Goal: Task Accomplishment & Management: Manage account settings

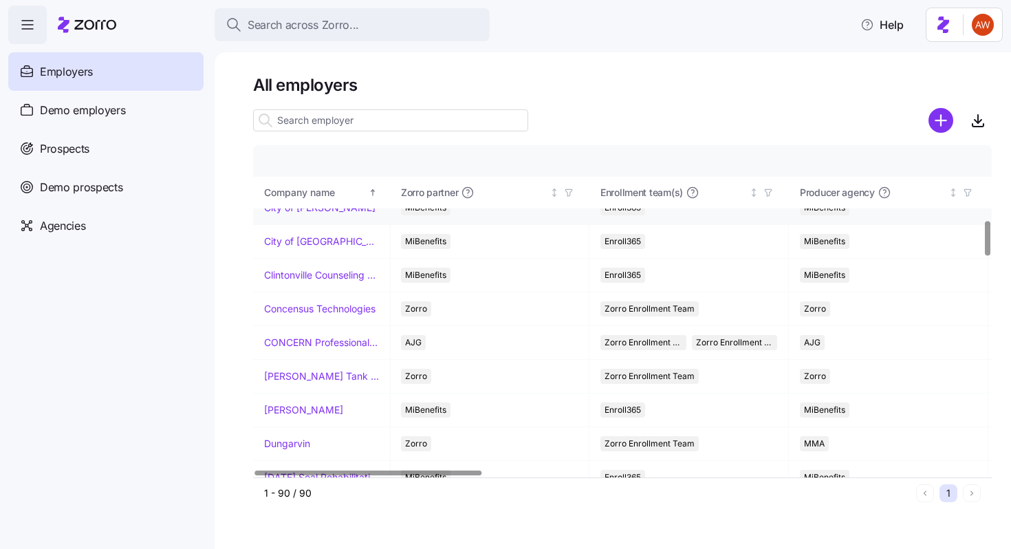
scroll to position [727, 1]
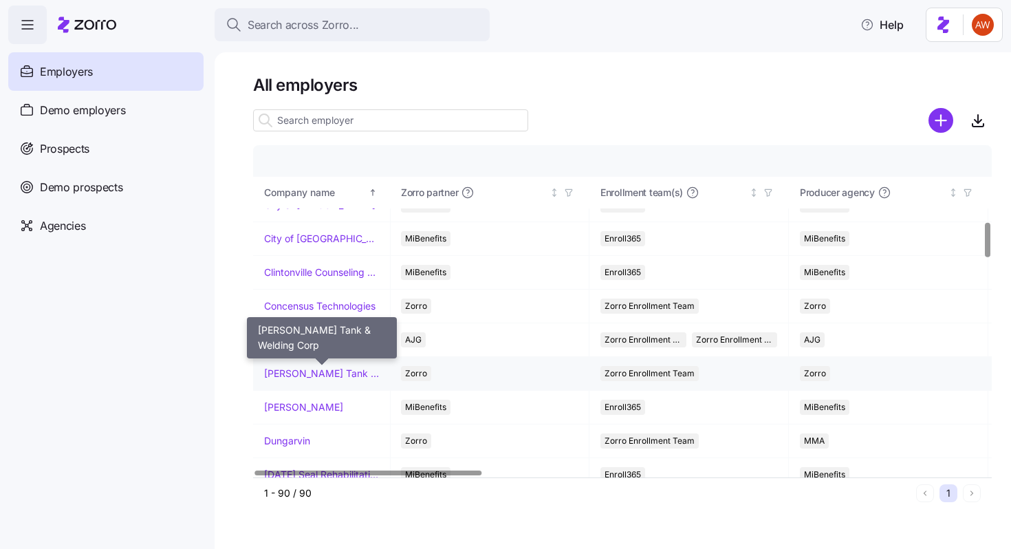
click at [298, 374] on link "[PERSON_NAME] Tank & Welding Corp" at bounding box center [321, 373] width 115 height 14
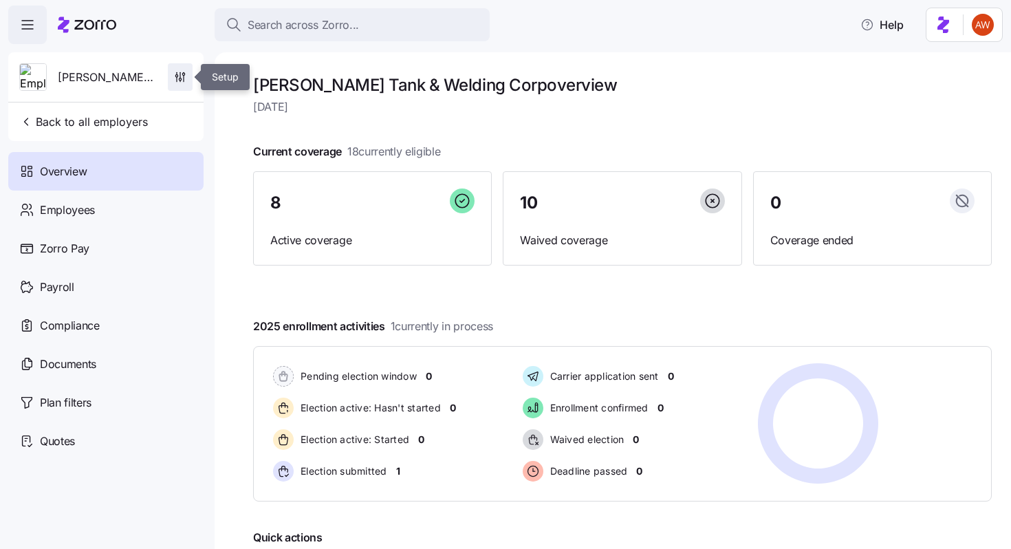
click at [177, 84] on span "button" at bounding box center [179, 77] width 23 height 26
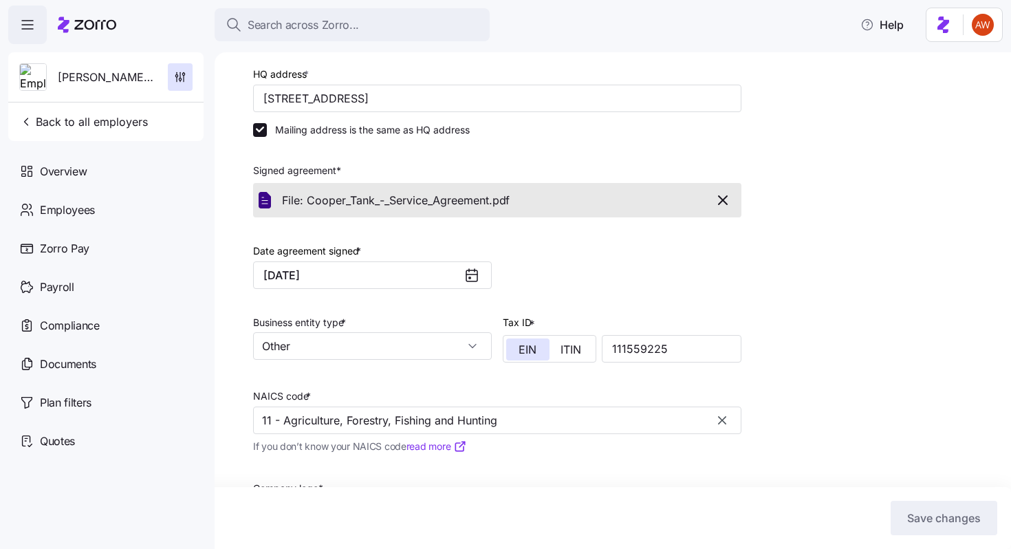
scroll to position [313, 0]
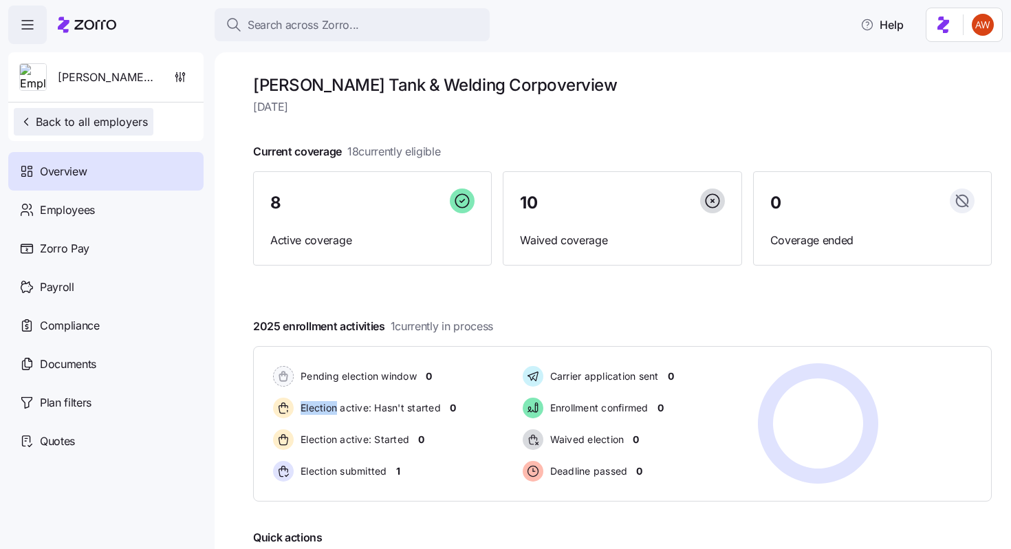
click at [129, 120] on span "Back to all employers" at bounding box center [83, 121] width 129 height 17
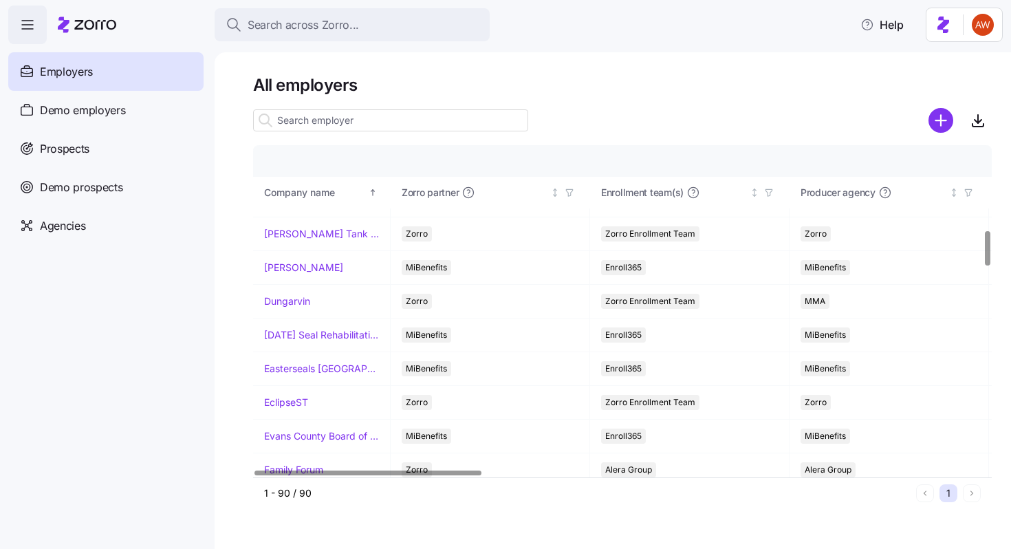
scroll to position [903, 0]
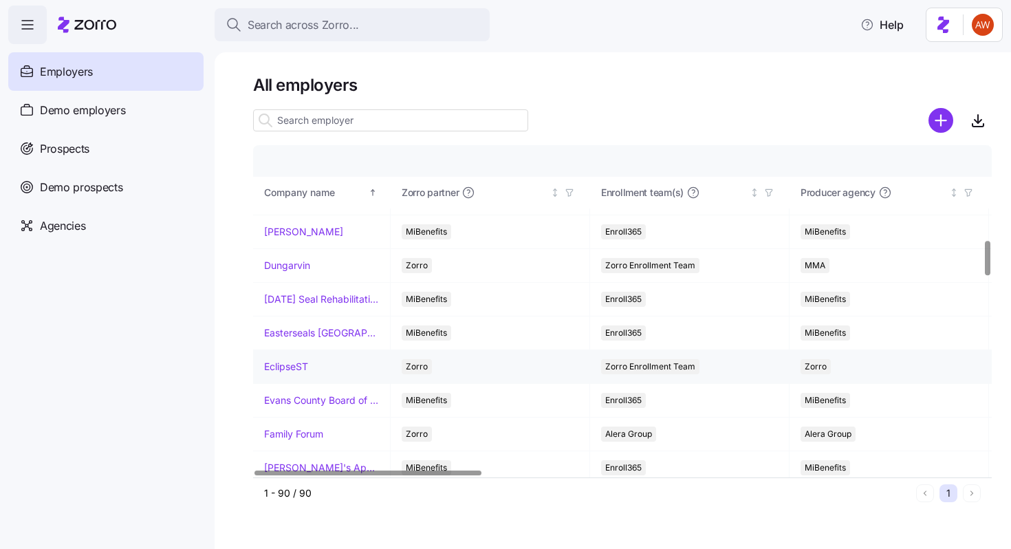
click at [285, 369] on link "EclipseST" at bounding box center [286, 367] width 44 height 14
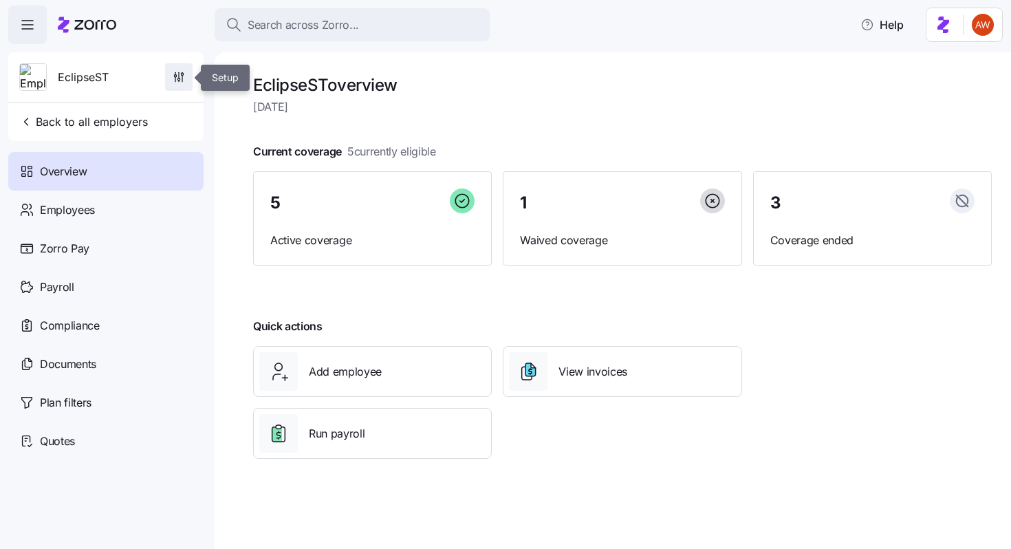
click at [191, 78] on span "button" at bounding box center [179, 77] width 26 height 26
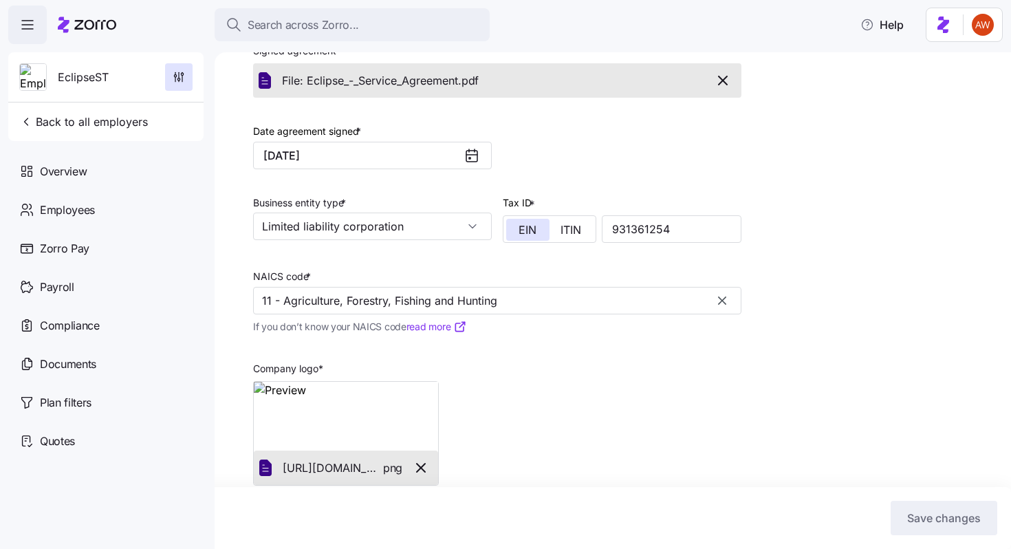
scroll to position [331, 0]
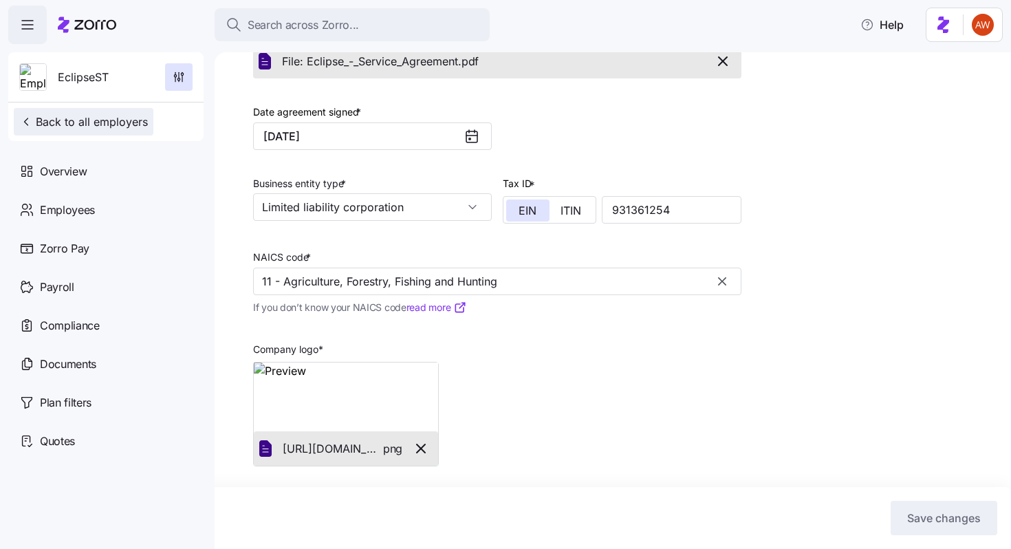
click at [76, 120] on span "Back to all employers" at bounding box center [83, 121] width 129 height 17
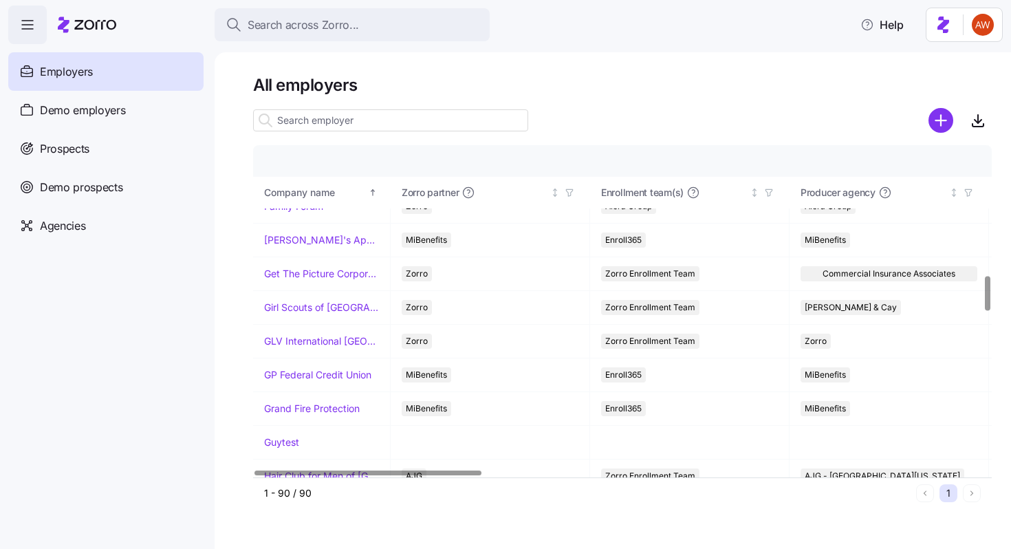
scroll to position [1060, 0]
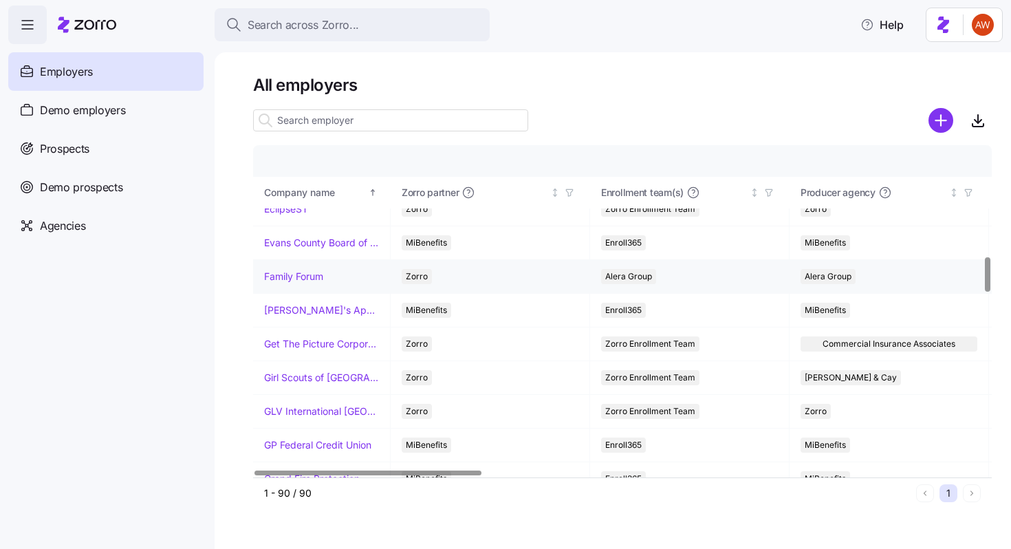
click at [309, 277] on link "Family Forum" at bounding box center [293, 277] width 59 height 14
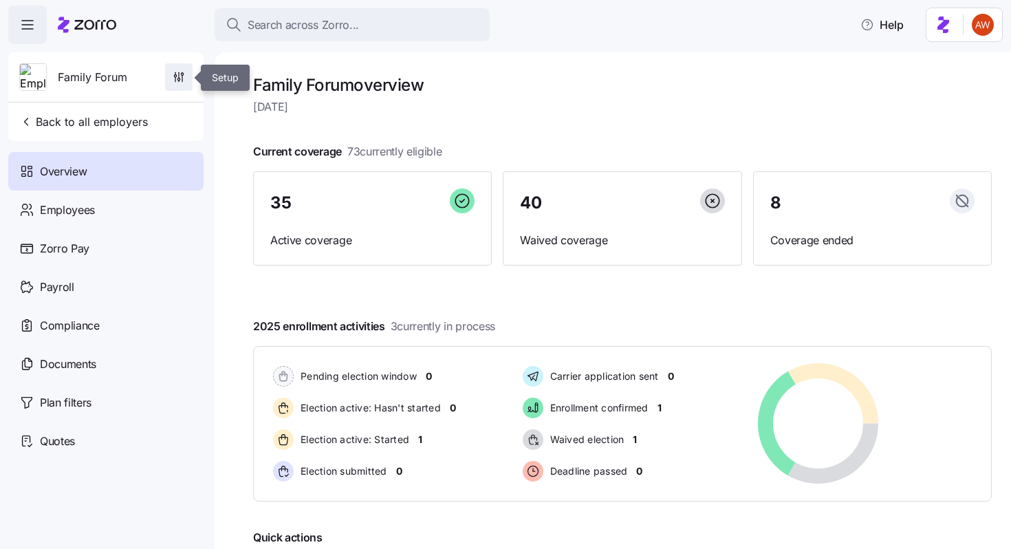
click at [184, 75] on icon "button" at bounding box center [179, 77] width 14 height 14
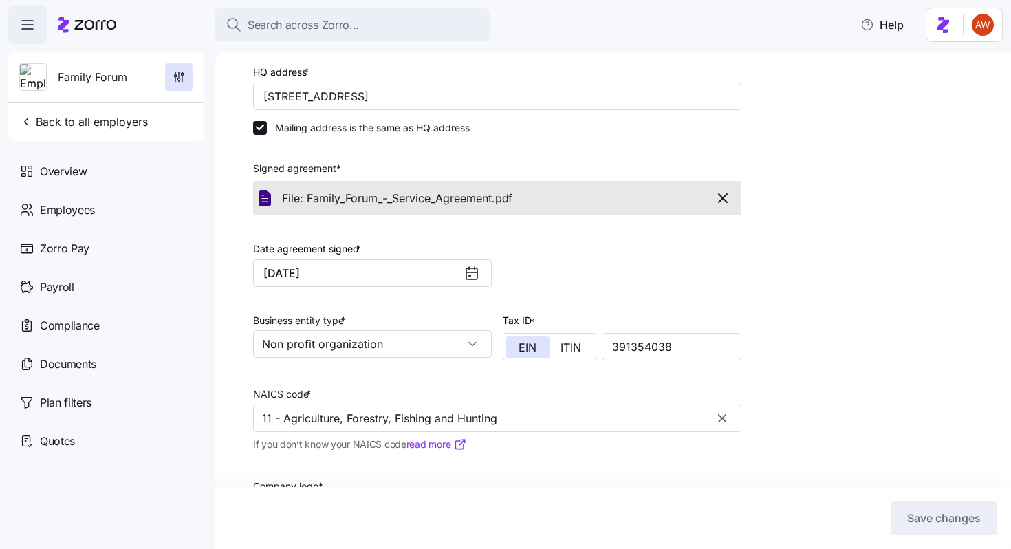
scroll to position [196, 0]
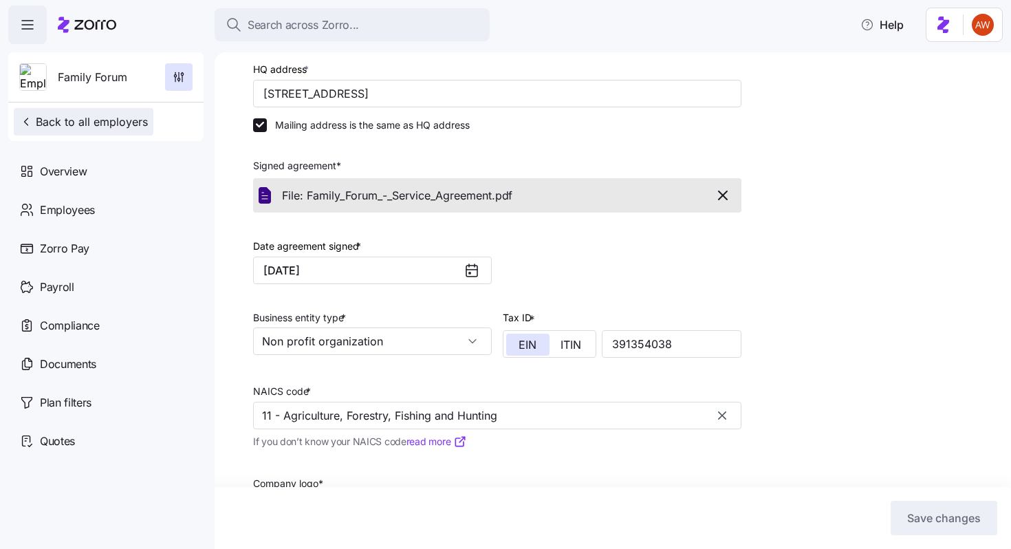
click at [140, 125] on span "Back to all employers" at bounding box center [83, 121] width 129 height 17
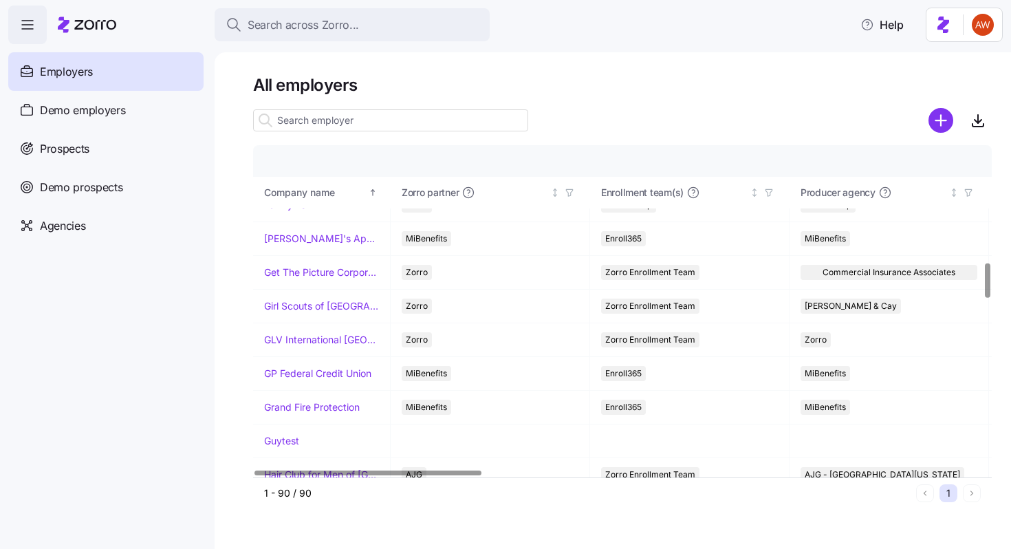
scroll to position [1113, 0]
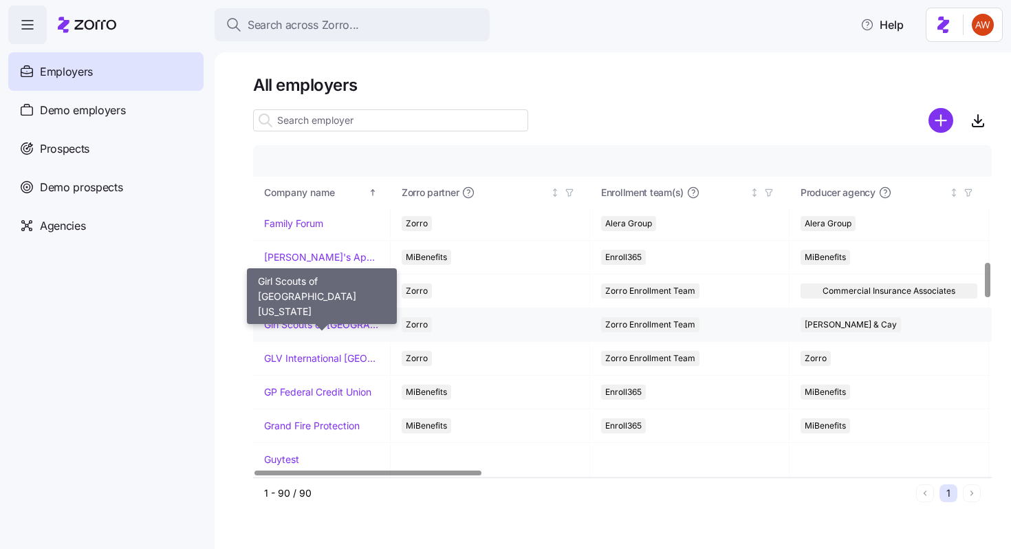
click at [313, 327] on link "Girl Scouts of [GEOGRAPHIC_DATA][US_STATE]" at bounding box center [321, 325] width 115 height 14
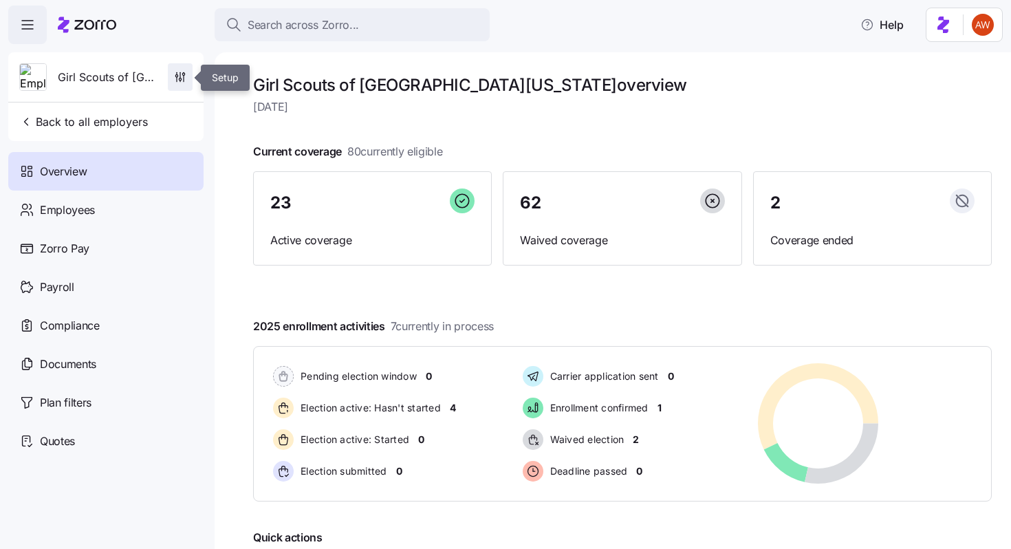
click at [179, 81] on icon "button" at bounding box center [180, 77] width 14 height 14
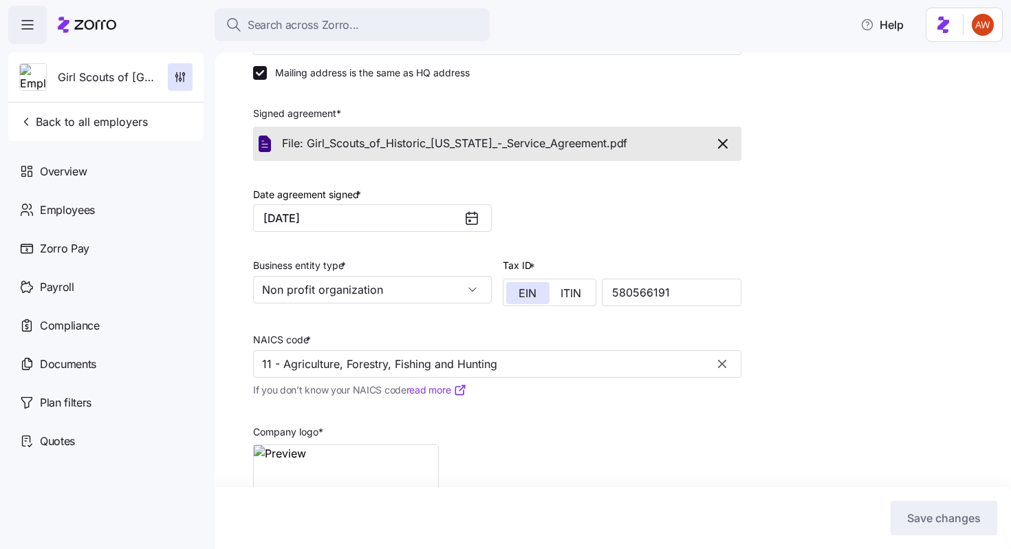
scroll to position [317, 0]
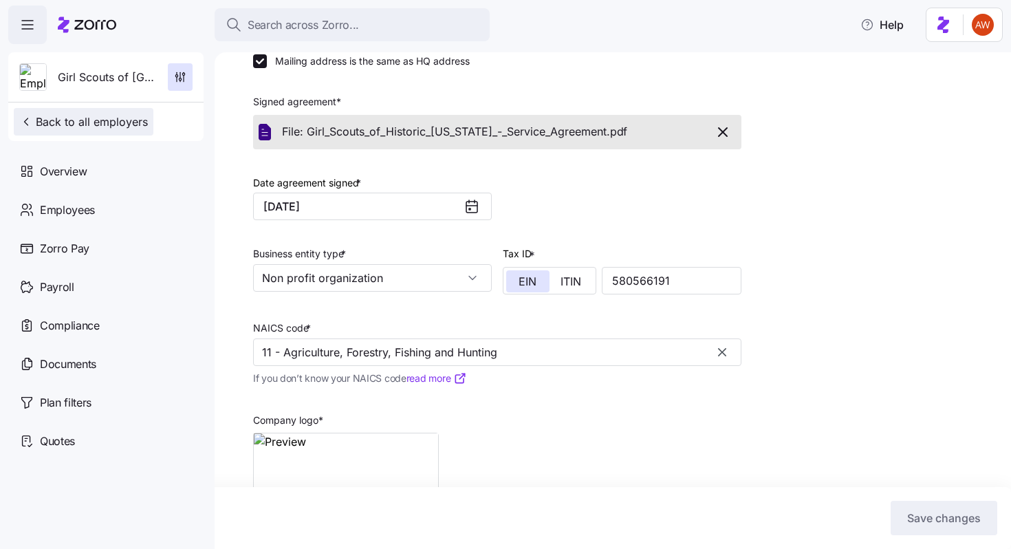
click at [138, 124] on span "Back to all employers" at bounding box center [83, 121] width 129 height 17
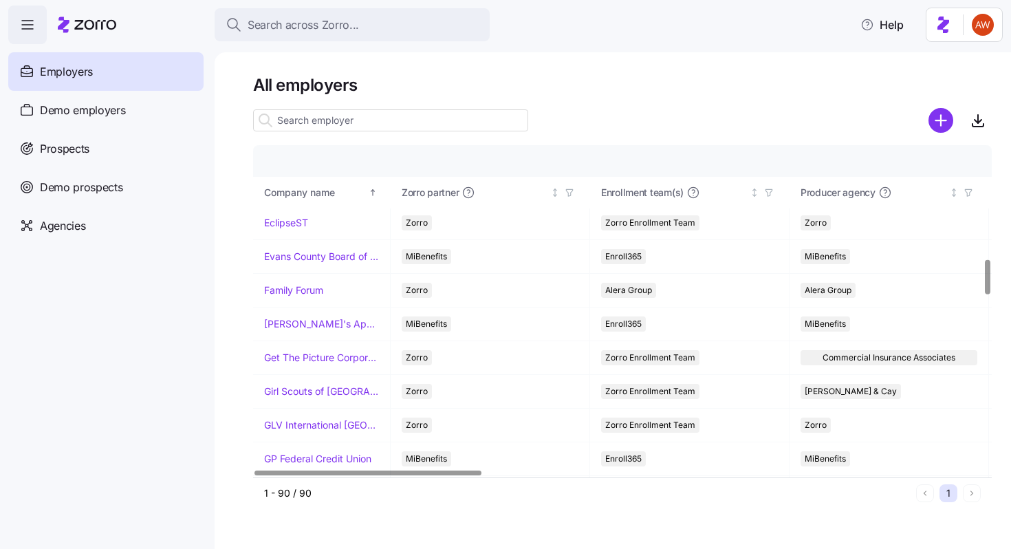
scroll to position [1086, 0]
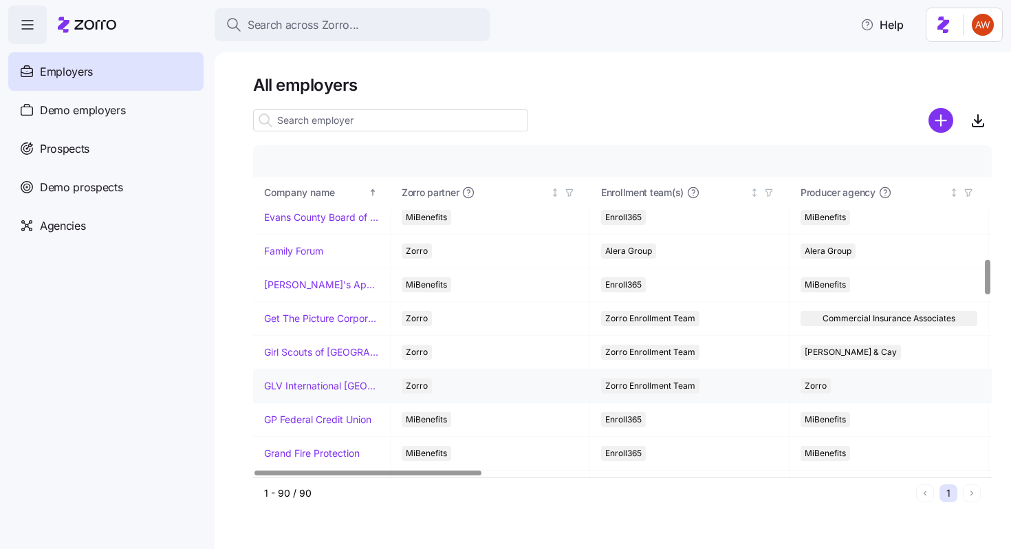
click at [298, 385] on link "GLV International [GEOGRAPHIC_DATA]" at bounding box center [321, 386] width 115 height 14
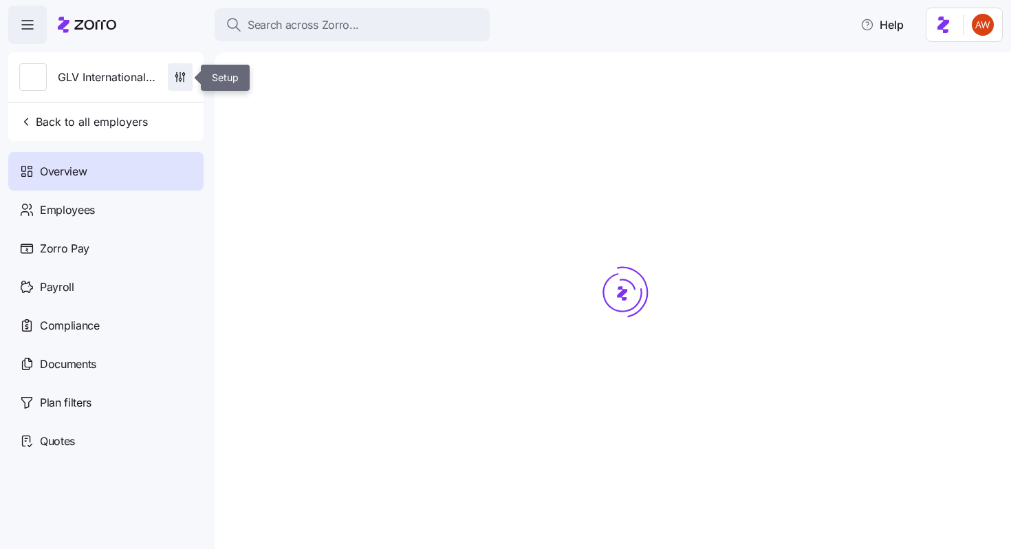
click at [180, 72] on icon "button" at bounding box center [180, 77] width 14 height 14
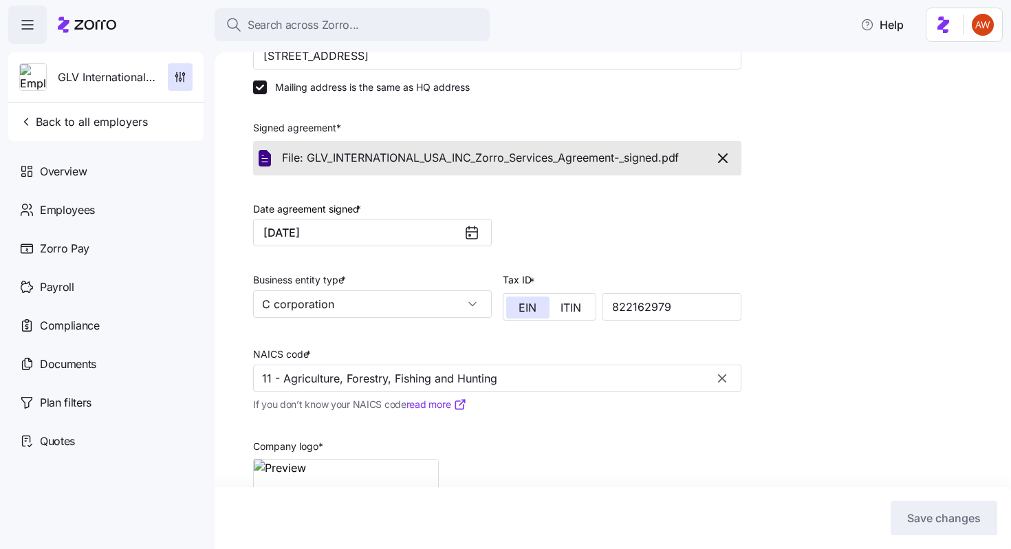
scroll to position [317, 0]
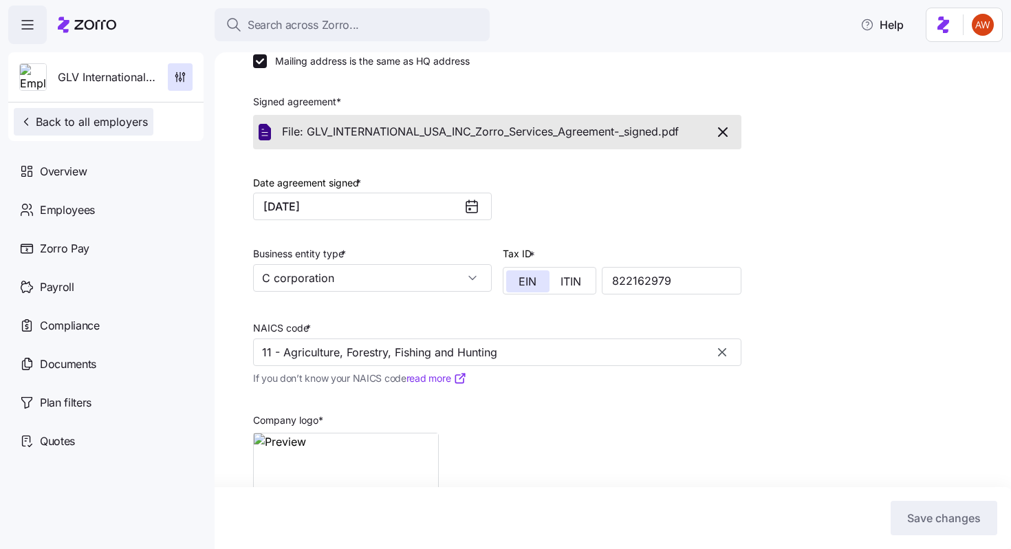
click at [111, 122] on span "Back to all employers" at bounding box center [83, 121] width 129 height 17
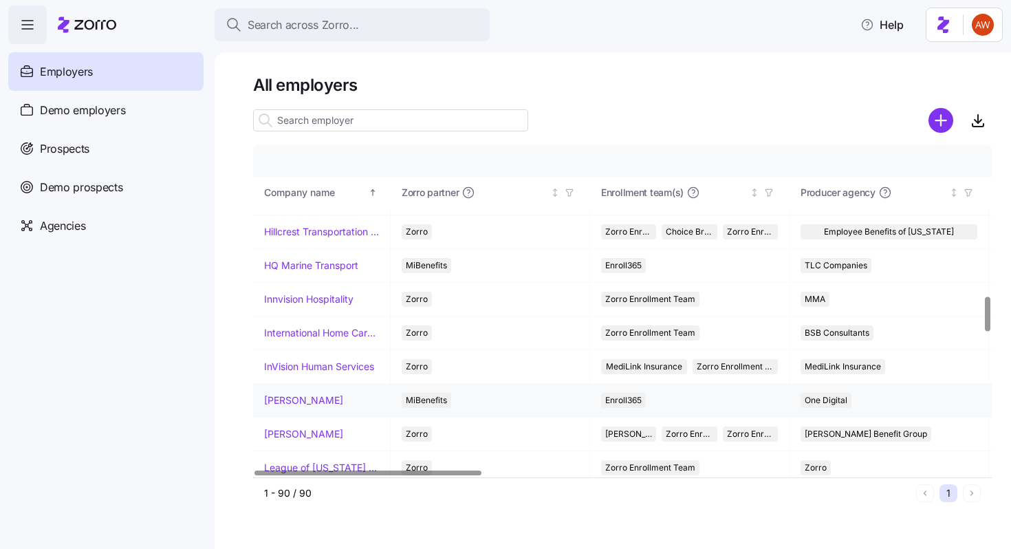
scroll to position [1435, 0]
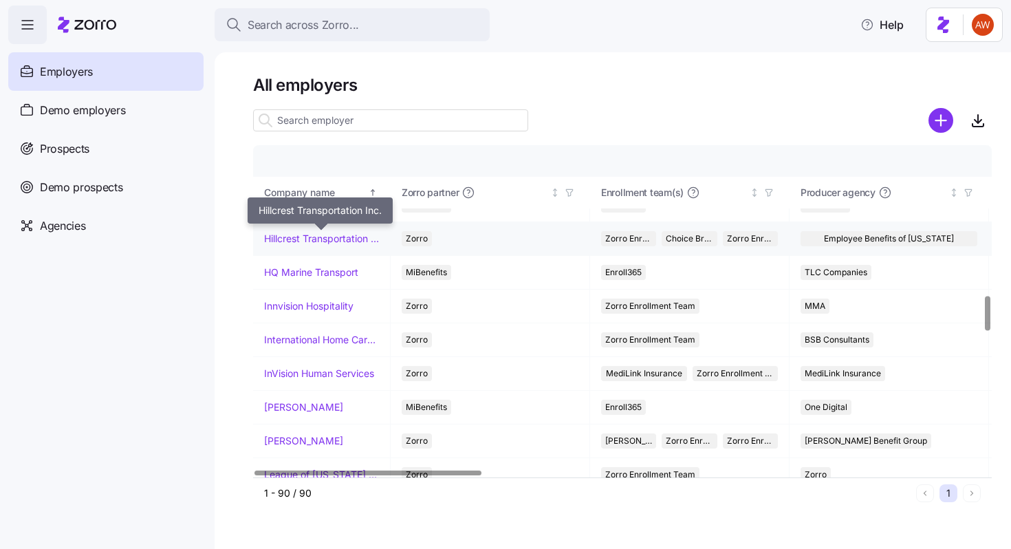
click at [313, 237] on link "Hillcrest Transportation Inc." at bounding box center [321, 239] width 115 height 14
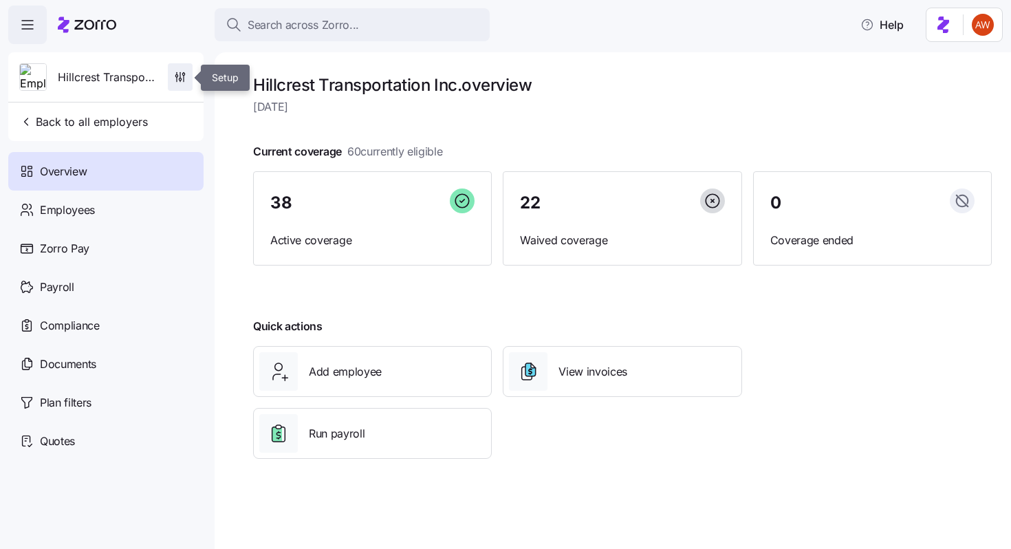
click at [177, 86] on span "button" at bounding box center [179, 77] width 23 height 26
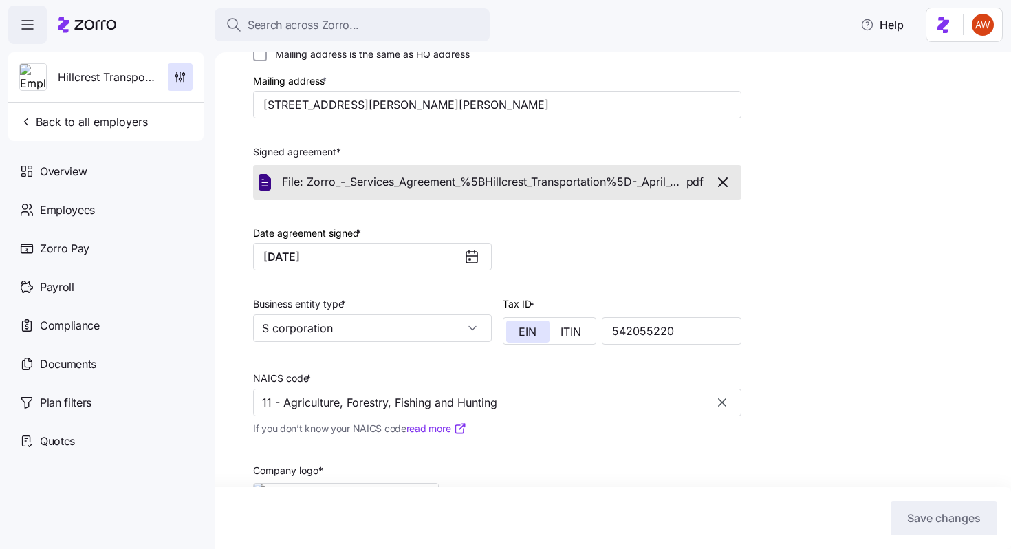
scroll to position [279, 0]
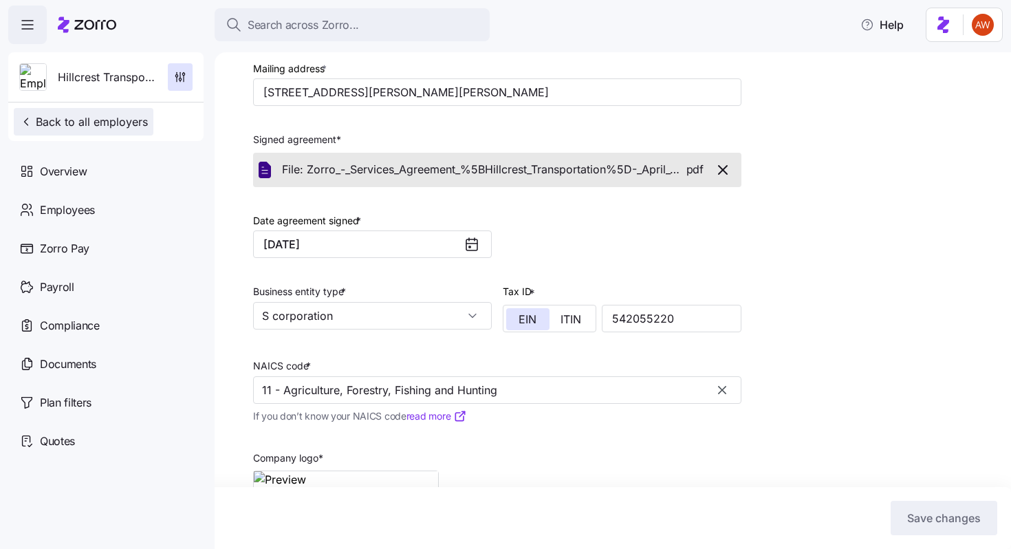
click at [121, 120] on span "Back to all employers" at bounding box center [83, 121] width 129 height 17
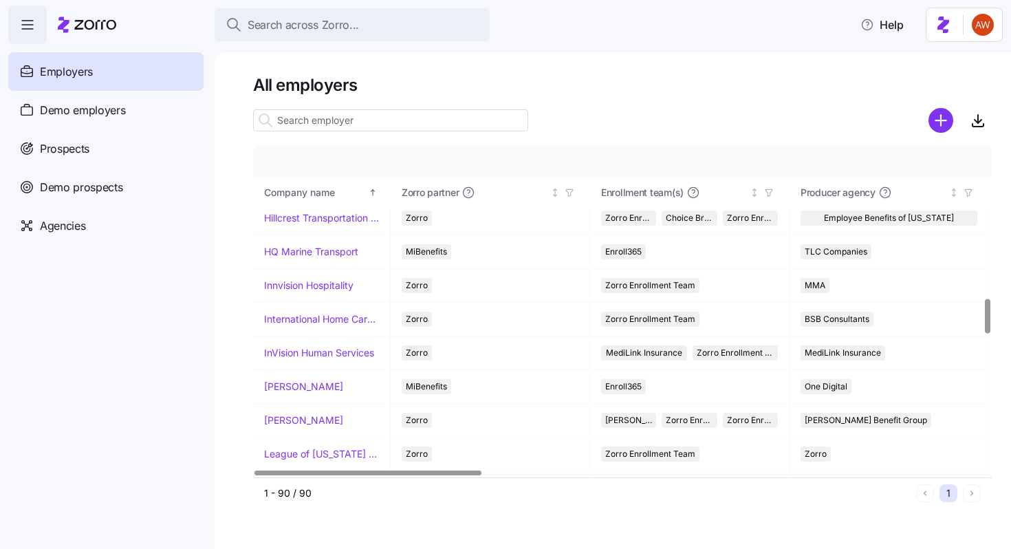
scroll to position [1468, 0]
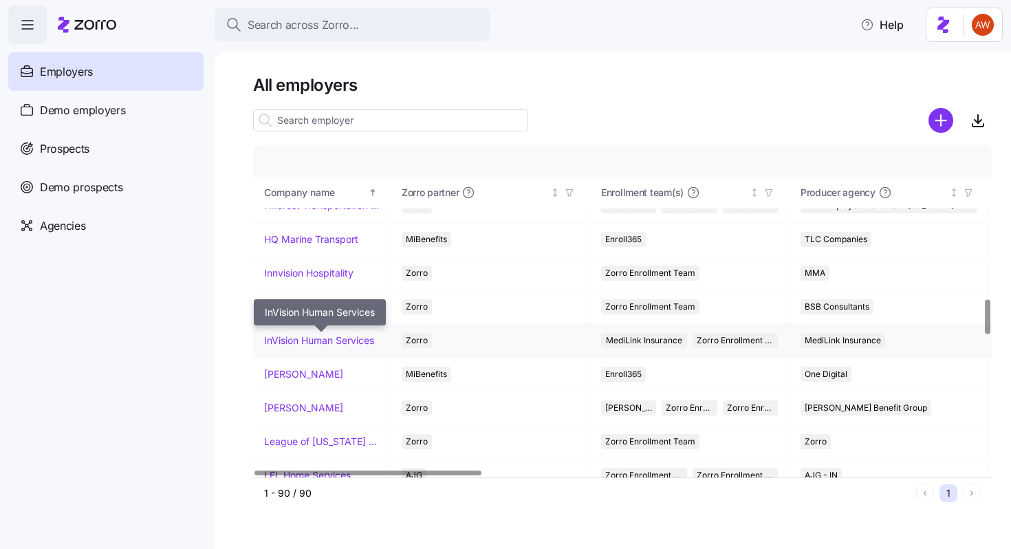
click at [316, 336] on link "InVision Human Services" at bounding box center [319, 340] width 110 height 14
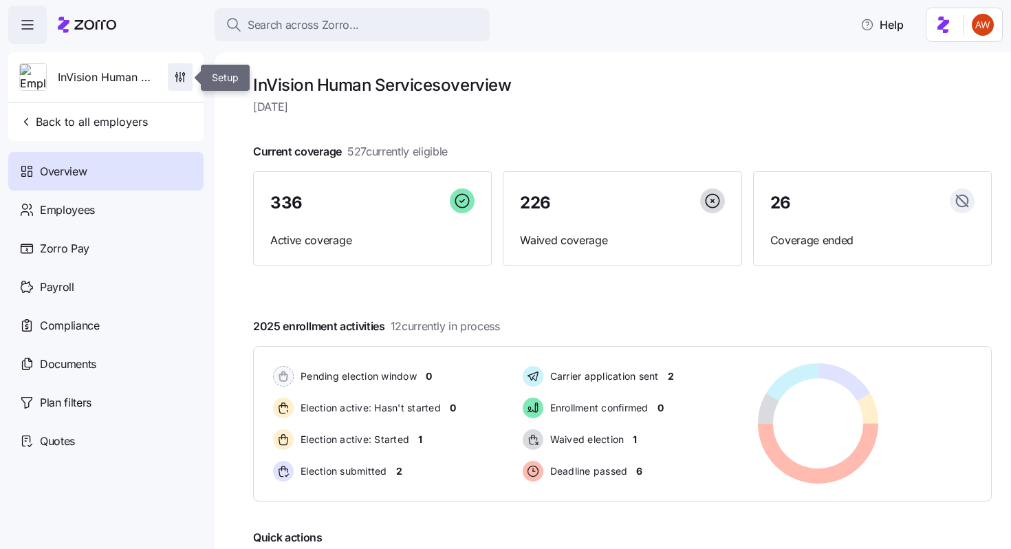
click at [181, 78] on icon "button" at bounding box center [180, 77] width 14 height 14
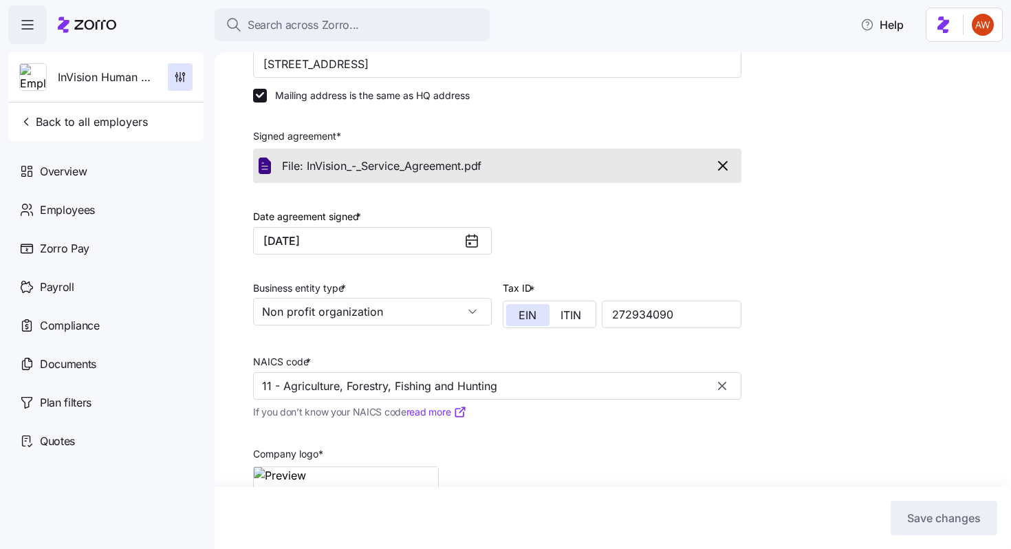
scroll to position [331, 0]
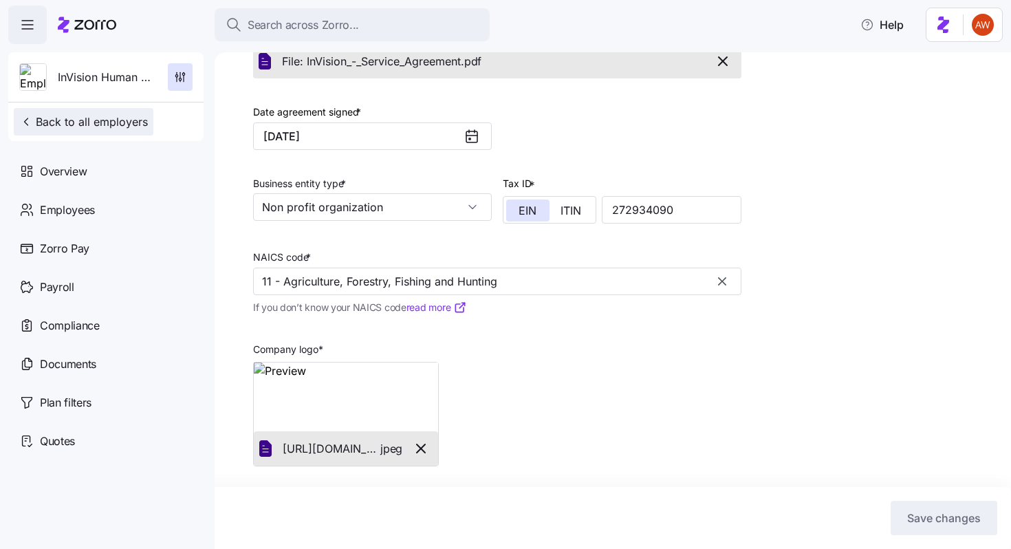
click at [122, 121] on span "Back to all employers" at bounding box center [83, 121] width 129 height 17
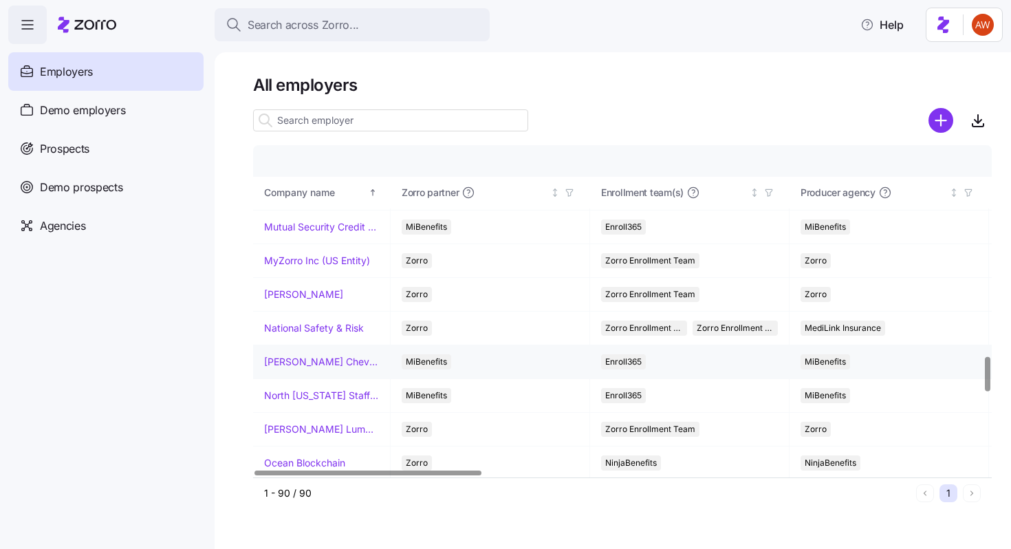
scroll to position [2020, 0]
click at [339, 327] on link "National Safety & Risk" at bounding box center [314, 327] width 100 height 14
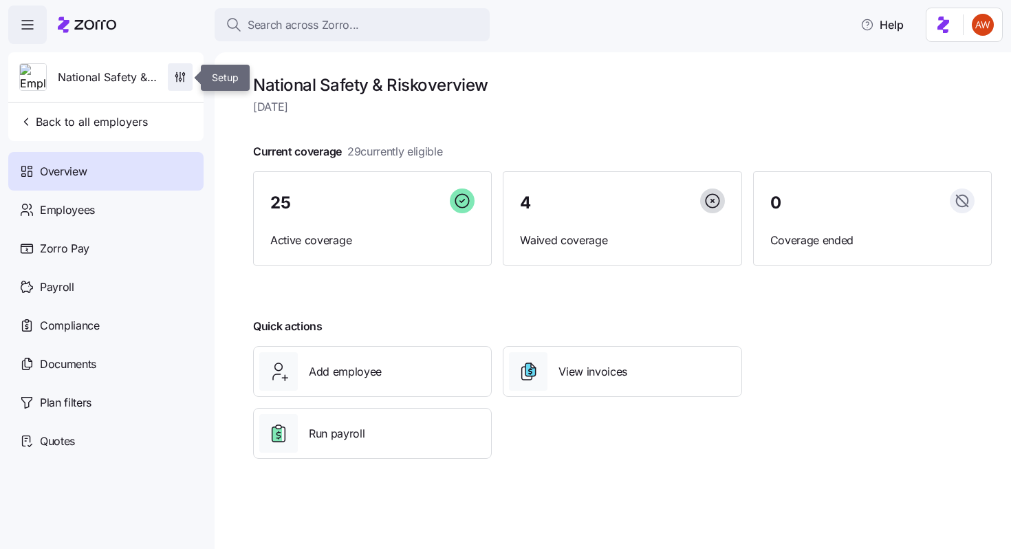
click at [186, 83] on icon "button" at bounding box center [180, 77] width 14 height 14
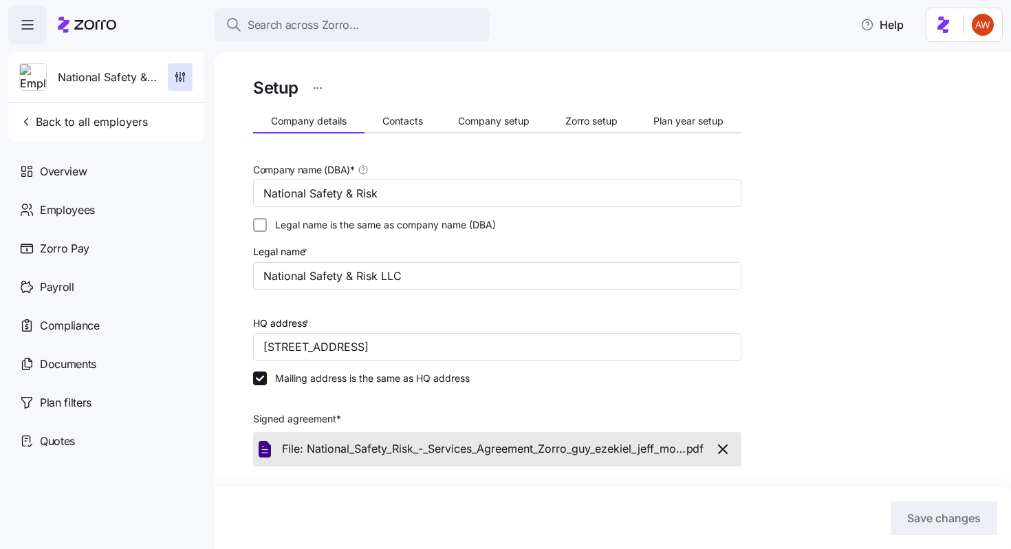
scroll to position [371, 0]
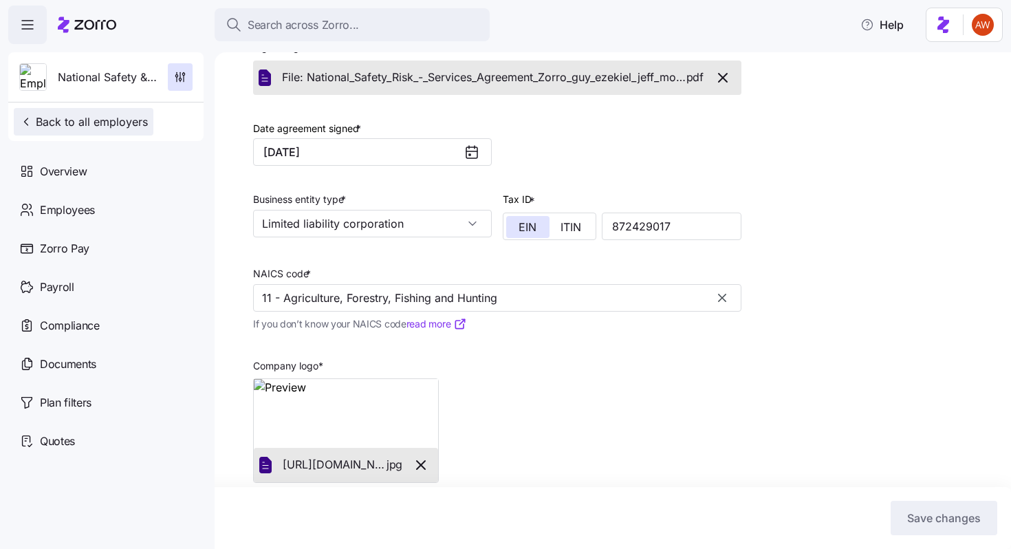
click at [139, 119] on span "Back to all employers" at bounding box center [83, 121] width 129 height 17
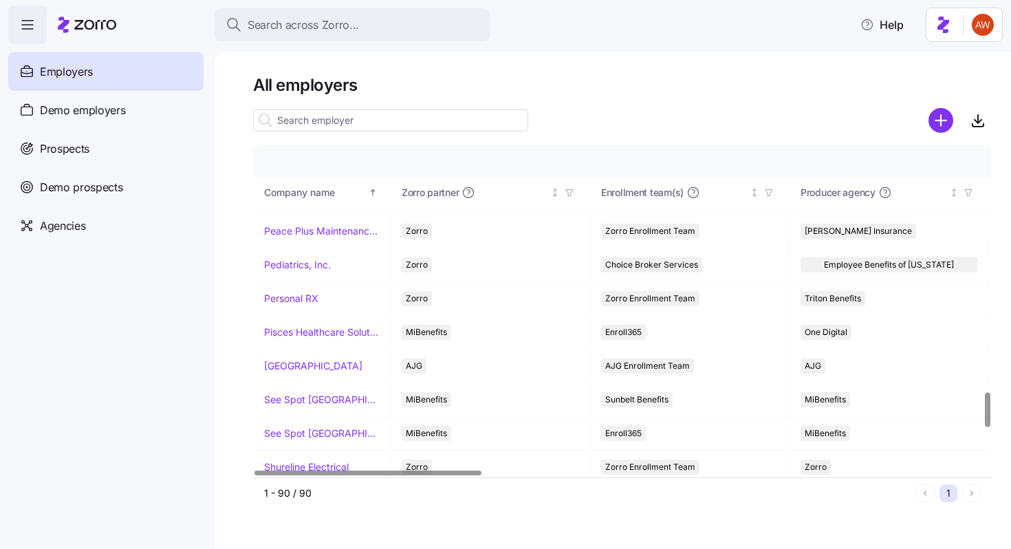
scroll to position [2365, 0]
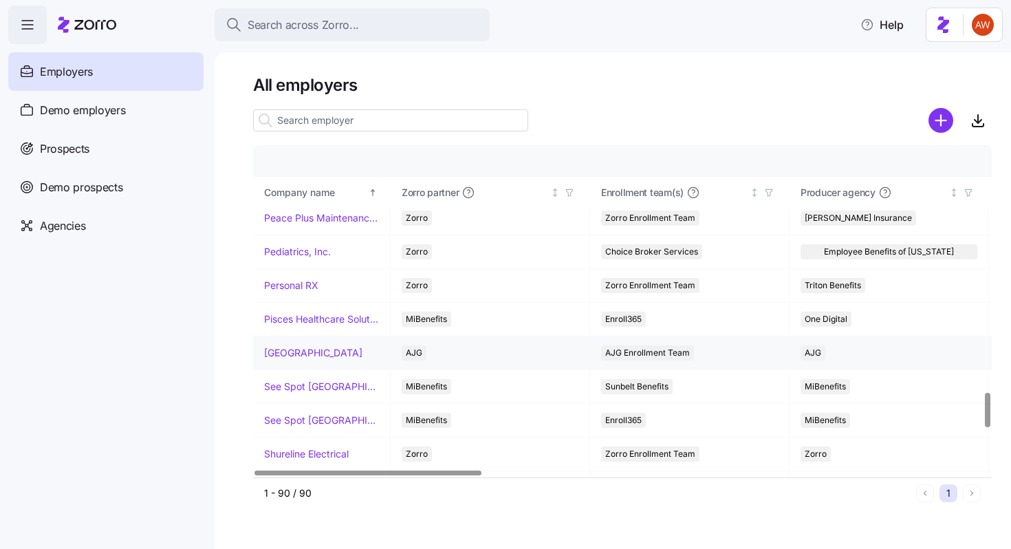
click at [284, 349] on link "[GEOGRAPHIC_DATA]" at bounding box center [313, 353] width 98 height 14
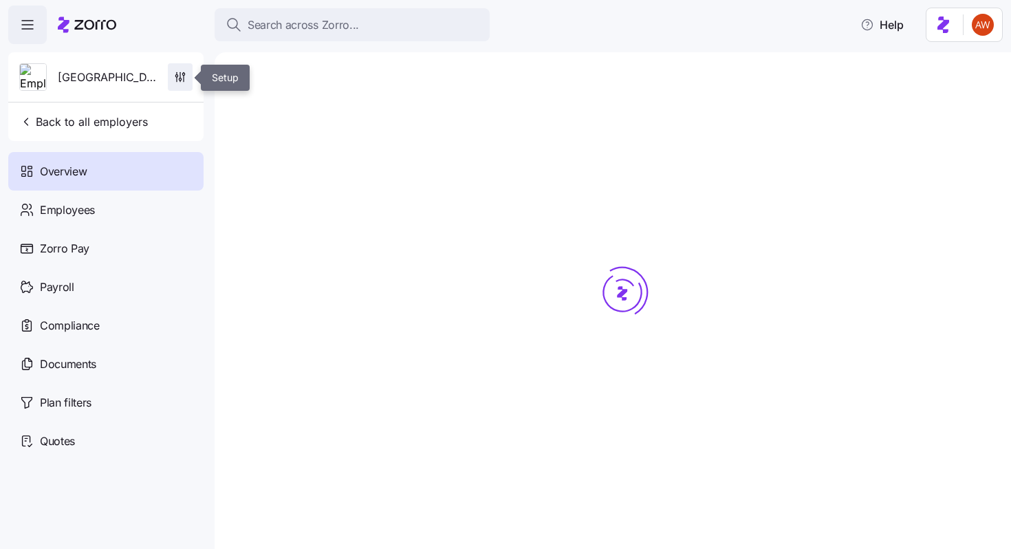
click at [181, 74] on icon "button" at bounding box center [180, 77] width 14 height 14
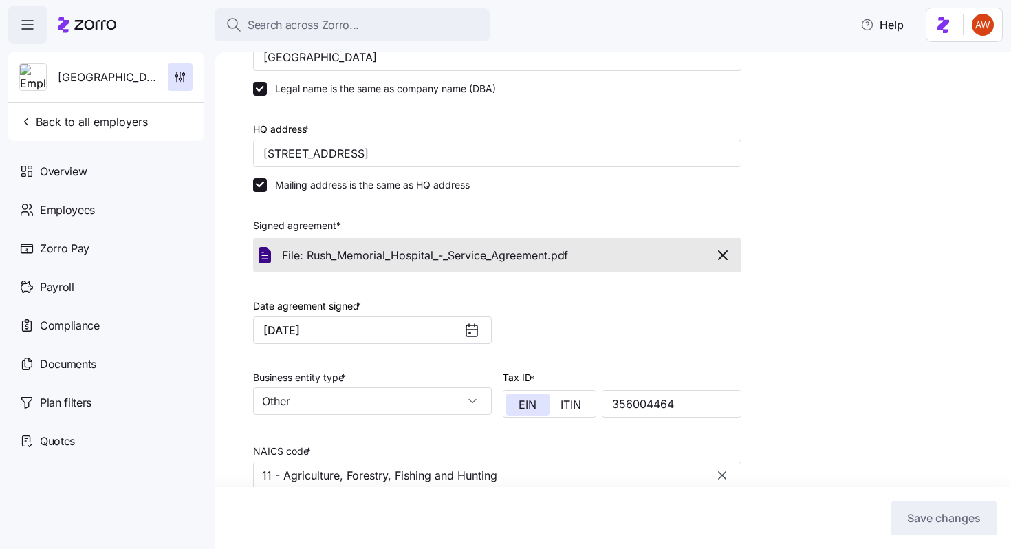
scroll to position [331, 0]
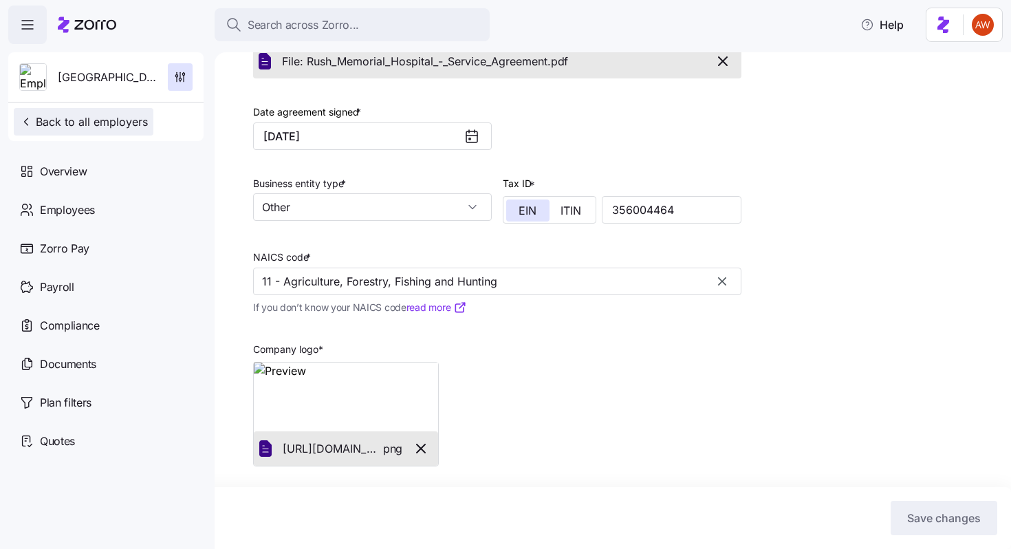
click at [109, 121] on span "Back to all employers" at bounding box center [83, 121] width 129 height 17
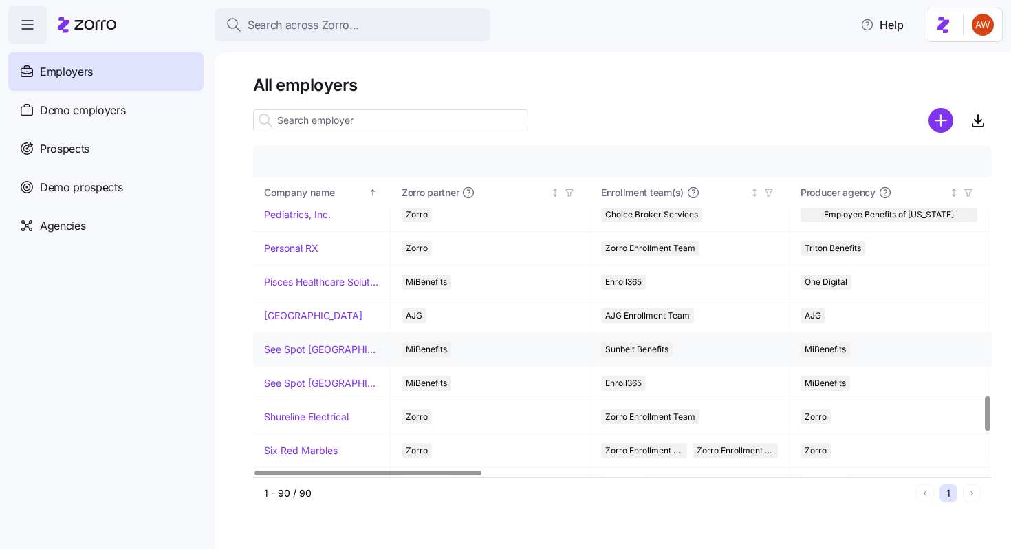
scroll to position [2403, 0]
click at [283, 450] on link "Six Red Marbles" at bounding box center [301, 450] width 74 height 14
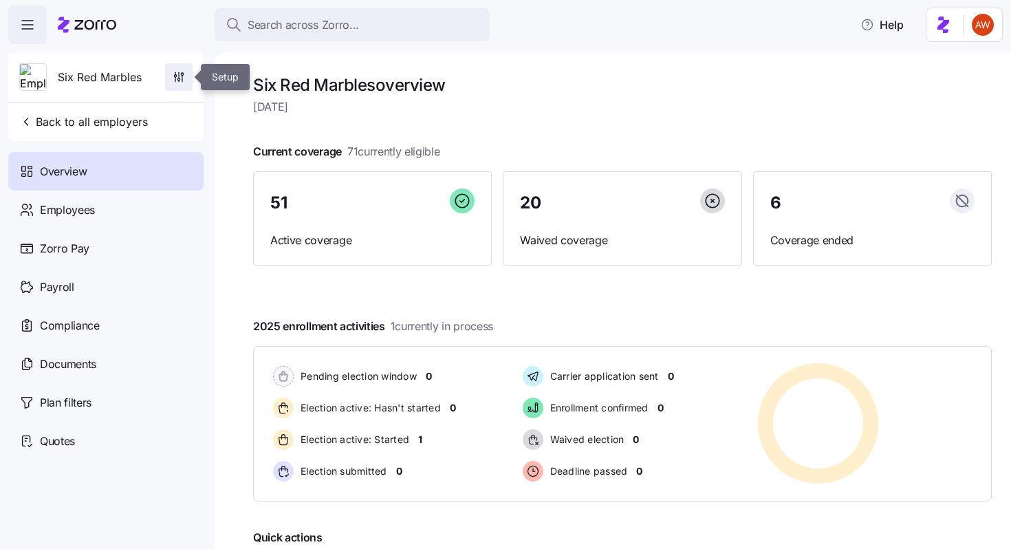
click at [180, 89] on span "button" at bounding box center [179, 77] width 26 height 26
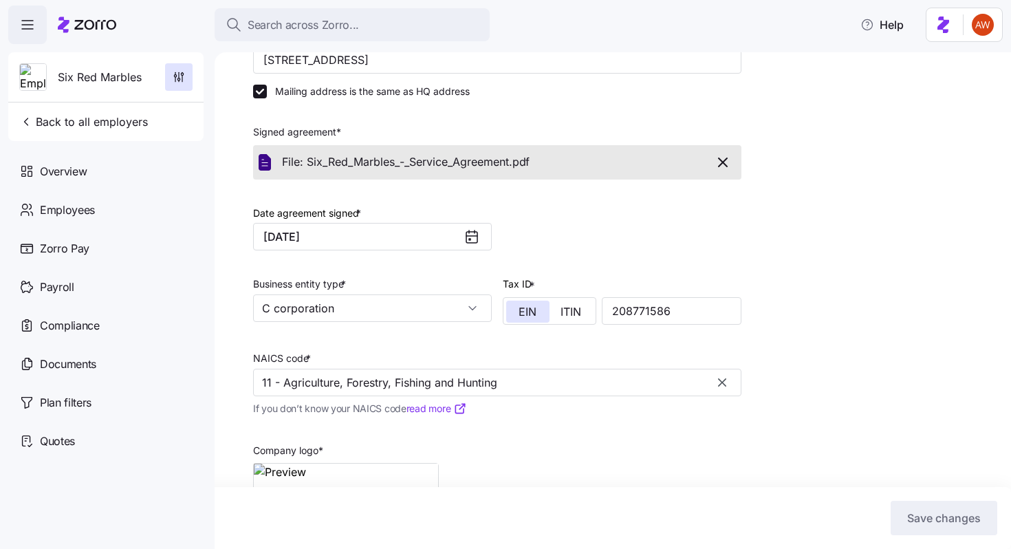
scroll to position [380, 0]
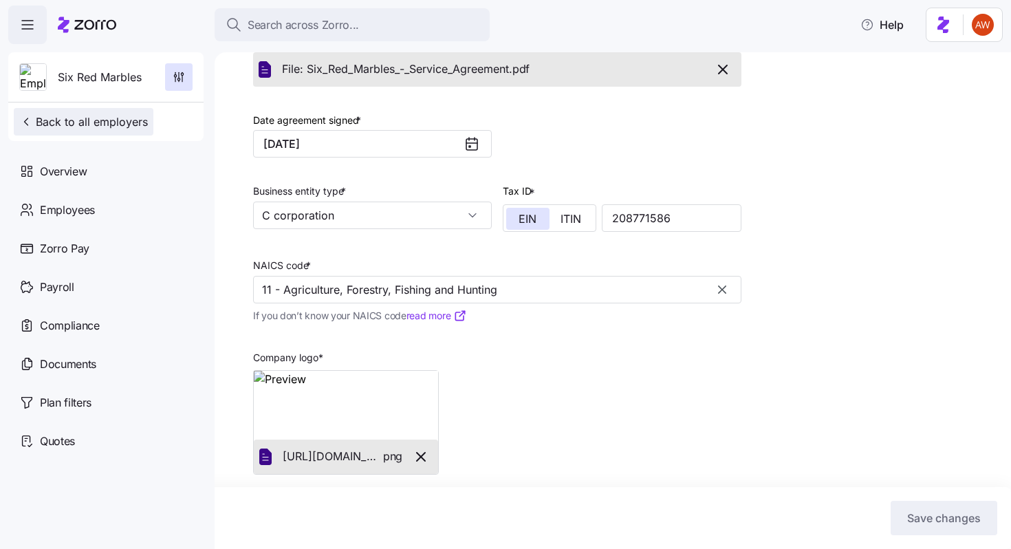
click at [131, 115] on span "Back to all employers" at bounding box center [83, 121] width 129 height 17
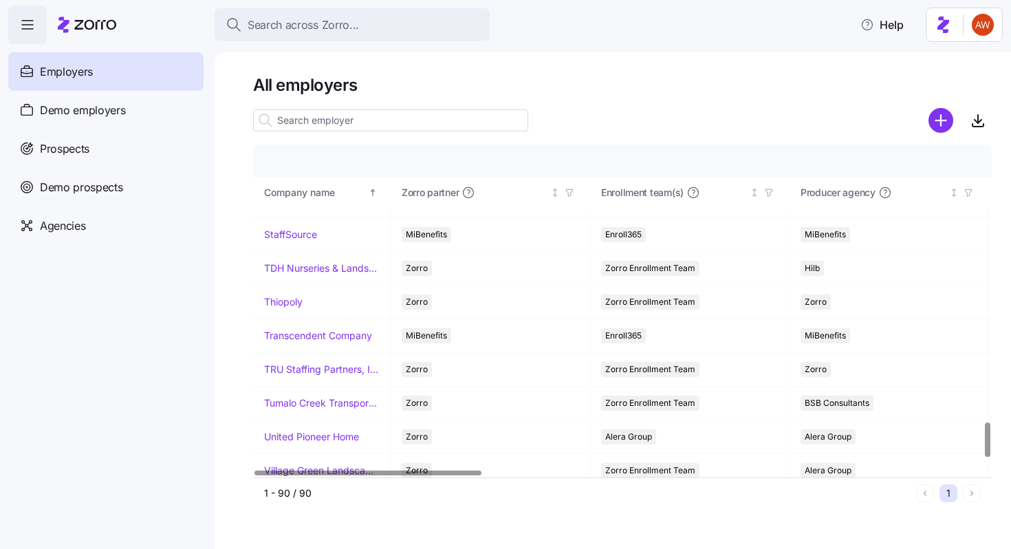
scroll to position [2638, 0]
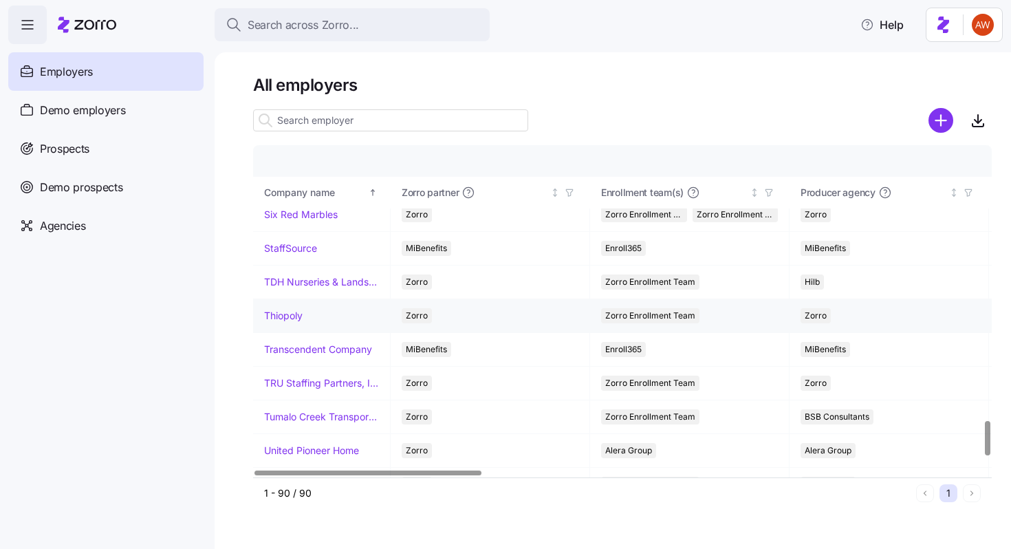
click at [290, 316] on link "Thiopoly" at bounding box center [283, 316] width 39 height 14
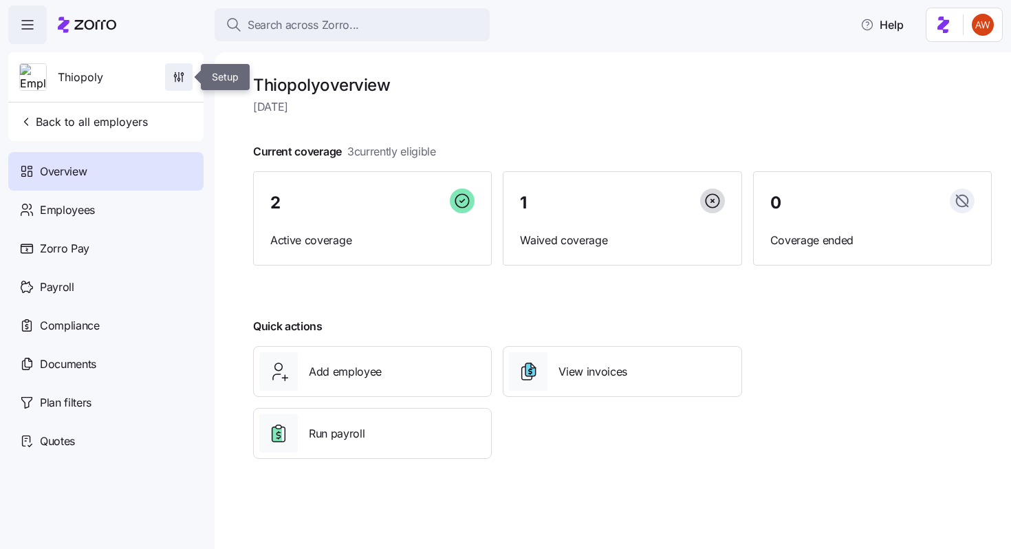
click at [172, 80] on icon "button" at bounding box center [179, 77] width 14 height 14
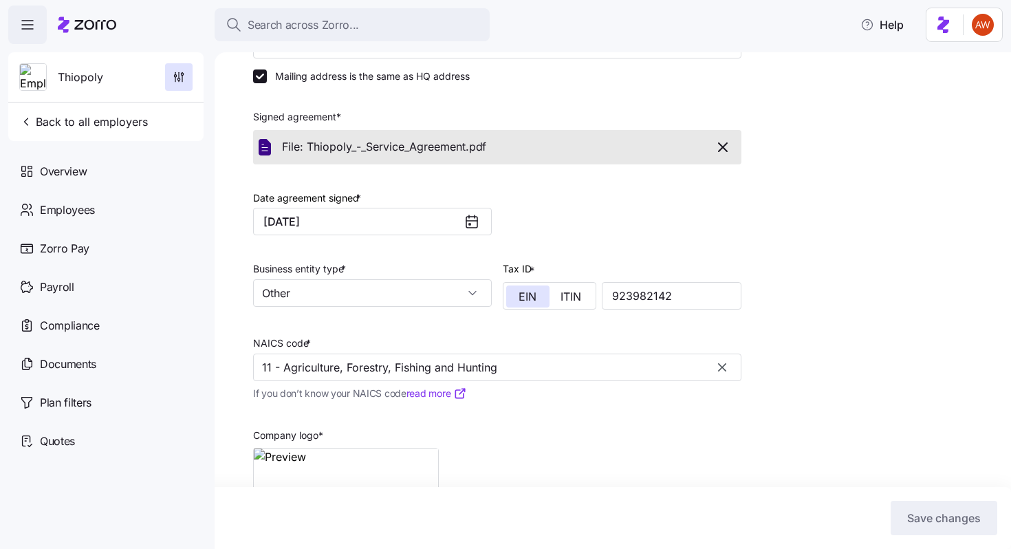
scroll to position [329, 0]
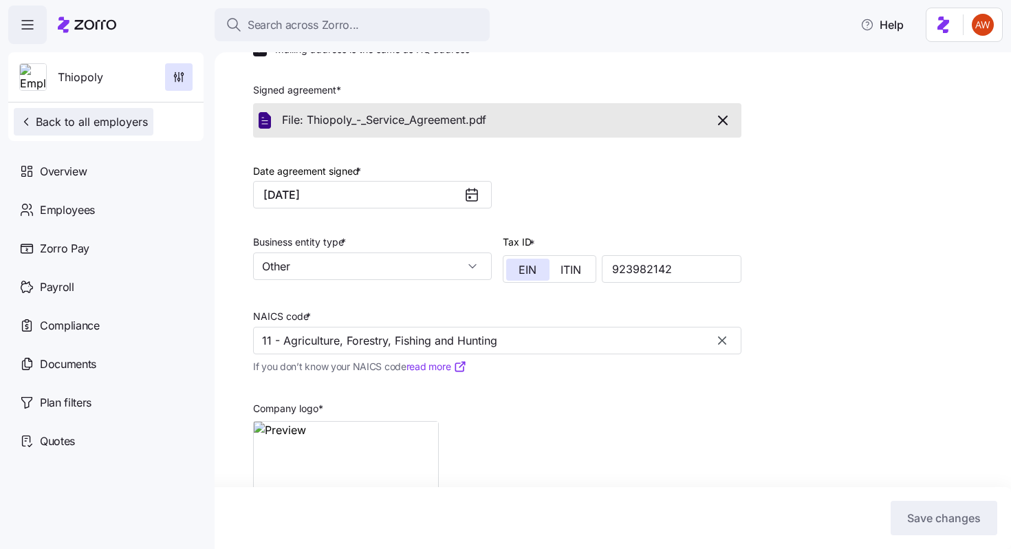
click at [148, 120] on button "Back to all employers" at bounding box center [84, 122] width 140 height 28
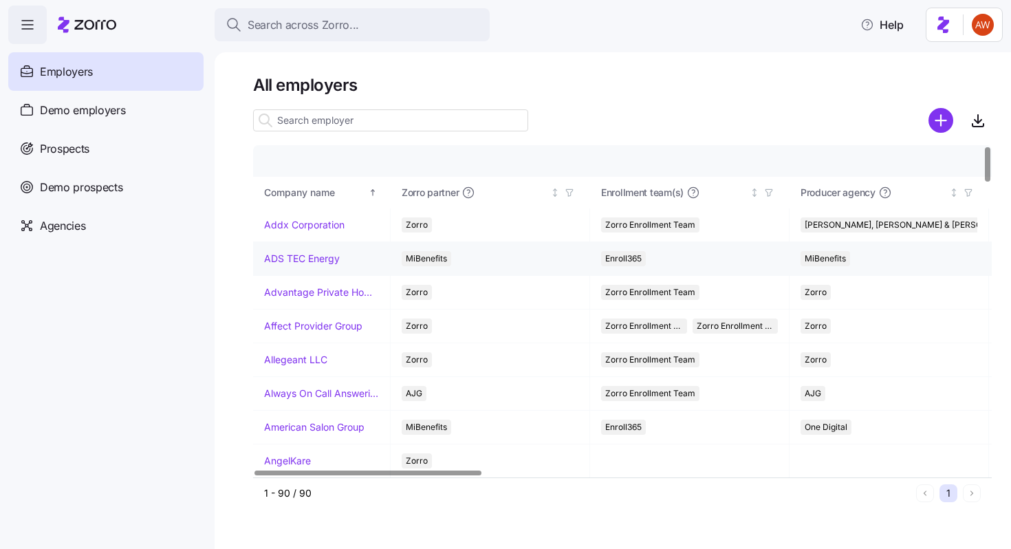
click at [303, 257] on link "ADS TEC Energy" at bounding box center [302, 259] width 76 height 14
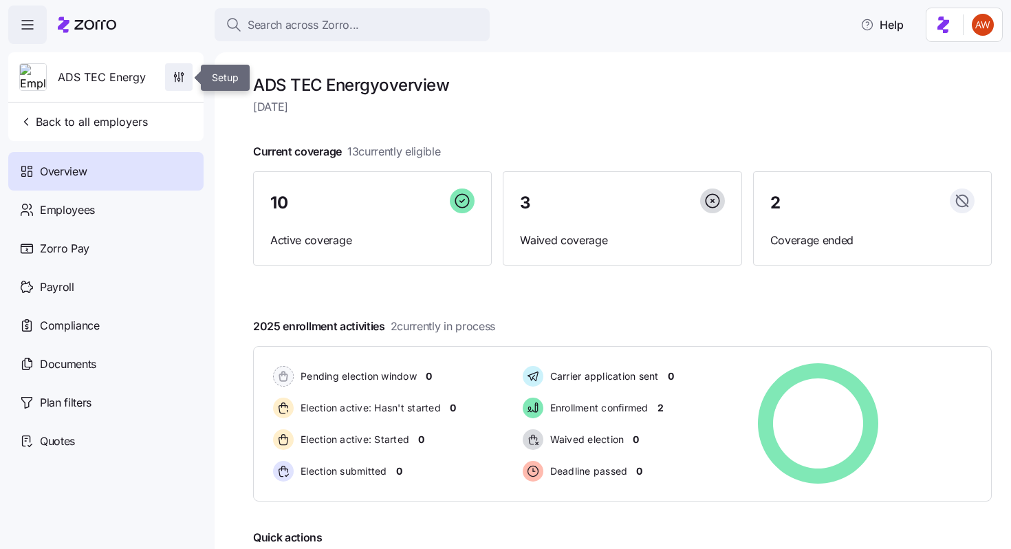
click at [185, 71] on icon "button" at bounding box center [179, 77] width 14 height 14
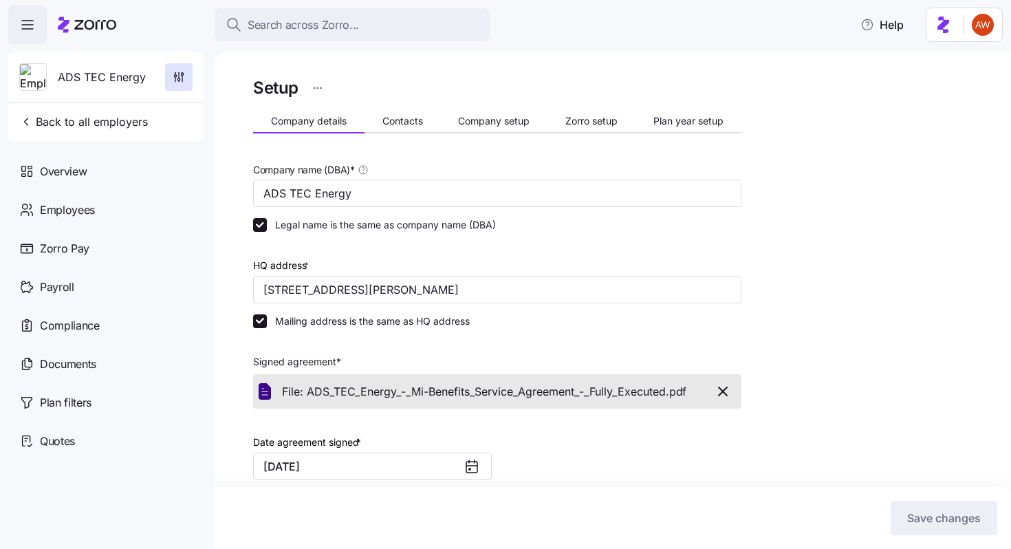
scroll to position [331, 0]
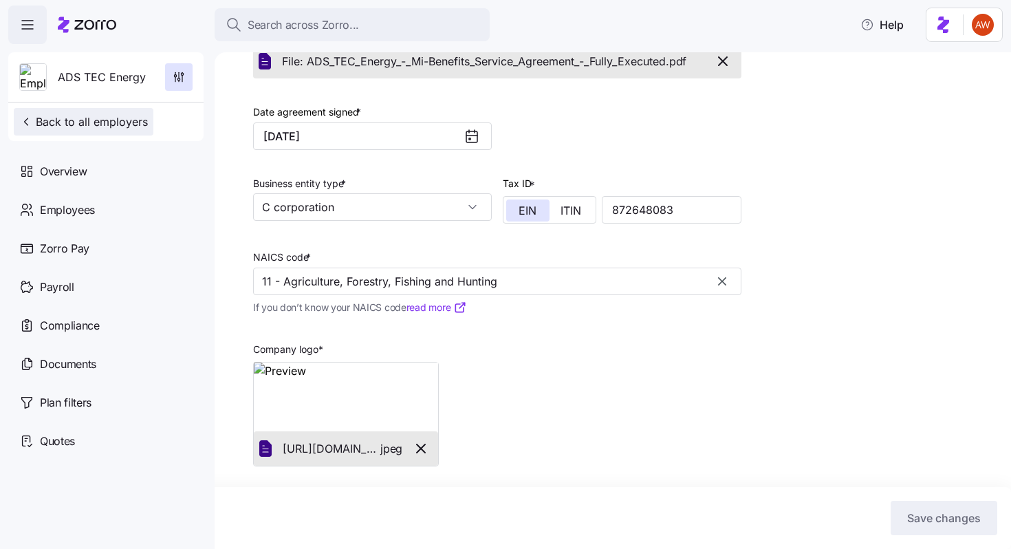
click at [137, 120] on span "Back to all employers" at bounding box center [83, 121] width 129 height 17
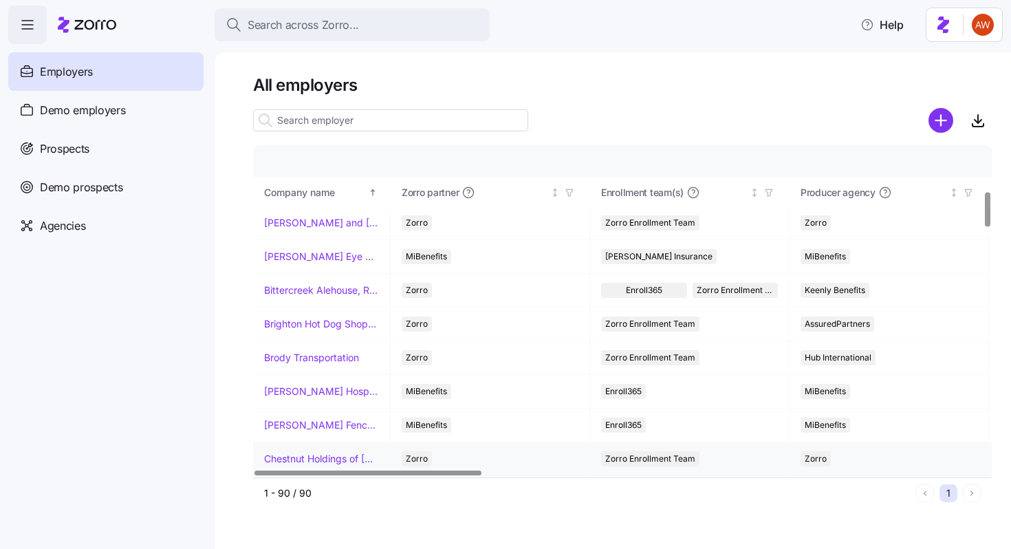
scroll to position [433, 0]
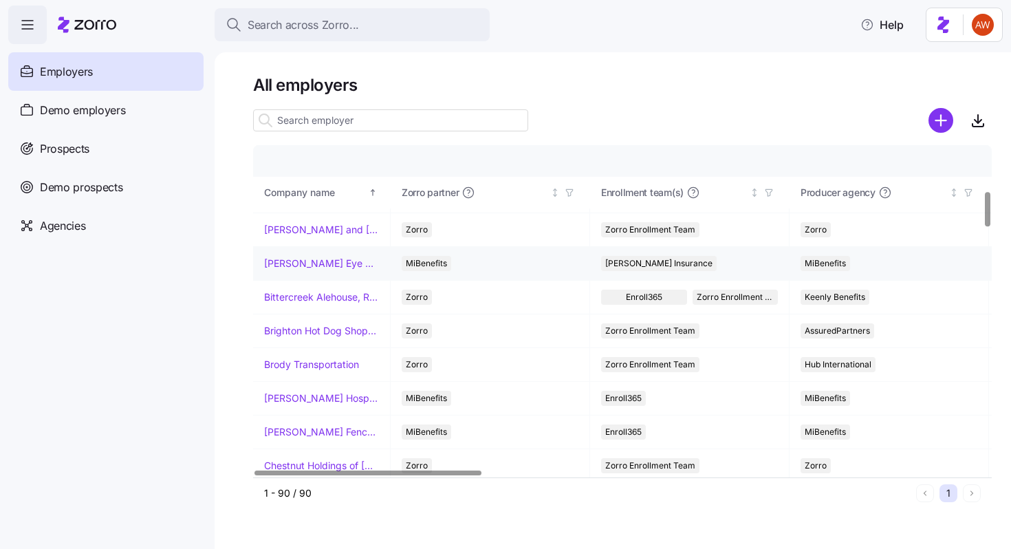
click at [338, 262] on link "[PERSON_NAME] Eye Associates" at bounding box center [321, 263] width 115 height 14
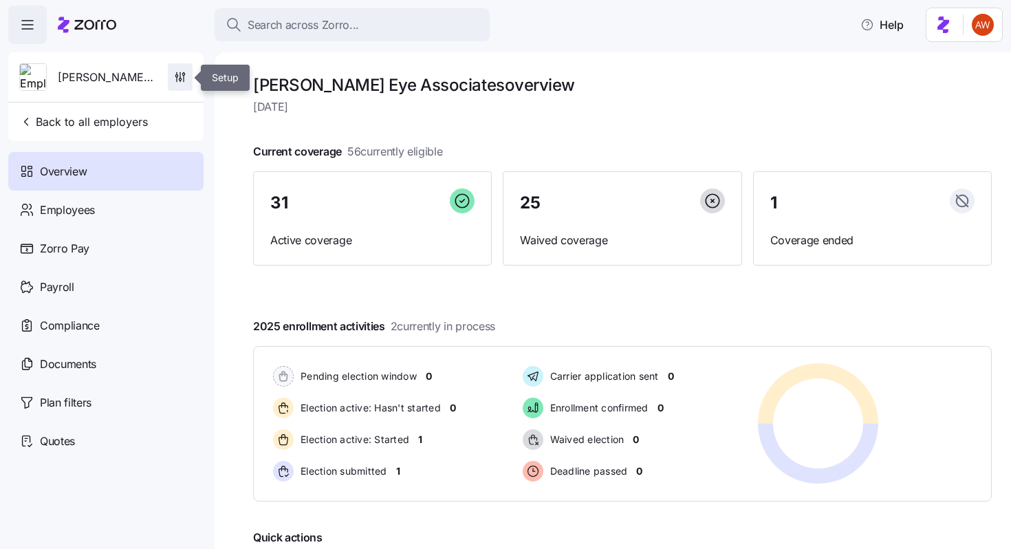
click at [178, 74] on icon "button" at bounding box center [180, 77] width 14 height 14
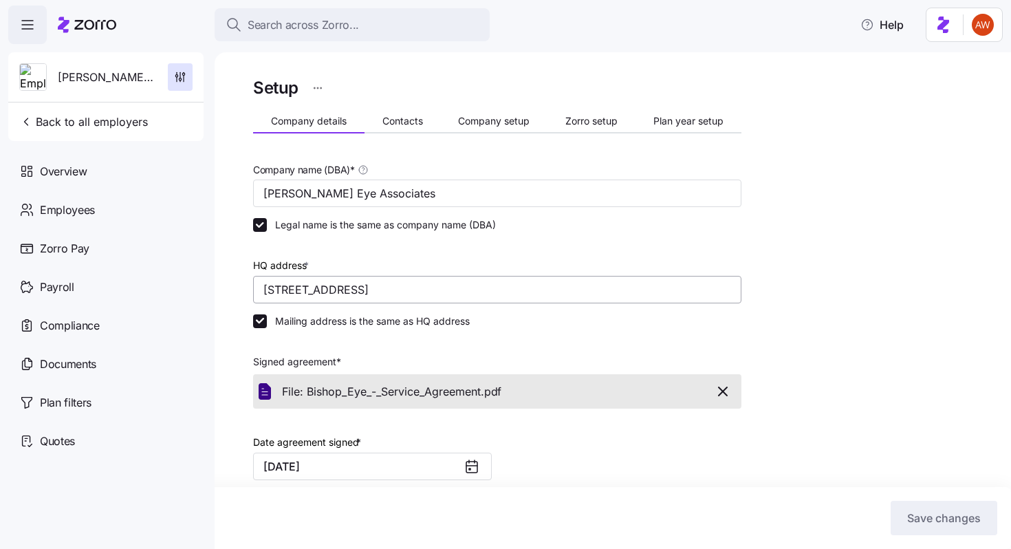
scroll to position [331, 0]
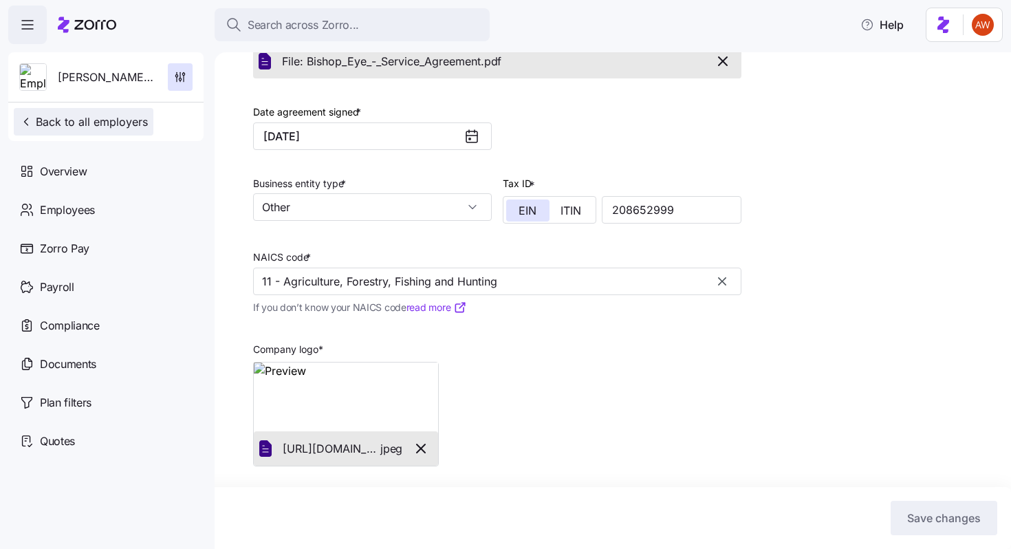
click at [135, 122] on span "Back to all employers" at bounding box center [83, 121] width 129 height 17
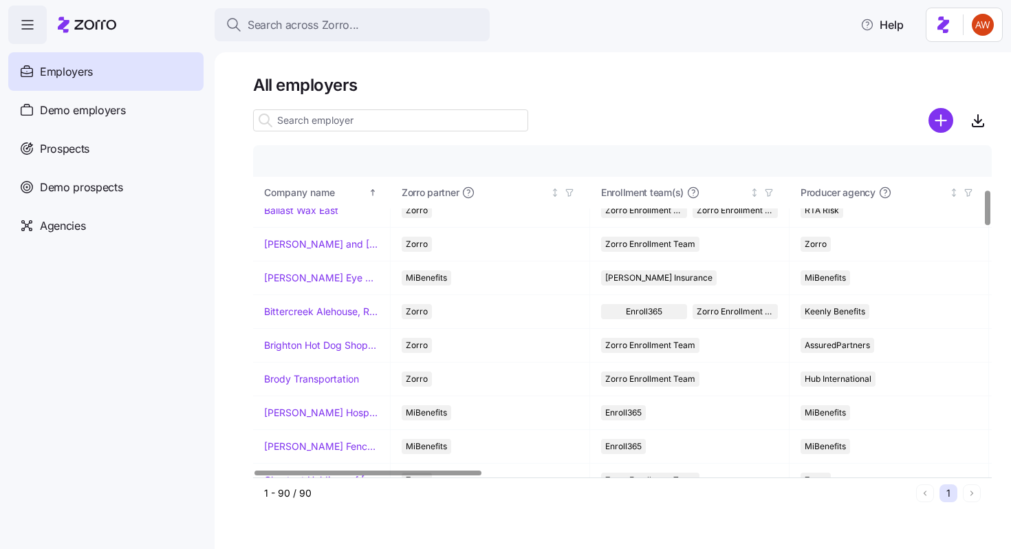
scroll to position [418, 0]
click at [320, 418] on link "[PERSON_NAME] Hospitality" at bounding box center [321, 413] width 115 height 14
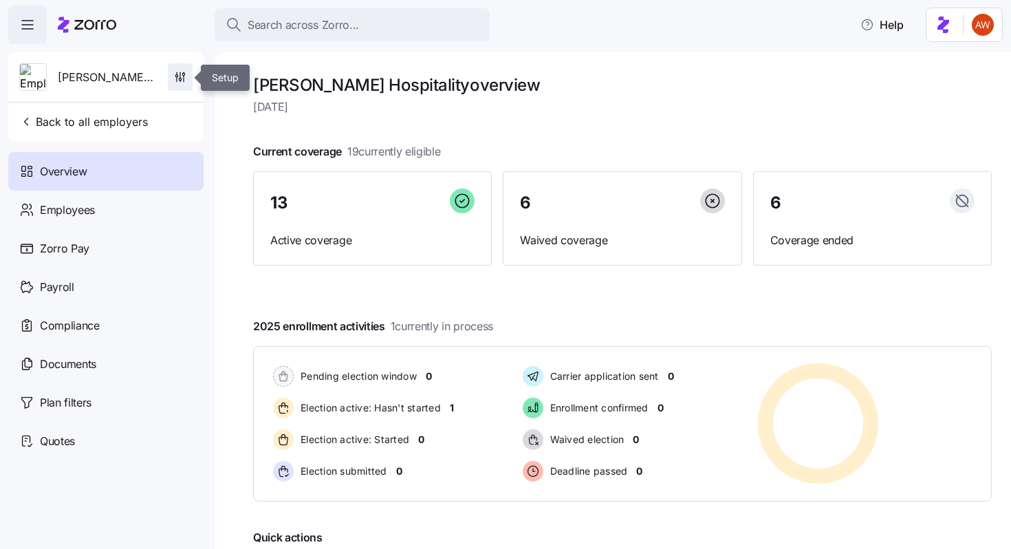
click at [183, 72] on icon "button" at bounding box center [180, 77] width 14 height 14
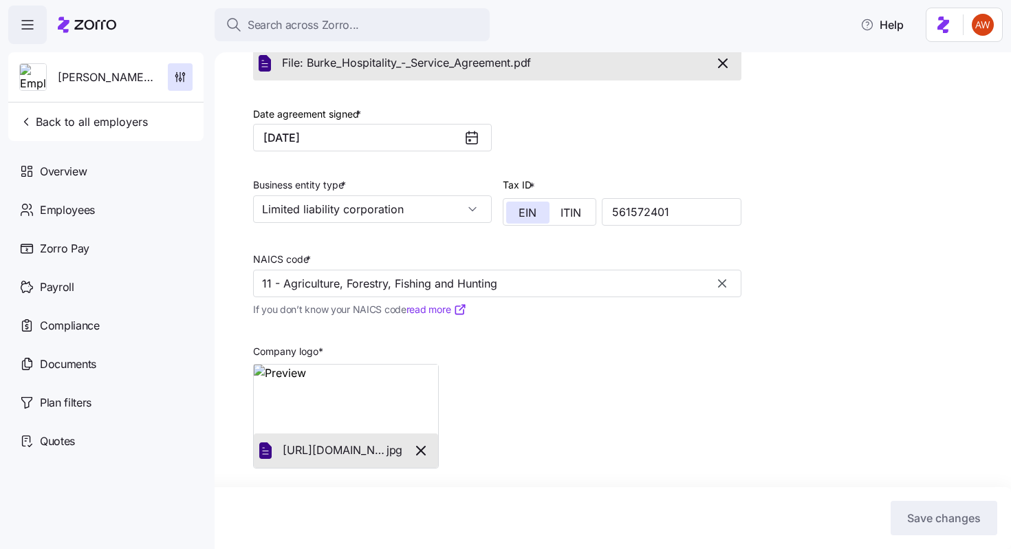
scroll to position [389, 0]
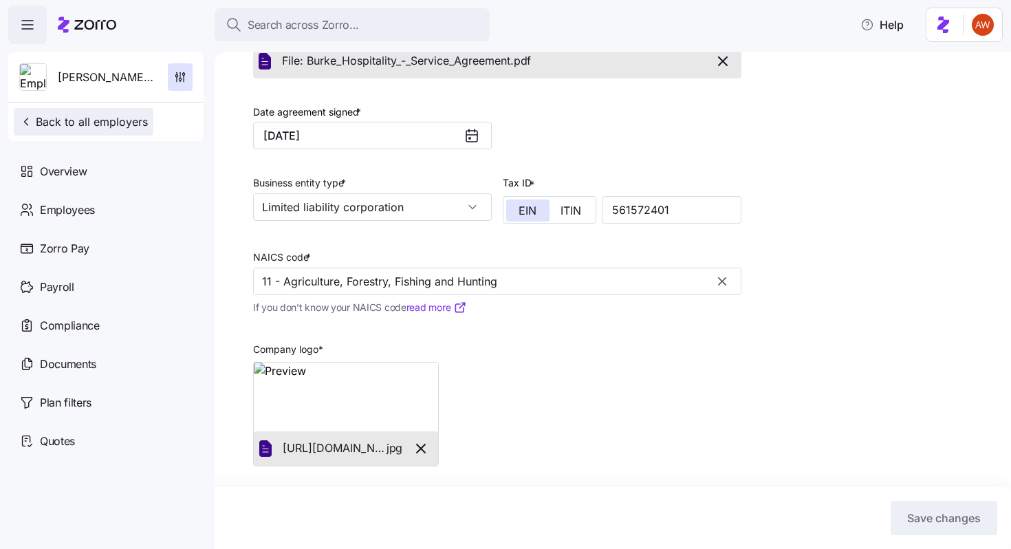
click at [138, 118] on span "Back to all employers" at bounding box center [83, 121] width 129 height 17
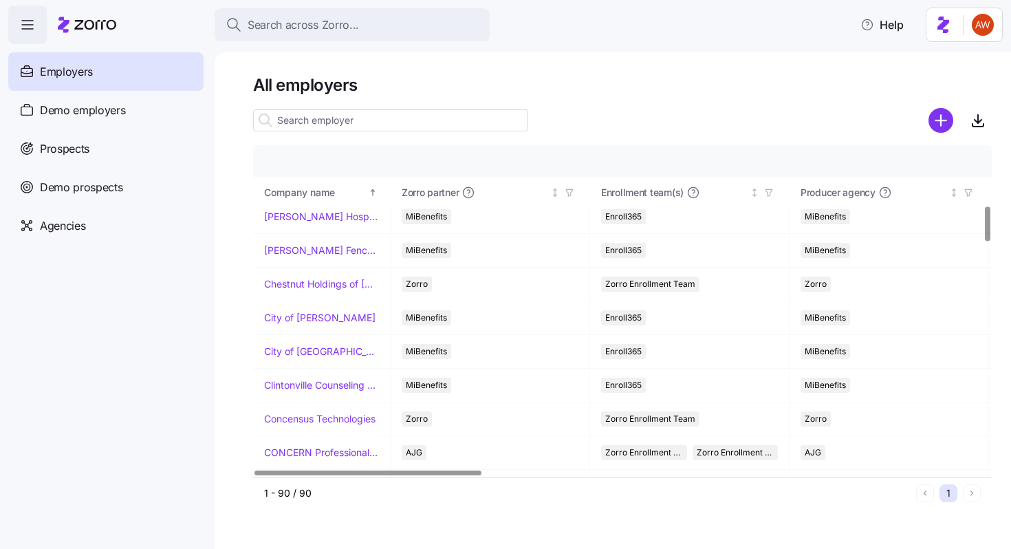
scroll to position [573, 0]
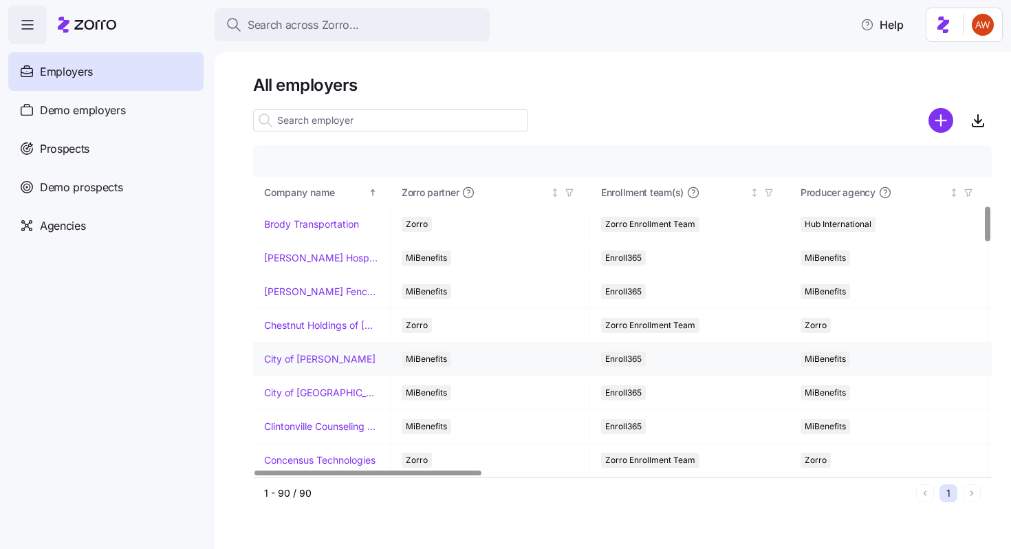
click at [288, 364] on link "City of [PERSON_NAME]" at bounding box center [319, 359] width 111 height 14
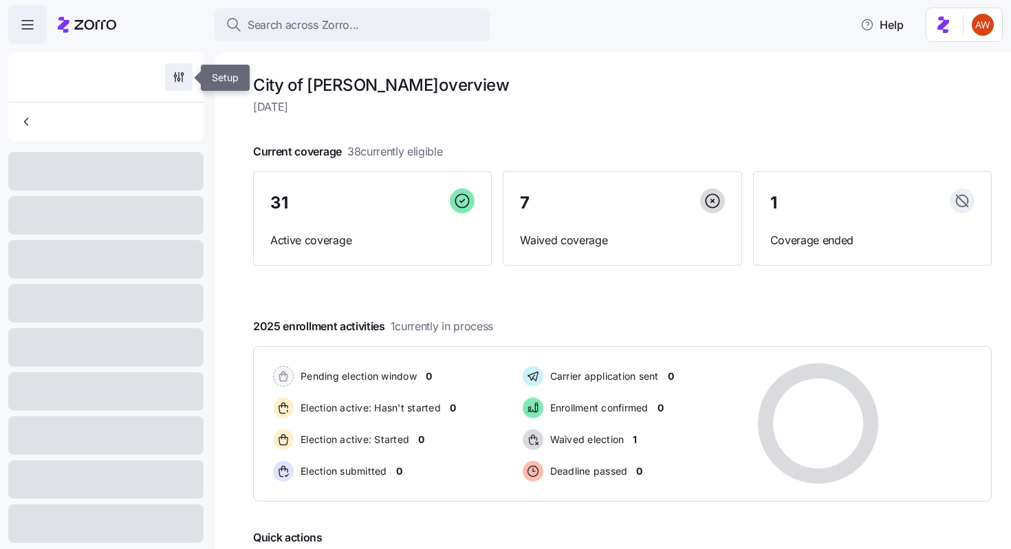
click at [182, 78] on icon "button" at bounding box center [182, 79] width 0 height 6
click at [179, 84] on span "button" at bounding box center [179, 77] width 26 height 26
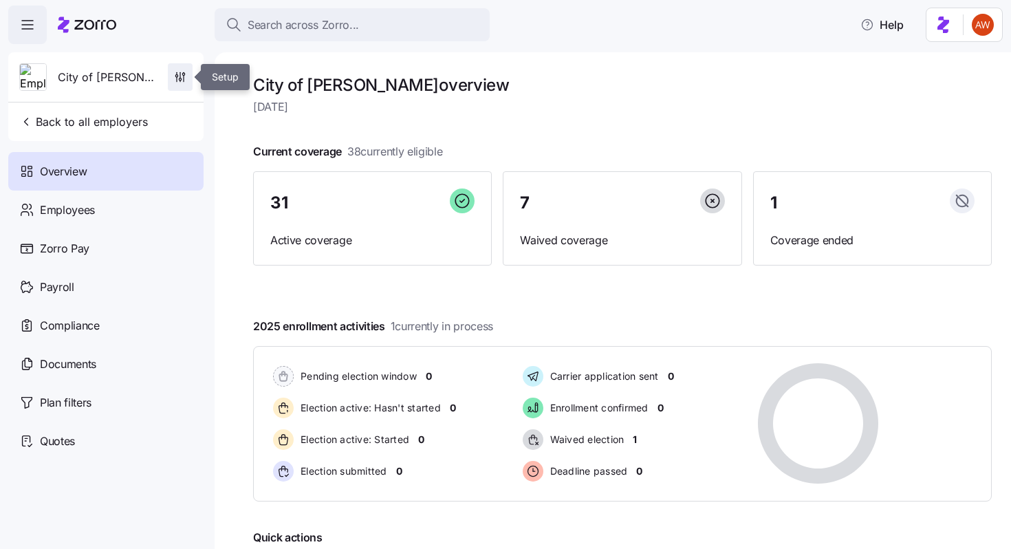
click at [179, 84] on span "button" at bounding box center [179, 77] width 23 height 26
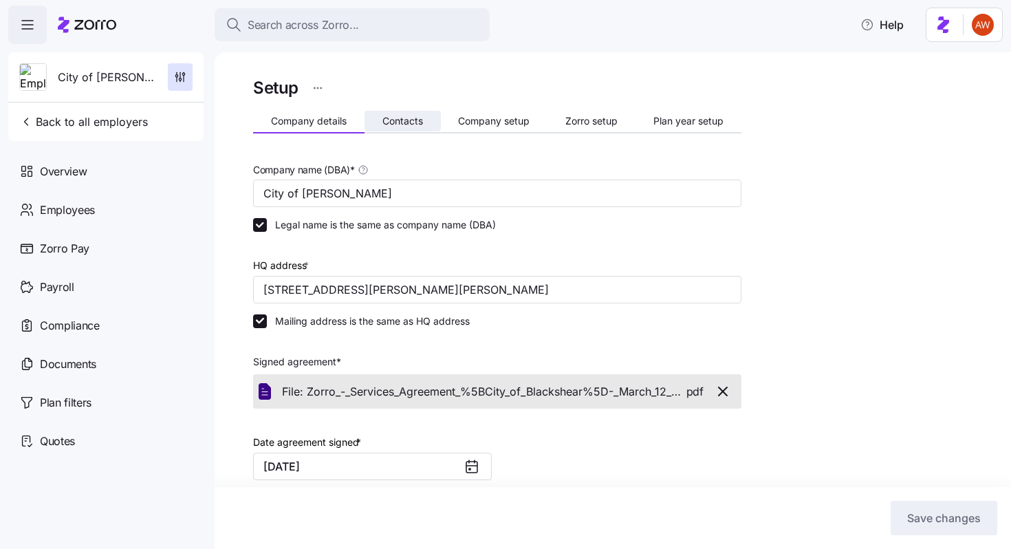
click at [388, 122] on span "Contacts" at bounding box center [402, 121] width 41 height 10
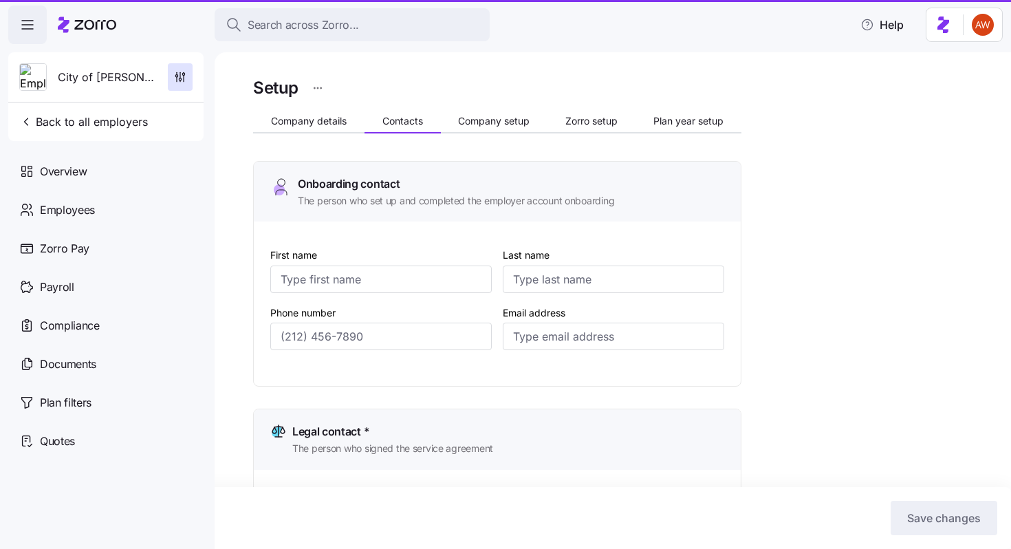
type input "Chris"
type input "Wright"
type input "cwright@blackshearpolice.org"
type input "Angel"
type input "Robson"
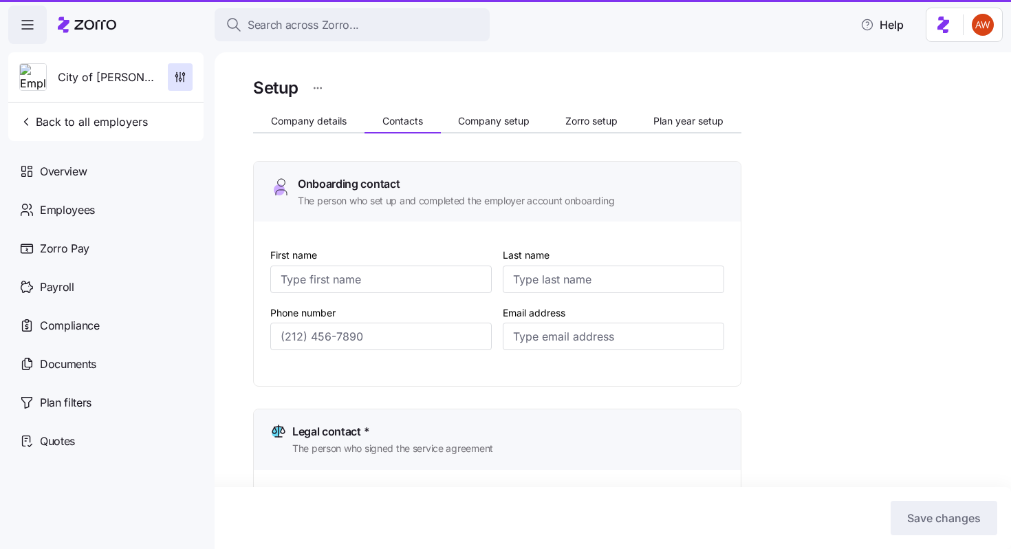
type input "clerk@blackshearga.org"
type input "Angel"
type input "Robson"
type input "clerk@blackshearga.org"
type input "(912) 449-7000"
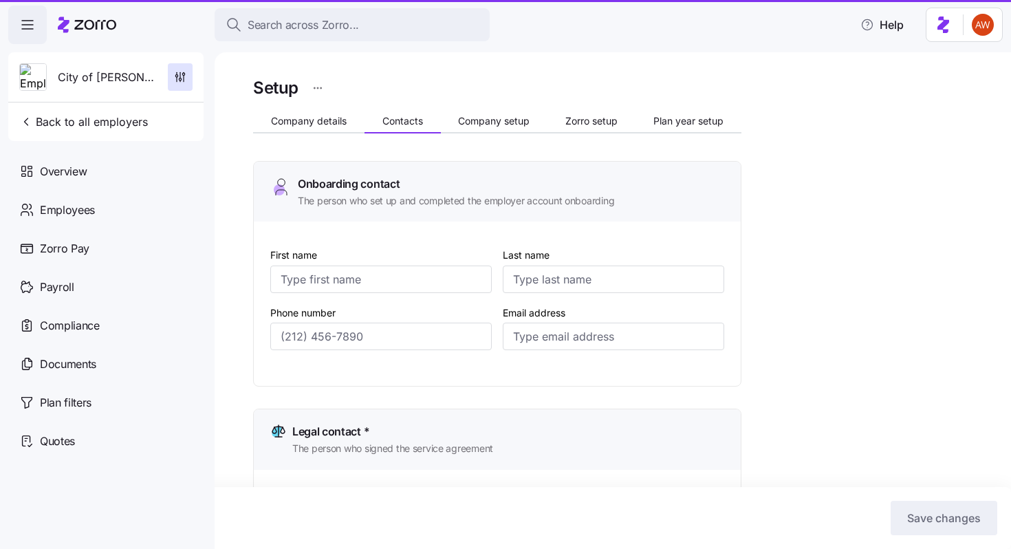
type input "(912) 449-7000"
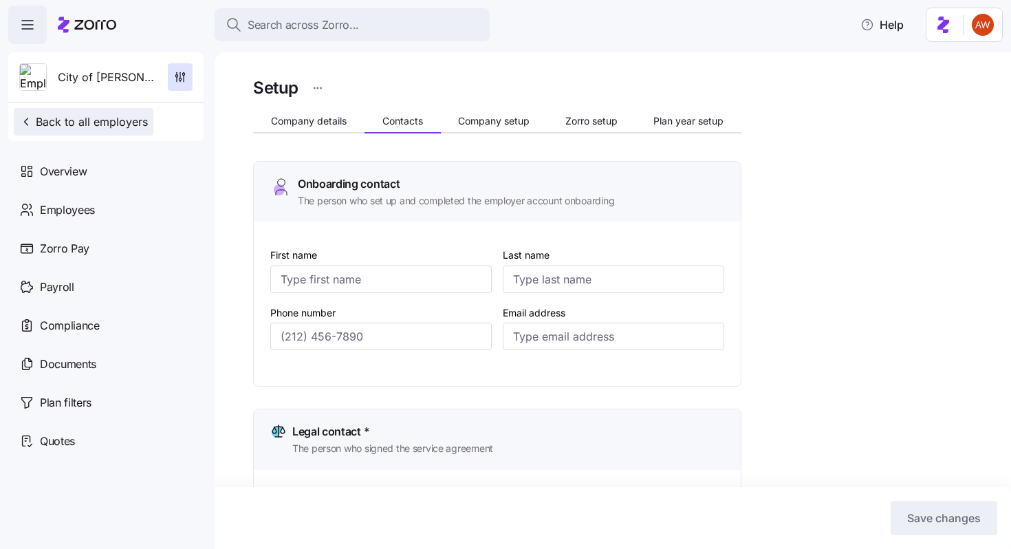
click at [114, 127] on span "Back to all employers" at bounding box center [83, 121] width 129 height 17
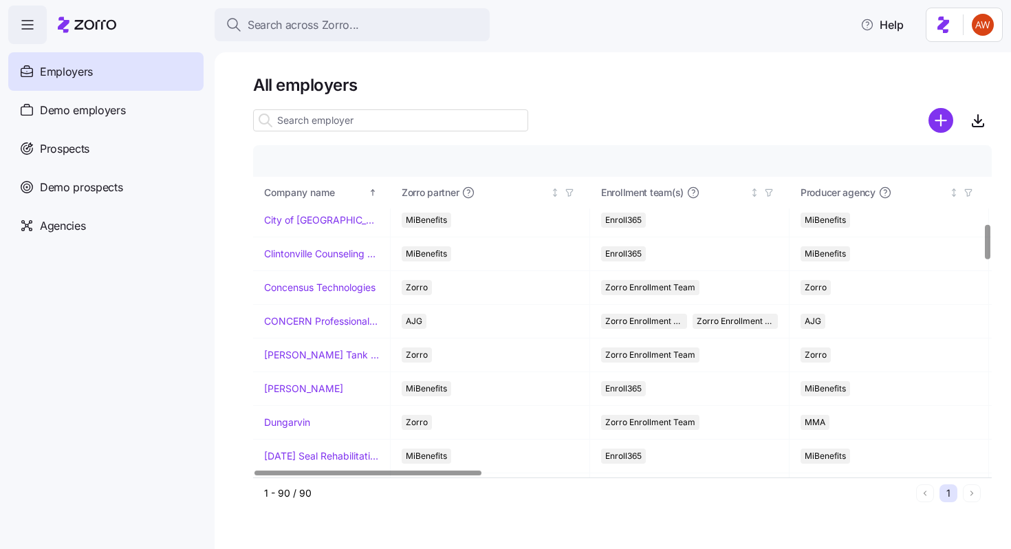
scroll to position [747, 0]
click at [289, 385] on link "[PERSON_NAME]" at bounding box center [303, 388] width 79 height 14
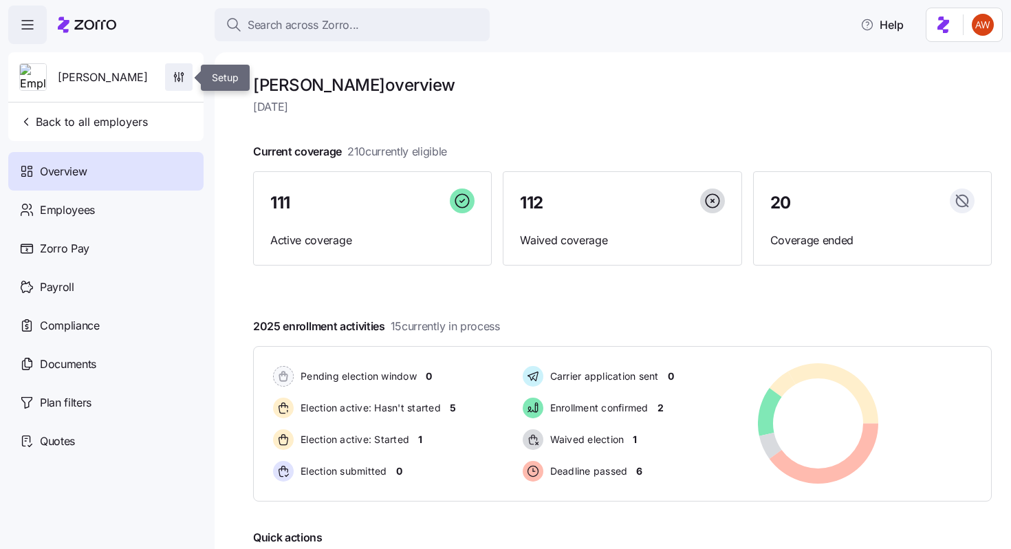
click at [186, 79] on span "button" at bounding box center [179, 77] width 26 height 26
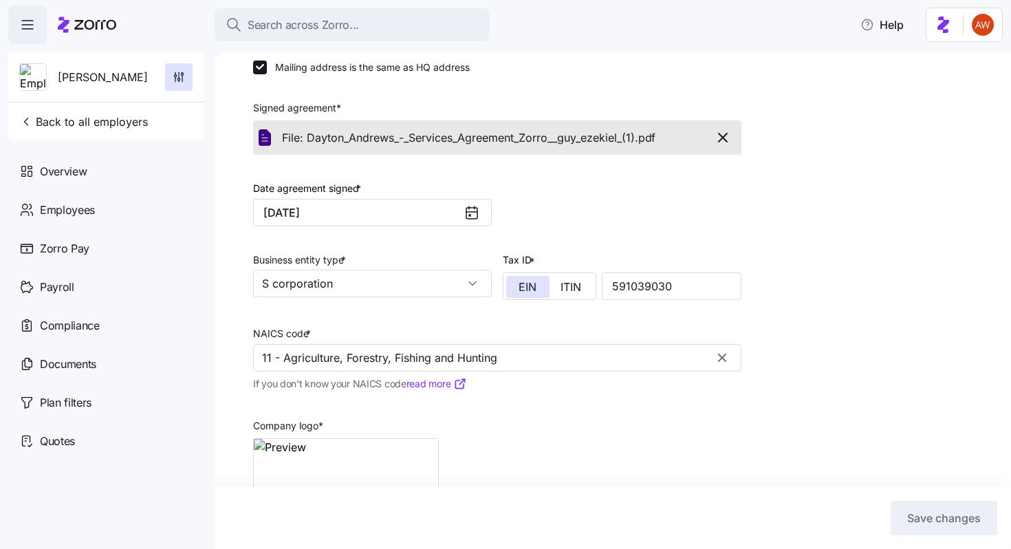
scroll to position [331, 0]
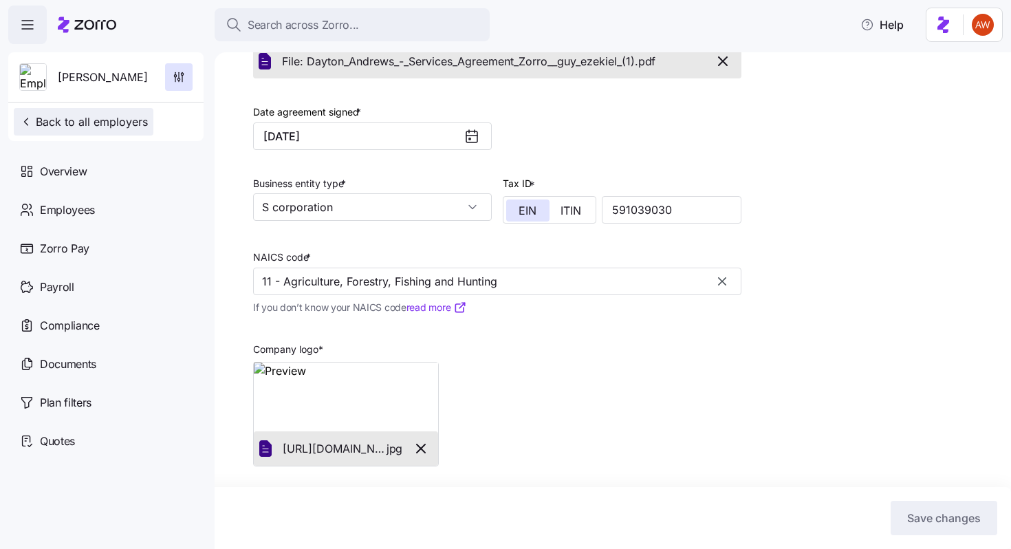
click at [147, 117] on button "Back to all employers" at bounding box center [84, 122] width 140 height 28
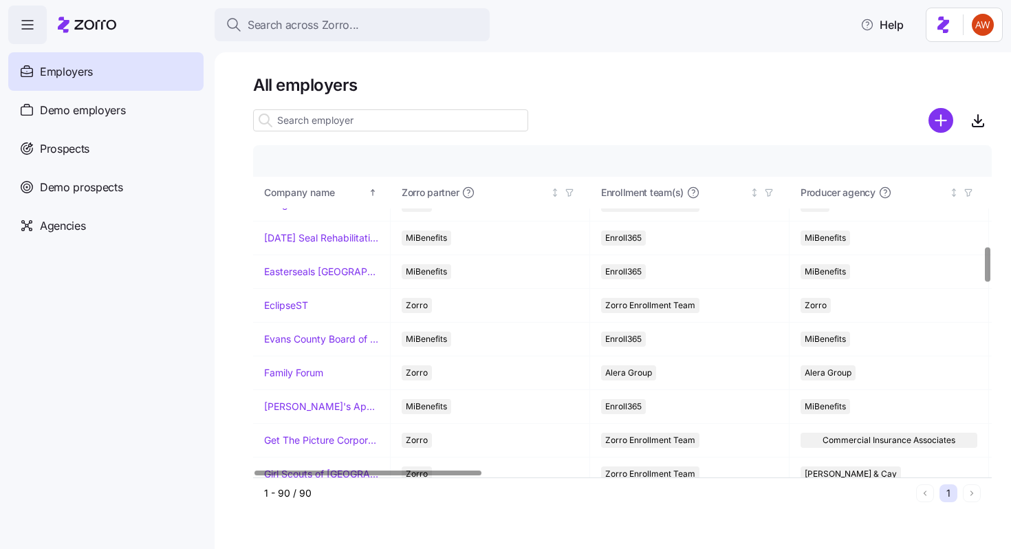
scroll to position [965, 0]
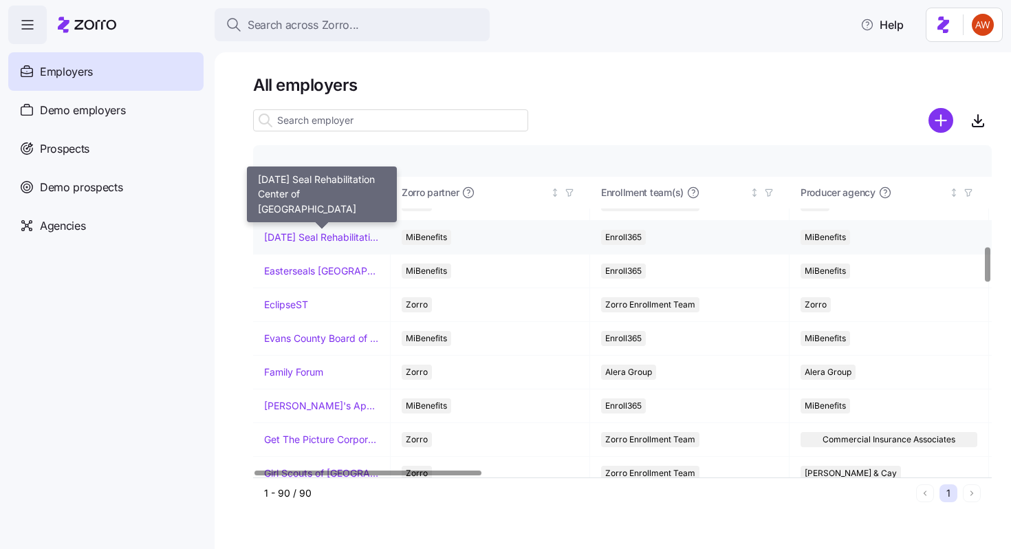
click at [327, 233] on link "[DATE] Seal Rehabilitation Center of [GEOGRAPHIC_DATA]" at bounding box center [321, 237] width 115 height 14
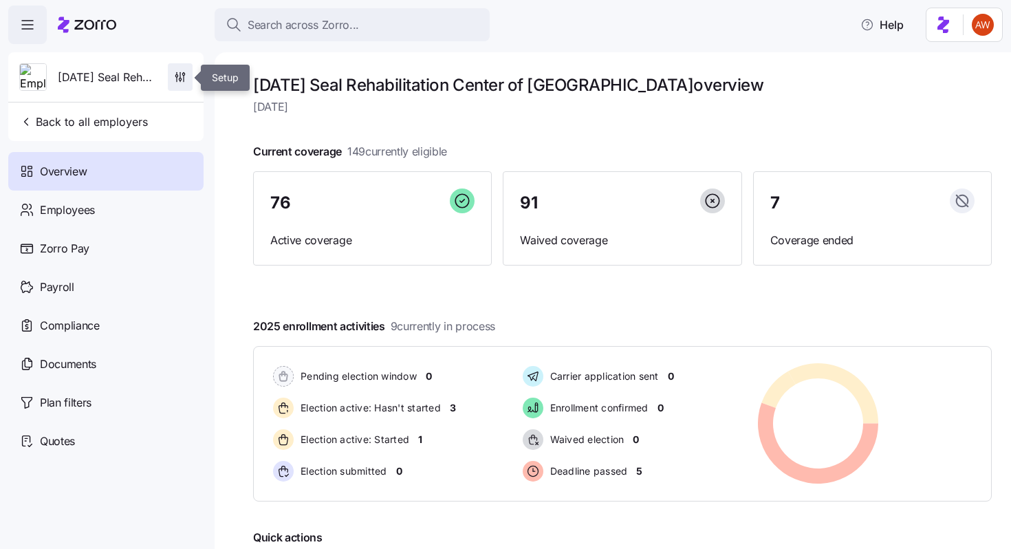
click at [177, 76] on icon "button" at bounding box center [176, 76] width 2 height 2
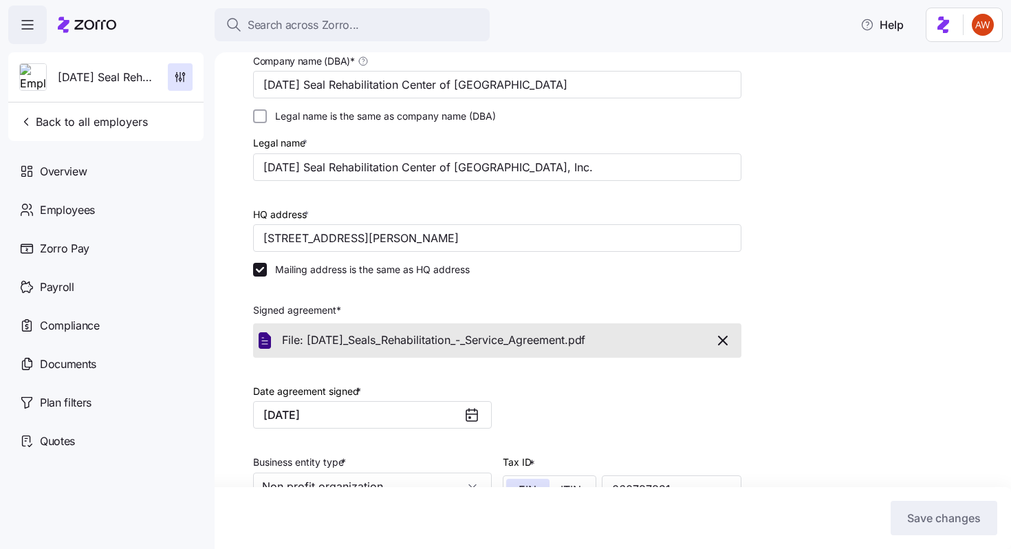
scroll to position [39, 0]
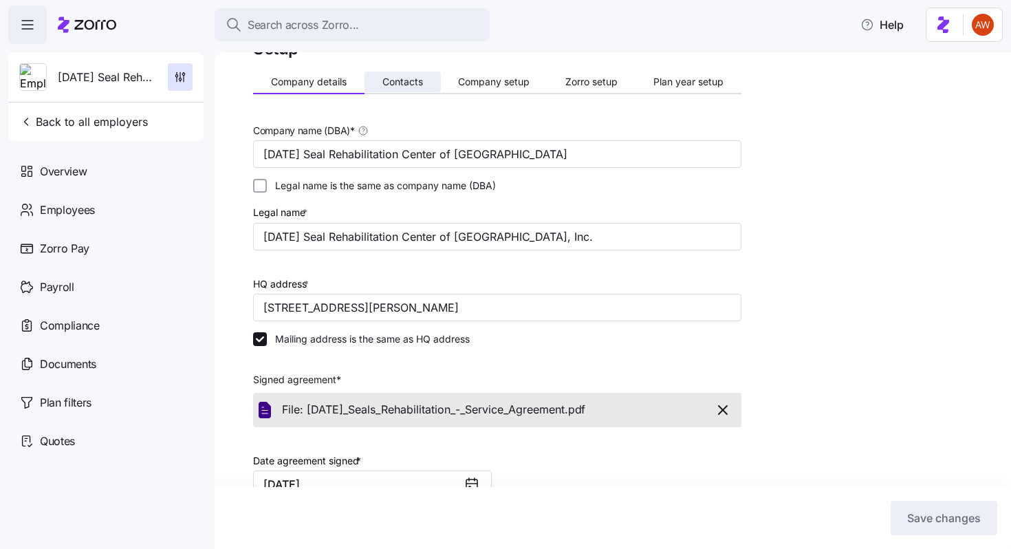
click at [405, 74] on button "Contacts" at bounding box center [402, 82] width 76 height 21
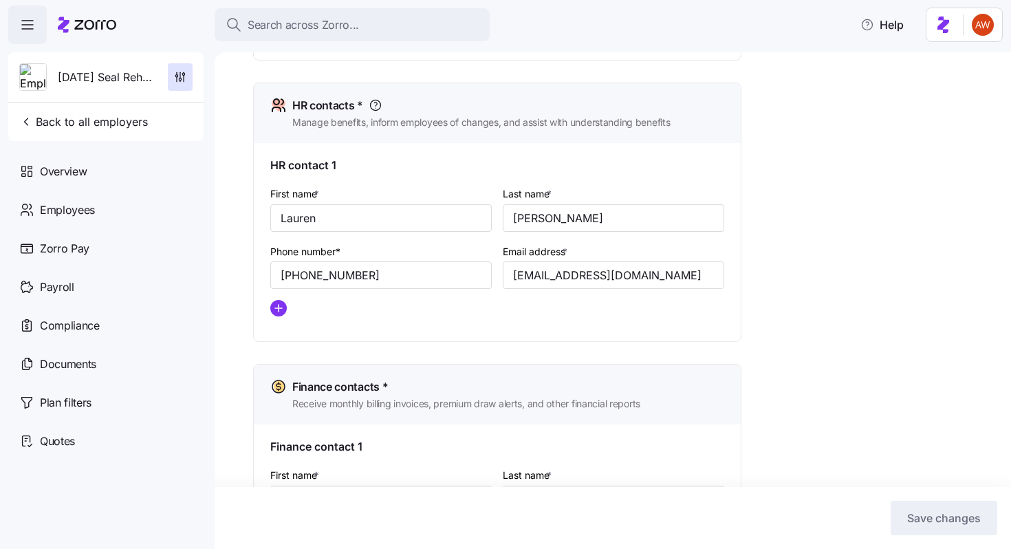
scroll to position [734, 0]
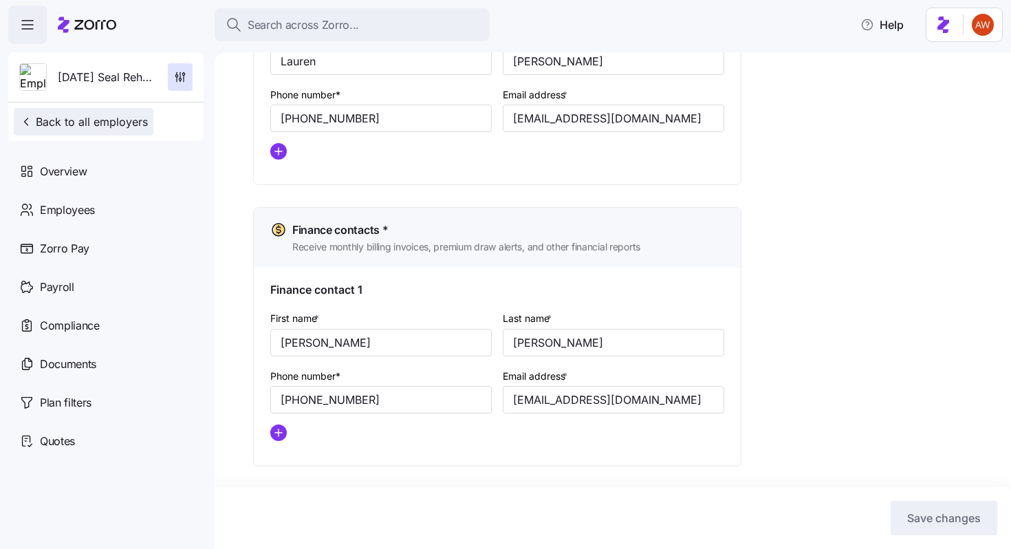
click at [139, 119] on span "Back to all employers" at bounding box center [83, 121] width 129 height 17
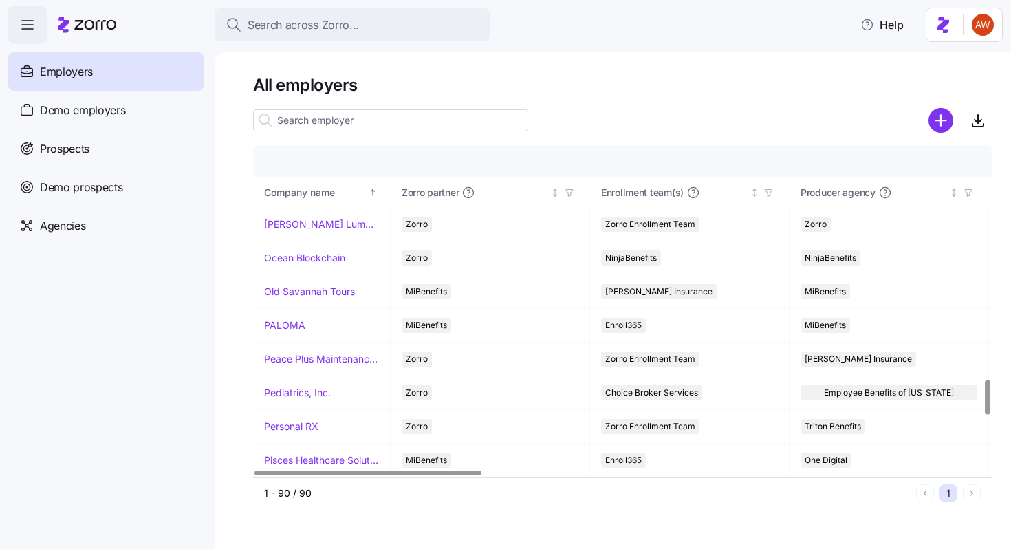
scroll to position [2246, 0]
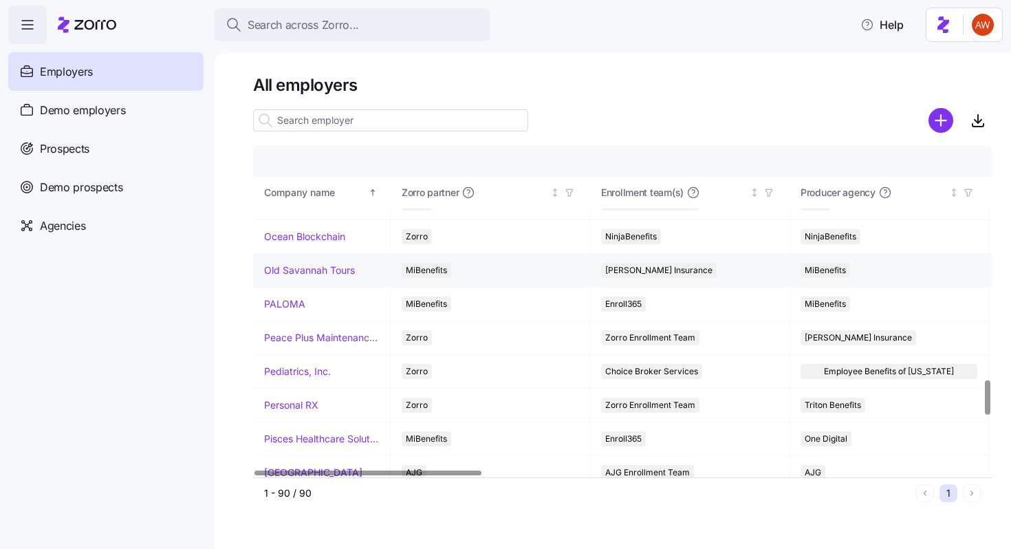
click at [304, 272] on link "Old Savannah Tours" at bounding box center [309, 270] width 91 height 14
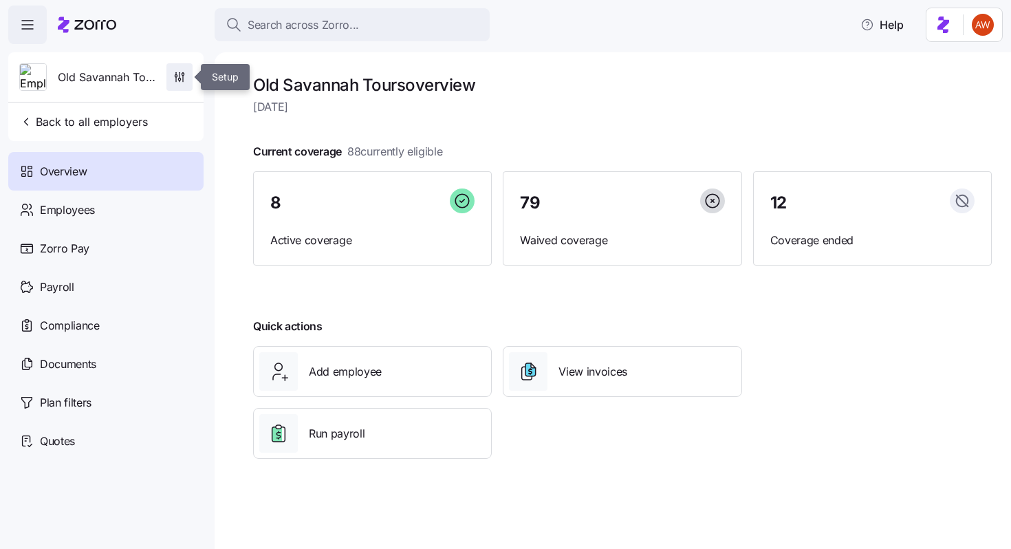
click at [186, 73] on icon "button" at bounding box center [180, 77] width 14 height 14
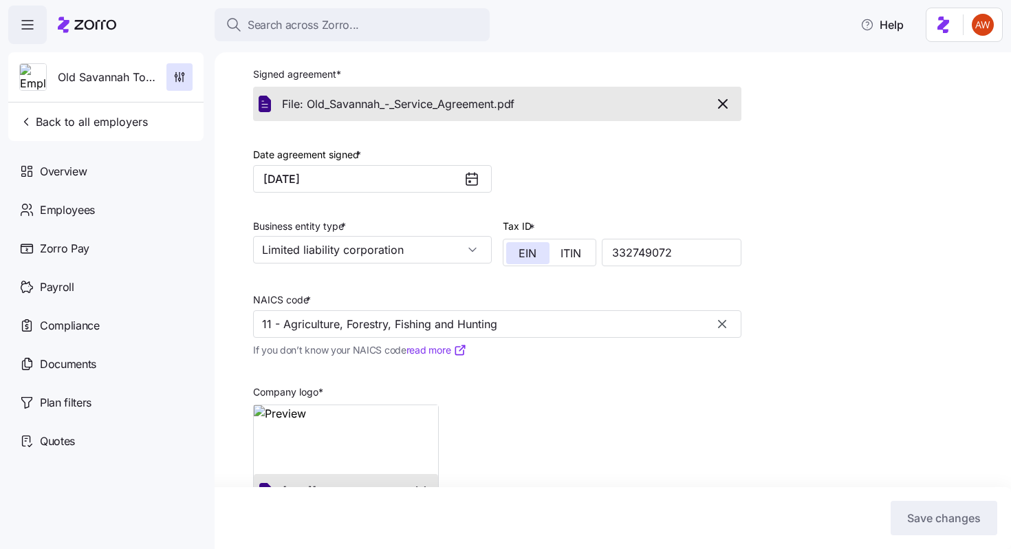
scroll to position [331, 0]
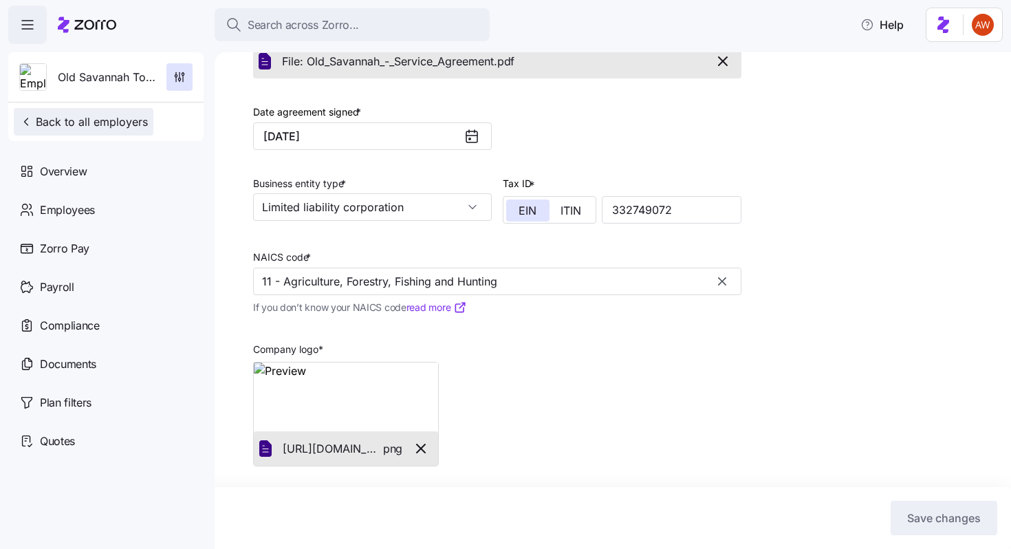
click at [128, 113] on span "Back to all employers" at bounding box center [83, 121] width 129 height 17
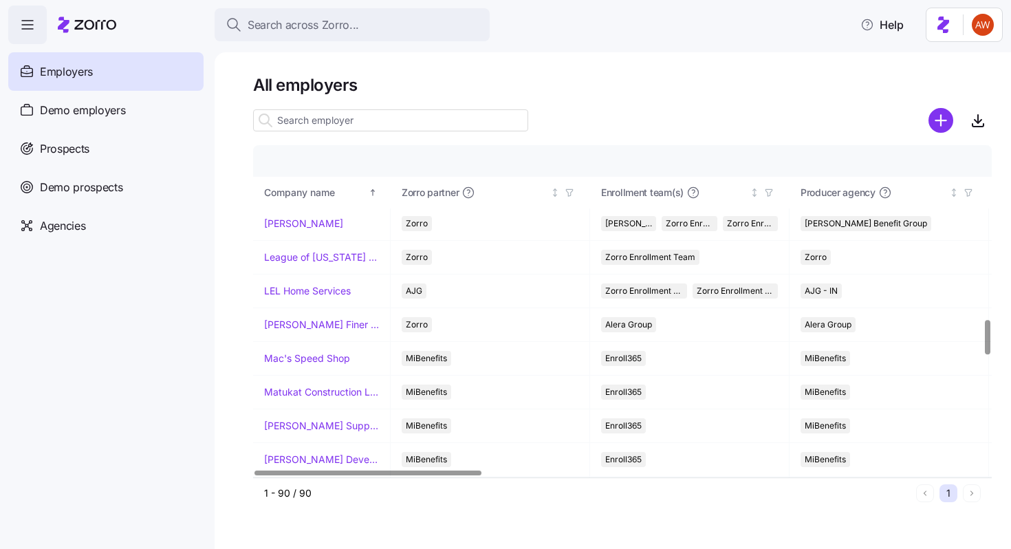
scroll to position [1667, 0]
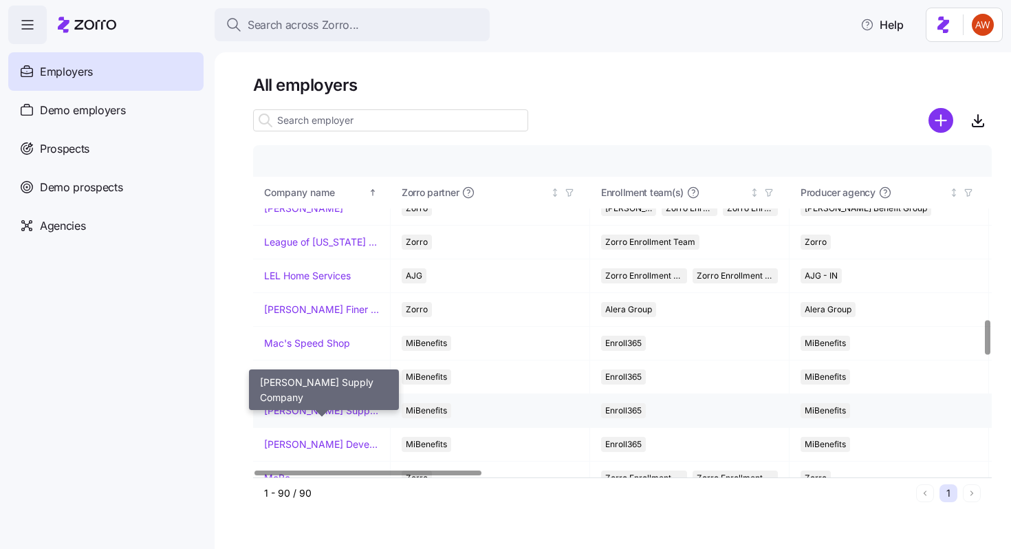
click at [336, 407] on link "[PERSON_NAME] Supply Company" at bounding box center [321, 411] width 115 height 14
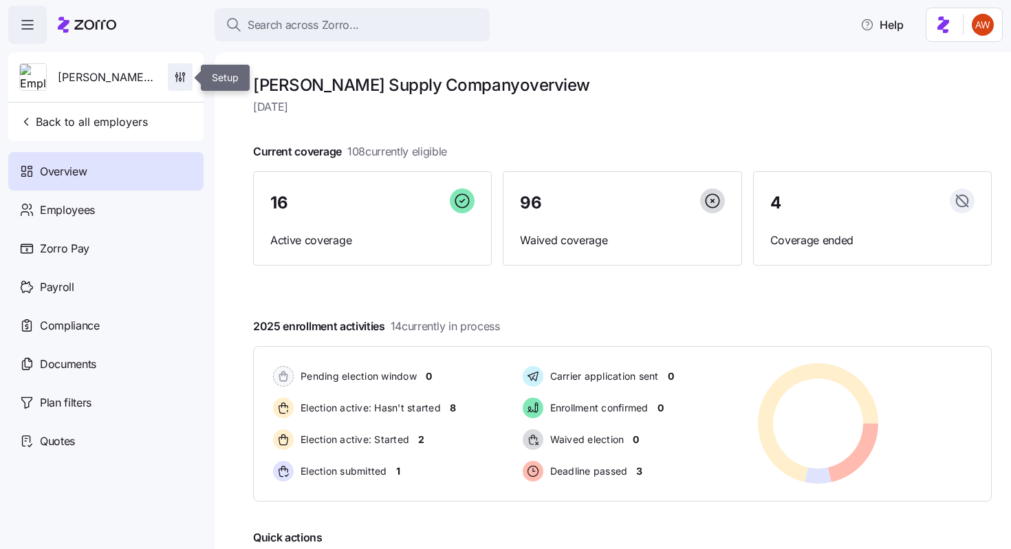
click at [182, 80] on icon "button" at bounding box center [180, 77] width 14 height 14
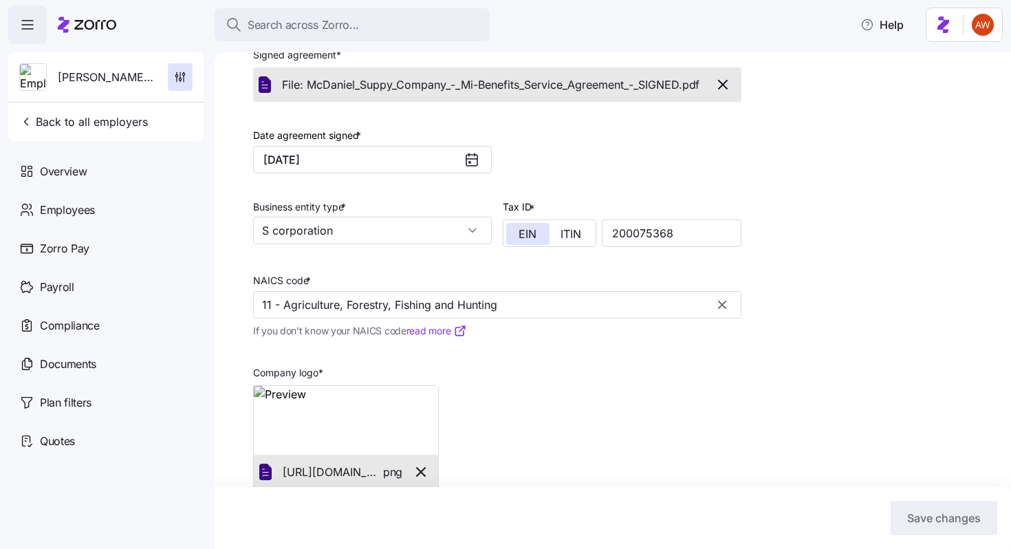
scroll to position [331, 0]
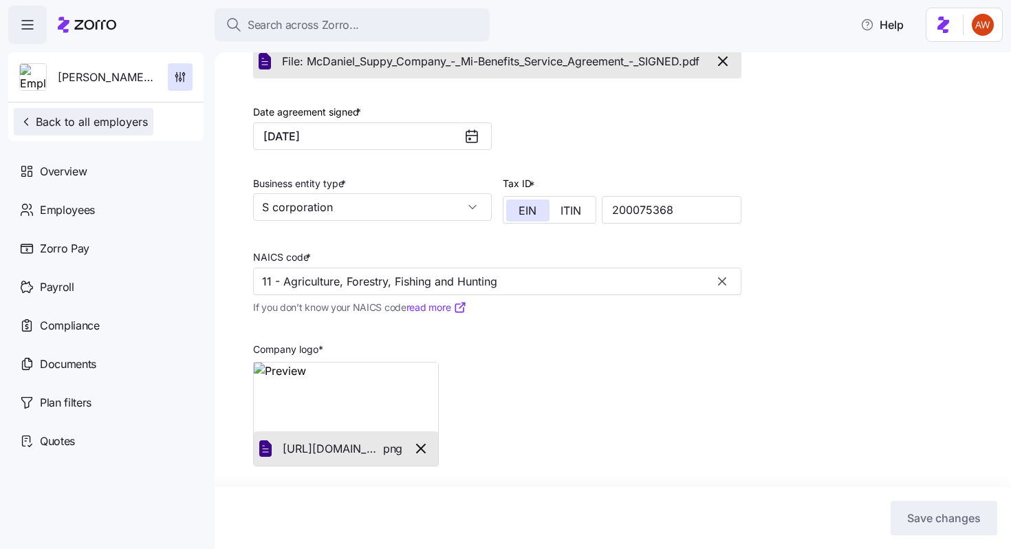
click at [131, 116] on span "Back to all employers" at bounding box center [83, 121] width 129 height 17
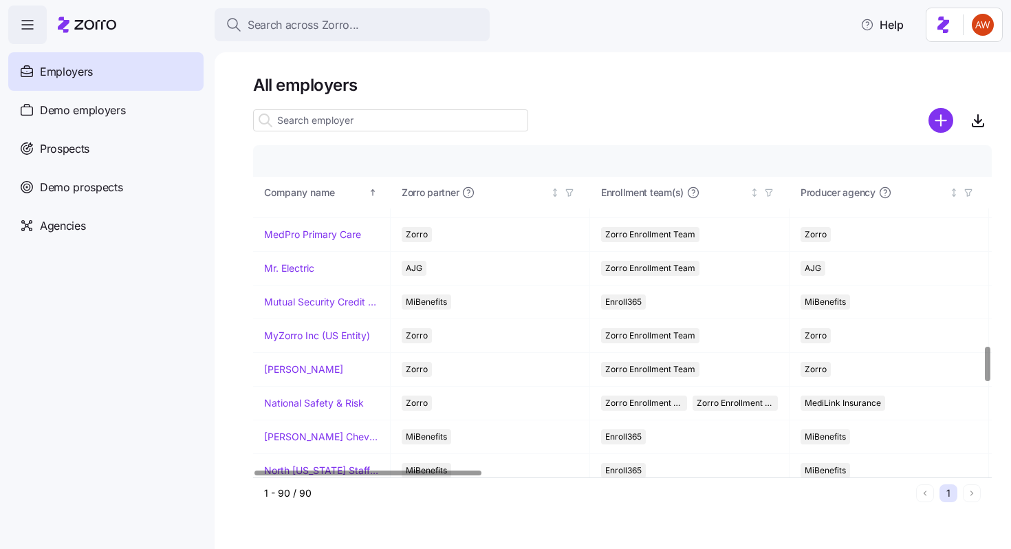
scroll to position [1948, 0]
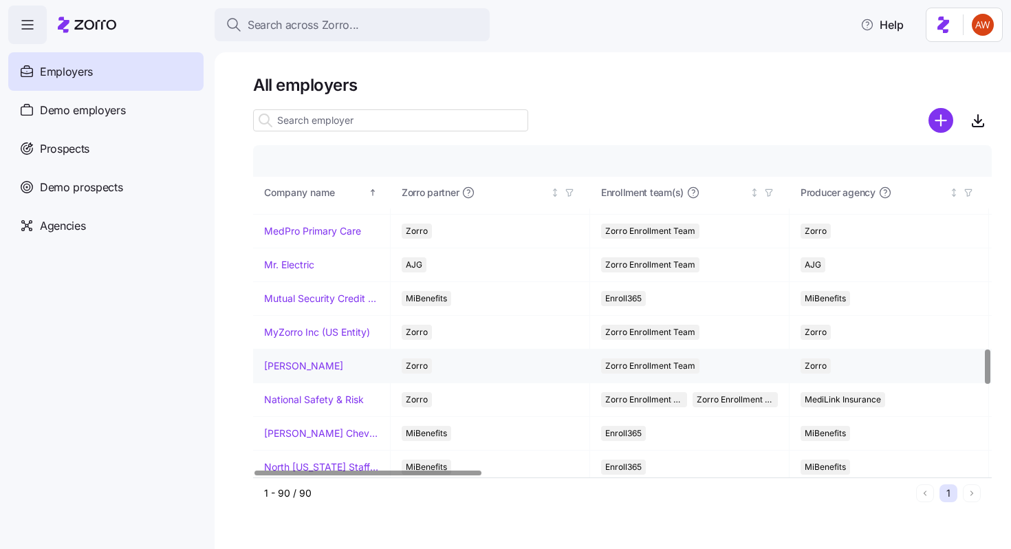
click at [331, 360] on link "[PERSON_NAME]" at bounding box center [303, 366] width 79 height 14
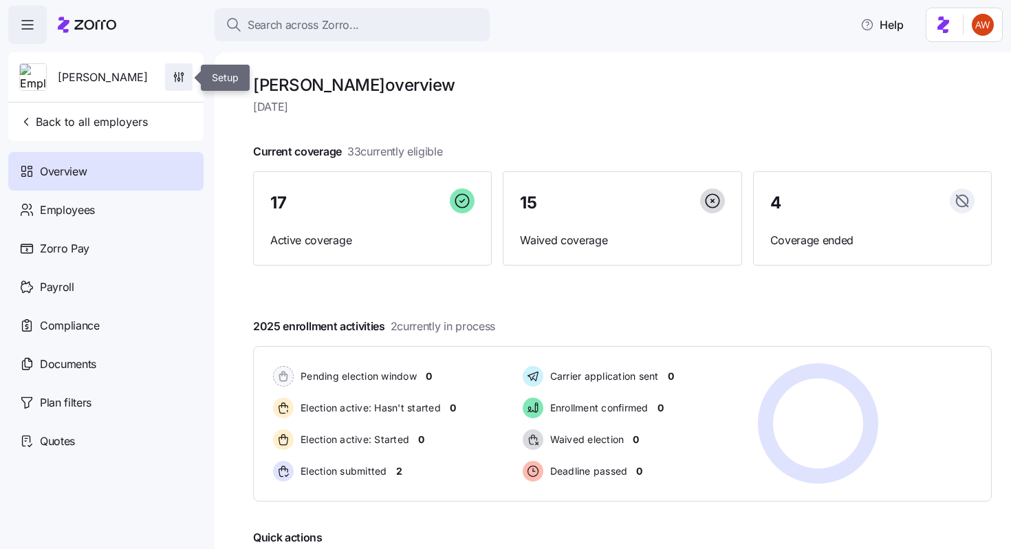
click at [186, 74] on icon "button" at bounding box center [179, 77] width 14 height 14
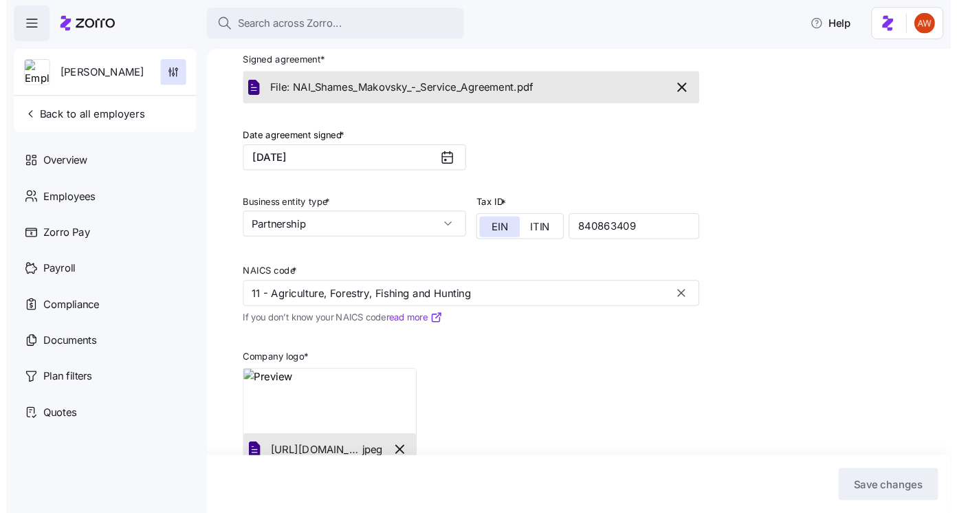
scroll to position [331, 0]
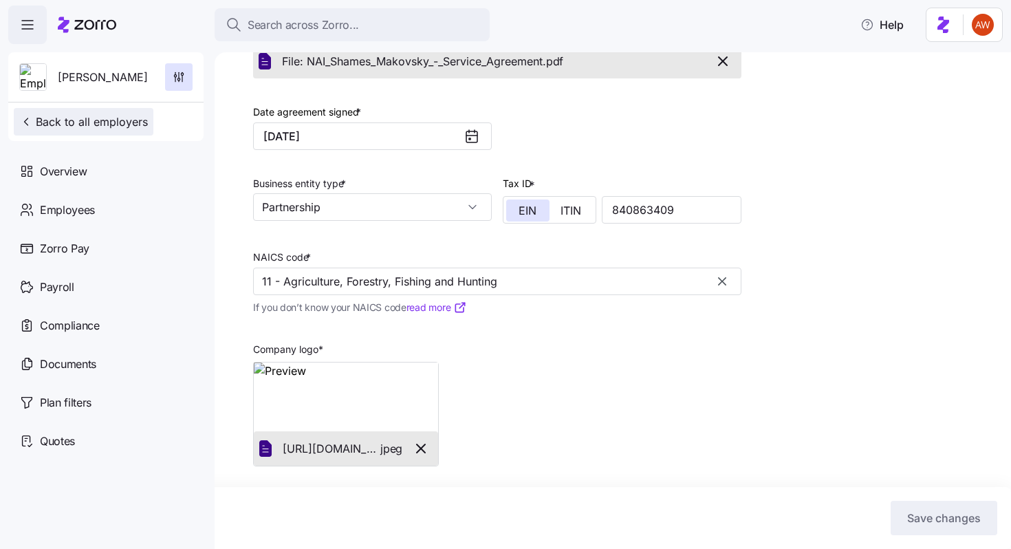
click at [91, 113] on button "Back to all employers" at bounding box center [84, 122] width 140 height 28
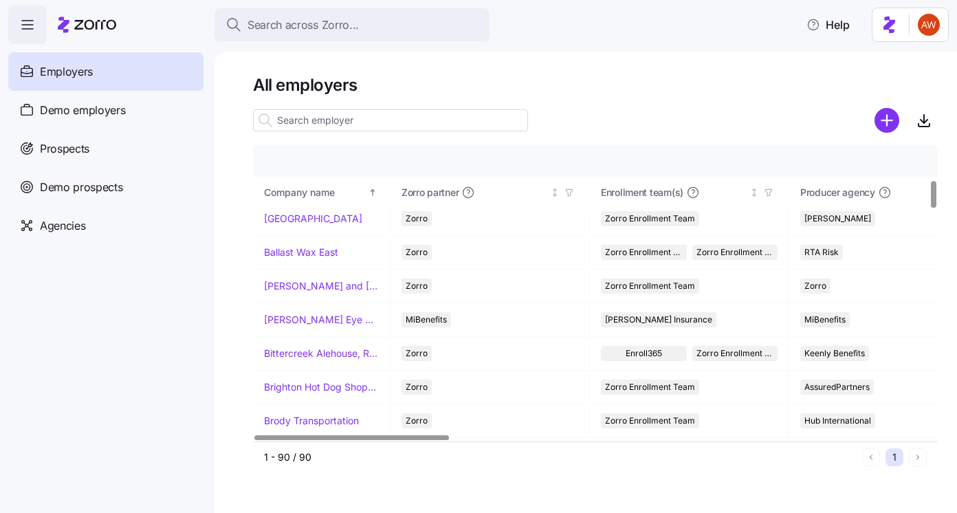
scroll to position [401, 0]
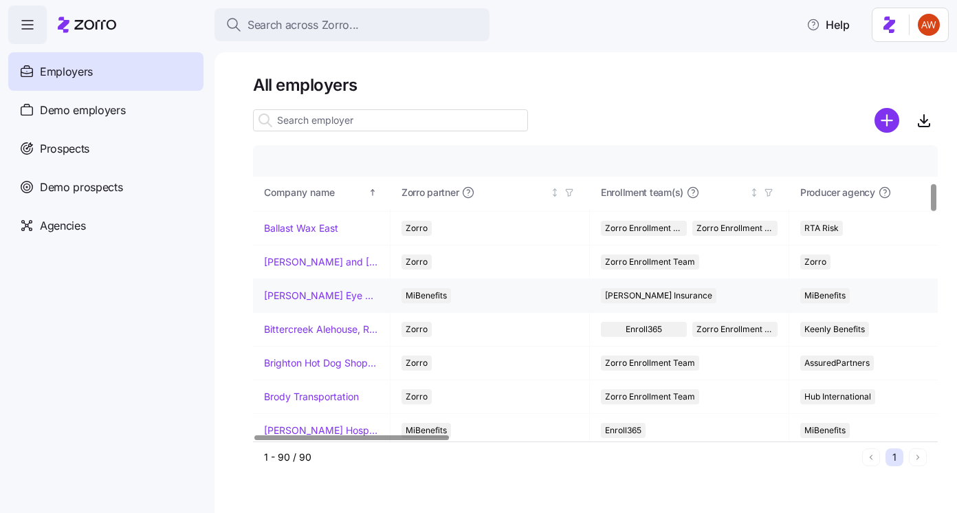
click at [292, 295] on link "[PERSON_NAME] Eye Associates" at bounding box center [321, 296] width 115 height 14
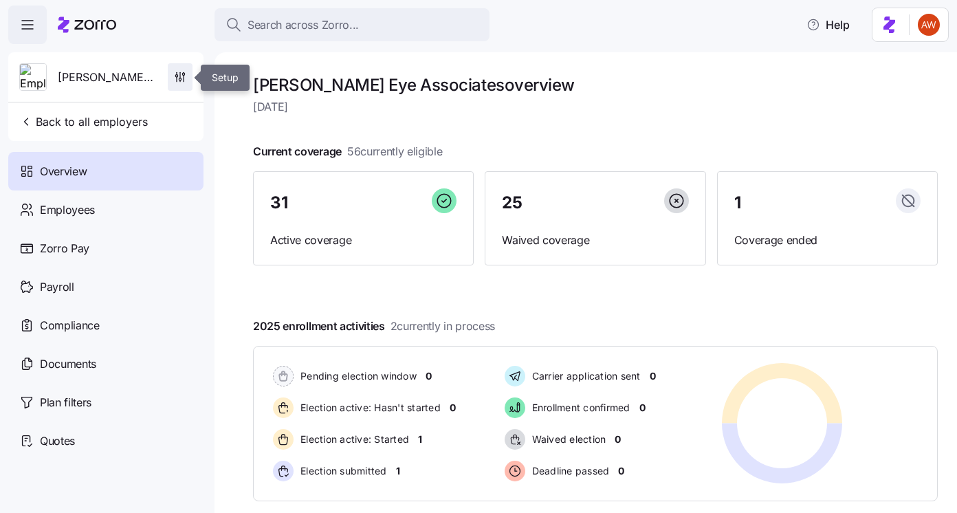
click at [176, 68] on span "button" at bounding box center [179, 77] width 23 height 26
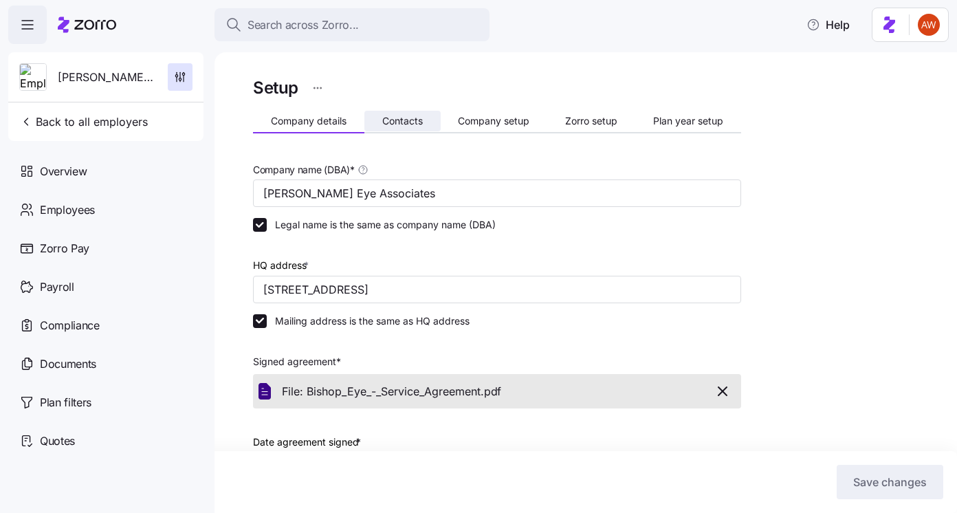
click at [383, 116] on span "Contacts" at bounding box center [402, 121] width 41 height 10
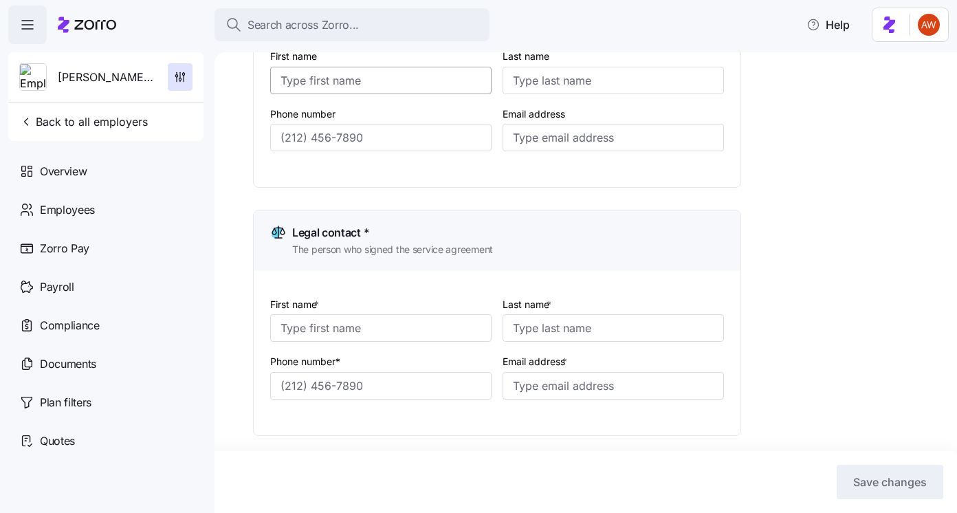
scroll to position [307, 0]
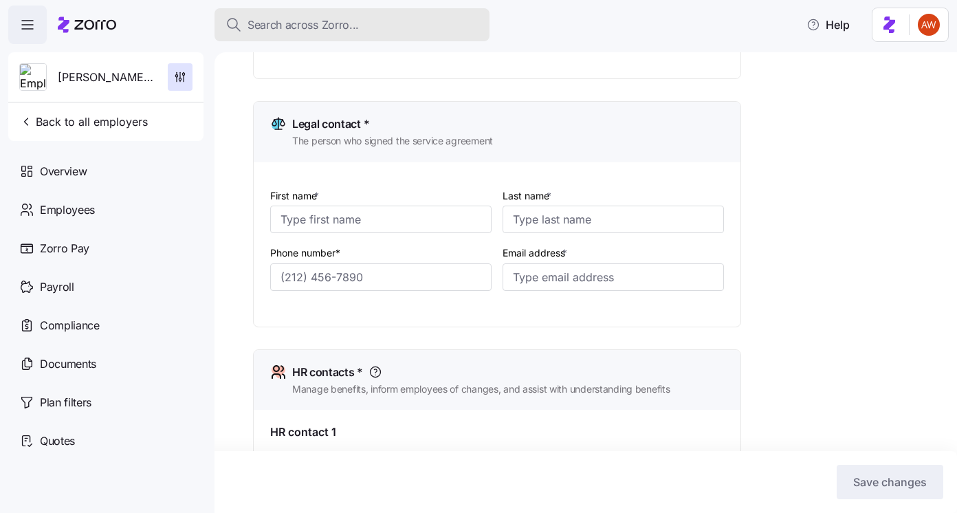
click at [284, 23] on span "Search across Zorro..." at bounding box center [303, 25] width 111 height 17
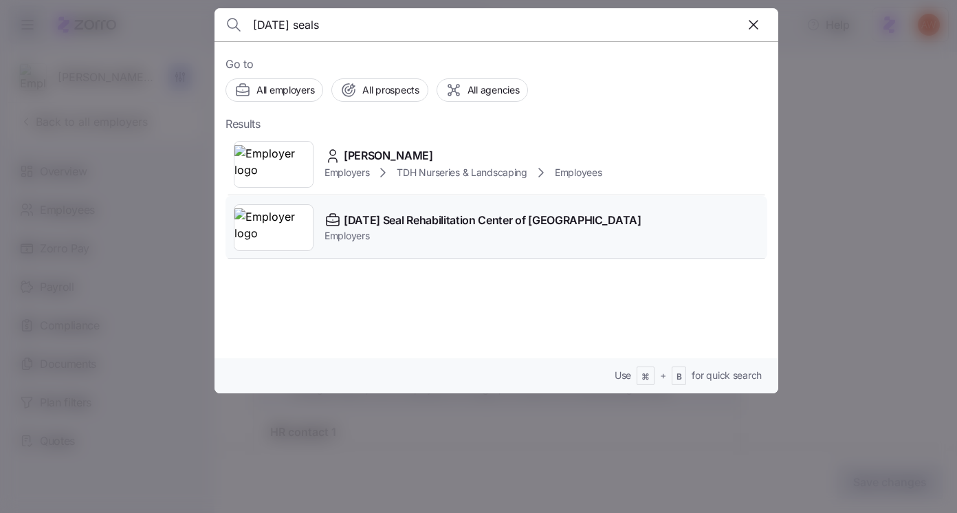
type input "easter seals"
click at [412, 220] on span "[DATE] Seal Rehabilitation Center of [GEOGRAPHIC_DATA]" at bounding box center [493, 220] width 298 height 17
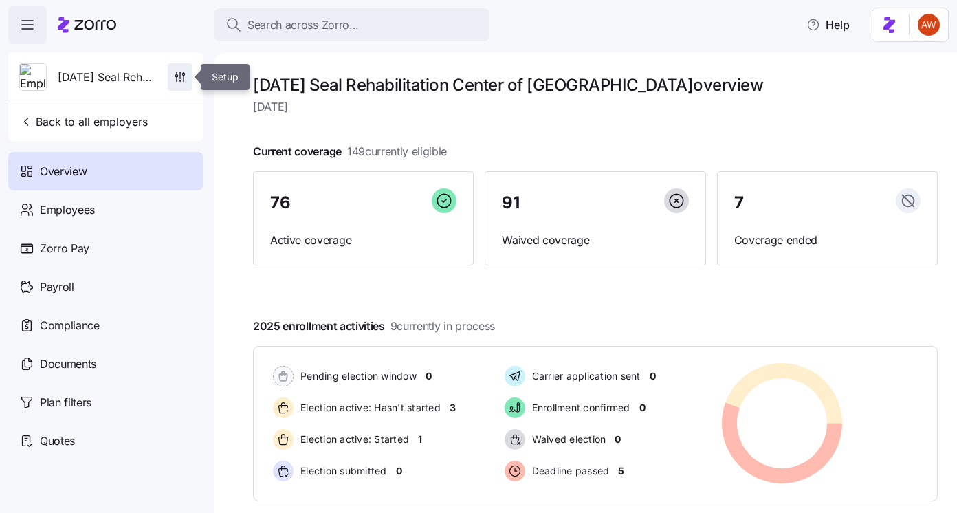
click at [173, 88] on span "button" at bounding box center [179, 77] width 23 height 26
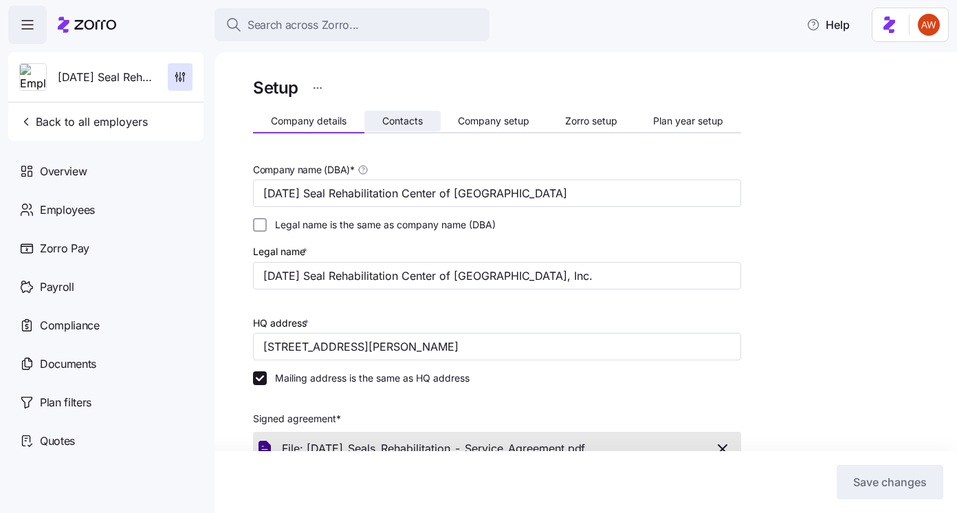
click at [394, 116] on span "Contacts" at bounding box center [402, 121] width 41 height 10
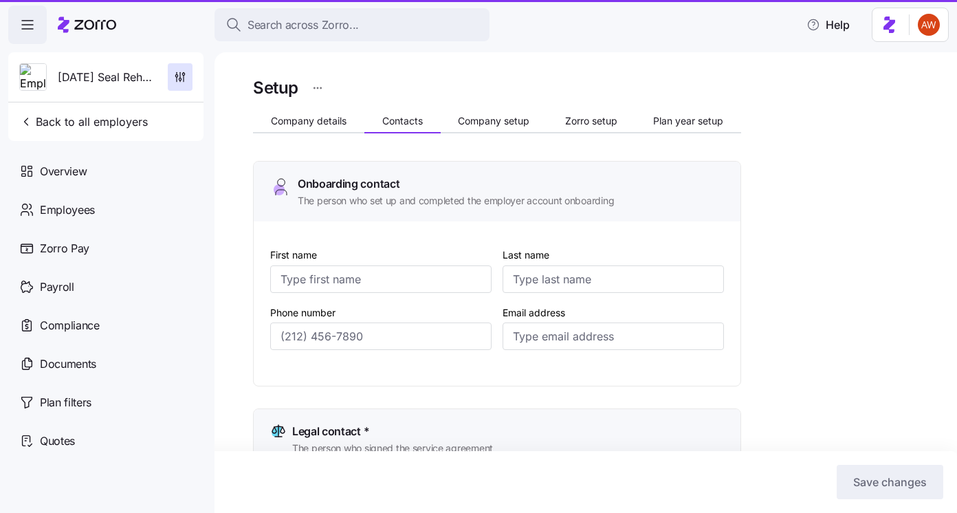
type input "Lauren"
type input "Buonomo"
type input "lbuonomo@eswct.com"
type input "Leonard"
type input "Cipollone"
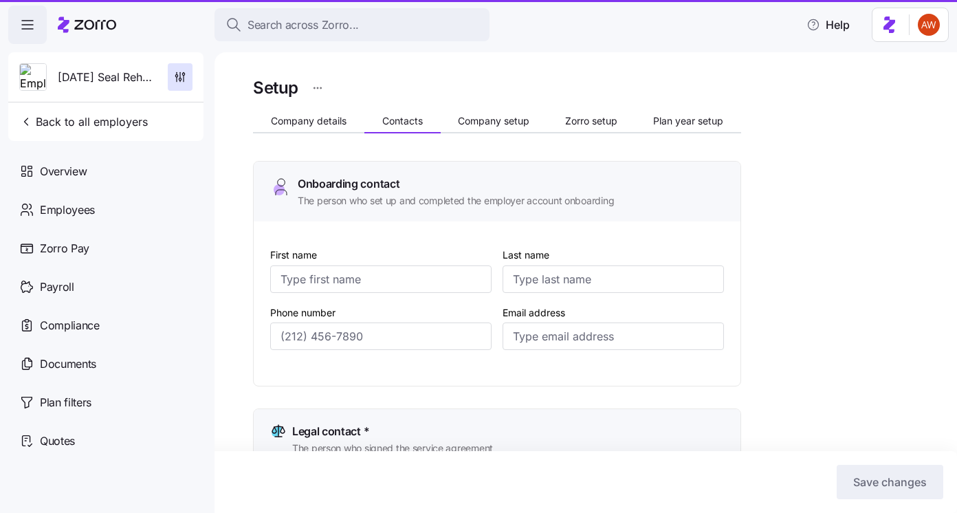
type input "lcipollone@eswct.com"
type input "Lauren"
type input "Buonomo"
type input "lbuonomo@eswct.com"
type input "Leonard"
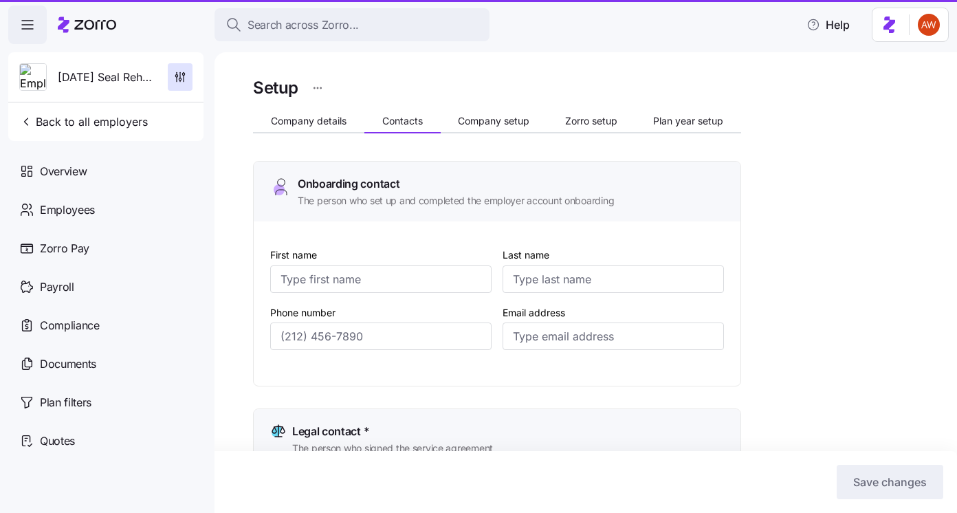
type input "Cipollone"
type input "lcipollone@eswct.com"
type input "(203) 754-5141"
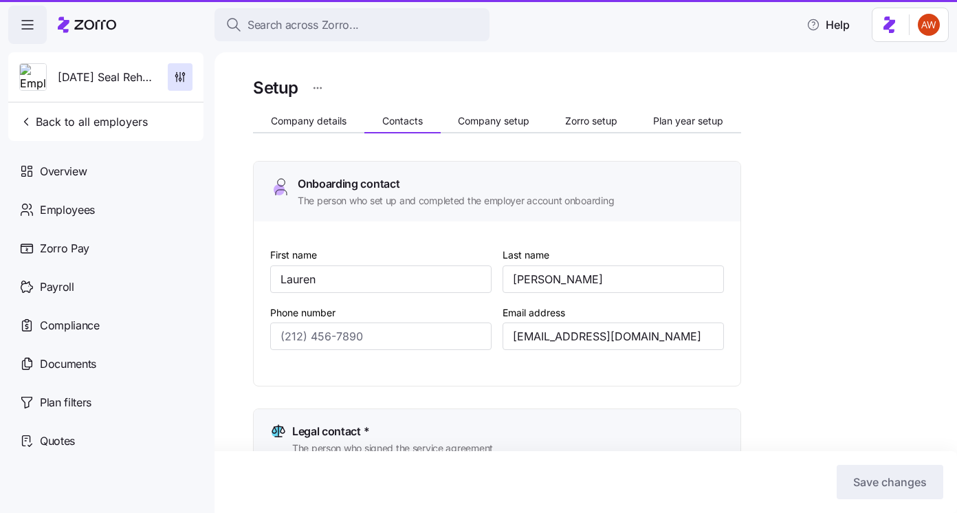
type input "(203) 754-5141"
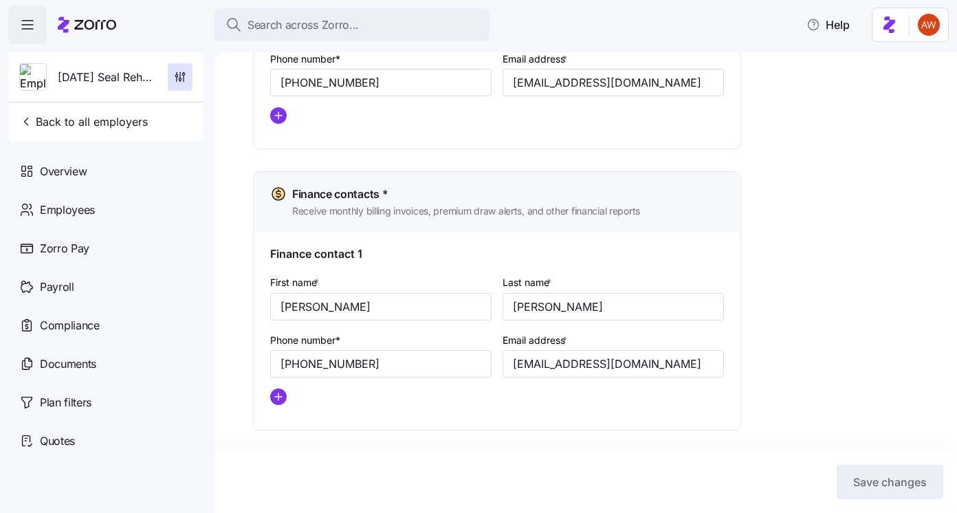
scroll to position [769, 0]
click at [83, 125] on span "Back to all employers" at bounding box center [83, 121] width 129 height 17
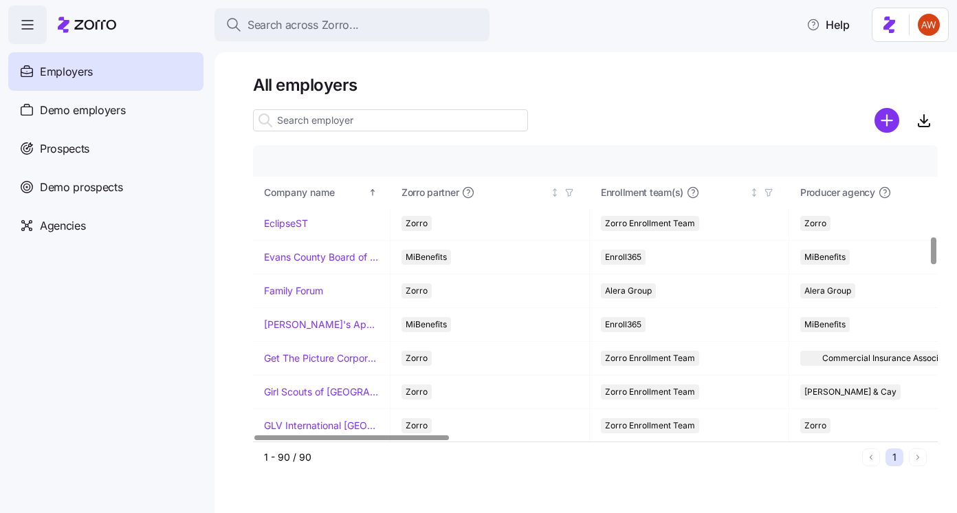
scroll to position [955, 0]
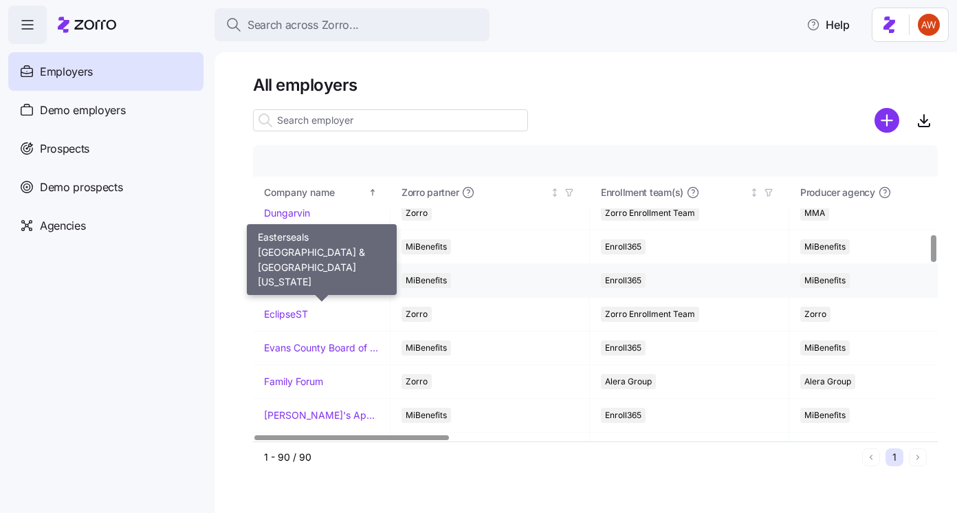
click at [305, 278] on link "Easterseals [GEOGRAPHIC_DATA] & [GEOGRAPHIC_DATA][US_STATE]" at bounding box center [321, 281] width 115 height 14
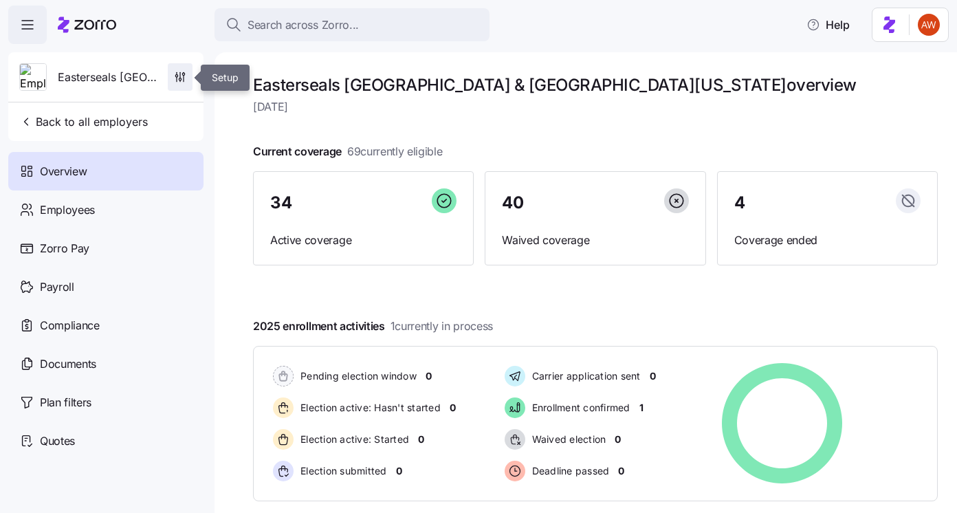
click at [184, 76] on icon "button" at bounding box center [184, 79] width 0 height 6
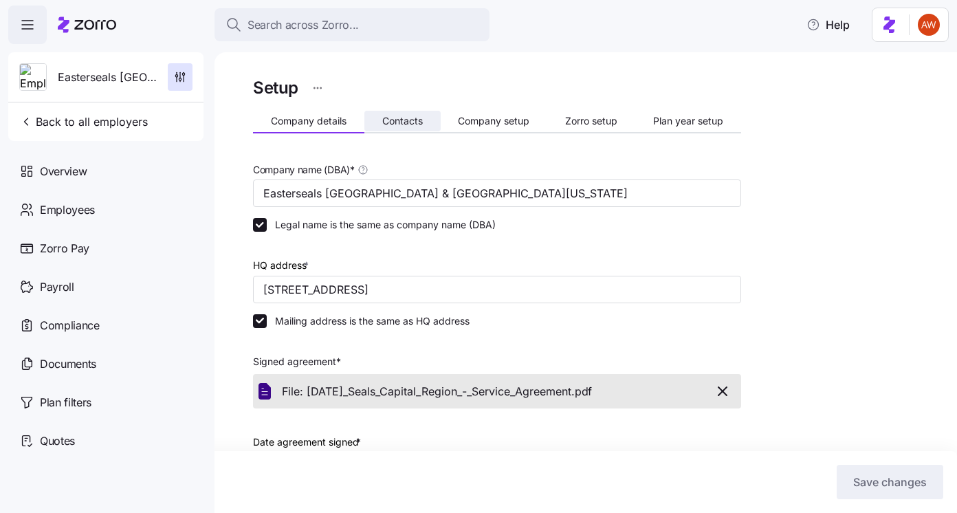
click at [397, 112] on button "Contacts" at bounding box center [402, 121] width 76 height 21
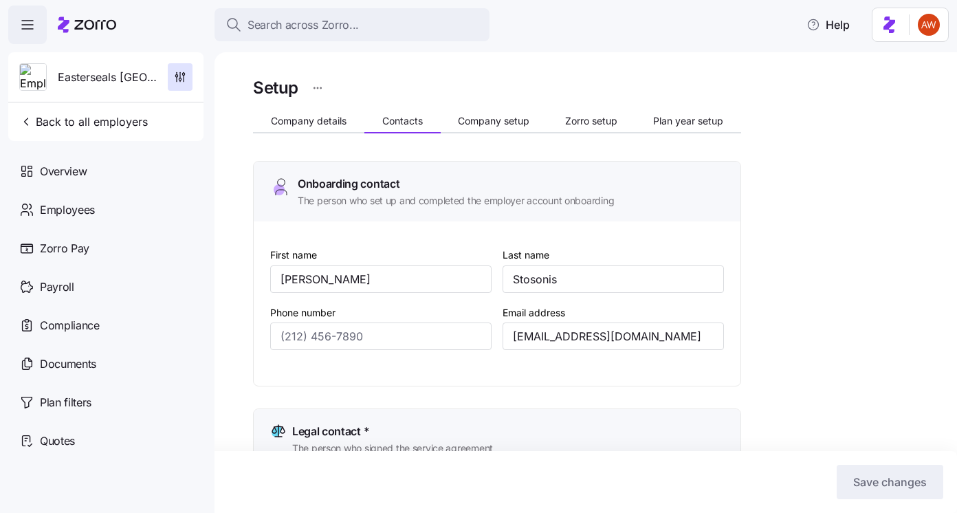
type input "Nathan"
type input "Stosonis"
type input "nstosonis@escrec.org"
type input "Robin"
type input "Sharp"
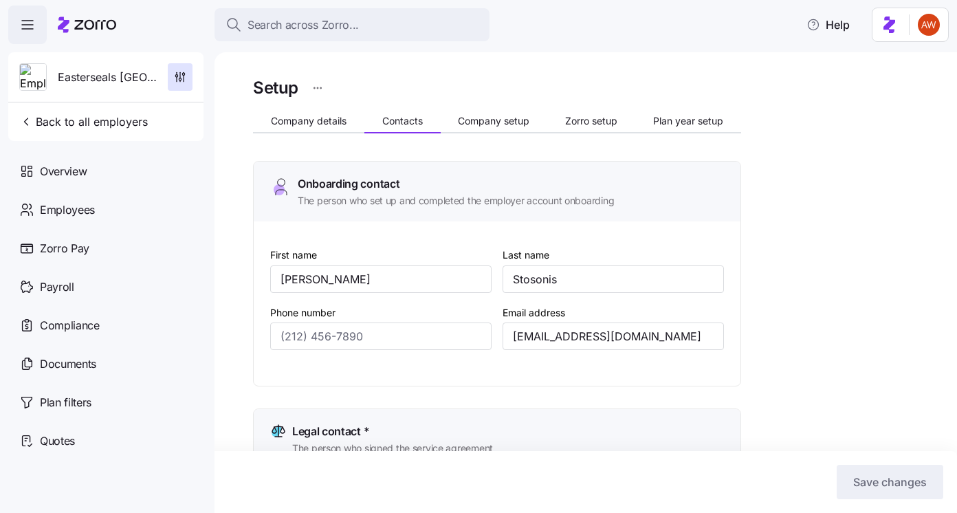
type input "RSHARP@ESCREC.ORG"
type input "Nathan"
type input "Stosonis"
type input "NSTOSONIS@ESCREC.ORG"
type input "Joanne"
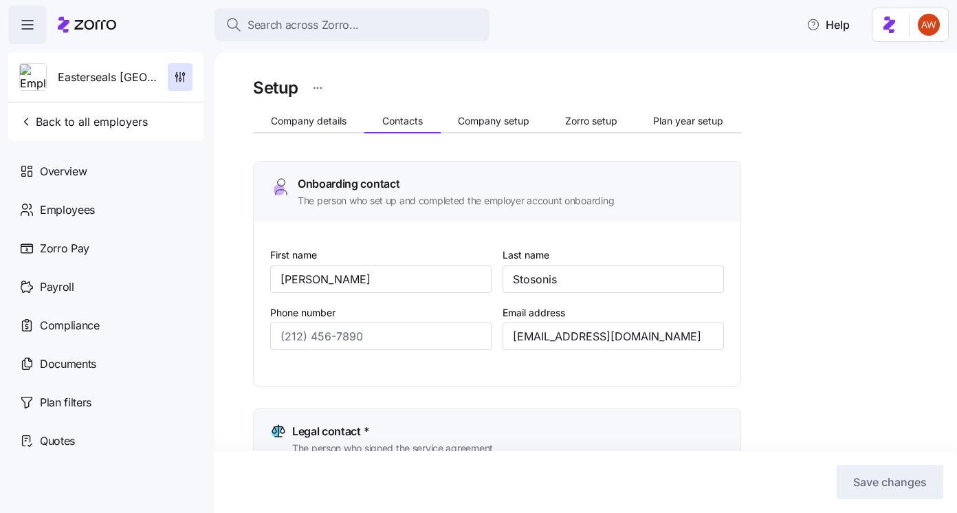
type input "Humen"
type input "jhumen@ESCREC.ORG"
type input "(860) 270-0600"
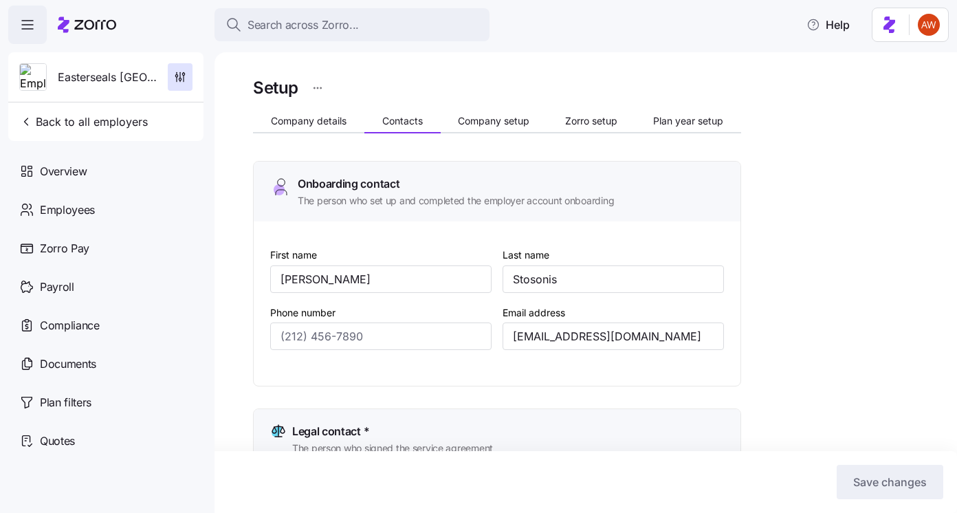
type input "(860) 270-0600"
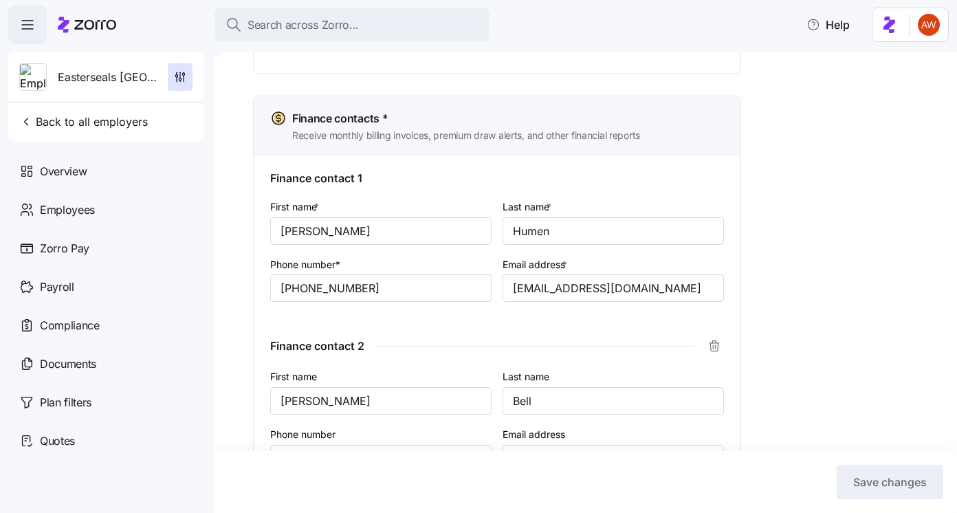
scroll to position [941, 0]
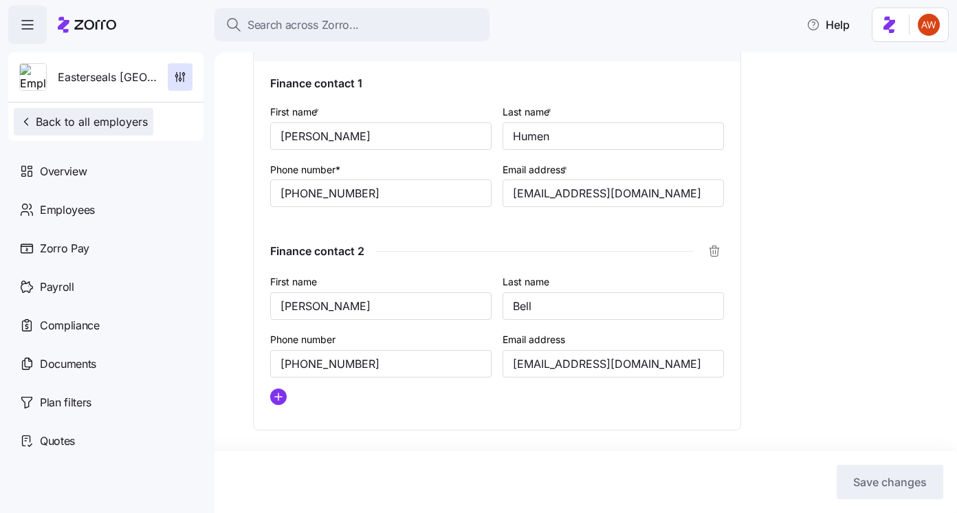
click at [101, 121] on span "Back to all employers" at bounding box center [83, 121] width 129 height 17
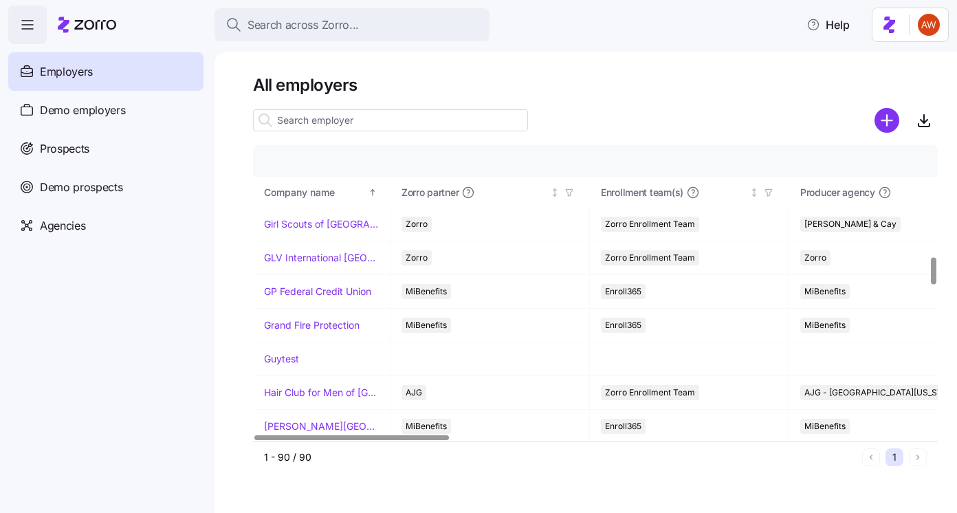
scroll to position [1196, 0]
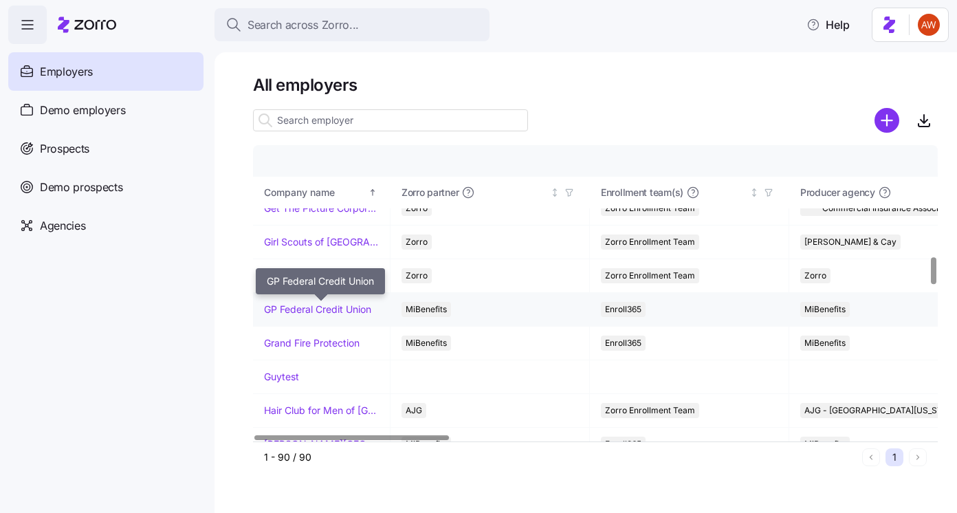
click at [342, 308] on link "GP Federal Credit Union" at bounding box center [317, 310] width 107 height 14
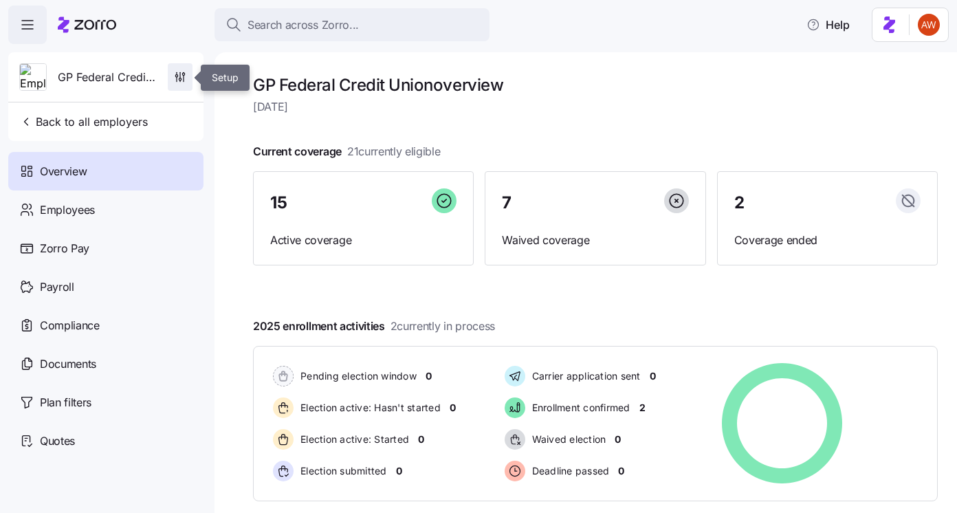
click at [172, 83] on span "button" at bounding box center [179, 77] width 23 height 26
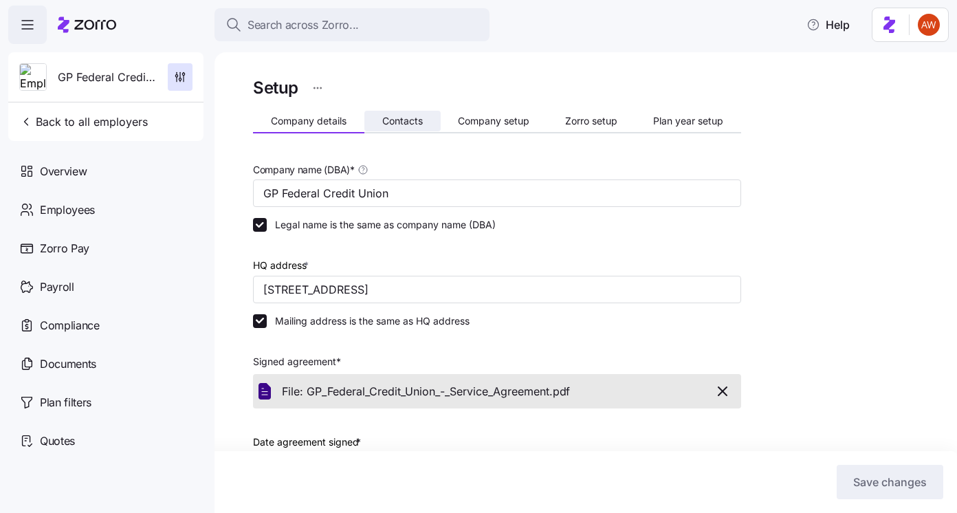
click at [408, 121] on span "Contacts" at bounding box center [402, 121] width 41 height 10
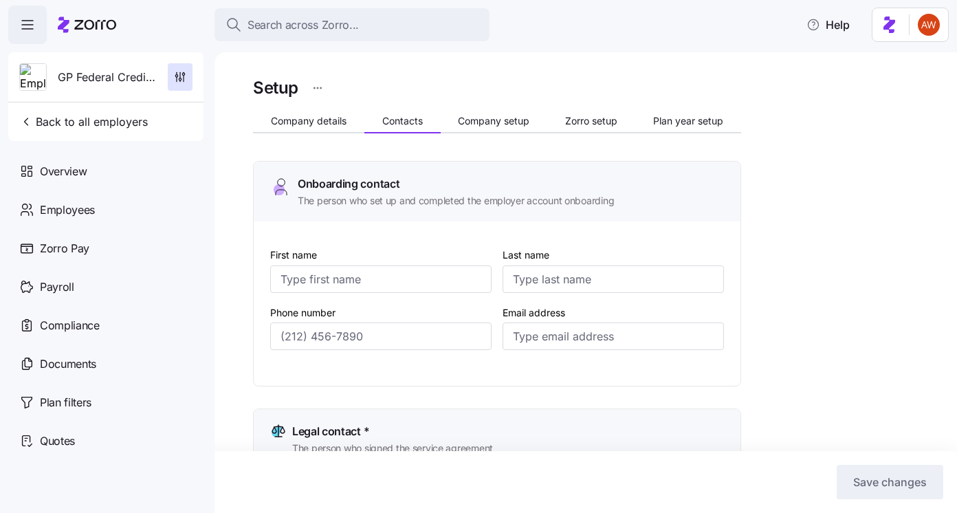
type input "Robert (Bobby)"
type input "Collins"
type input "ceo@gpfederal.org"
type input "Robert (Bobby)"
type input "Collins"
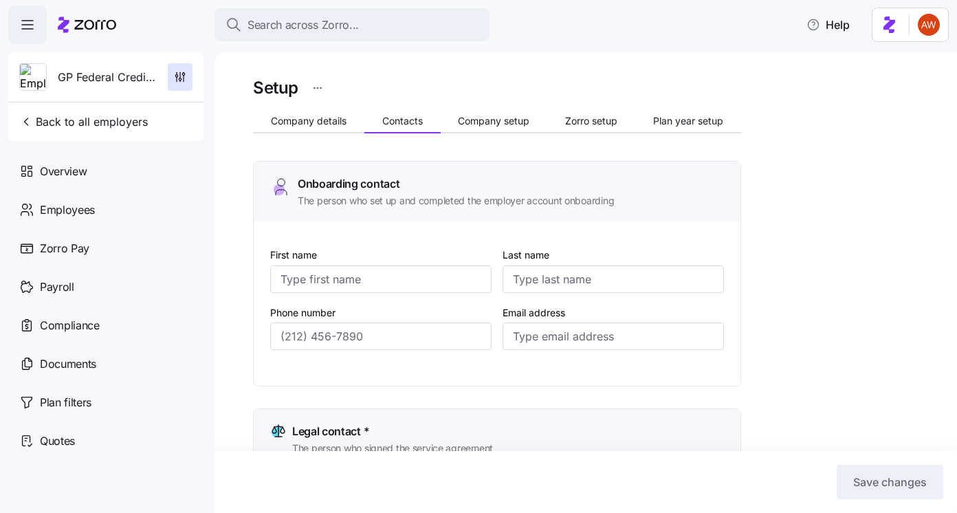
type input "ceo@gpfederal.org"
type input "Robert (Bobby)"
type input "Collins"
type input "ceo@gpfederal.org"
type input "Melissa"
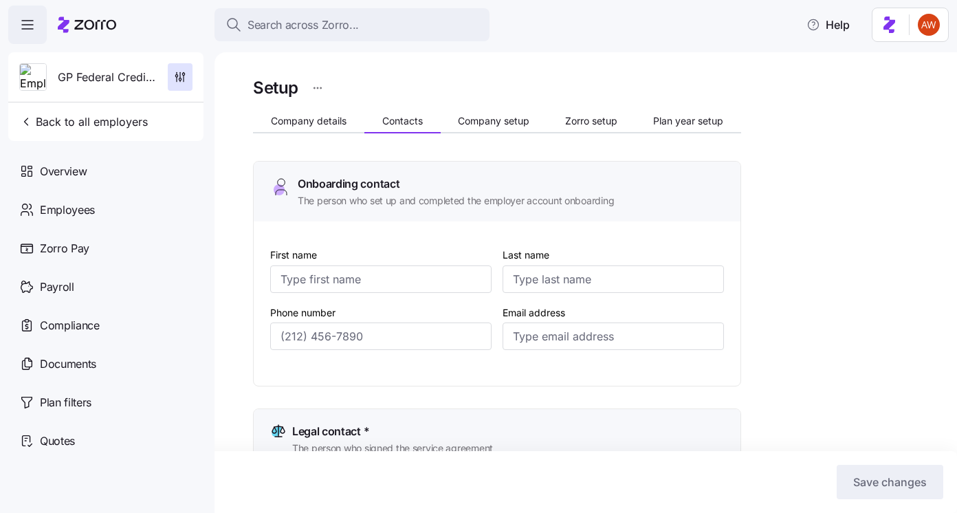
type input "Hickman"
type input "invoices@gpfederal.org"
type input "(706) 528-6177"
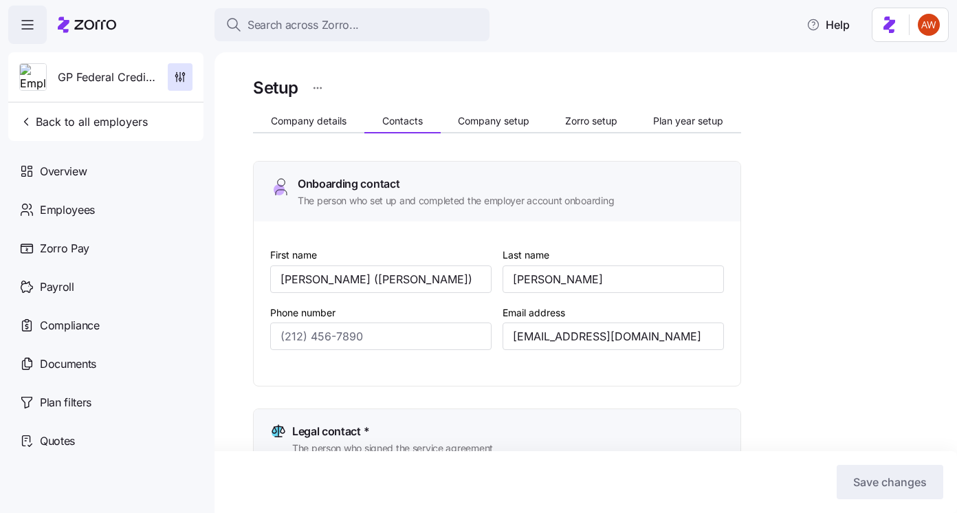
type input "(706) 528-6177"
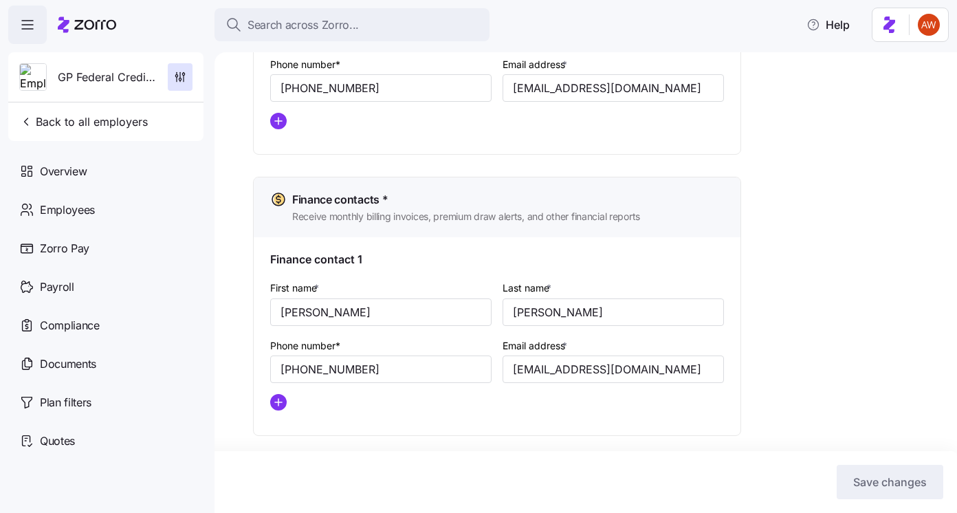
scroll to position [759, 0]
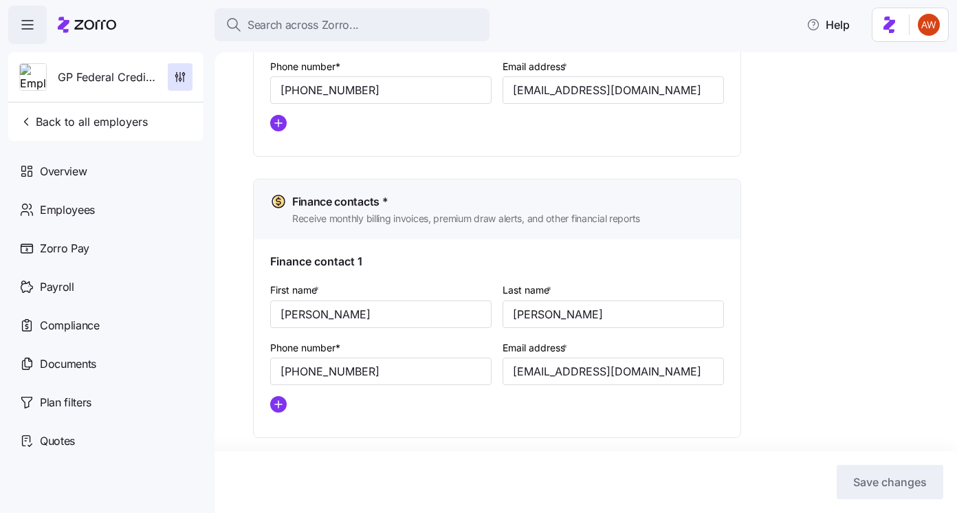
click at [278, 408] on icon "add icon" at bounding box center [278, 404] width 0 height 7
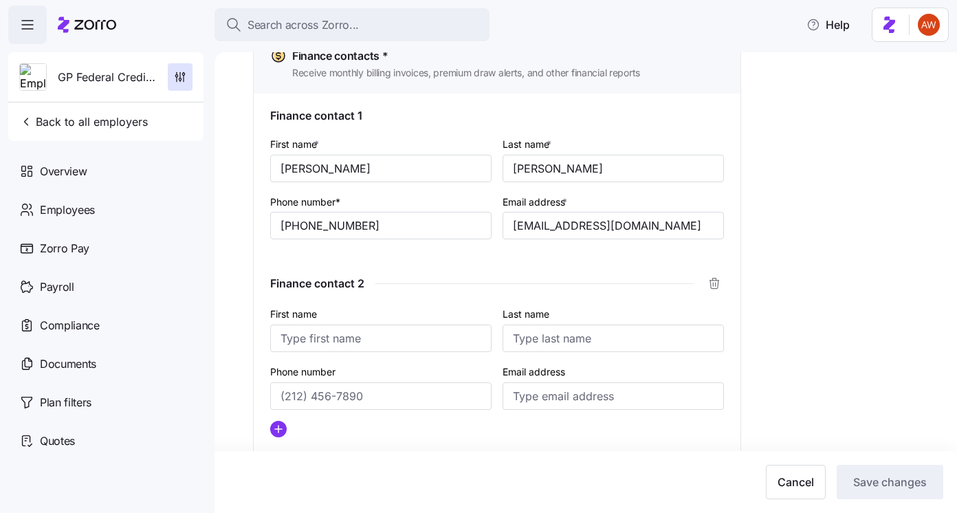
scroll to position [906, 0]
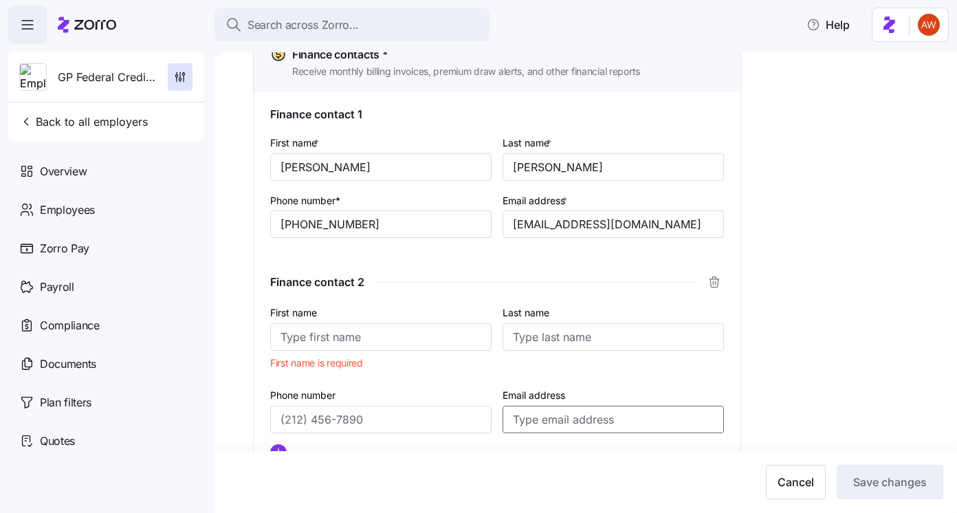
click at [558, 428] on input "Email address" at bounding box center [613, 420] width 221 height 28
paste input "bobby@gpfederal.org"
type input "bobby@gpfederal.org"
click at [333, 333] on input "First name" at bounding box center [380, 337] width 221 height 28
paste input "Bobby Collins"
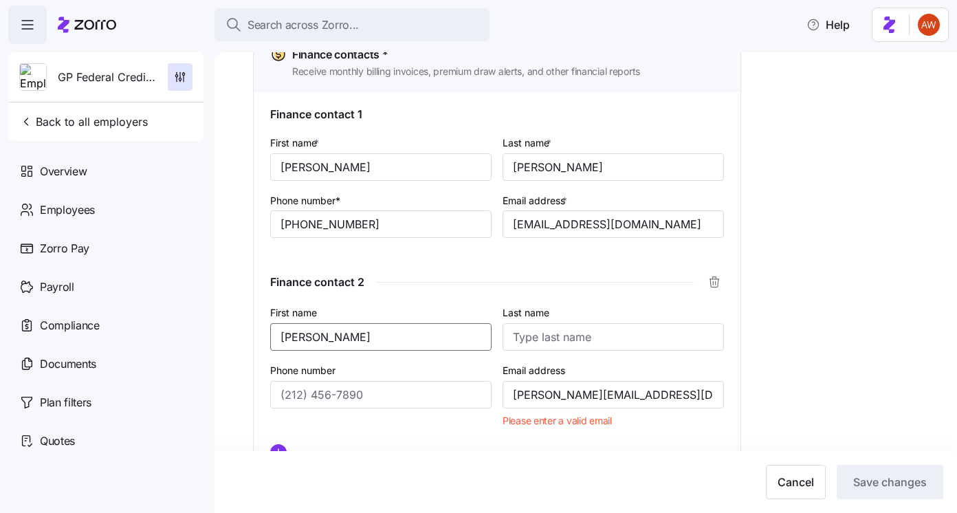
click at [333, 333] on input "Bobby Collins" at bounding box center [380, 337] width 221 height 28
type input "Bobby Collins"
click at [560, 342] on input "Last name" at bounding box center [613, 337] width 221 height 28
paste input "Collins"
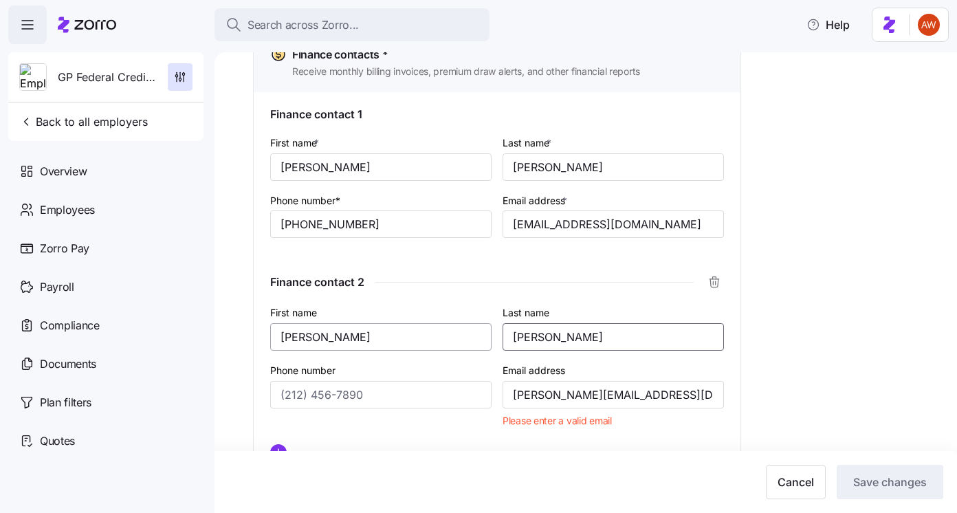
type input "Collins"
click at [323, 338] on input "Bobby Collins" at bounding box center [380, 337] width 221 height 28
type input "Bobby"
drag, startPoint x: 380, startPoint y: 225, endPoint x: 241, endPoint y: 219, distance: 138.3
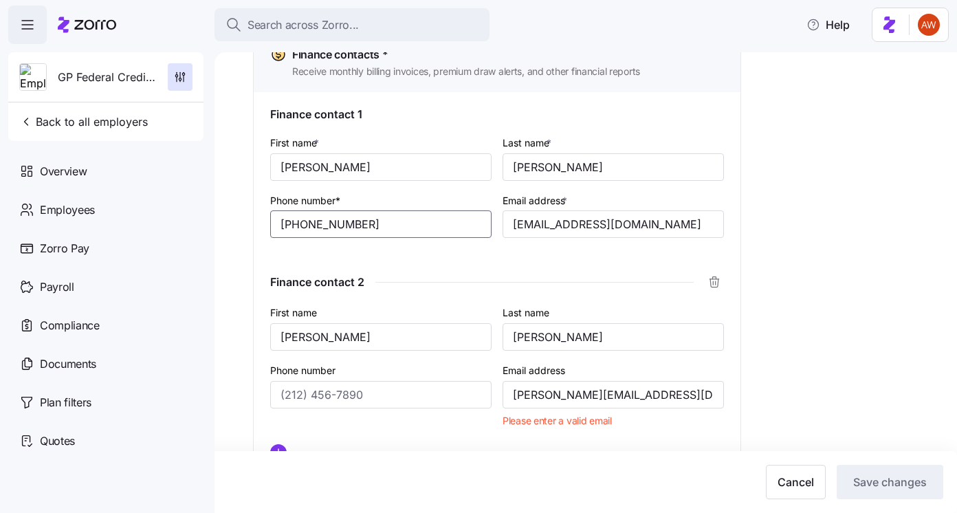
click at [241, 219] on div "Setup Company details Contacts Company setup Zorro setup Plan year setup Onboar…" at bounding box center [586, 282] width 743 height 461
click at [290, 402] on input "Phone number" at bounding box center [380, 395] width 221 height 28
paste input "(706) 528-6177"
type input "(706) 528-6177"
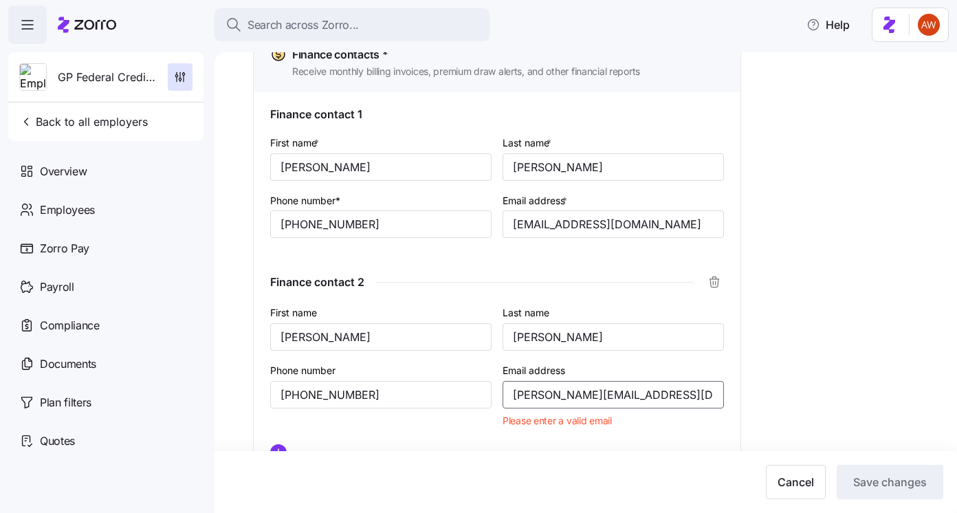
click at [660, 399] on input "bobby@gpfederal.org" at bounding box center [613, 395] width 221 height 28
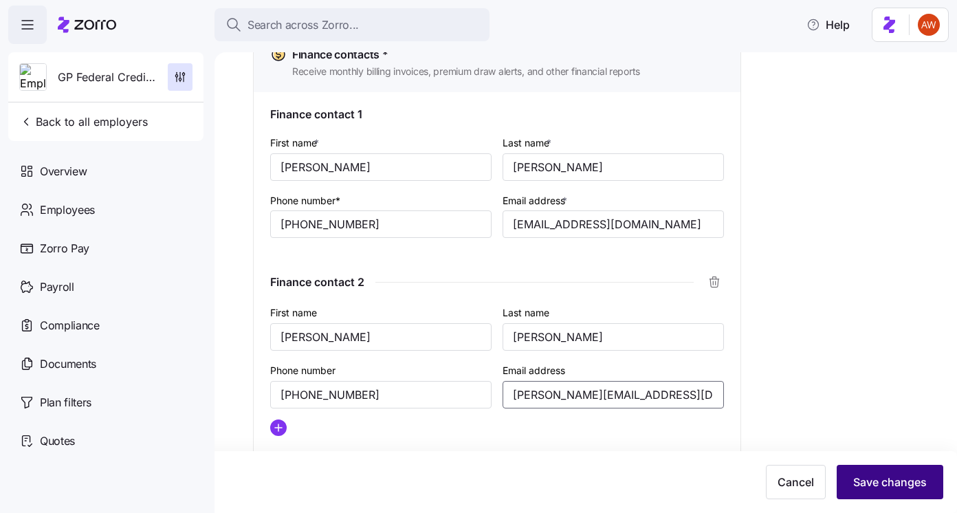
type input "bobby@gpfederal.org"
click at [886, 490] on button "Save changes" at bounding box center [890, 482] width 107 height 34
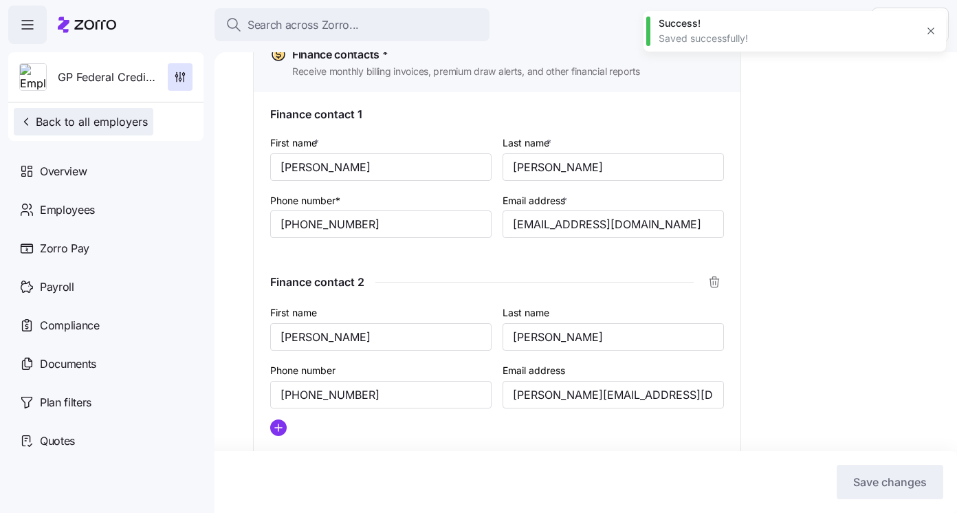
click at [135, 120] on span "Back to all employers" at bounding box center [83, 121] width 129 height 17
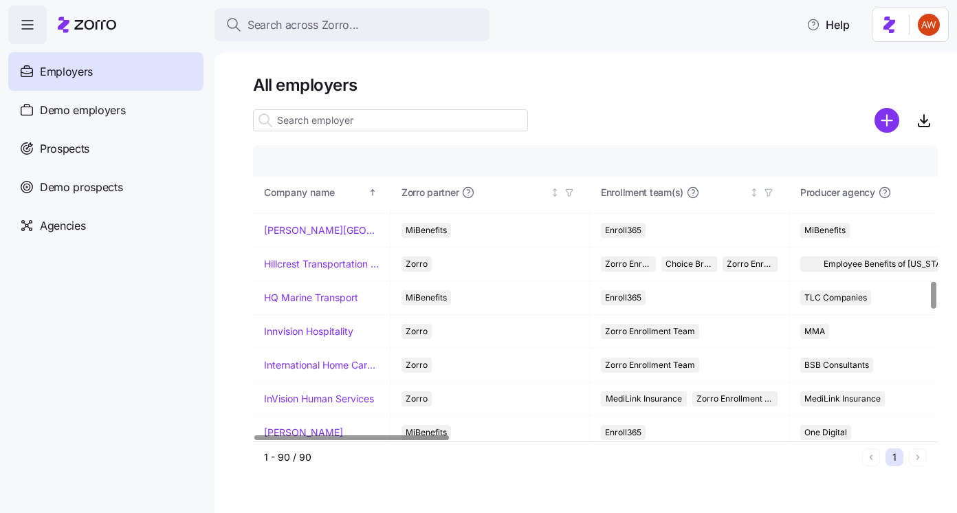
scroll to position [1584, 0]
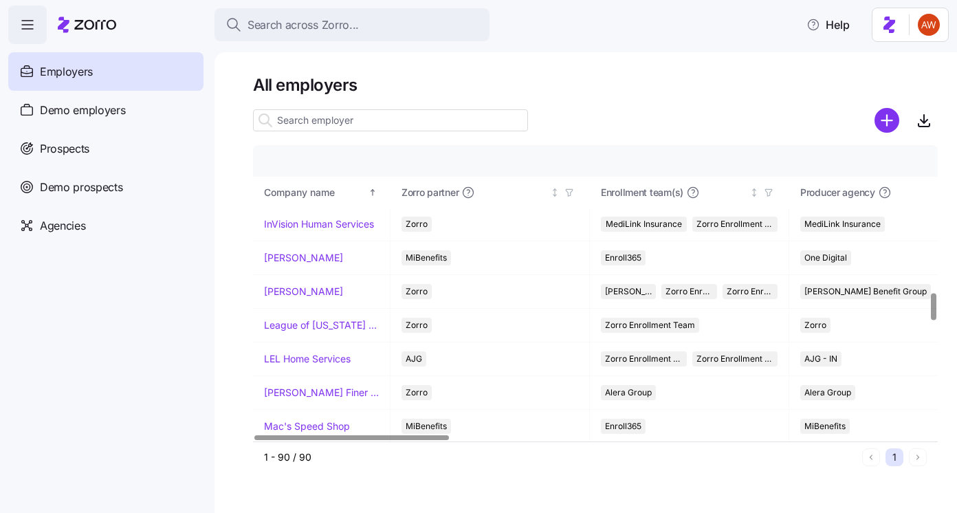
click at [300, 255] on link "[PERSON_NAME]" at bounding box center [303, 258] width 79 height 14
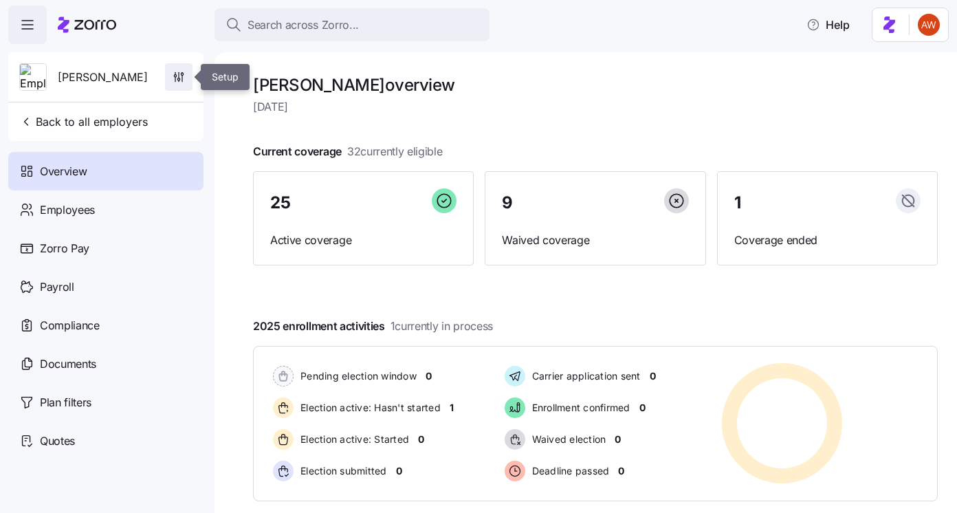
click at [184, 69] on span "button" at bounding box center [179, 77] width 26 height 26
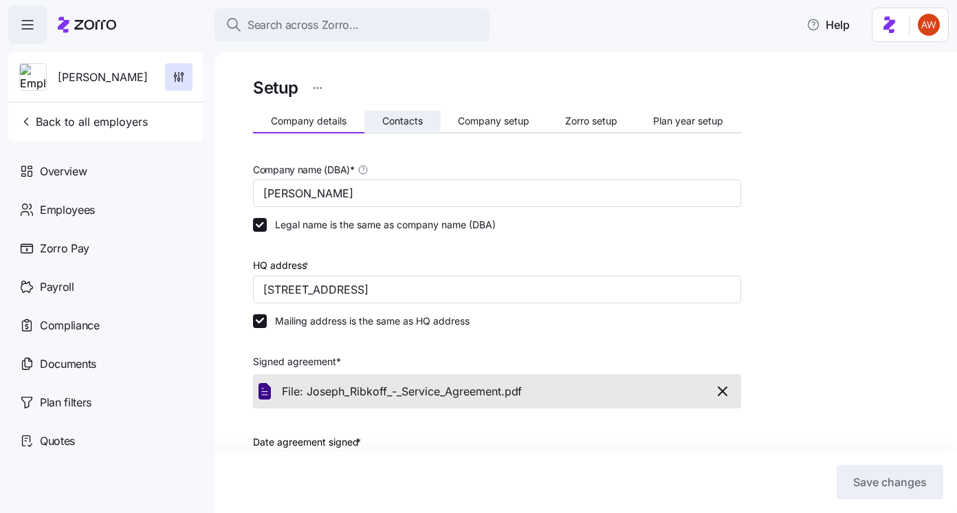
click at [401, 116] on span "Contacts" at bounding box center [402, 121] width 41 height 10
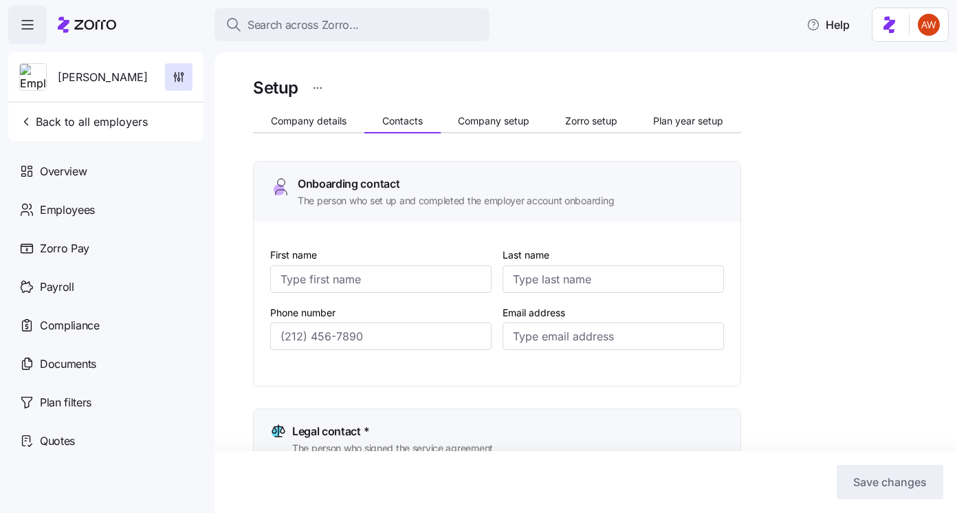
type input "Diane"
type input "Lavoie"
type input "dlavoie@ribkoff.com"
type input "Caroline"
type input "Desparois"
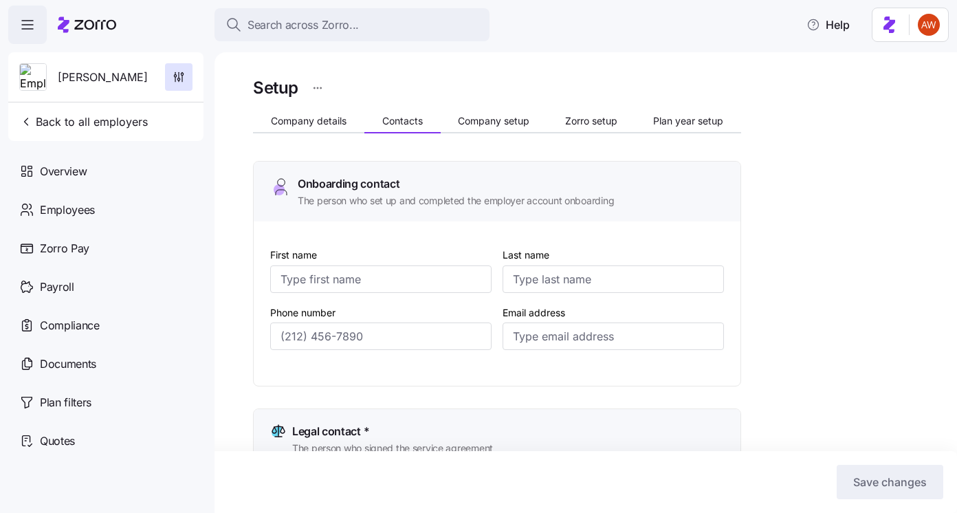
type input "cdesparois@ribkoff.com"
type input "Diane"
type input "Lavoie"
type input "dlavoie@ribkoff.com"
type input "Diane"
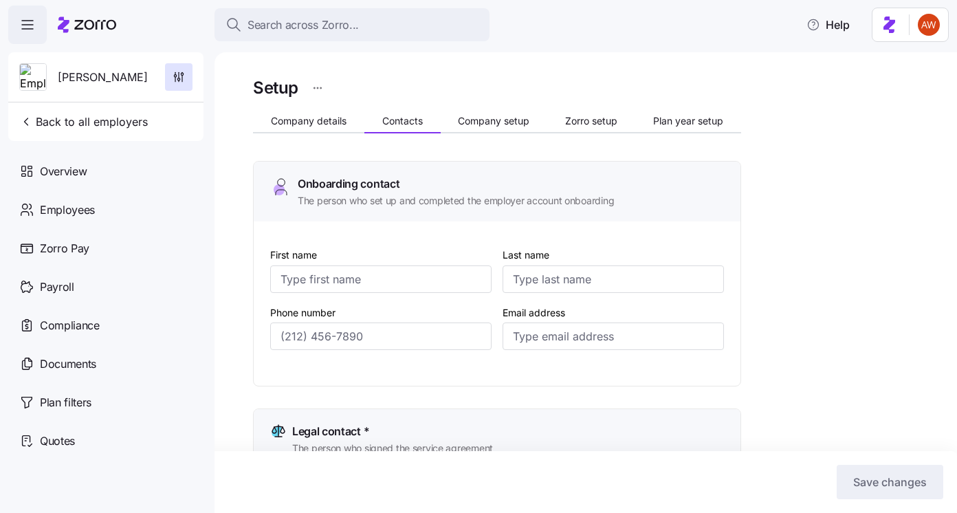
type input "Lavoie"
type input "accountspayable@ribkoff.com"
type input "(514) 683-6948"
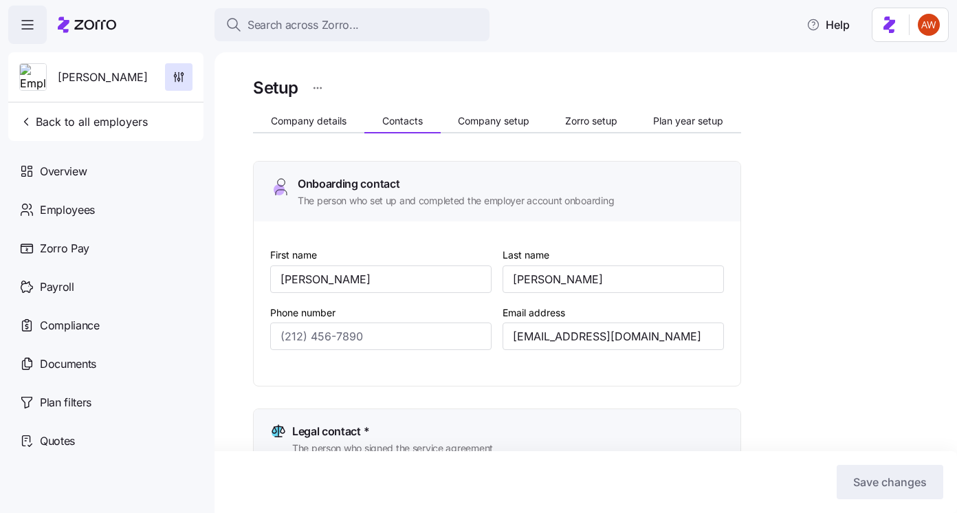
type input "(514) 683-6948"
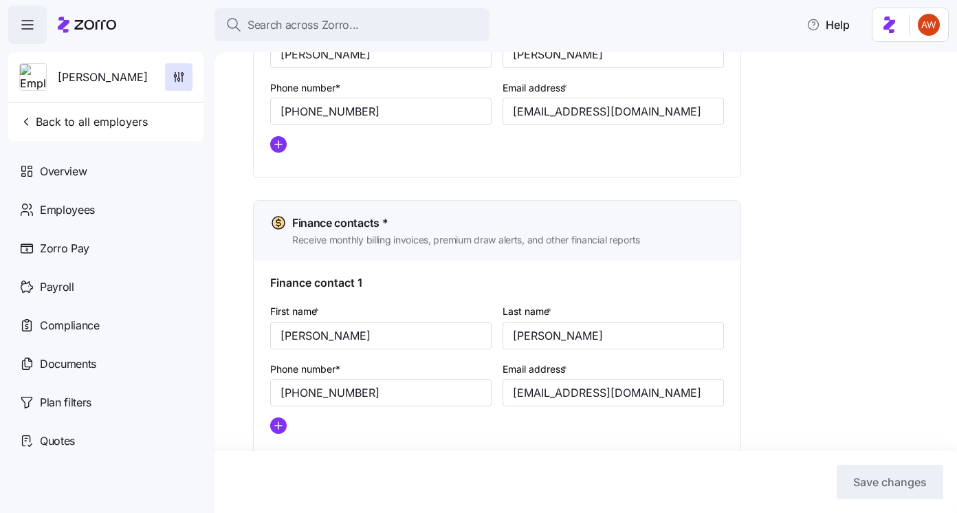
scroll to position [769, 0]
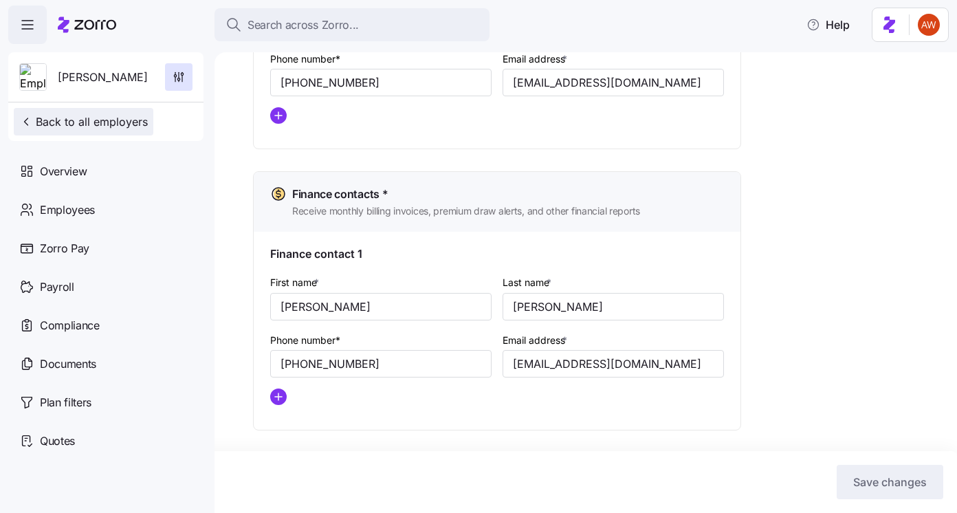
click at [72, 111] on button "Back to all employers" at bounding box center [84, 122] width 140 height 28
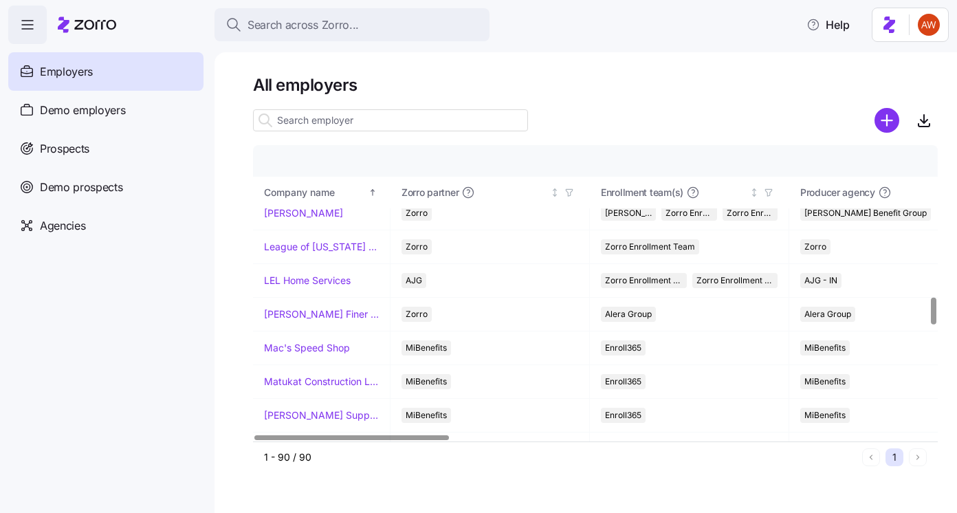
scroll to position [1625, 0]
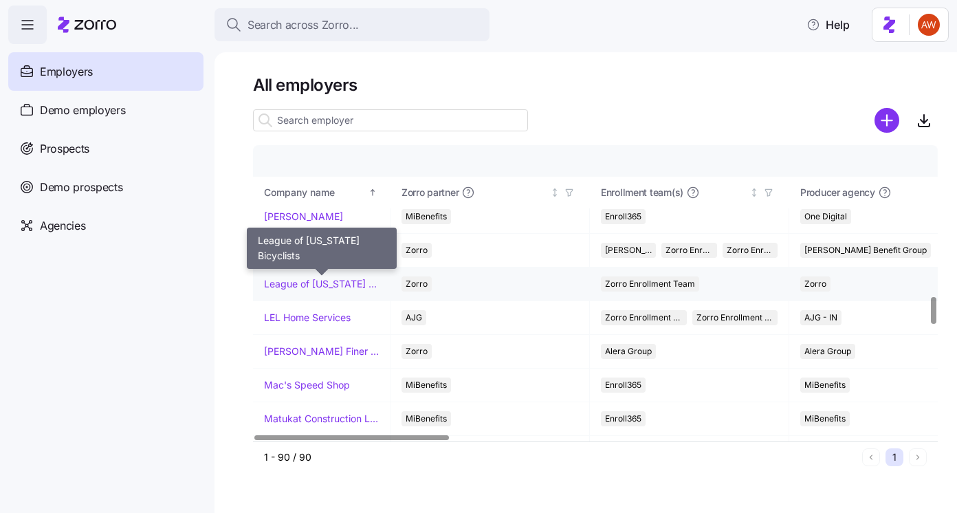
click at [330, 282] on link "League of [US_STATE] Bicyclists" at bounding box center [321, 284] width 115 height 14
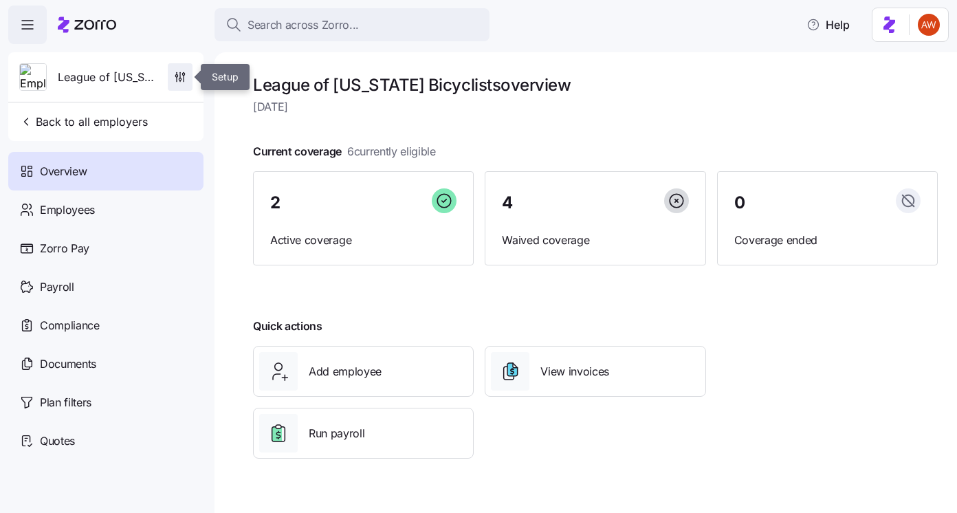
click at [186, 76] on icon "button" at bounding box center [180, 77] width 14 height 14
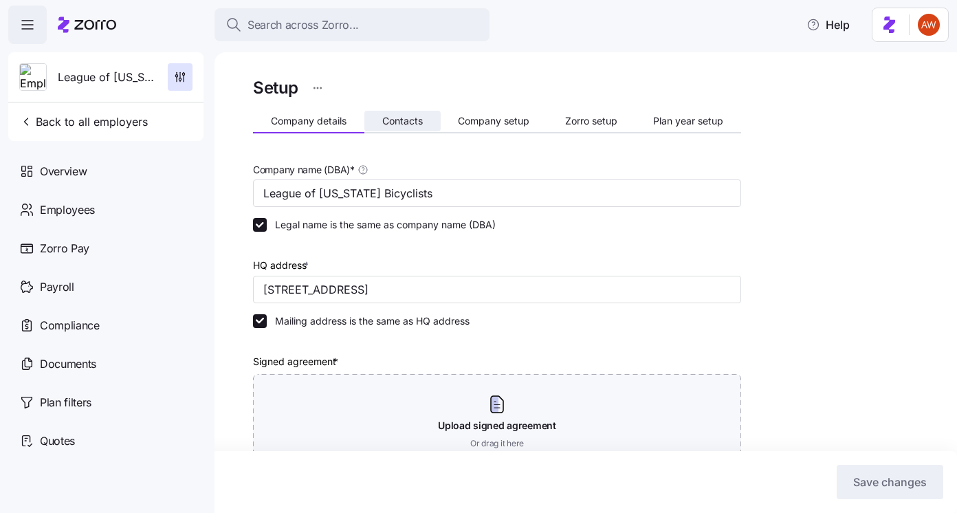
click at [384, 120] on span "Contacts" at bounding box center [402, 121] width 41 height 10
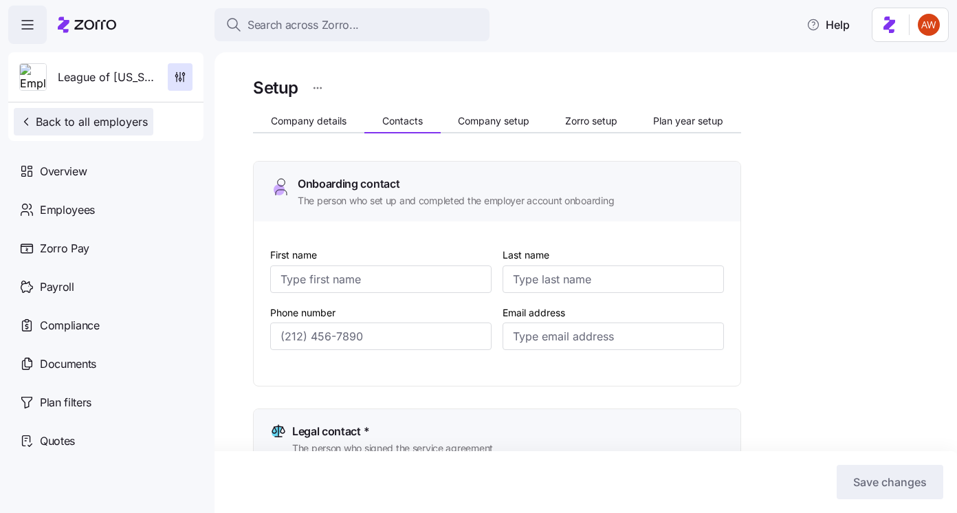
click at [127, 123] on span "Back to all employers" at bounding box center [83, 121] width 129 height 17
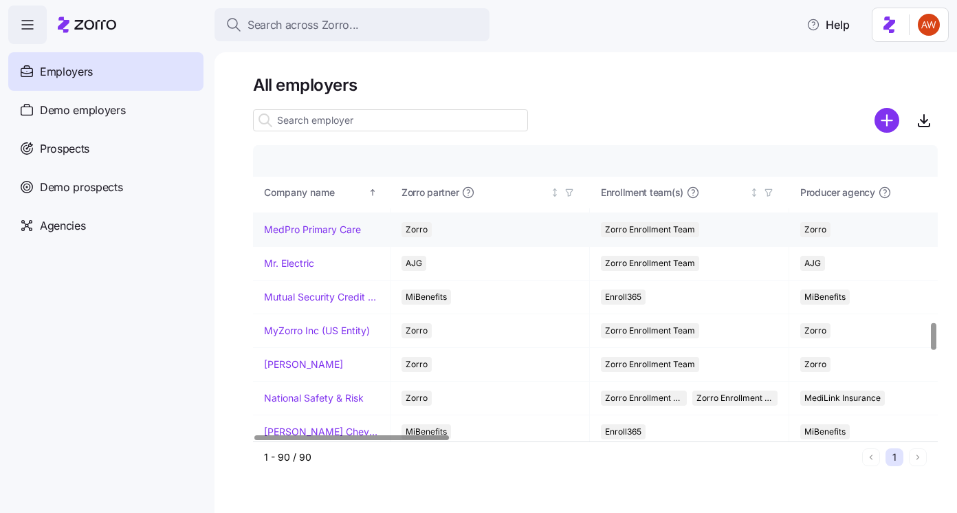
scroll to position [1994, 0]
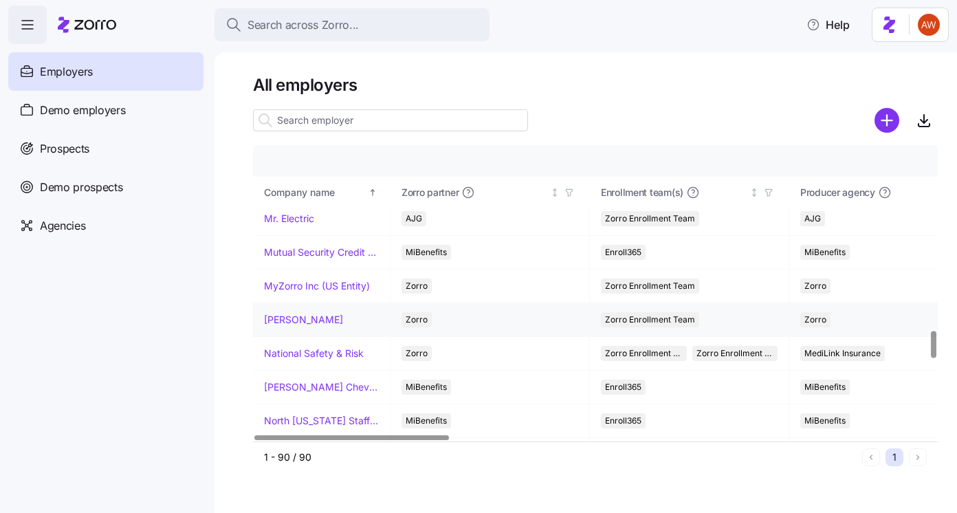
click at [318, 322] on link "[PERSON_NAME]" at bounding box center [303, 320] width 79 height 14
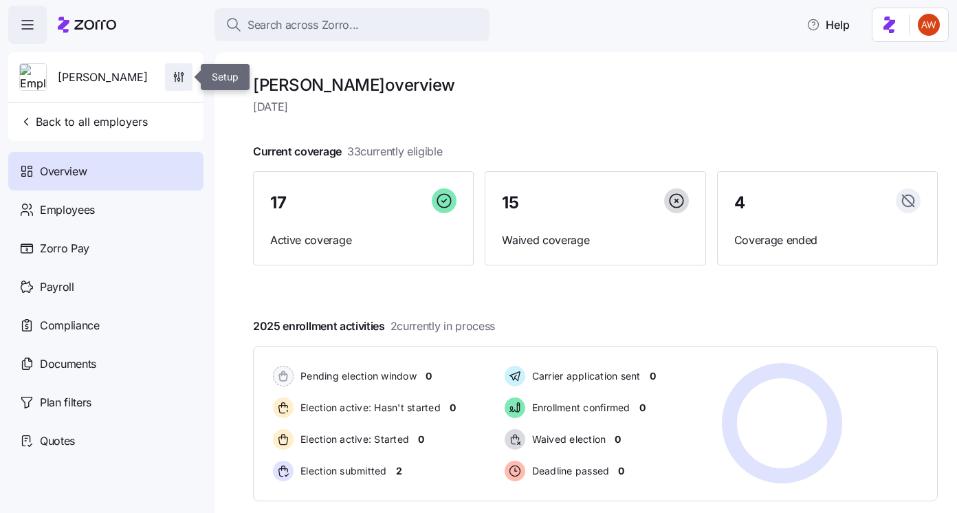
click at [180, 78] on icon "button" at bounding box center [179, 77] width 14 height 14
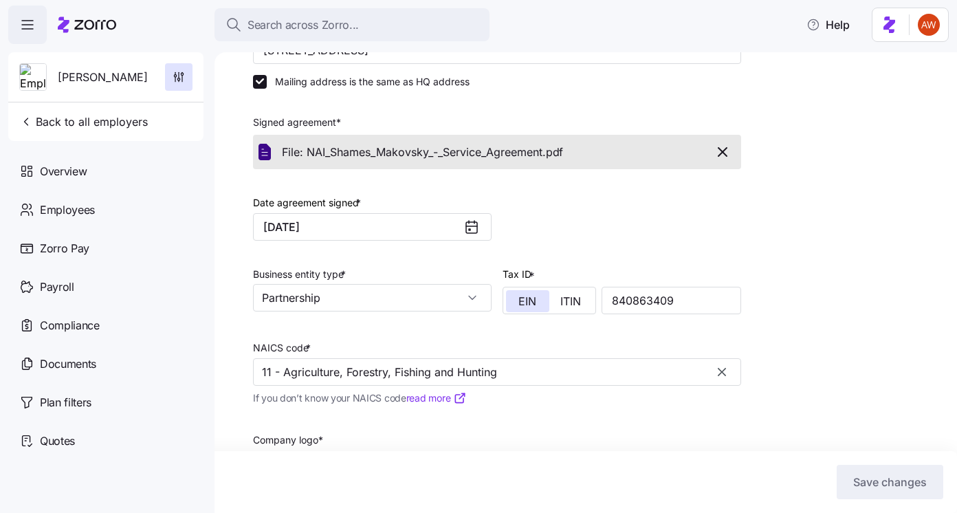
scroll to position [367, 0]
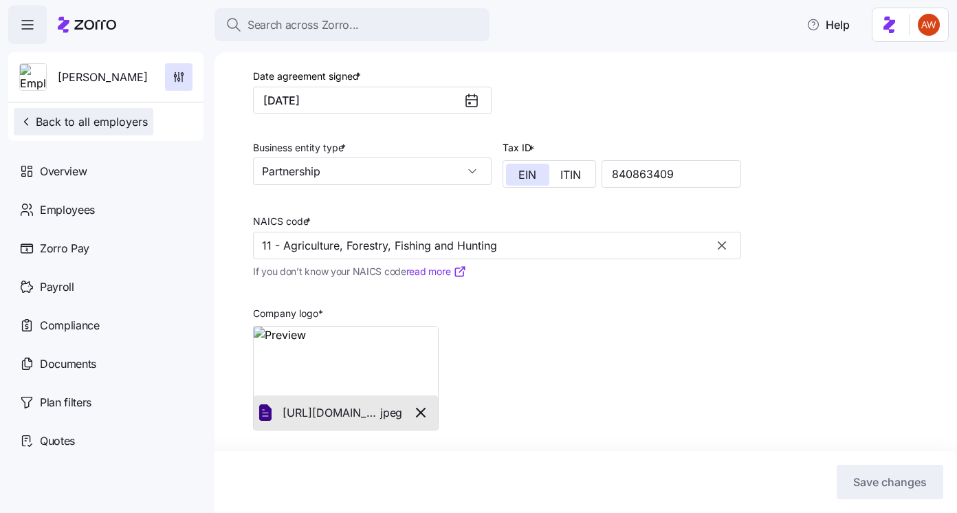
click at [112, 120] on span "Back to all employers" at bounding box center [83, 121] width 129 height 17
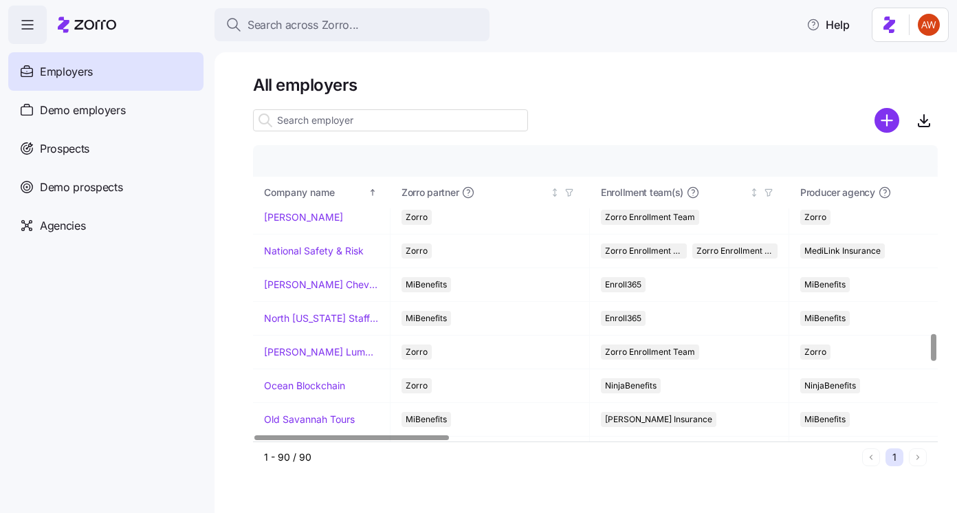
scroll to position [2102, 0]
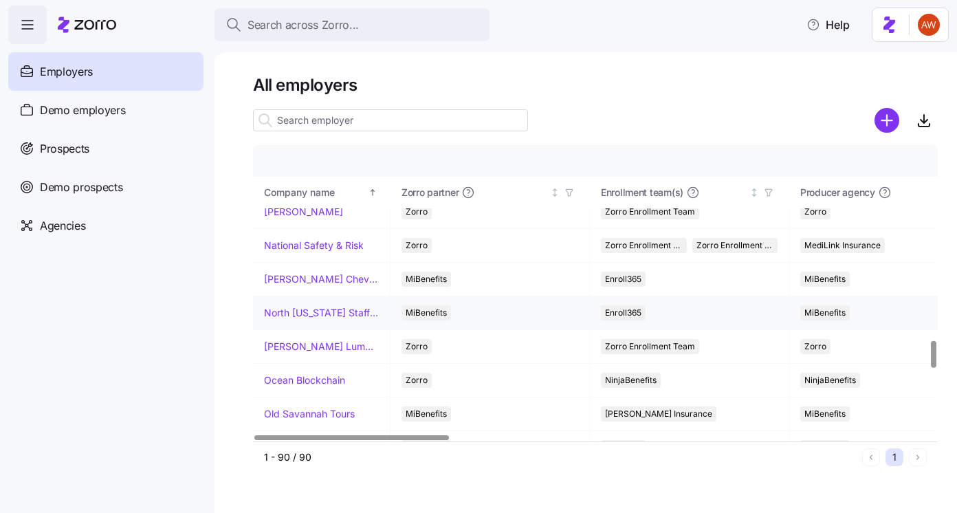
click at [334, 312] on link "North [US_STATE] Staffing" at bounding box center [321, 313] width 115 height 14
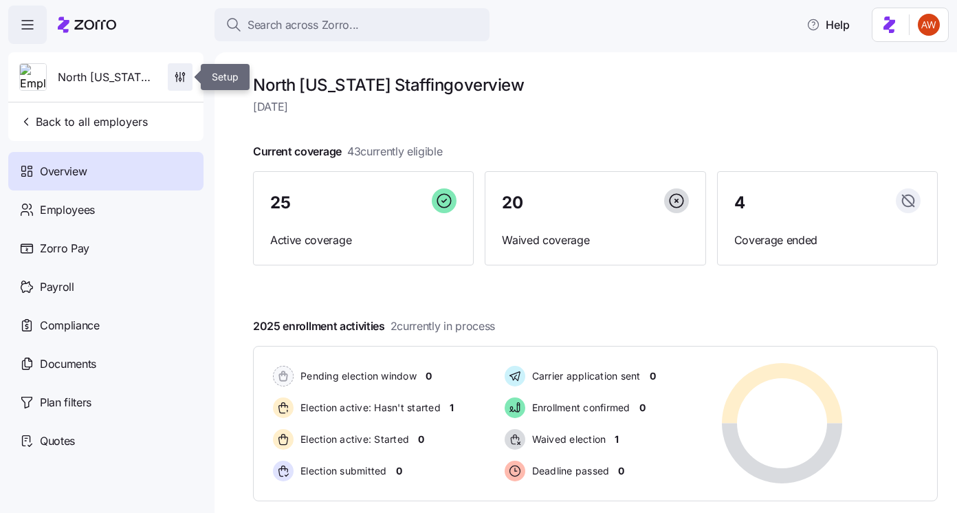
click at [183, 81] on icon "button" at bounding box center [180, 77] width 14 height 14
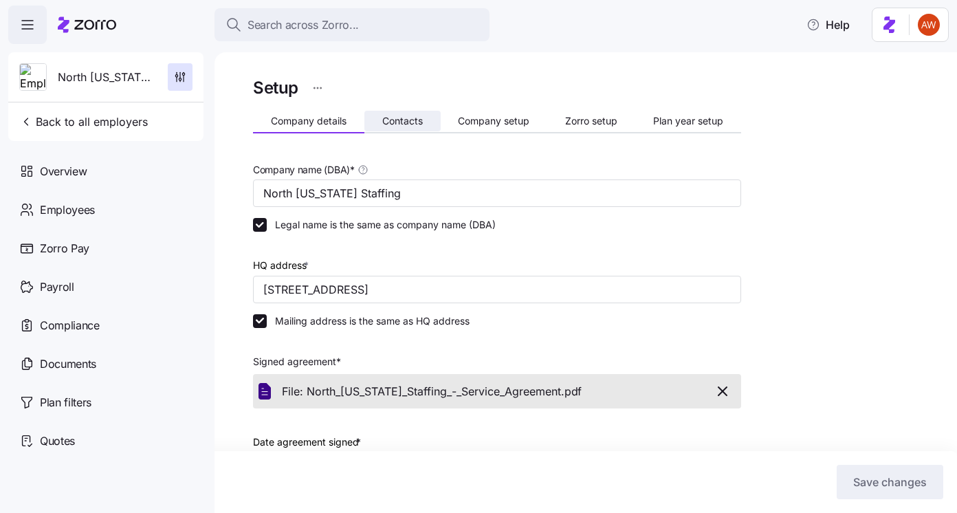
click at [409, 125] on span "Contacts" at bounding box center [402, 121] width 41 height 10
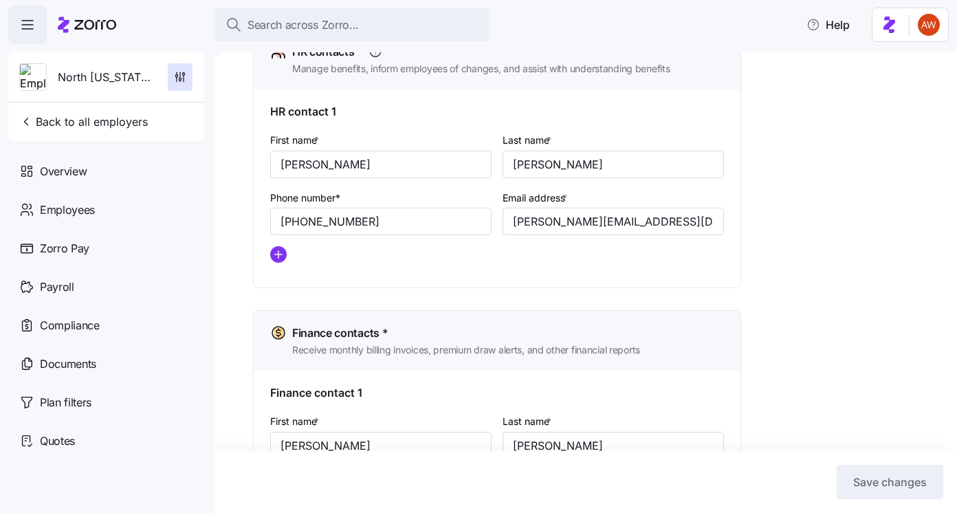
scroll to position [769, 0]
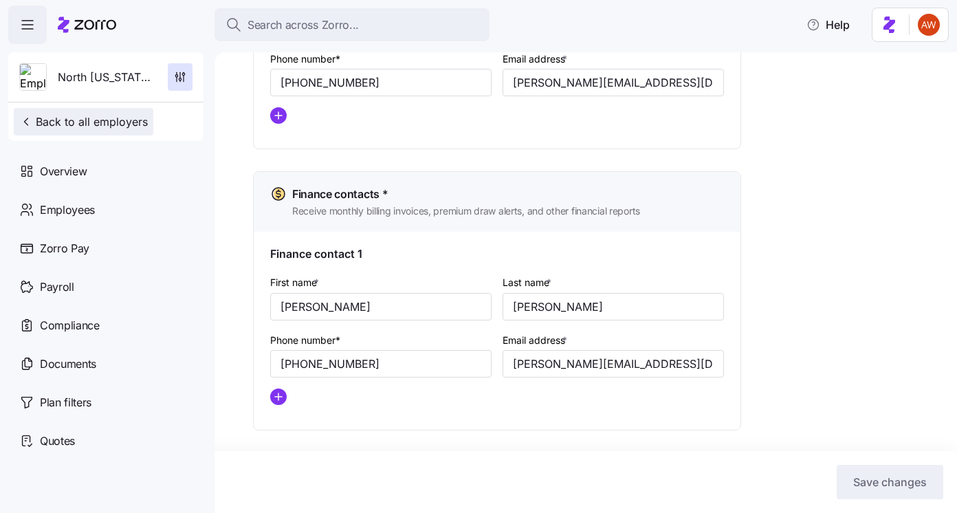
click at [131, 127] on span "Back to all employers" at bounding box center [83, 121] width 129 height 17
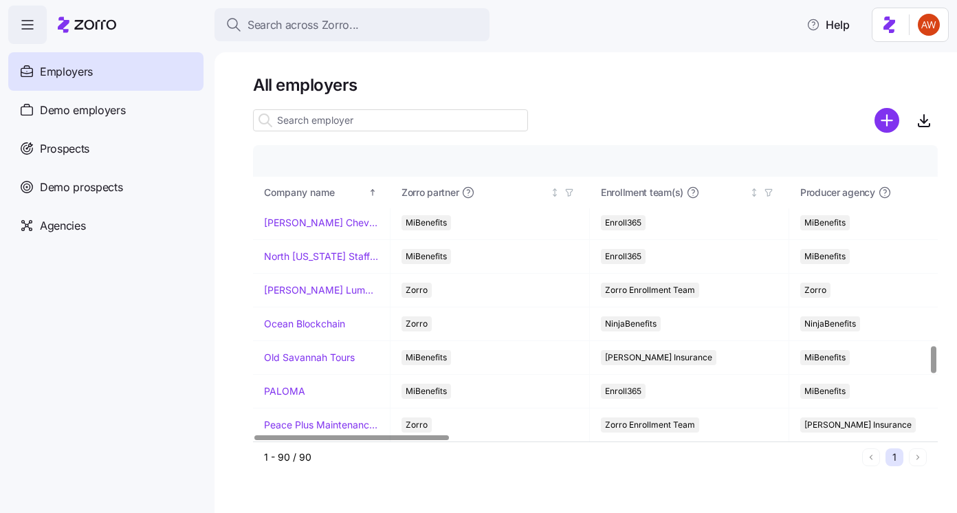
scroll to position [2159, 0]
click at [294, 360] on link "Old Savannah Tours" at bounding box center [309, 357] width 91 height 14
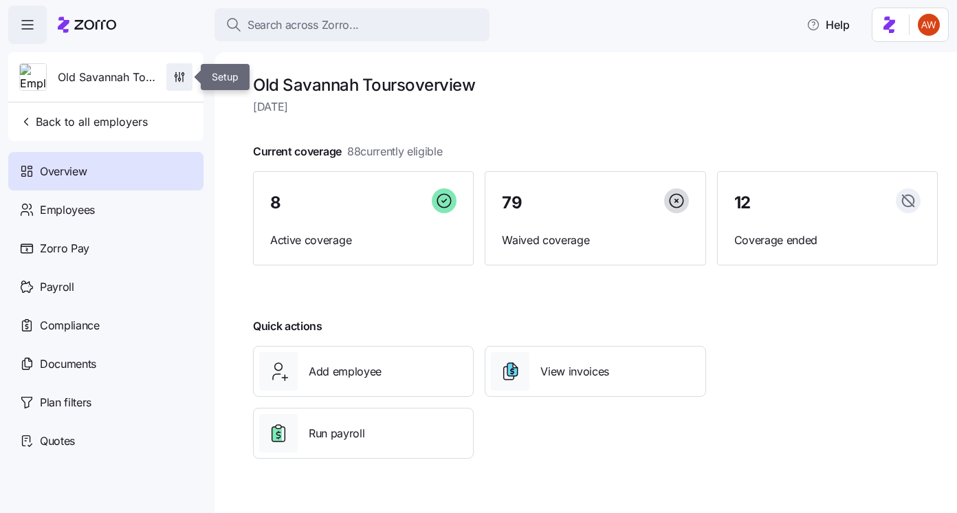
click at [181, 80] on icon "button" at bounding box center [180, 77] width 14 height 14
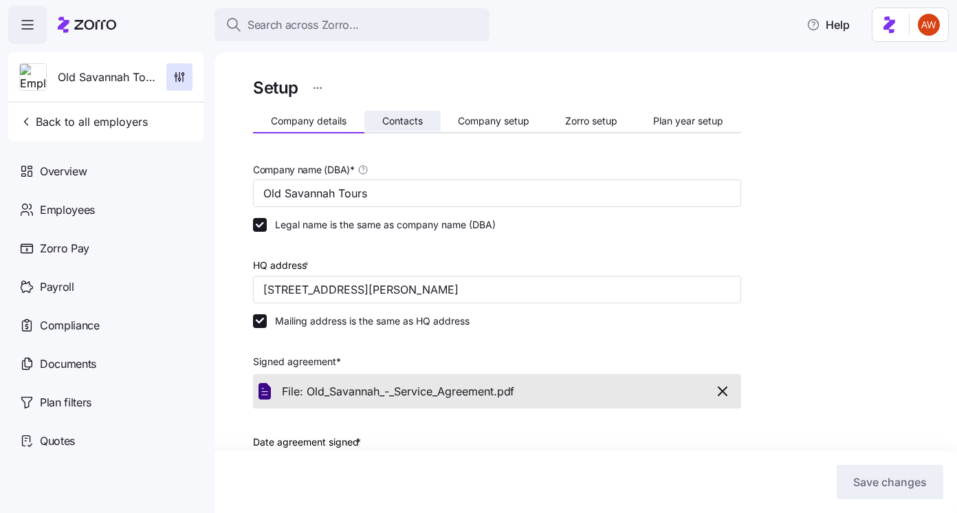
click at [379, 121] on button "Contacts" at bounding box center [402, 121] width 76 height 21
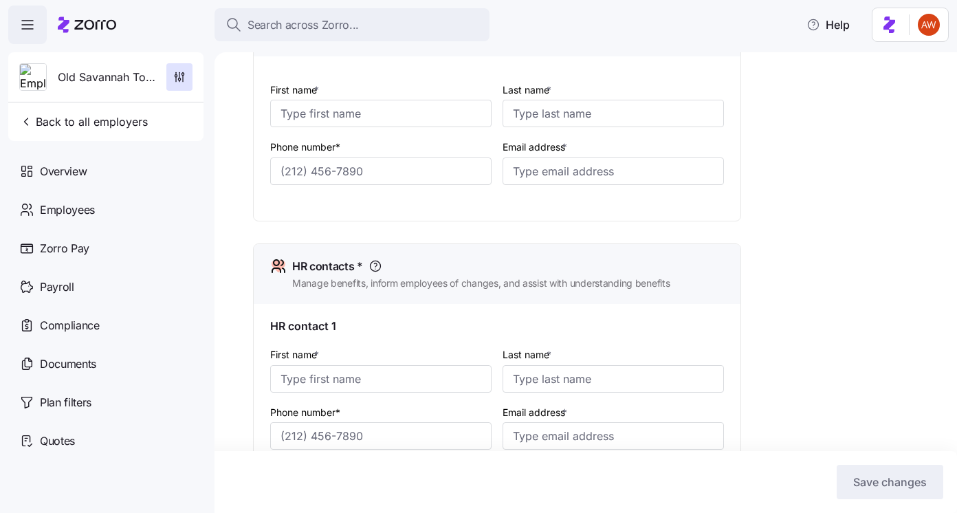
scroll to position [504, 0]
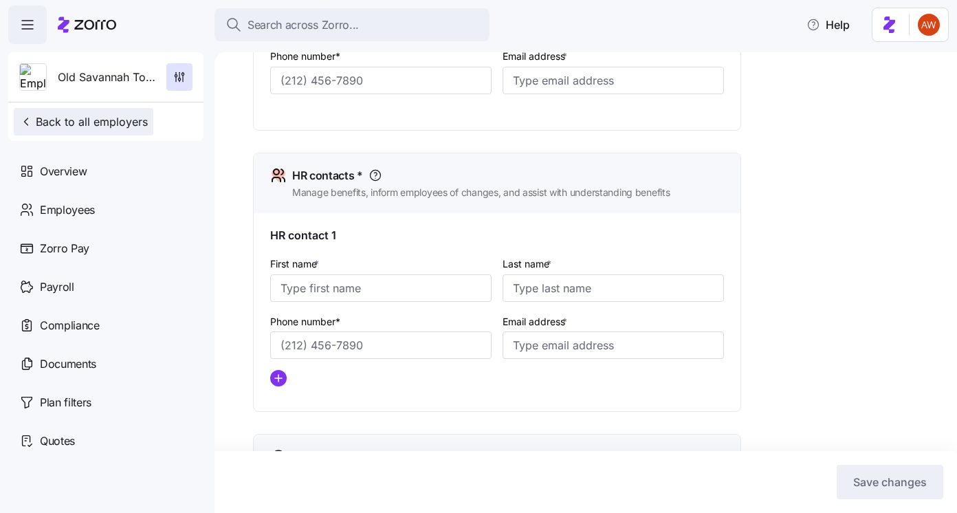
click at [112, 122] on span "Back to all employers" at bounding box center [83, 121] width 129 height 17
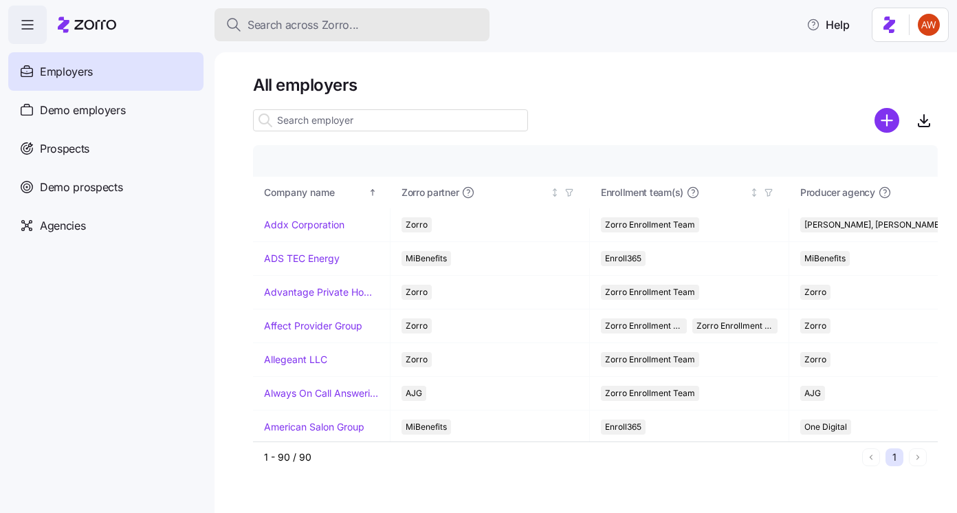
click at [322, 21] on span "Search across Zorro..." at bounding box center [303, 25] width 111 height 17
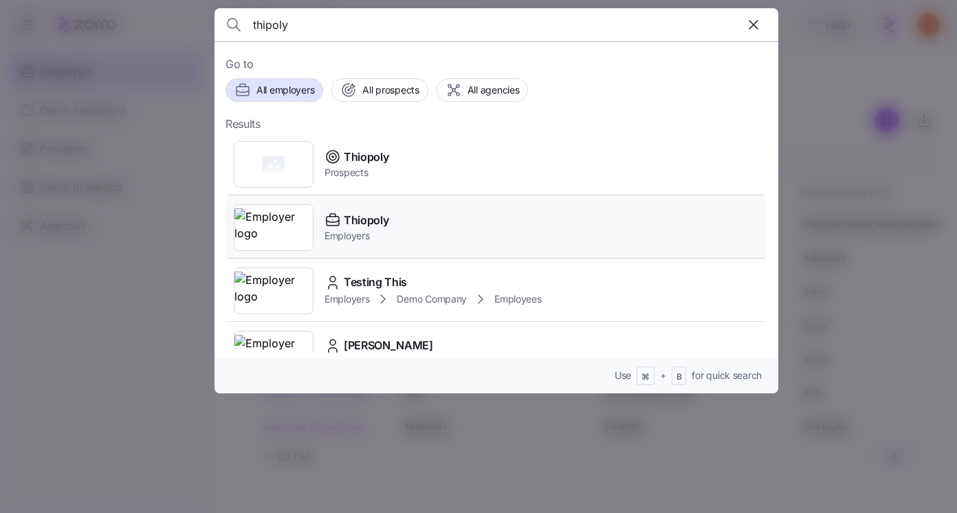
type input "thipoly"
click at [394, 224] on div "Thiopoly Employers" at bounding box center [497, 227] width 542 height 63
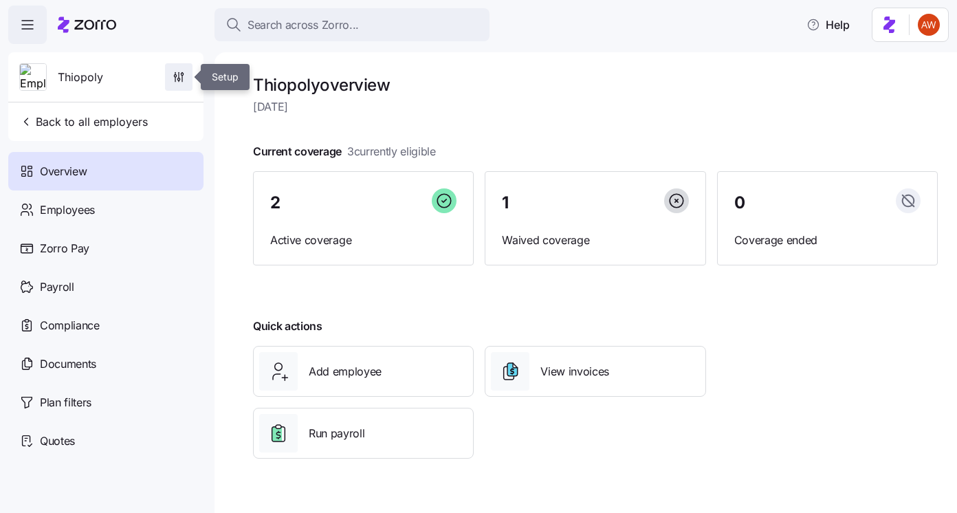
click at [185, 76] on span "button" at bounding box center [179, 77] width 26 height 26
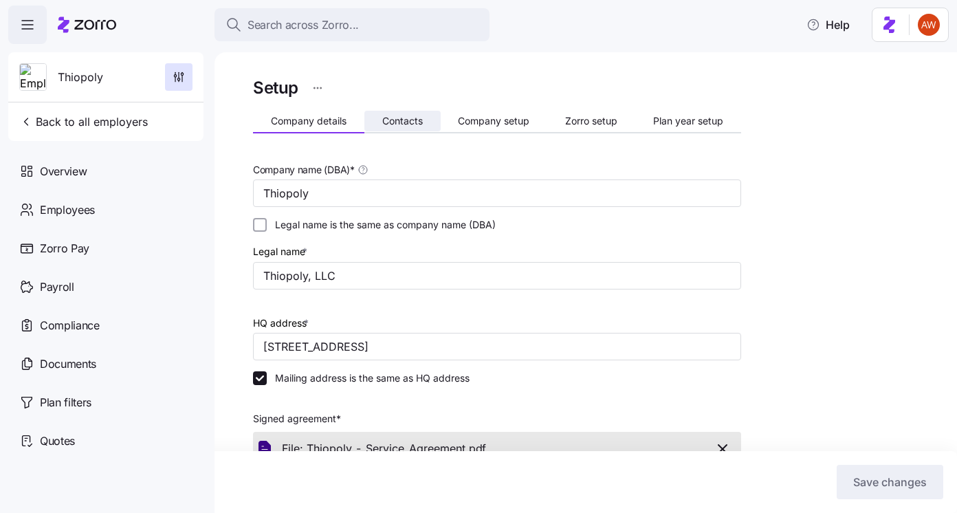
drag, startPoint x: 239, startPoint y: 83, endPoint x: 382, endPoint y: 123, distance: 148.7
click at [382, 123] on span "Contacts" at bounding box center [402, 121] width 41 height 10
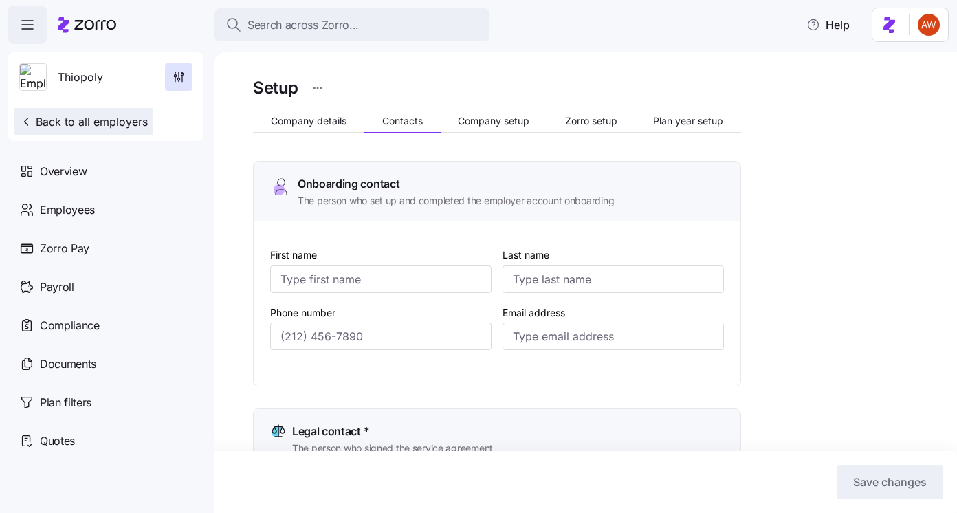
click at [105, 124] on span "Back to all employers" at bounding box center [83, 121] width 129 height 17
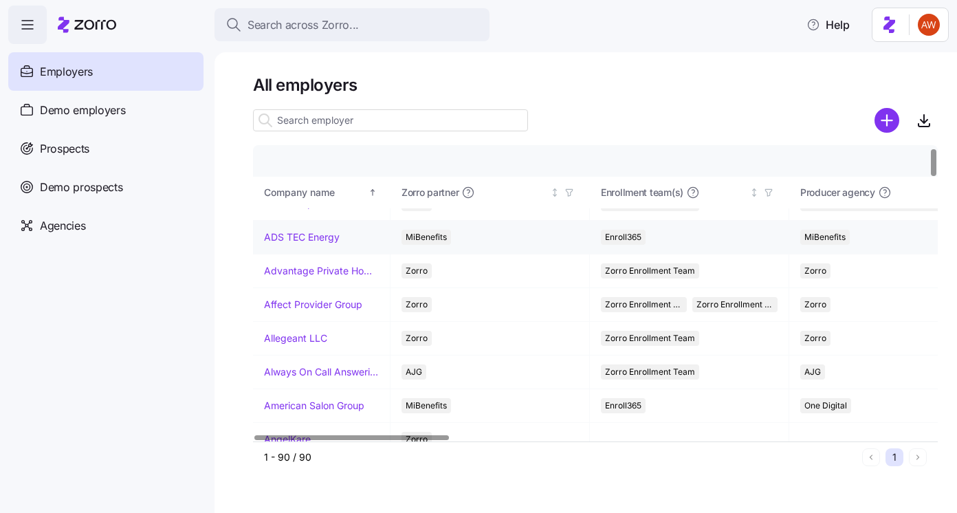
scroll to position [23, 0]
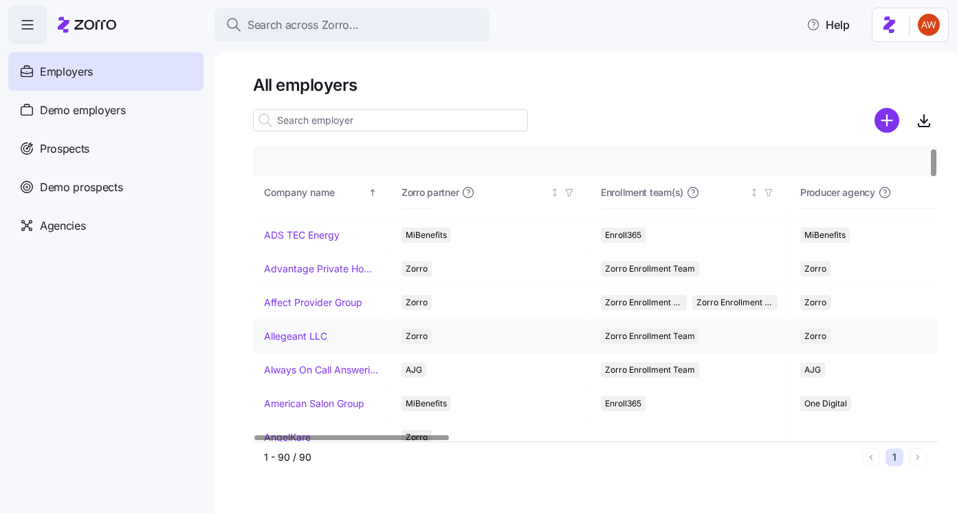
click at [314, 337] on link "Allegeant LLC" at bounding box center [295, 336] width 63 height 14
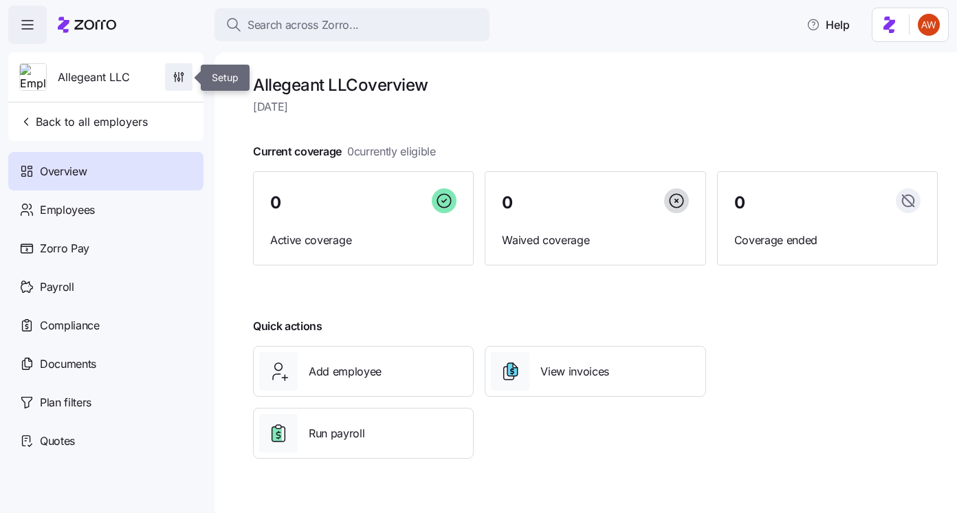
click at [175, 78] on icon "button" at bounding box center [175, 79] width 0 height 5
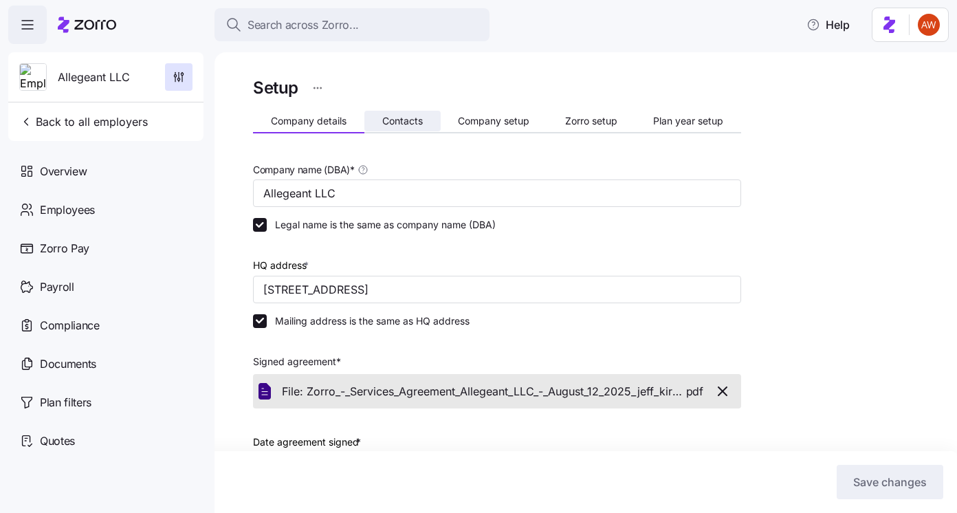
click at [389, 122] on span "Contacts" at bounding box center [402, 121] width 41 height 10
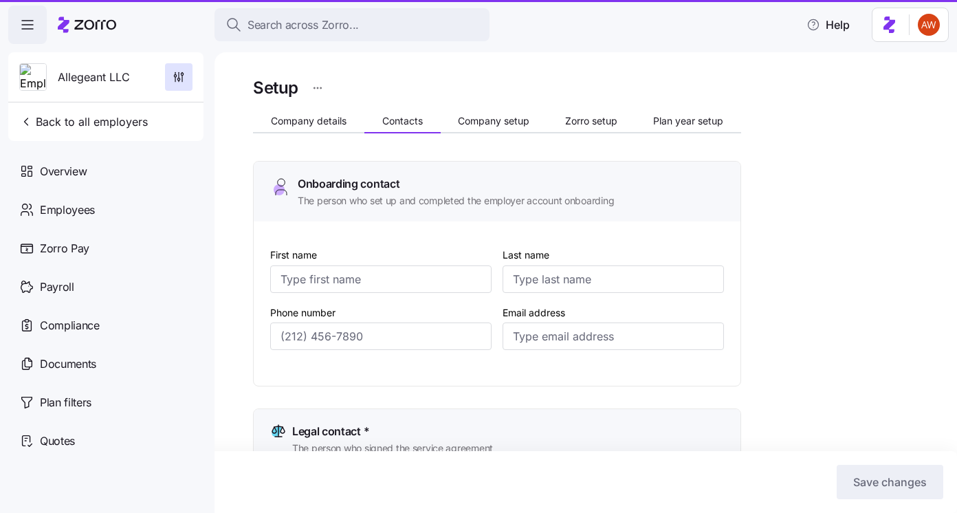
type input "emma"
type input "conley"
type input "econley@allegeant.net"
type input "Tyler"
type input "Willse"
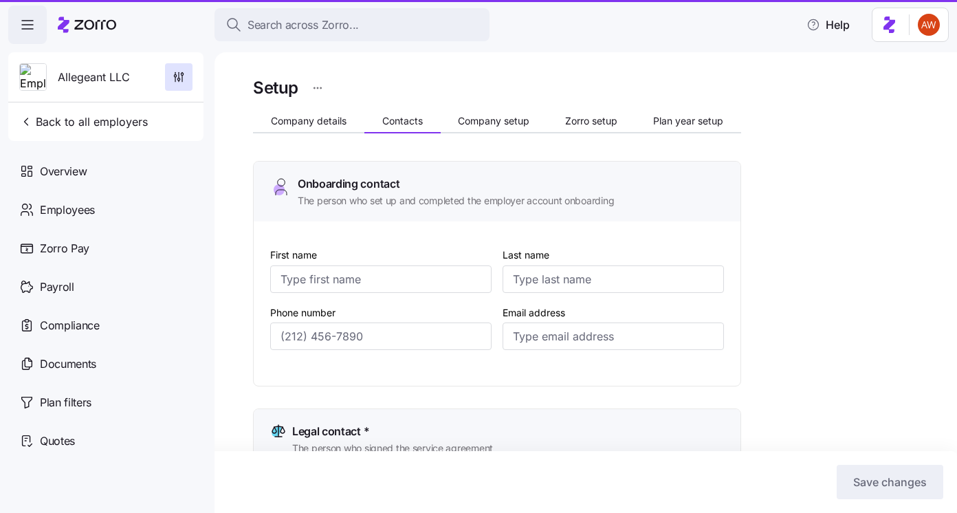
type input "twillse@allegeant.net"
type input "emma"
type input "conley"
type input "econley@allegeant.net"
type input "emma"
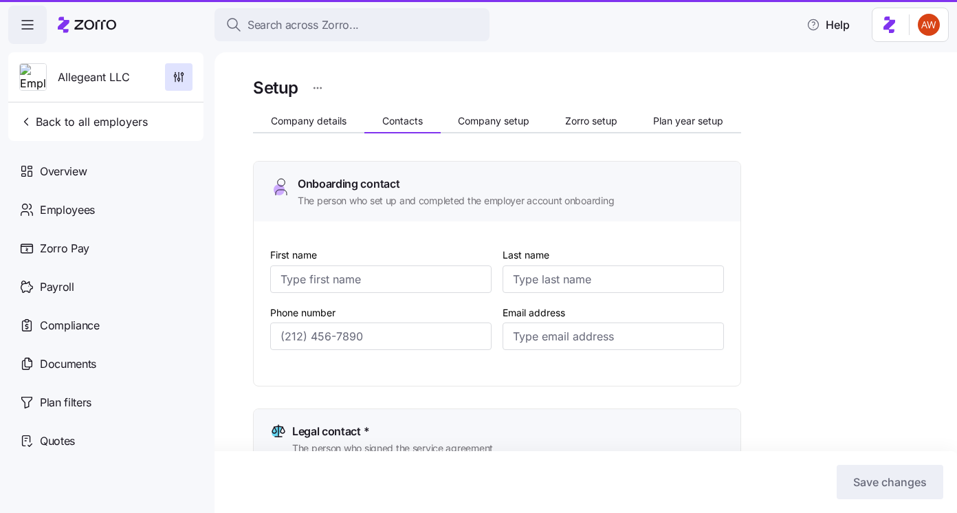
type input "conley"
type input "econley@allegeant.net"
type input "(410) 427-3686"
type input "(410) 427-1077"
type input "(410) 427-3686"
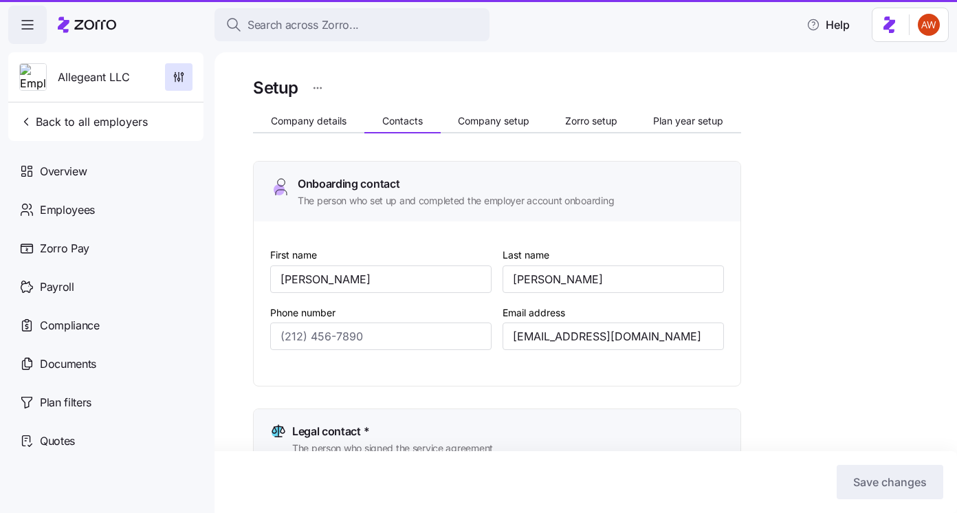
type input "(410) 427-3686"
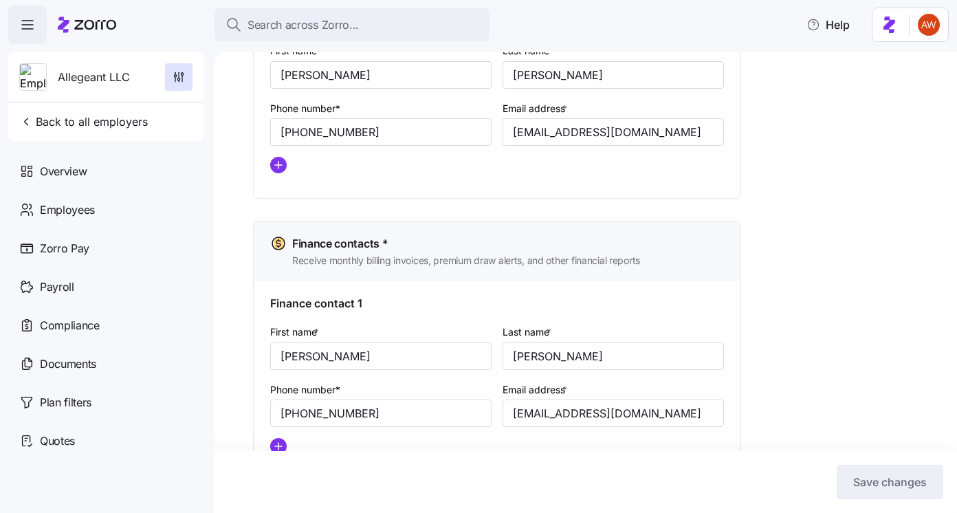
scroll to position [769, 0]
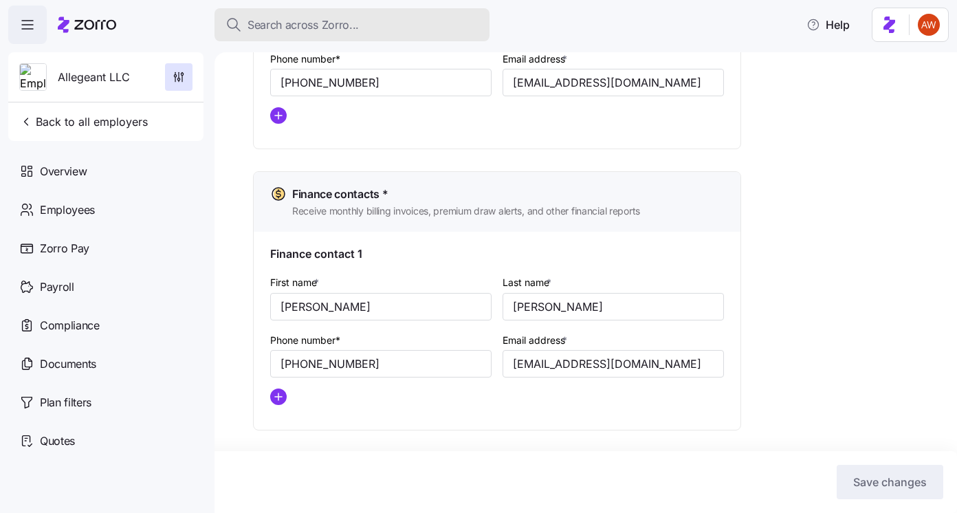
click at [327, 34] on button "Search across Zorro..." at bounding box center [352, 24] width 275 height 33
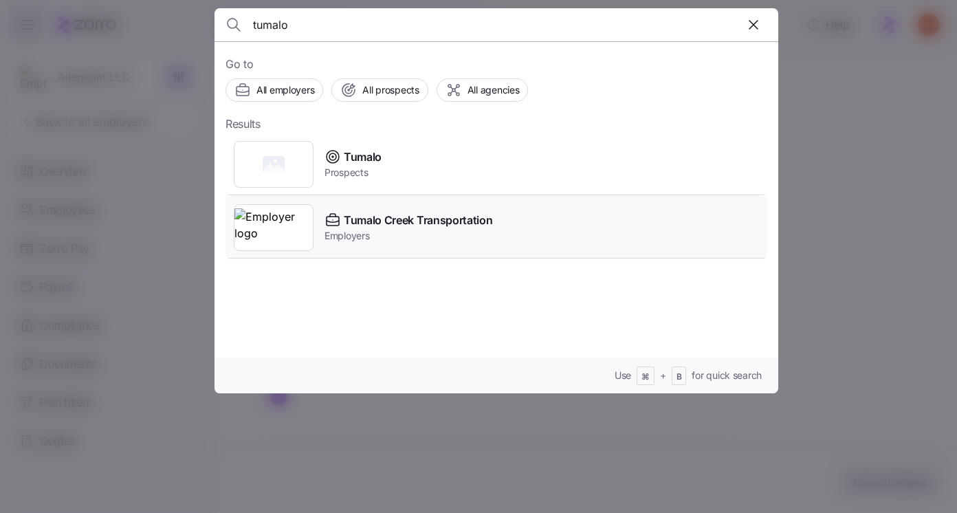
type input "tumalo"
click at [348, 215] on span "Tumalo Creek Transportation" at bounding box center [418, 220] width 149 height 17
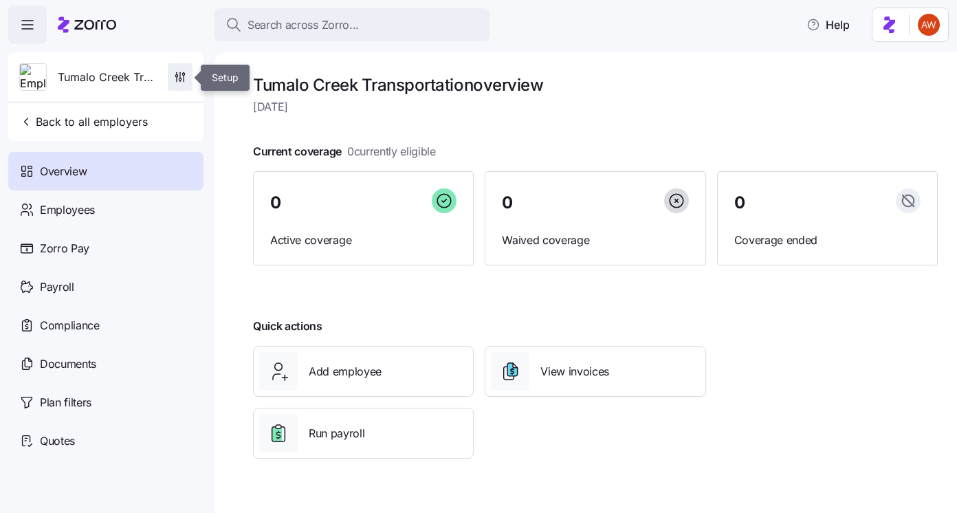
click at [179, 75] on icon "button" at bounding box center [180, 77] width 14 height 14
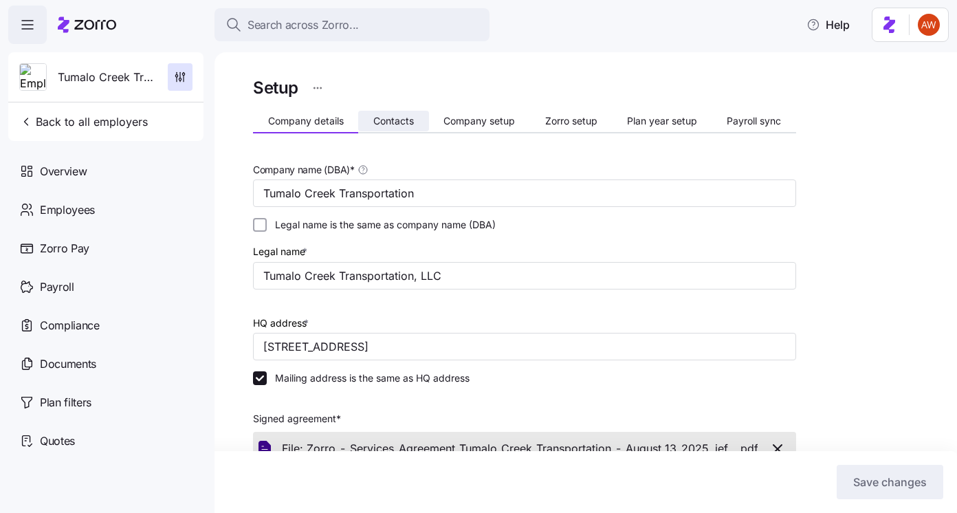
click at [400, 120] on span "Contacts" at bounding box center [393, 121] width 41 height 10
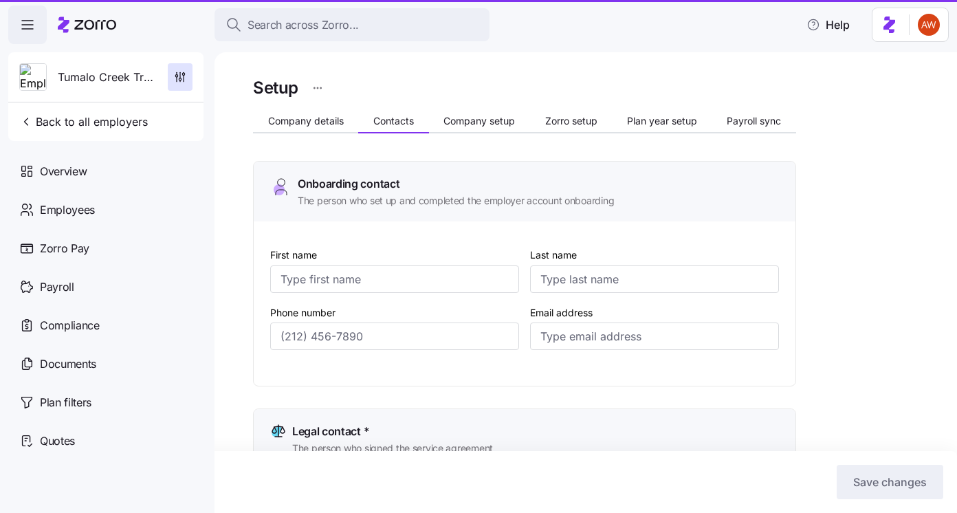
type input "John"
type input "Gueringer"
type input "jgueringer@tumalocreek.us"
type input "Bret"
type input "Landauer"
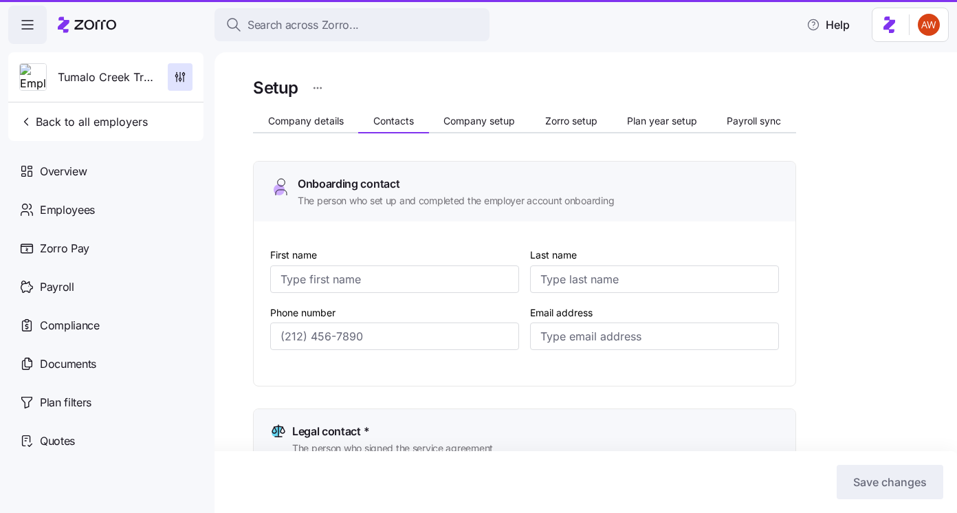
type input "bret@tumalocreek.us"
type input "John"
type input "Gueringer"
type input "jgueringer@tumalocreek.us"
type input "Jim"
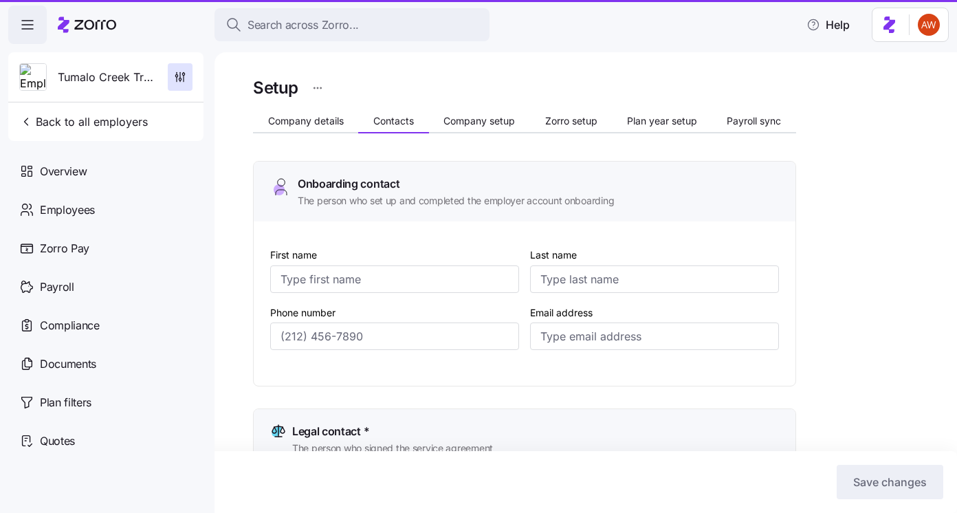
type input "Storholm"
type input "jstorholm@tumalocreek.us"
type input "(612) 817-5969"
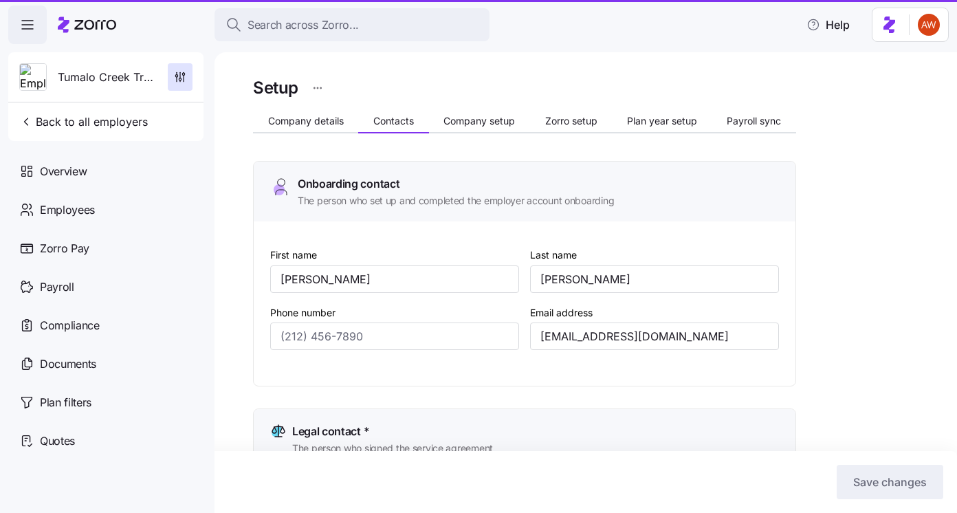
type input "(612) 382-5555"
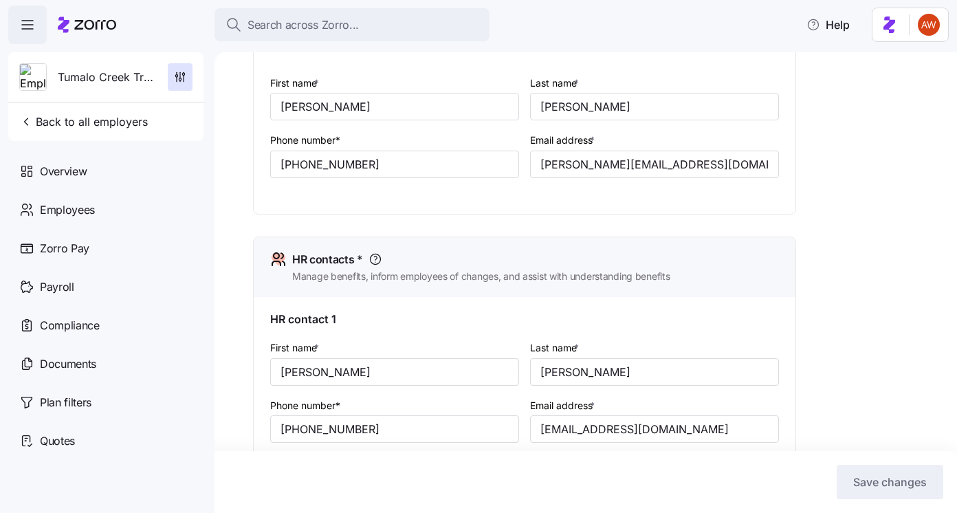
scroll to position [769, 0]
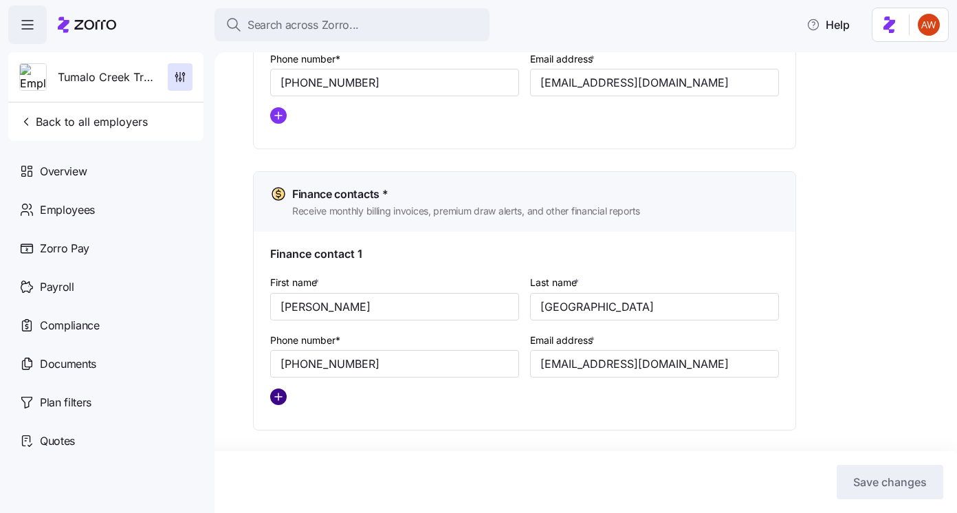
click at [279, 402] on circle "add icon" at bounding box center [278, 396] width 15 height 15
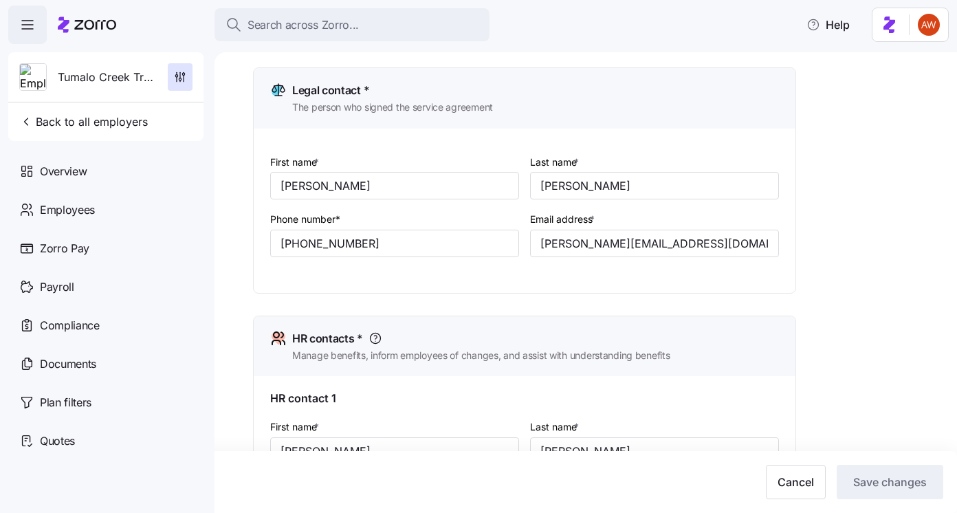
scroll to position [336, 0]
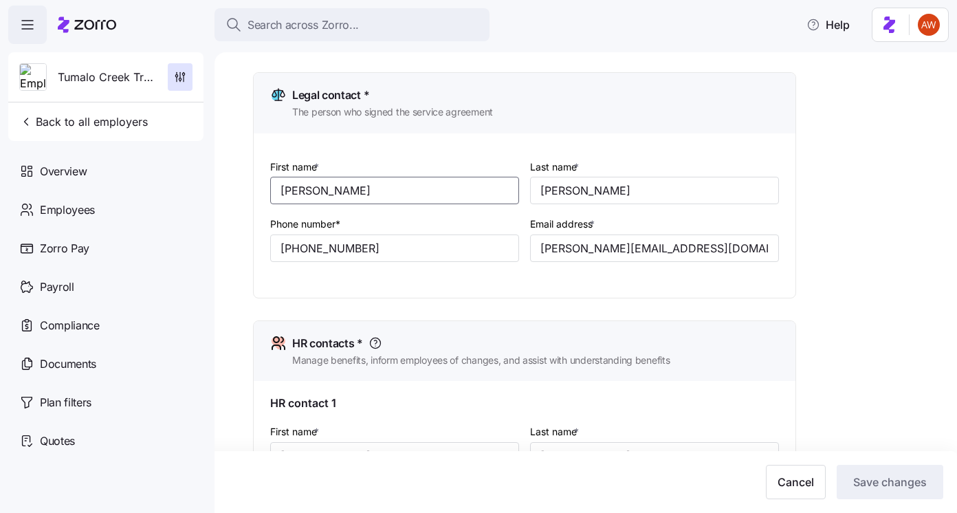
drag, startPoint x: 335, startPoint y: 188, endPoint x: 273, endPoint y: 187, distance: 61.9
click at [273, 187] on input "Bret" at bounding box center [394, 191] width 249 height 28
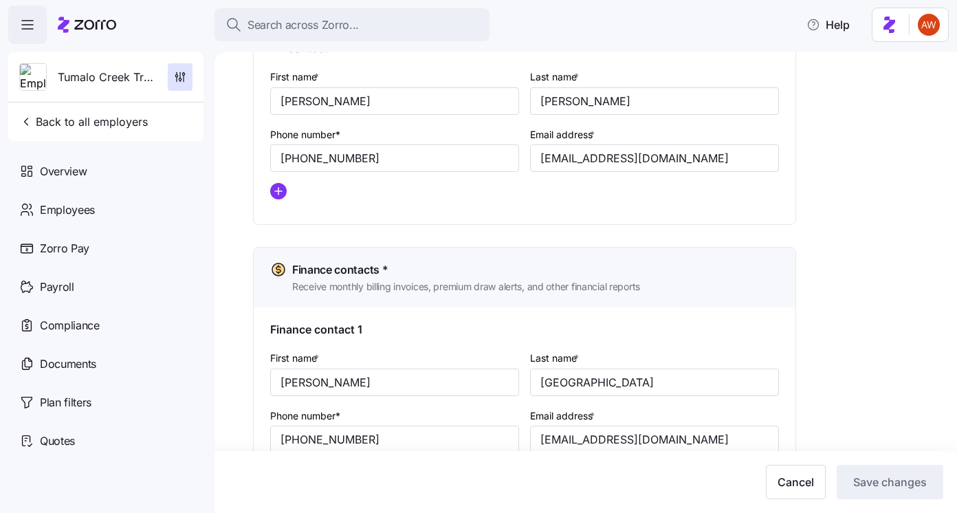
scroll to position [965, 0]
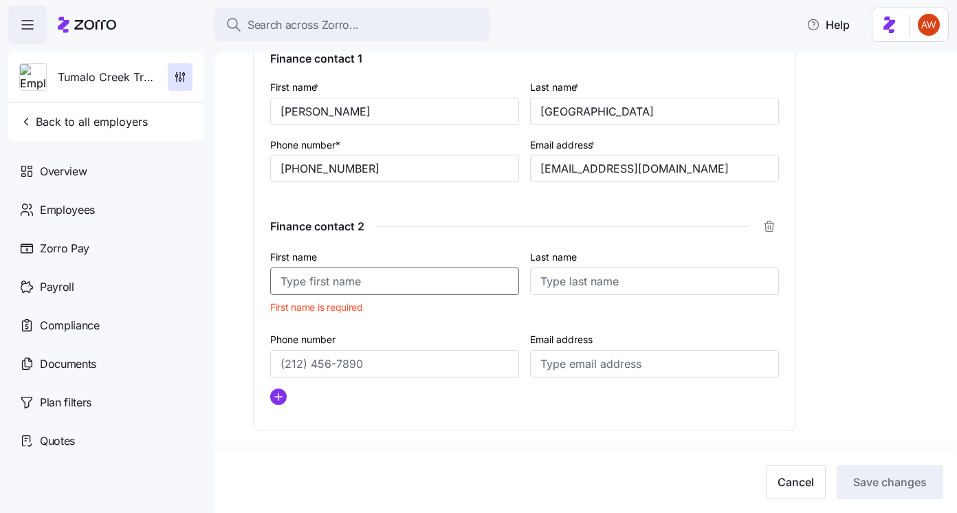
click at [315, 283] on input "First name" at bounding box center [394, 281] width 249 height 28
paste input "Bret"
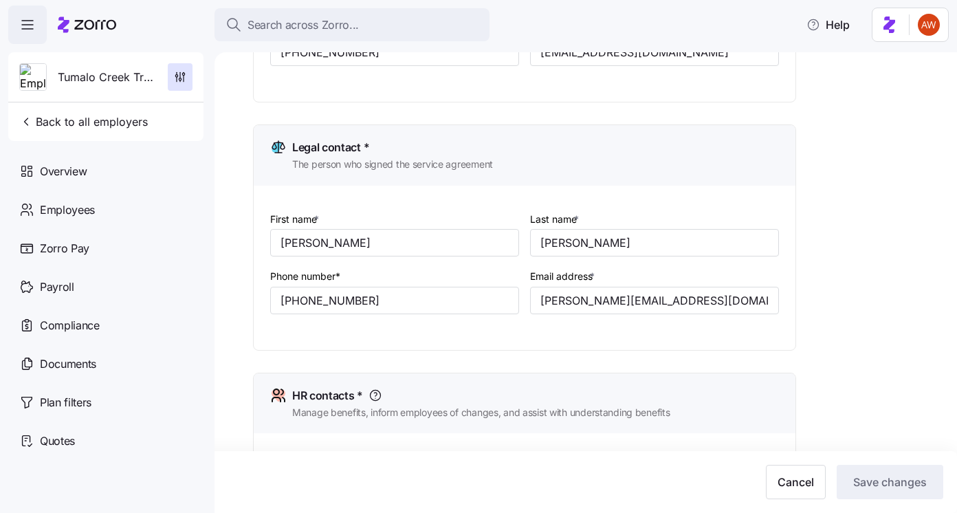
scroll to position [274, 0]
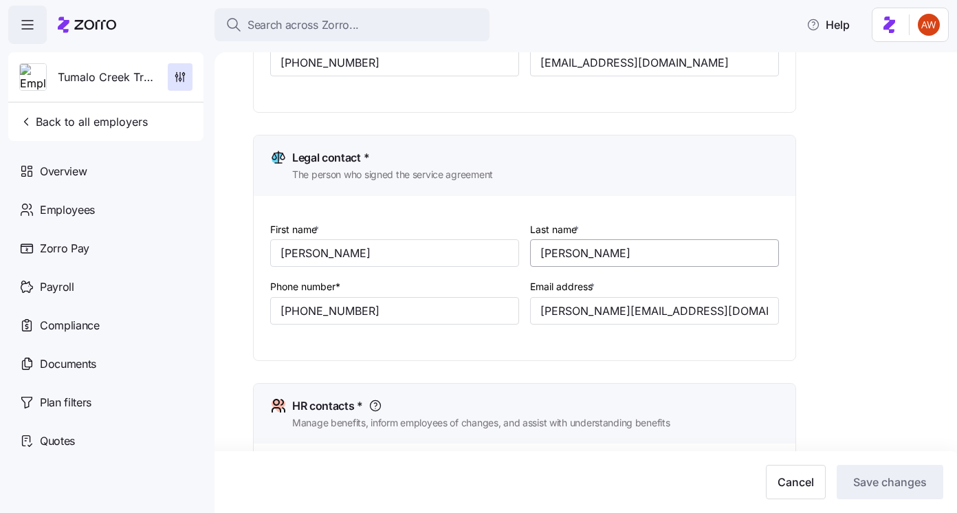
type input "Bret"
drag, startPoint x: 599, startPoint y: 252, endPoint x: 468, endPoint y: 250, distance: 130.7
click at [468, 250] on div "First name * Bret Last name * Landauer Phone number* (612) 817-5969 Email addre…" at bounding box center [525, 283] width 520 height 137
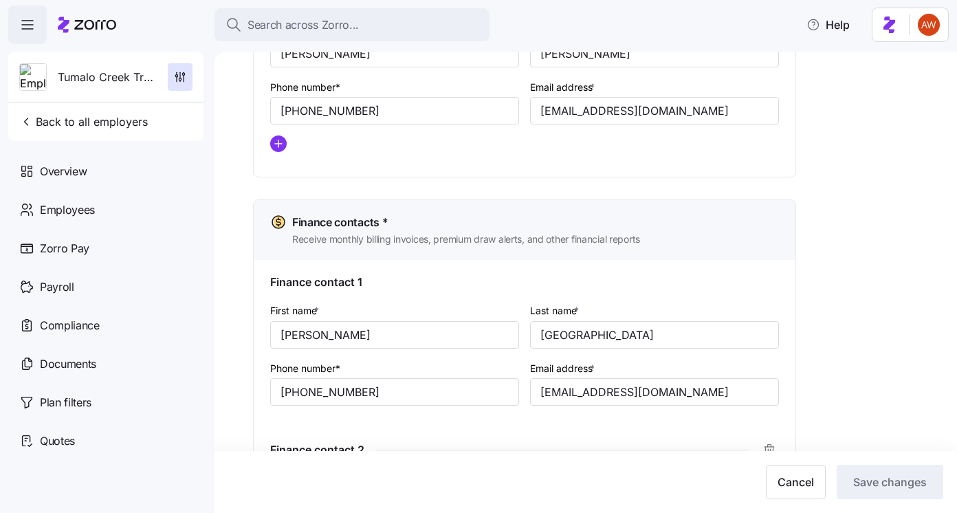
scroll to position [941, 0]
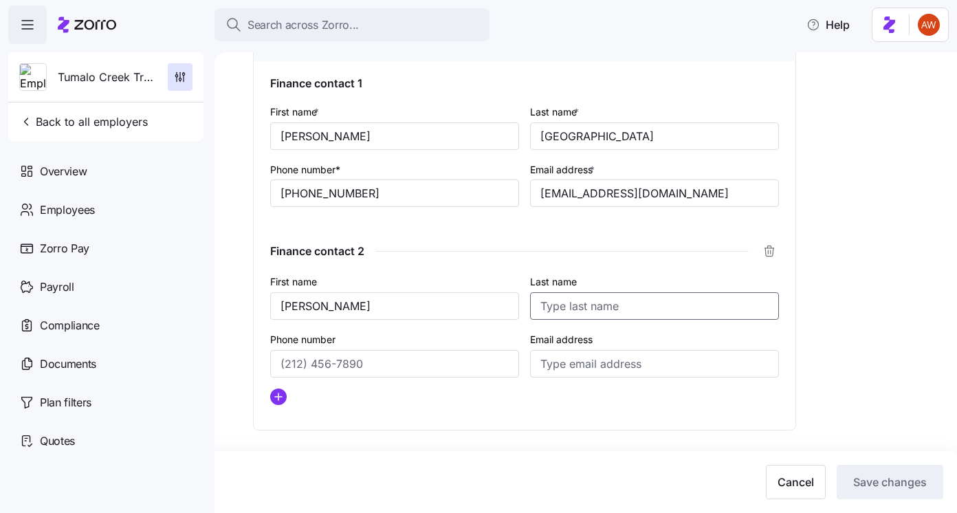
click at [567, 310] on input "Last name" at bounding box center [654, 306] width 249 height 28
paste input "Landauer"
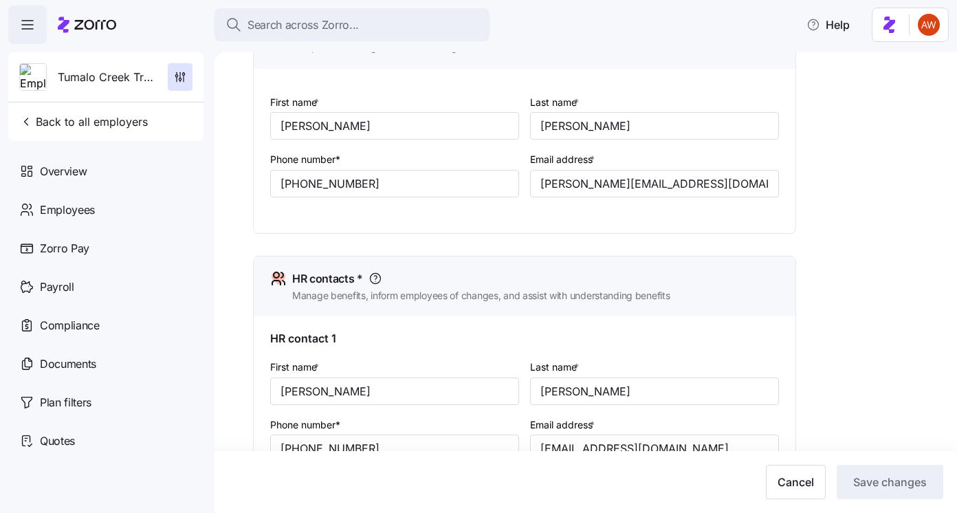
scroll to position [384, 0]
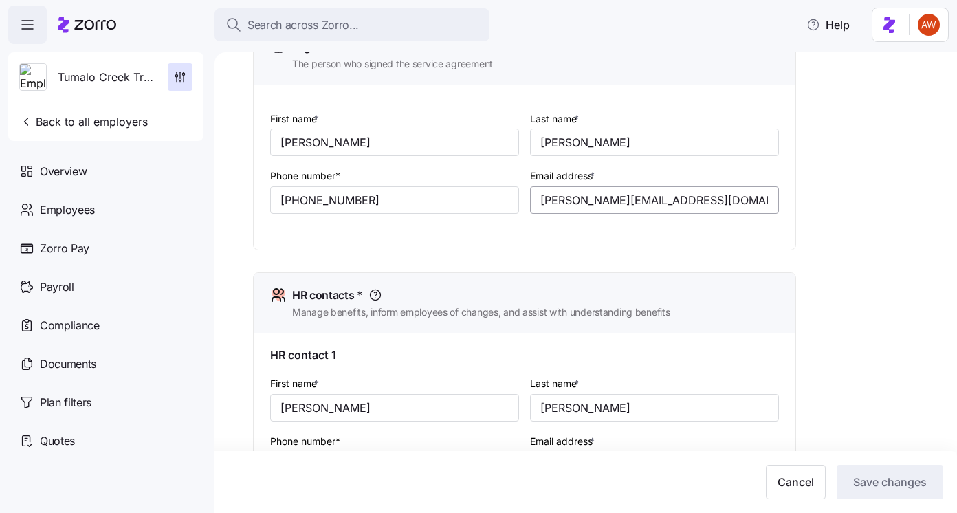
type input "Landauer"
drag, startPoint x: 663, startPoint y: 208, endPoint x: 523, endPoint y: 204, distance: 140.3
click at [523, 204] on div "First name * Bret Last name * Landauer Phone number* (612) 817-5969 Email addre…" at bounding box center [525, 173] width 520 height 137
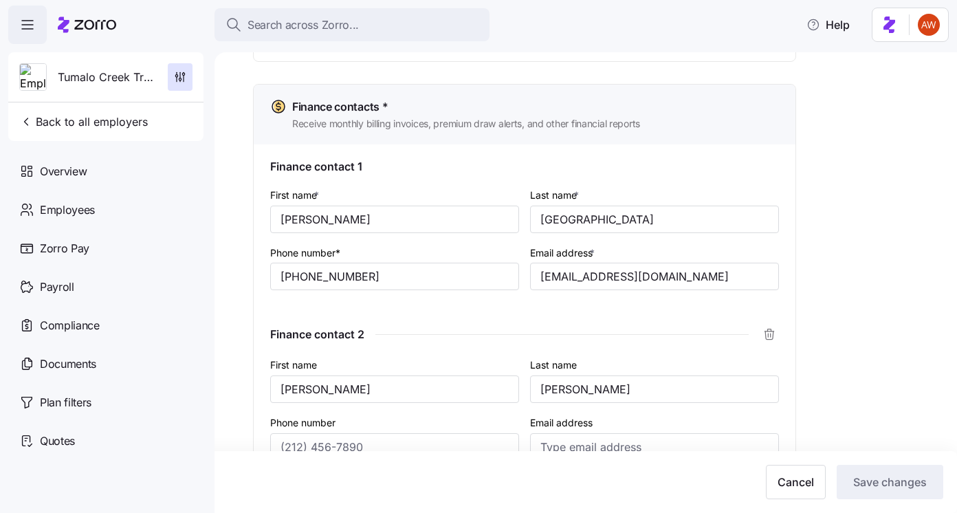
scroll to position [941, 0]
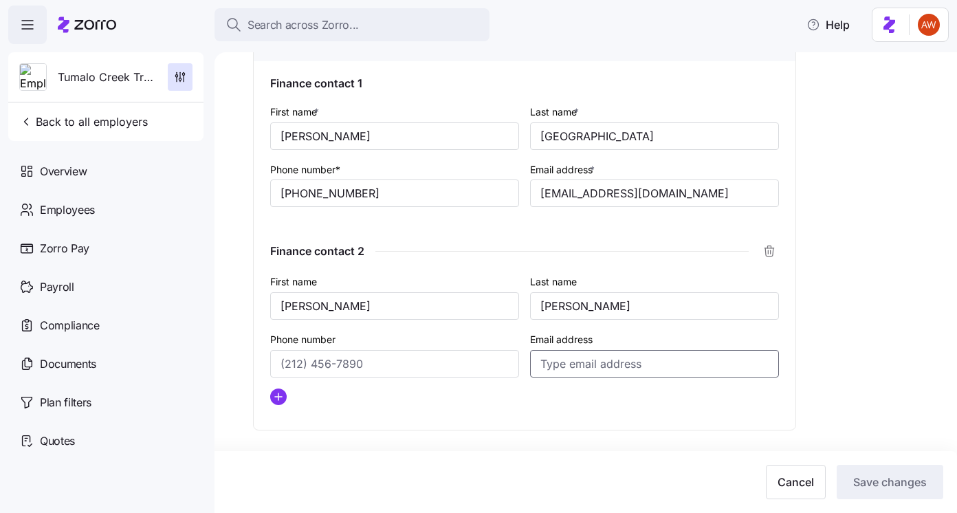
click at [578, 364] on input "Email address" at bounding box center [654, 364] width 249 height 28
paste input "bret@tumalocreek.us"
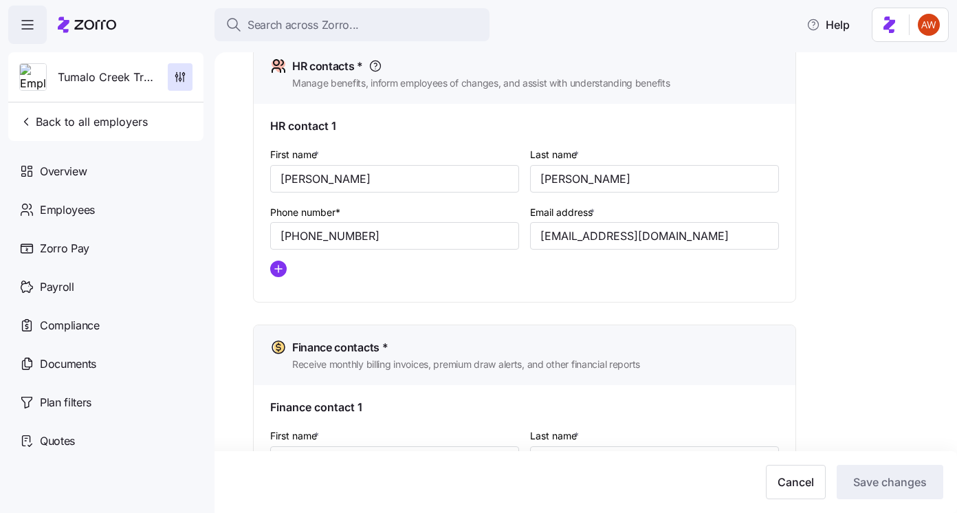
scroll to position [224, 0]
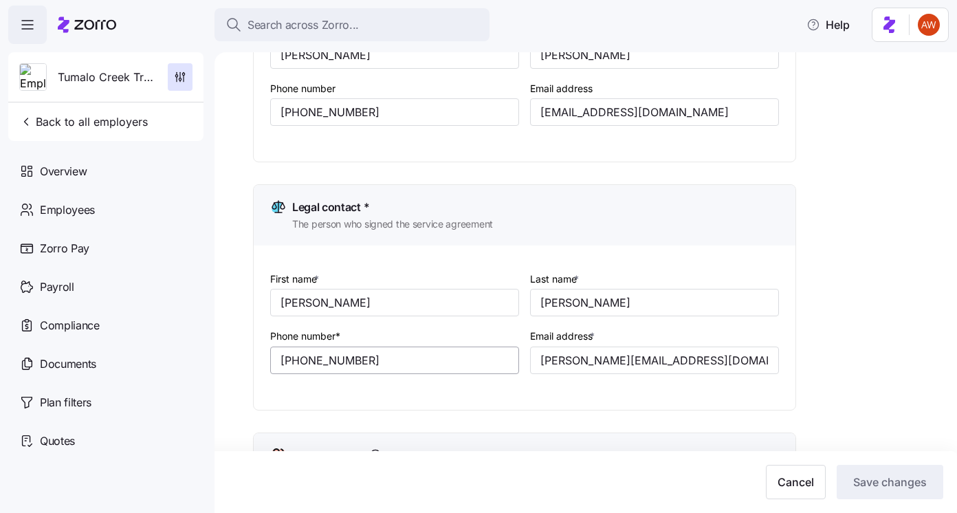
type input "bret@tumalocreek.us"
drag, startPoint x: 382, startPoint y: 362, endPoint x: 238, endPoint y: 362, distance: 143.7
click at [238, 362] on div "Setup Company details Contacts Company setup Zorro setup Plan year setup Payrol…" at bounding box center [586, 282] width 743 height 461
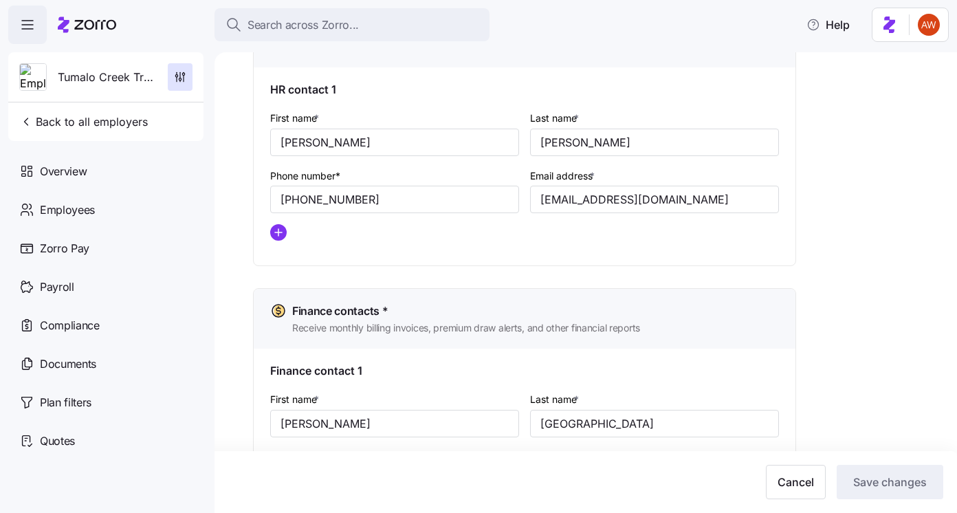
scroll to position [941, 0]
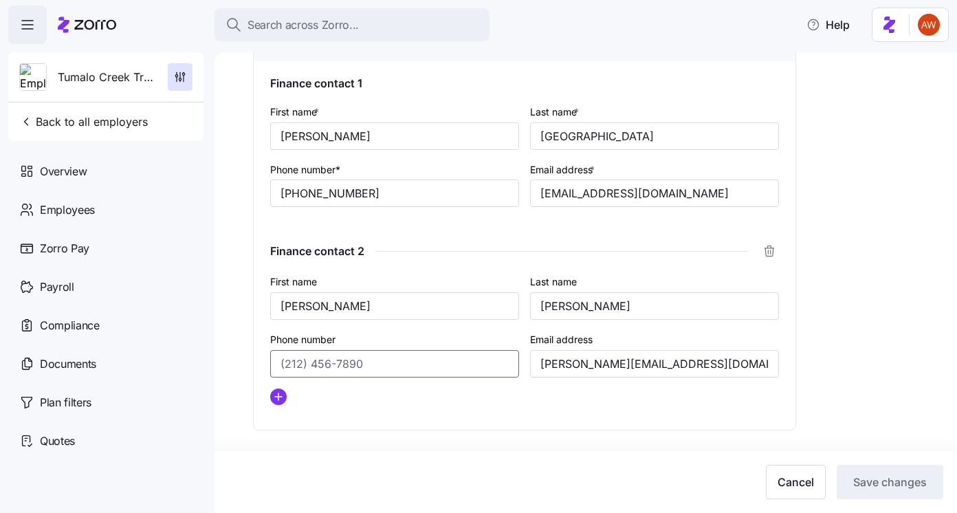
click at [304, 366] on input "Phone number" at bounding box center [394, 364] width 249 height 28
paste input "(612) 817-5969"
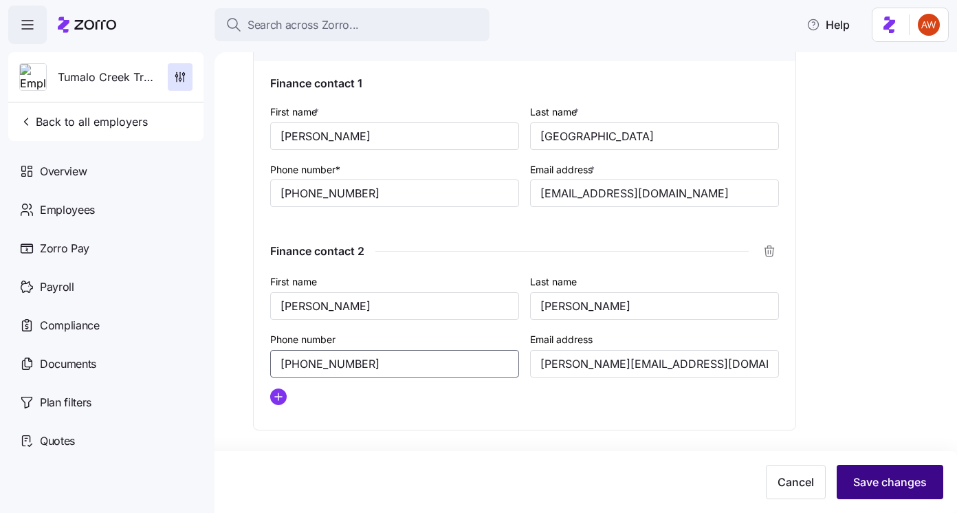
type input "(612) 817-5969"
click at [876, 484] on span "Save changes" at bounding box center [890, 482] width 74 height 17
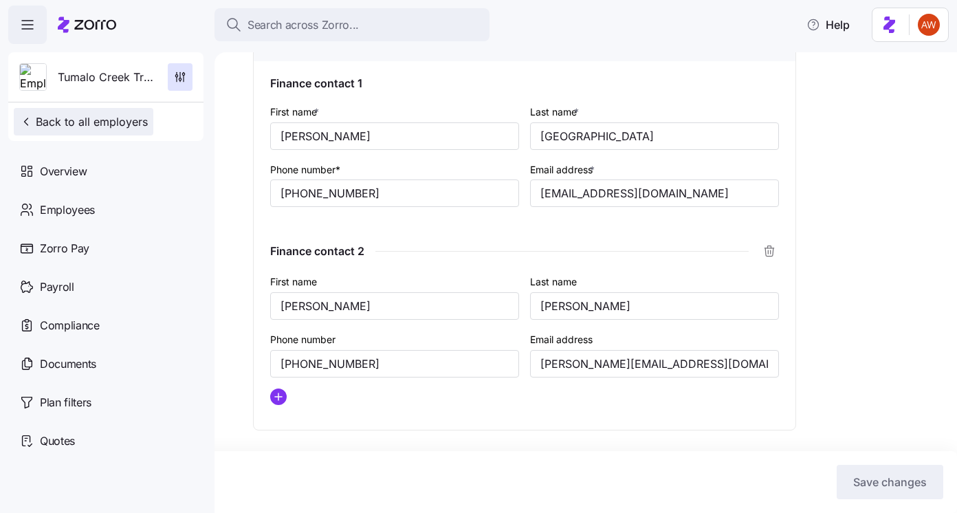
click at [130, 126] on span "Back to all employers" at bounding box center [83, 121] width 129 height 17
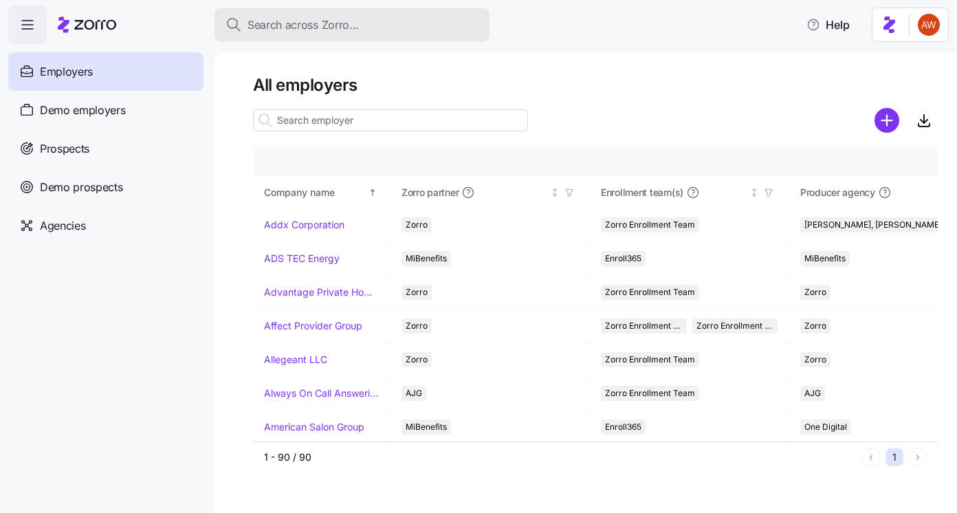
click at [340, 20] on span "Search across Zorro..." at bounding box center [303, 25] width 111 height 17
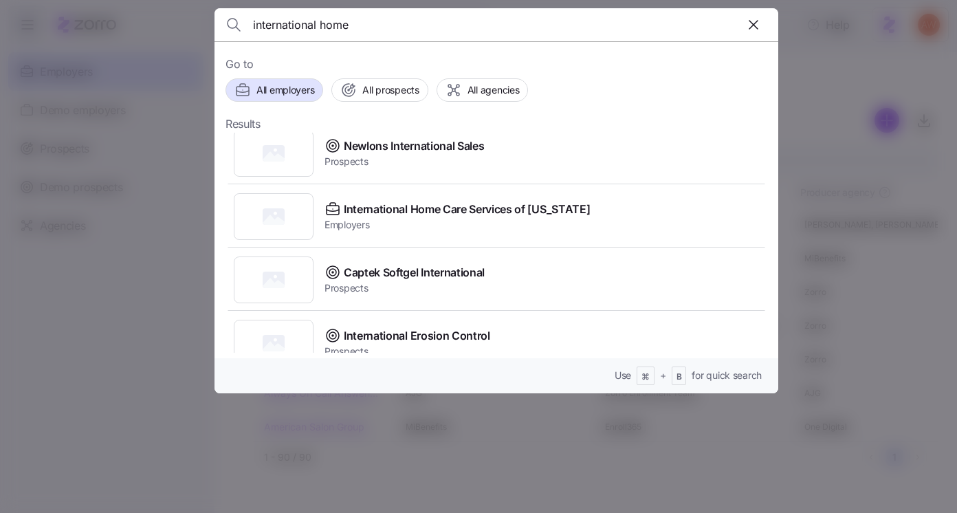
scroll to position [243, 0]
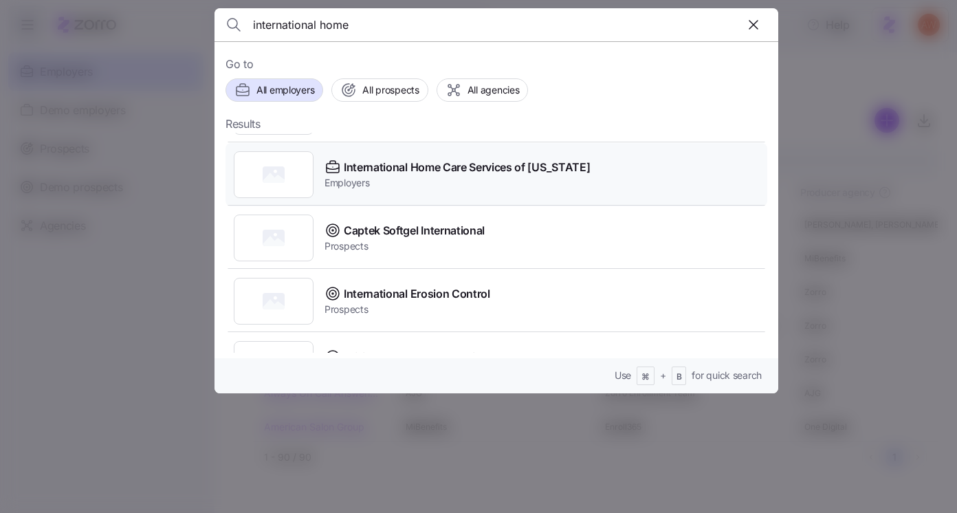
type input "international home"
click at [397, 194] on div "International Home Care Services of New York Employers" at bounding box center [497, 174] width 542 height 63
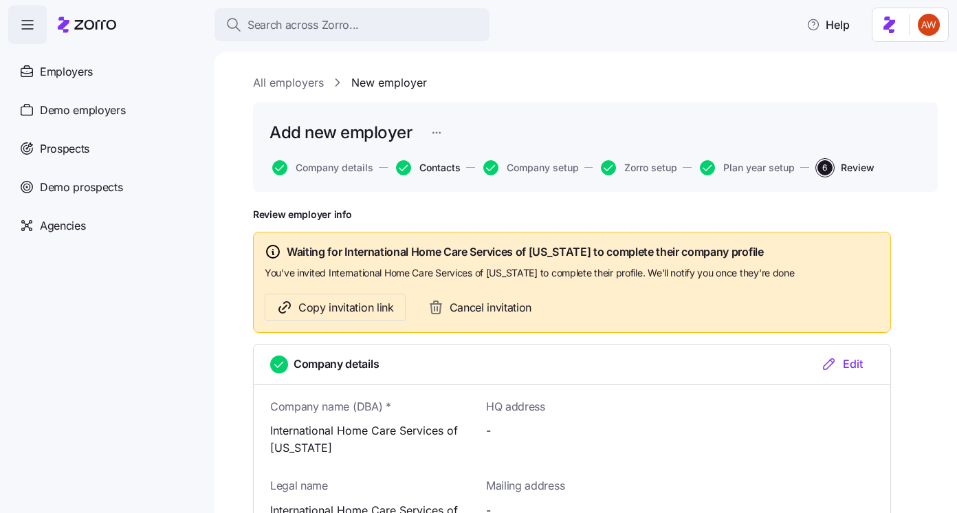
click at [420, 168] on span "Contacts" at bounding box center [439, 168] width 41 height 10
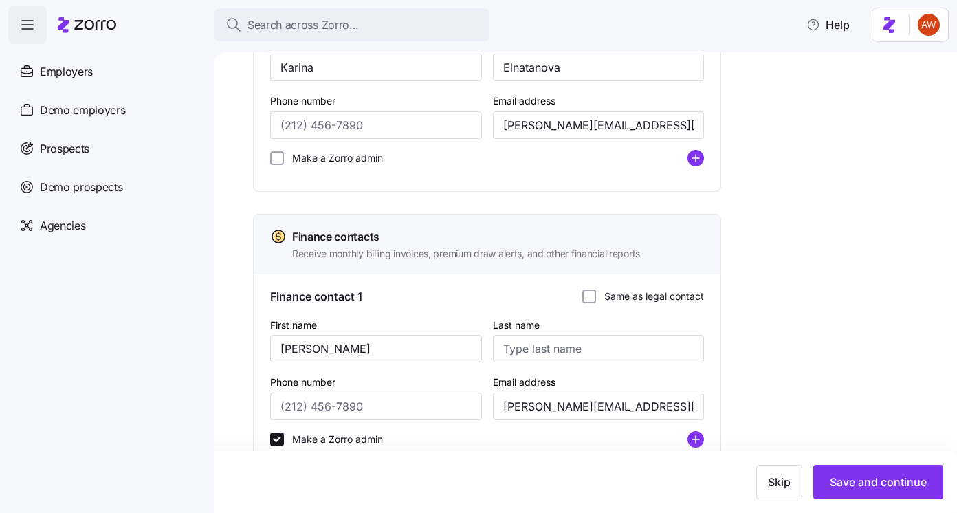
scroll to position [608, 0]
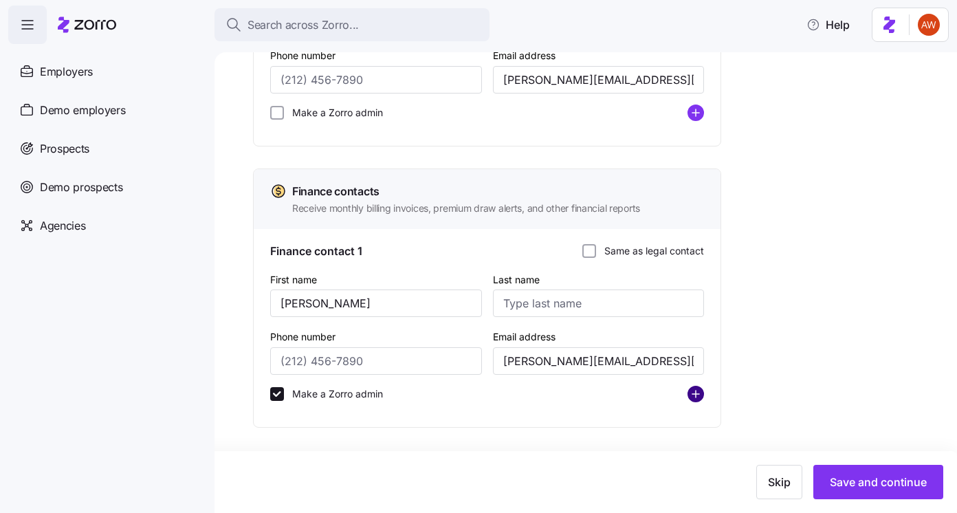
click at [688, 394] on circle "add icon" at bounding box center [695, 393] width 15 height 15
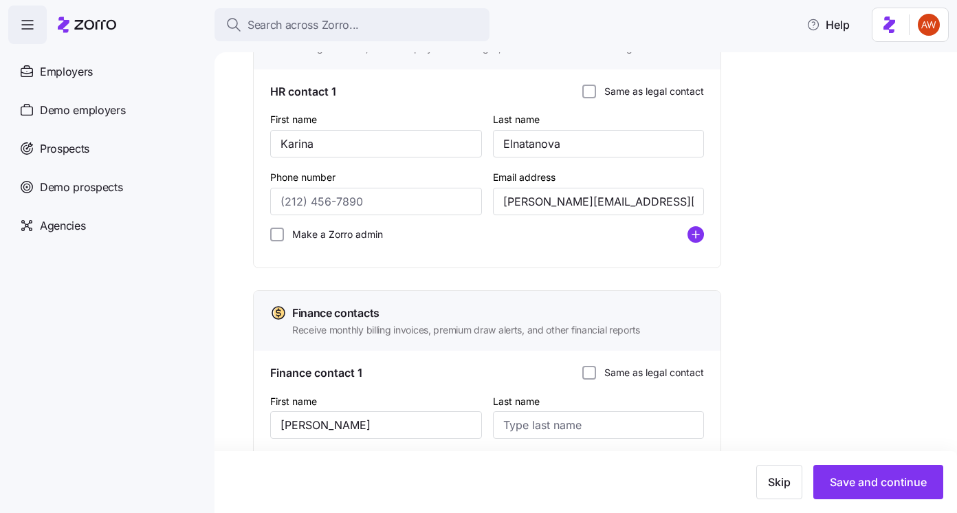
scroll to position [490, 0]
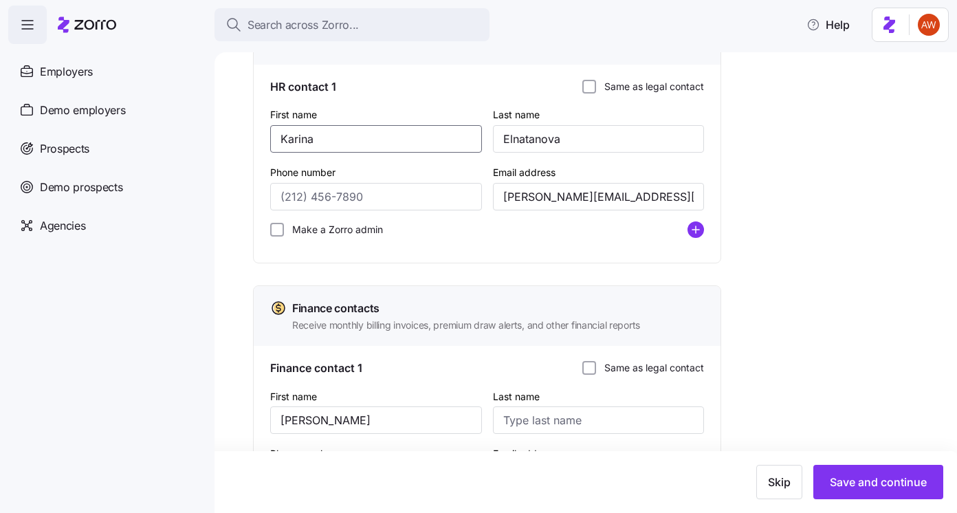
drag, startPoint x: 336, startPoint y: 140, endPoint x: 257, endPoint y: 140, distance: 78.4
click at [258, 140] on div "HR contact 1 Same as legal contact First name Karina Last name Elnatanova Phone…" at bounding box center [487, 164] width 467 height 198
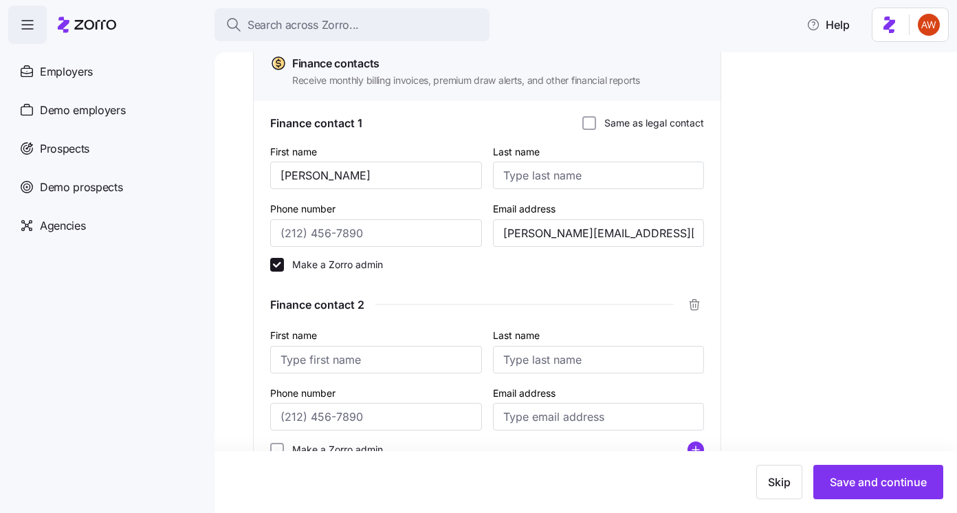
scroll to position [759, 0]
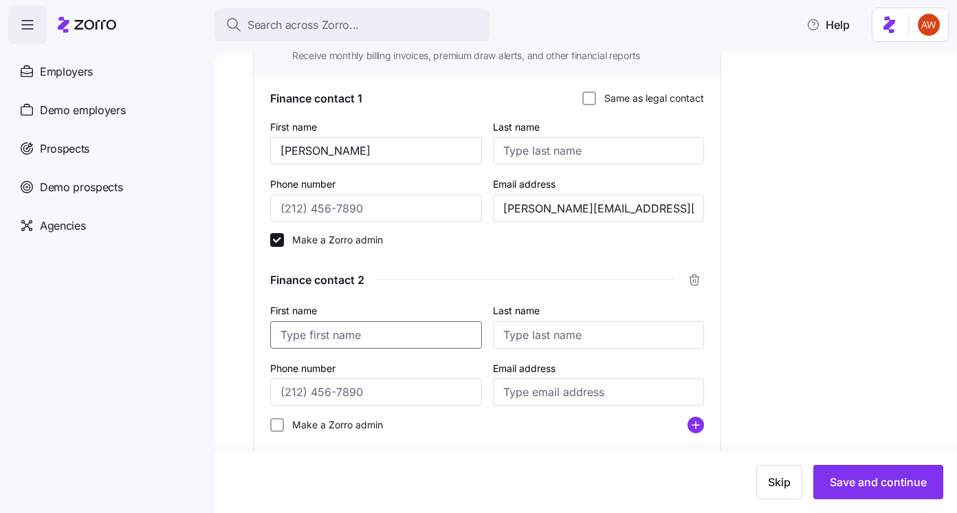
click at [333, 340] on input "First name" at bounding box center [376, 335] width 212 height 28
paste input "Karina"
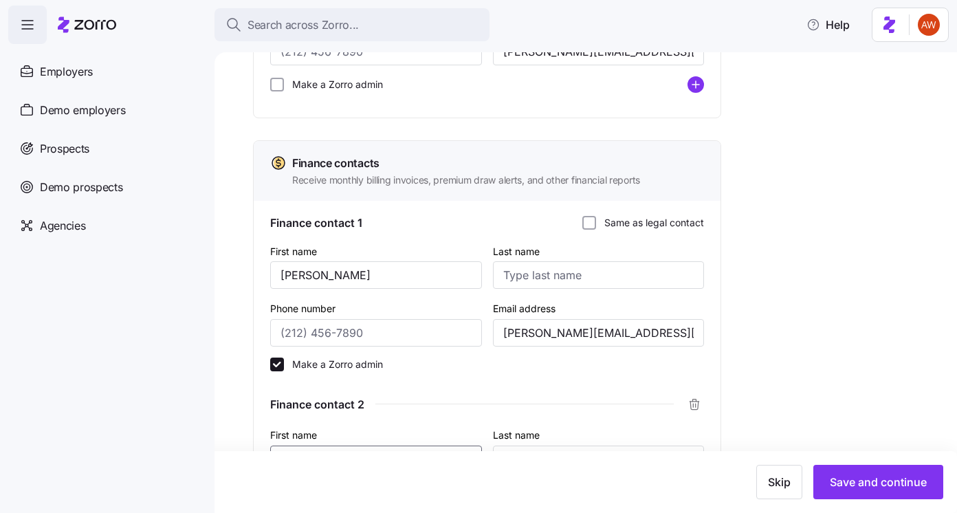
scroll to position [571, 0]
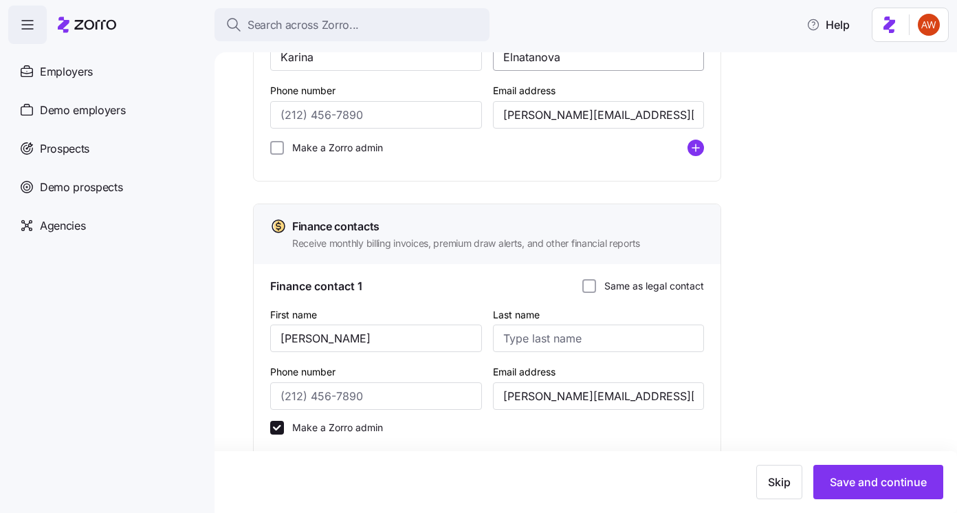
type input "Karina"
drag, startPoint x: 586, startPoint y: 61, endPoint x: 487, endPoint y: 58, distance: 99.0
click at [487, 58] on div "Last name Elnatanova" at bounding box center [598, 48] width 223 height 58
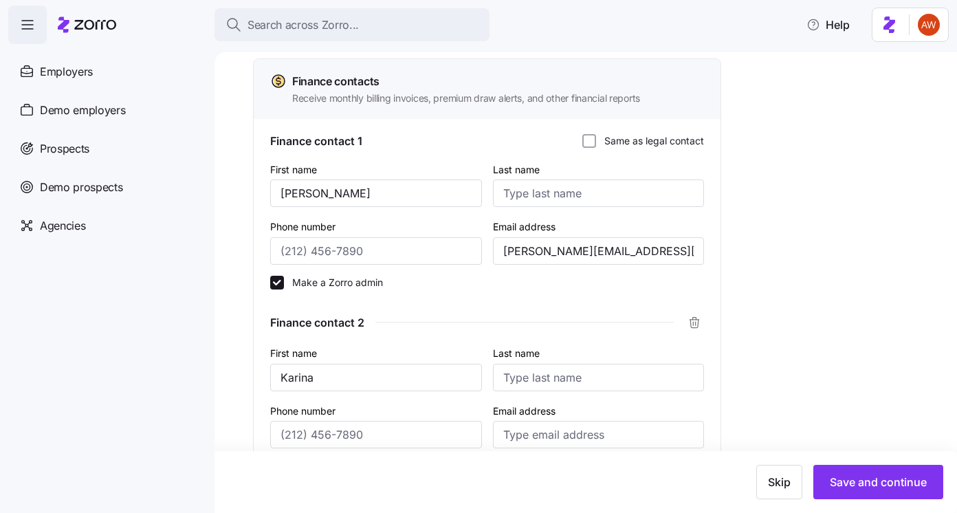
scroll to position [793, 0]
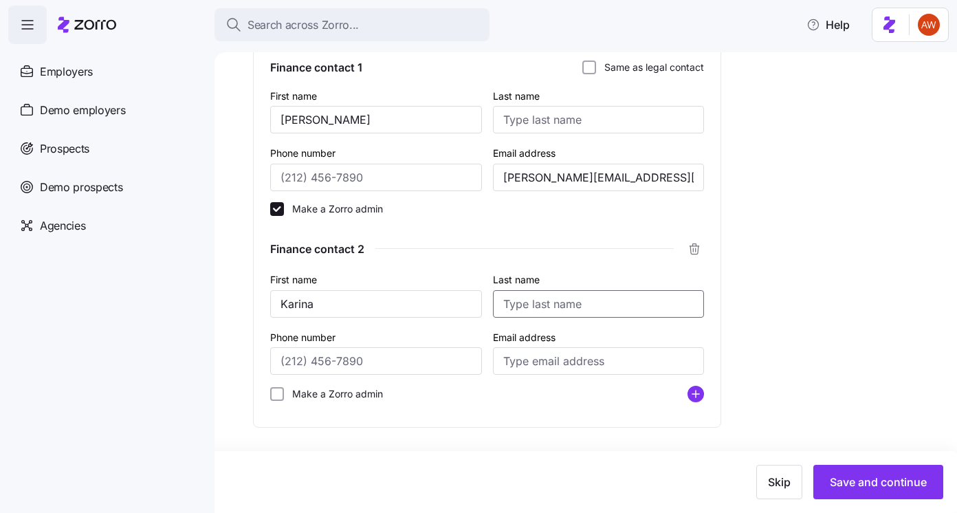
click at [558, 303] on input "Last name" at bounding box center [599, 304] width 212 height 28
paste input "Elnatanova"
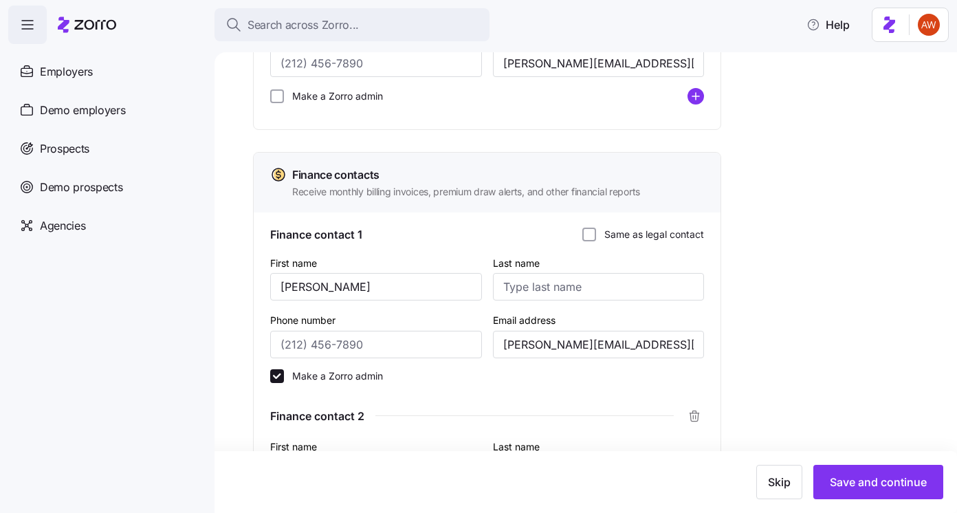
scroll to position [505, 0]
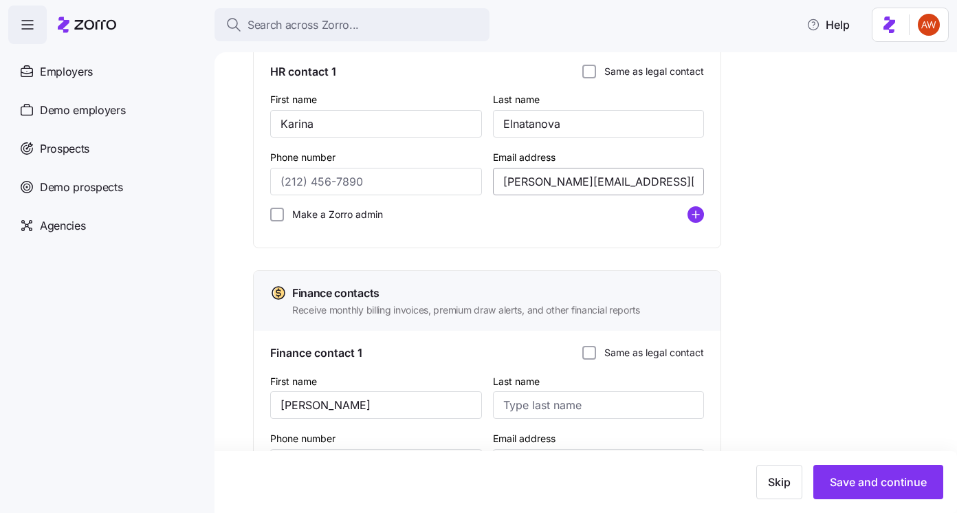
type input "Elnatanova"
drag, startPoint x: 635, startPoint y: 184, endPoint x: 479, endPoint y: 182, distance: 155.4
click at [479, 182] on div "First name Karina Last name Elnatanova Phone number Email address karina@ihcsof…" at bounding box center [487, 161] width 445 height 153
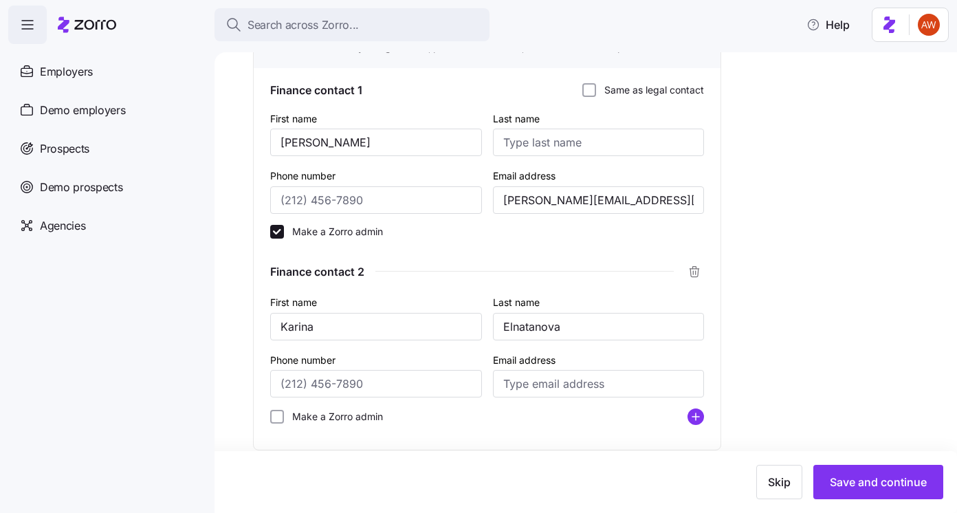
scroll to position [793, 0]
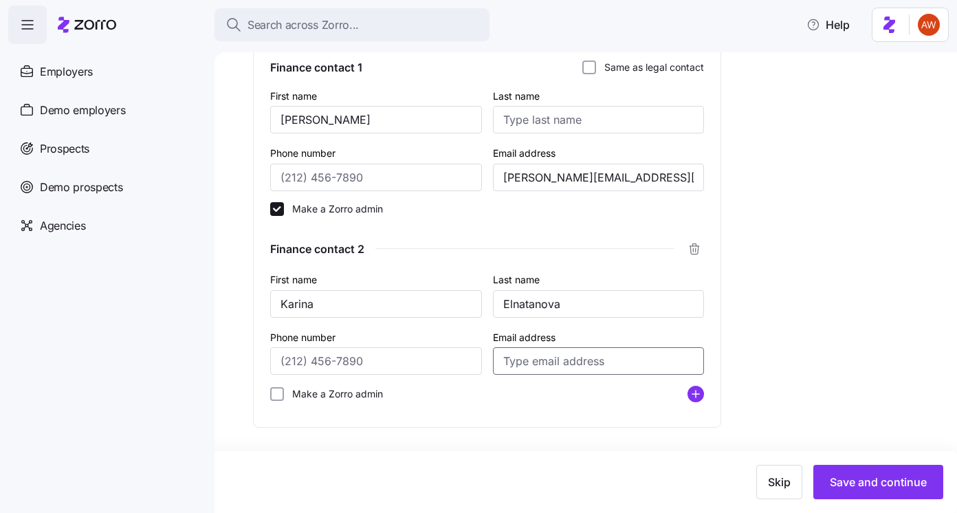
click at [556, 362] on input "Email address" at bounding box center [599, 361] width 212 height 28
paste input "[PERSON_NAME][EMAIL_ADDRESS][DOMAIN_NAME]"
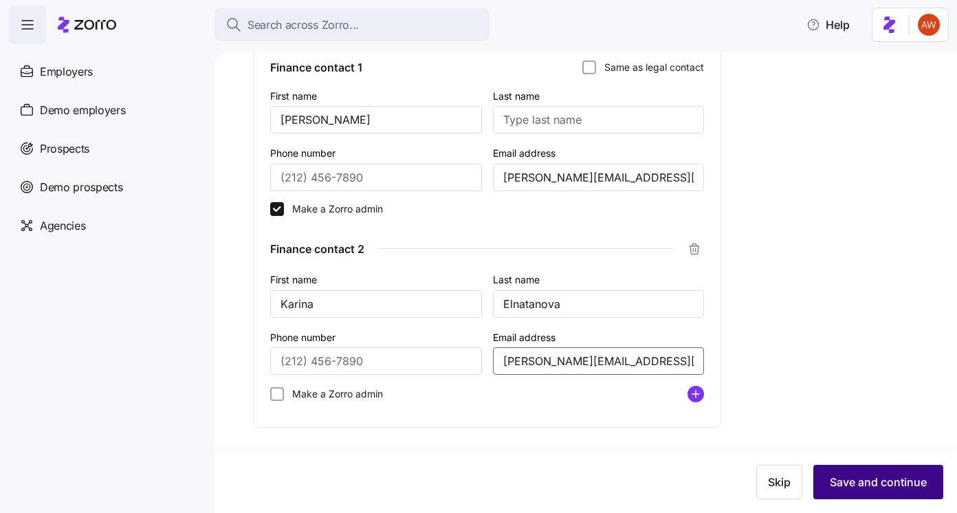
type input "[PERSON_NAME][EMAIL_ADDRESS][DOMAIN_NAME]"
click at [900, 482] on span "Save and continue" at bounding box center [878, 482] width 97 height 17
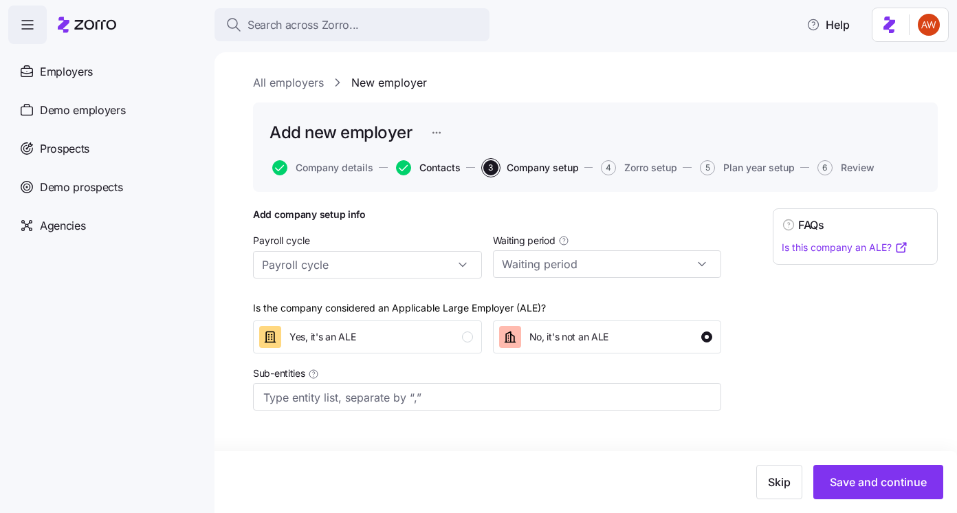
click at [448, 168] on span "Contacts" at bounding box center [439, 168] width 41 height 10
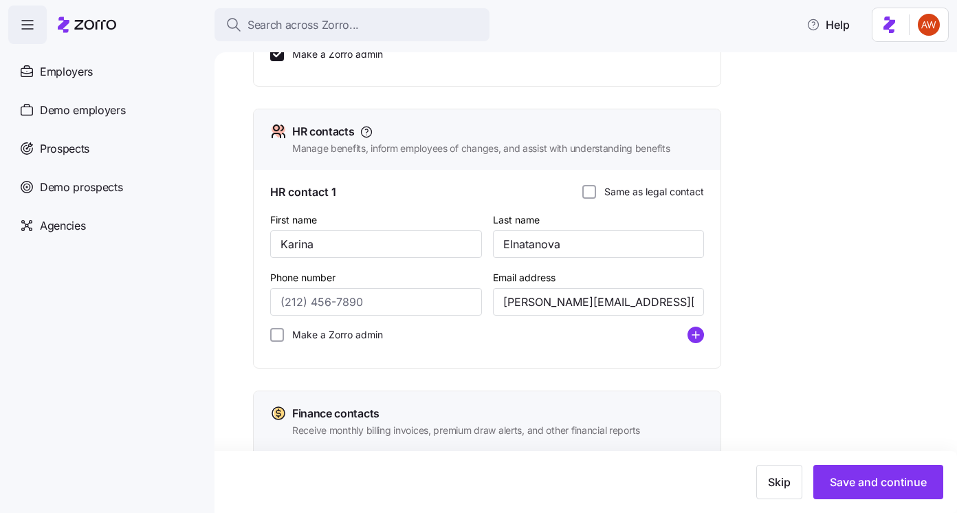
scroll to position [105, 0]
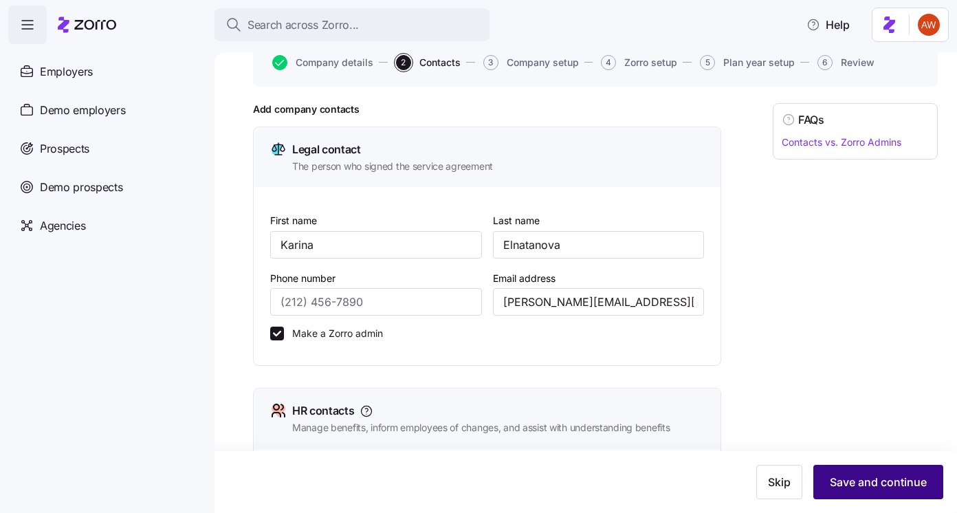
click at [860, 476] on span "Save and continue" at bounding box center [878, 482] width 97 height 17
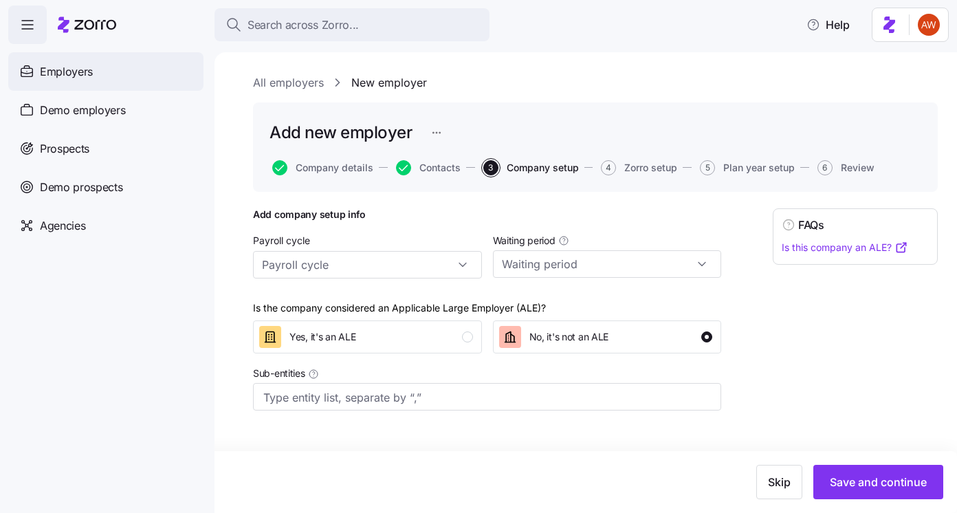
click at [107, 77] on div "Employers" at bounding box center [105, 71] width 195 height 39
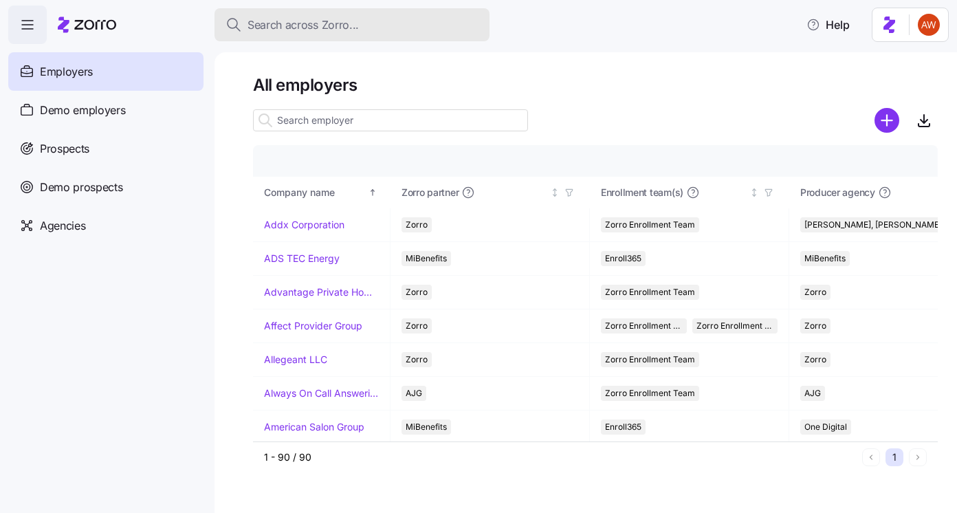
click at [322, 32] on span "Search across Zorro..." at bounding box center [303, 25] width 111 height 17
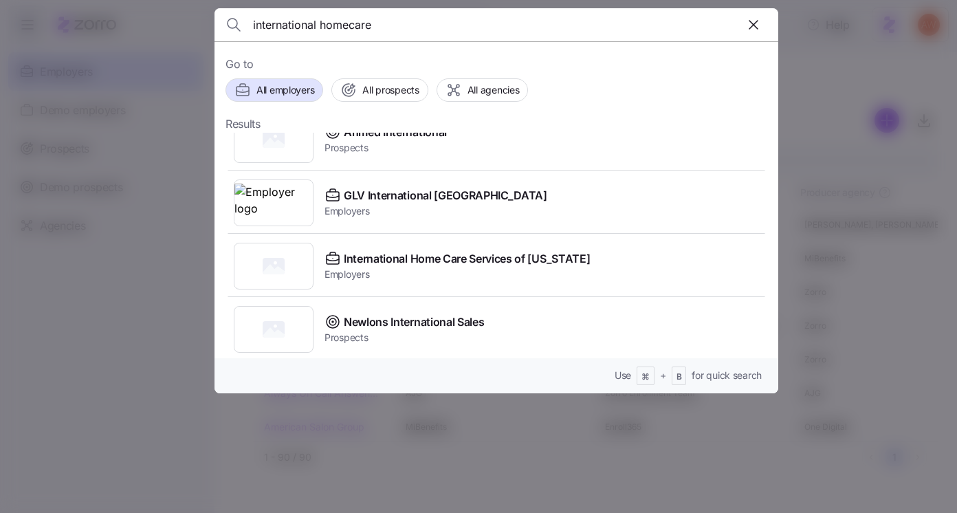
scroll to position [108, 0]
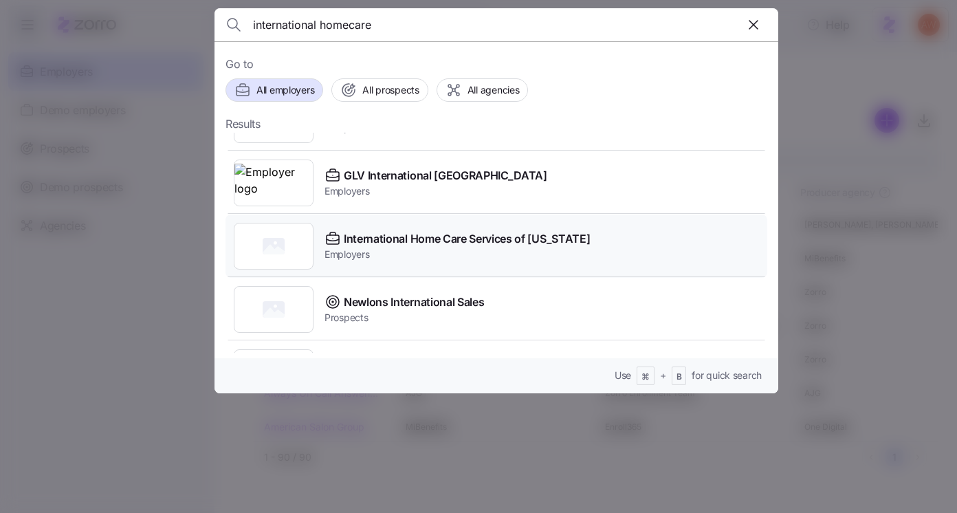
type input "international homecare"
click at [421, 241] on span "International Home Care Services of [US_STATE]" at bounding box center [467, 238] width 246 height 17
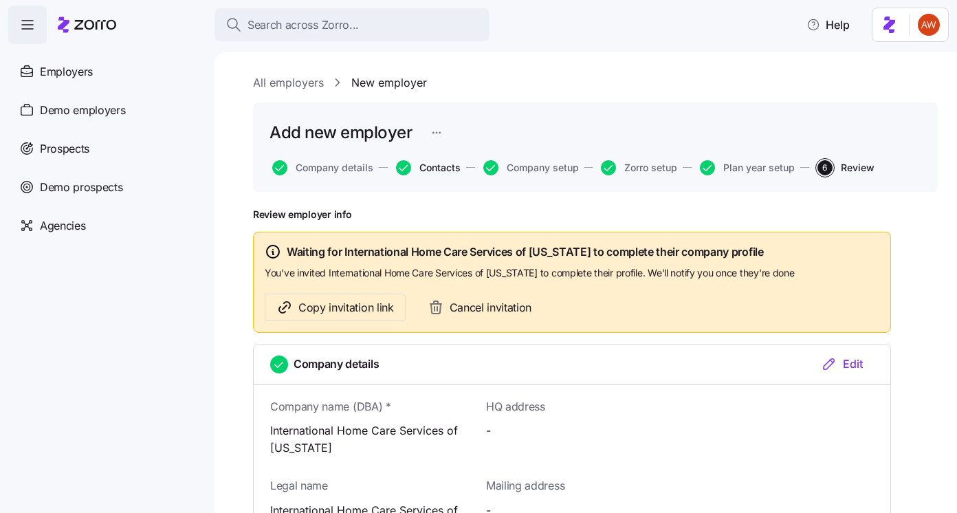
click at [434, 166] on span "Contacts" at bounding box center [439, 168] width 41 height 10
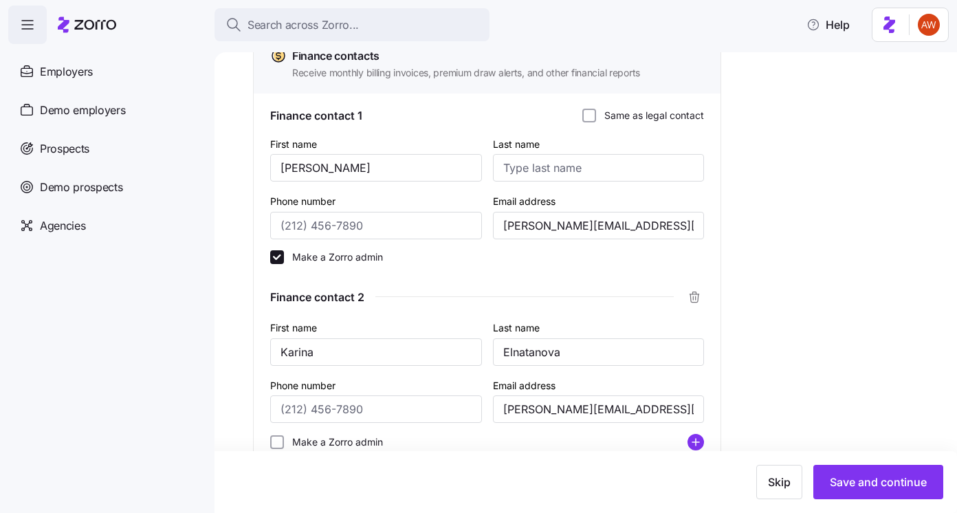
scroll to position [793, 0]
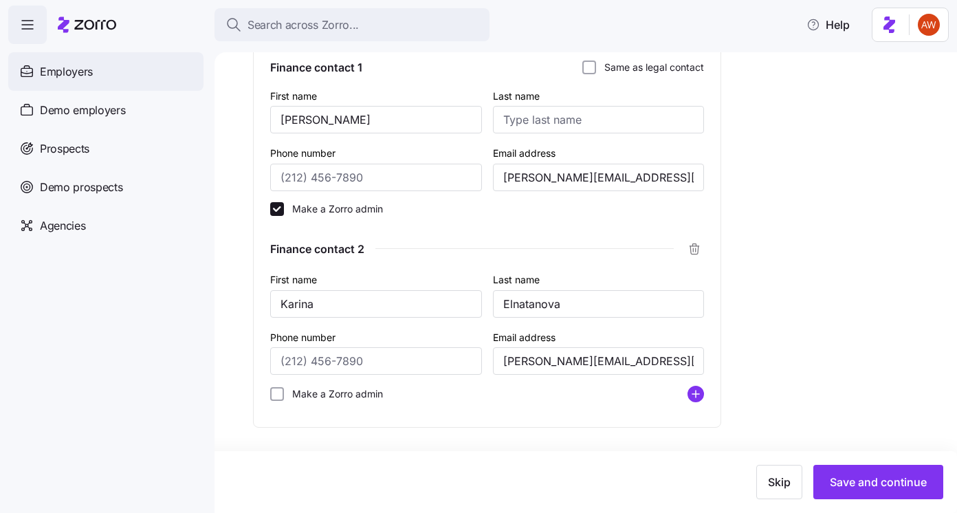
click at [124, 74] on div "Employers" at bounding box center [105, 71] width 195 height 39
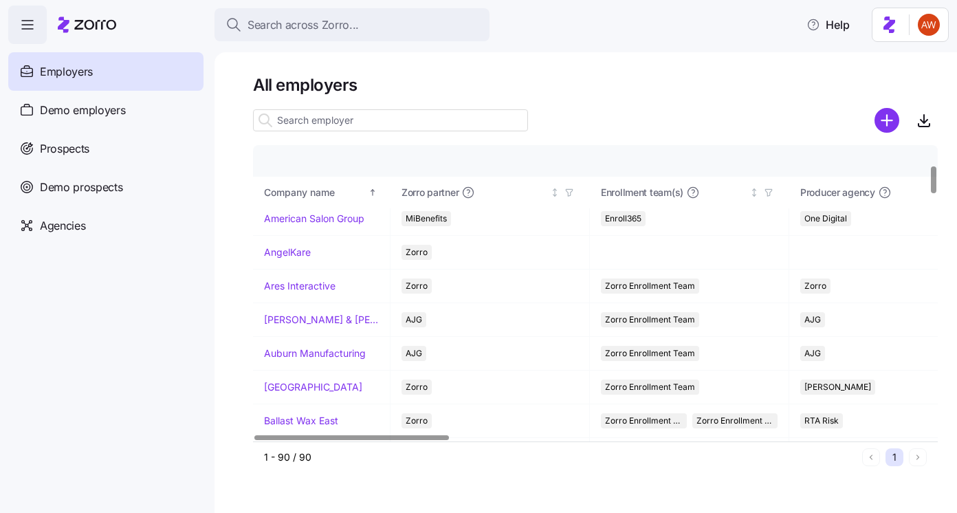
scroll to position [204, 0]
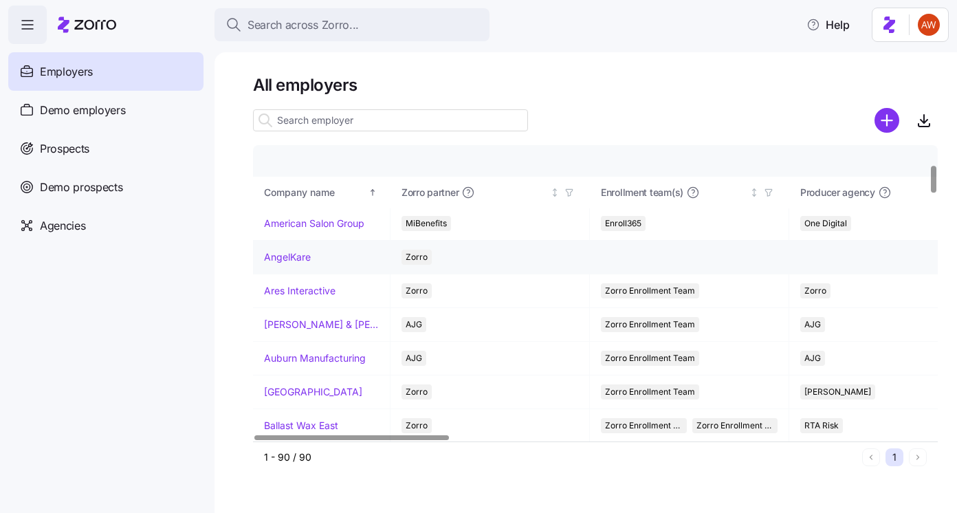
click at [289, 253] on link "AngelKare" at bounding box center [287, 257] width 47 height 14
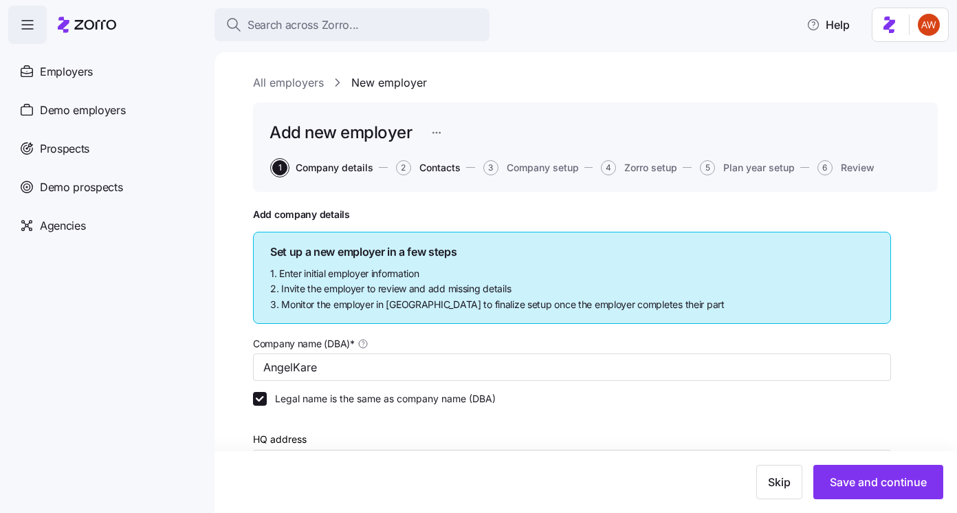
click at [422, 165] on span "Contacts" at bounding box center [439, 168] width 41 height 10
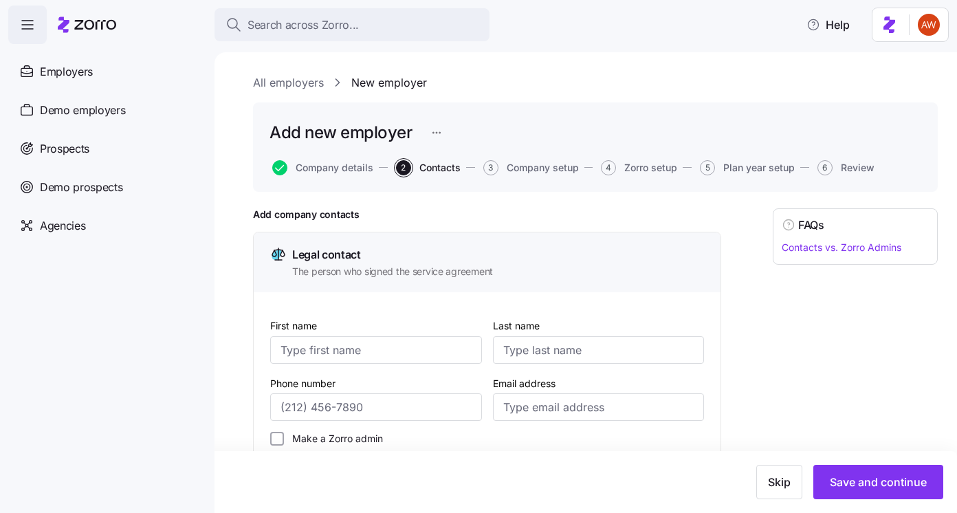
scroll to position [608, 0]
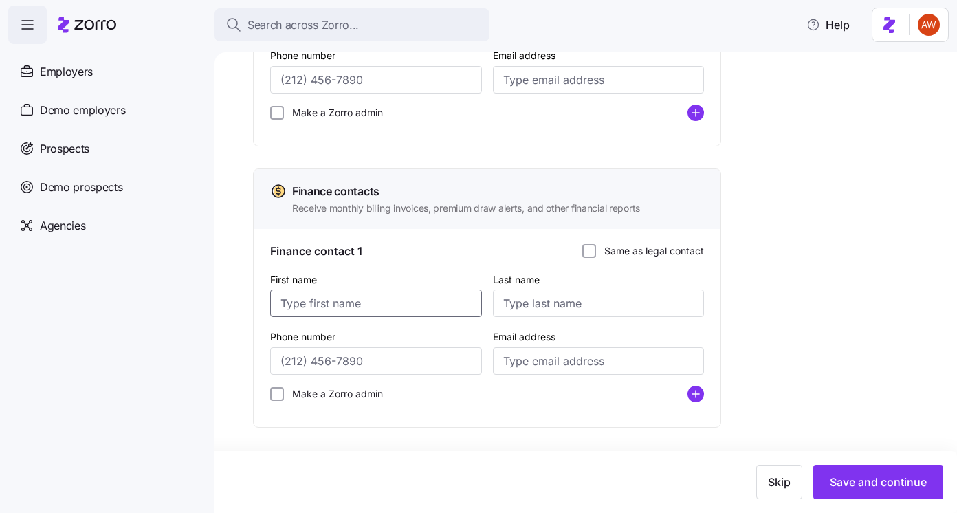
click at [338, 300] on input "First name" at bounding box center [376, 303] width 212 height 28
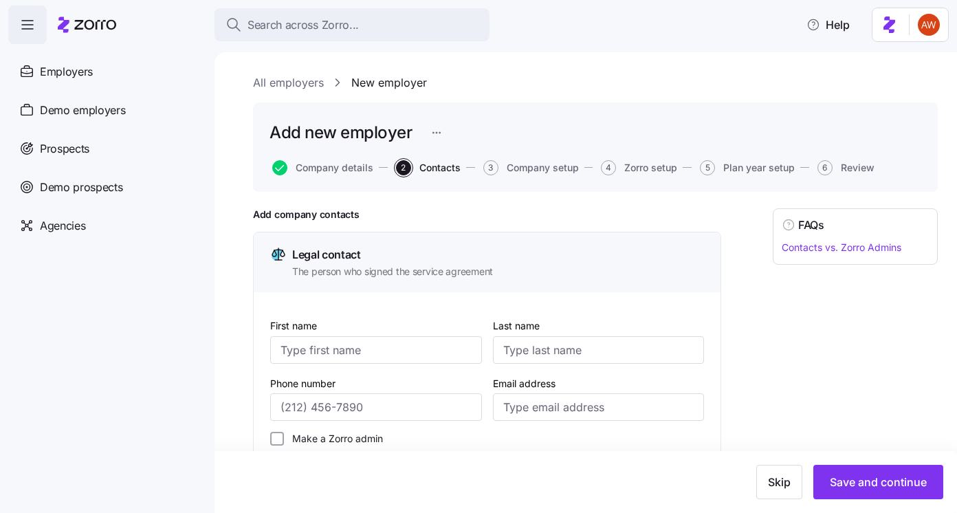
scroll to position [608, 0]
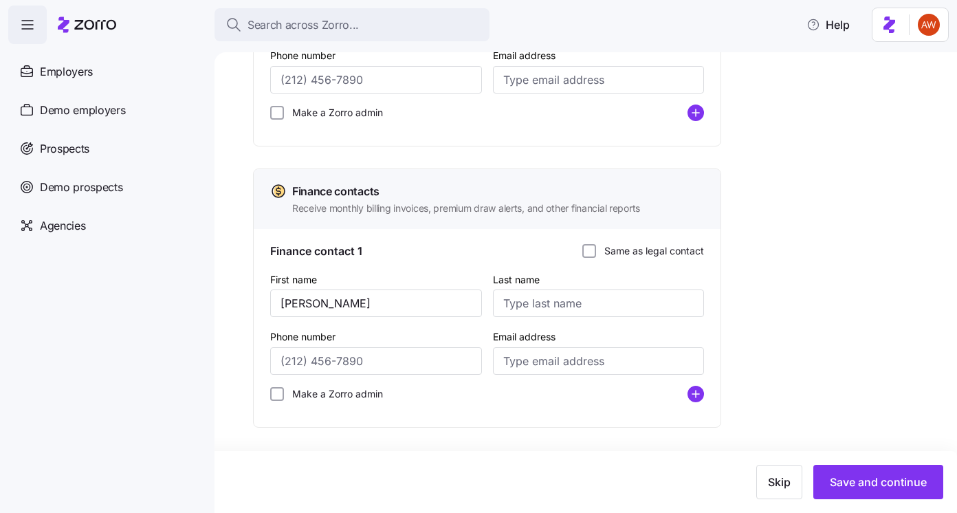
type input "[PERSON_NAME]"
click at [556, 307] on input "Last name" at bounding box center [599, 303] width 212 height 28
paste input "[PERSON_NAME]"
type input "[PERSON_NAME]"
click at [597, 360] on input "Email address" at bounding box center [599, 361] width 212 height 28
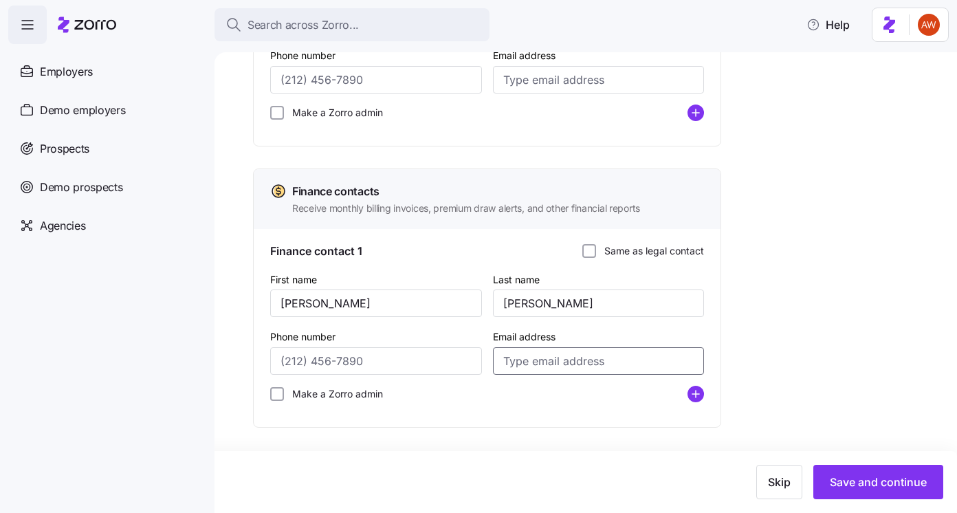
paste input "[EMAIL_ADDRESS][DOMAIN_NAME]"
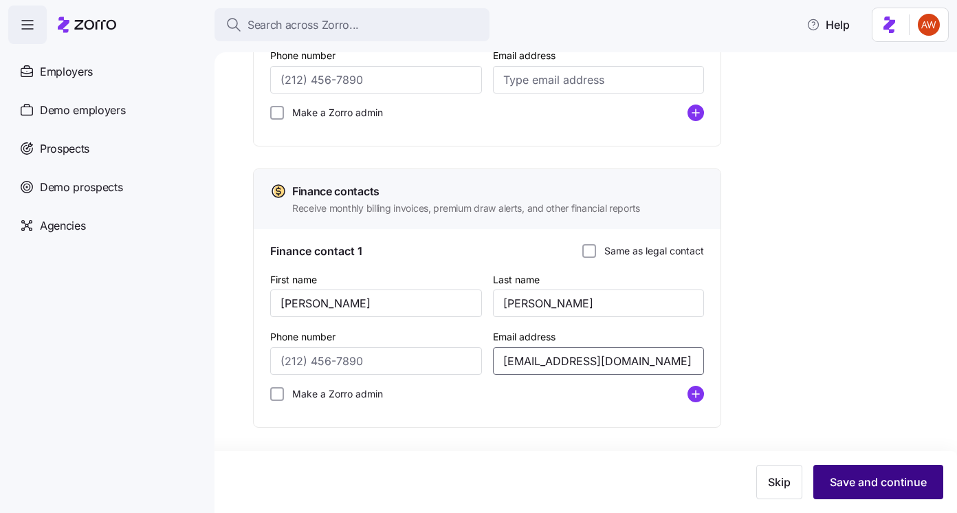
type input "[EMAIL_ADDRESS][DOMAIN_NAME]"
click at [870, 494] on button "Save and continue" at bounding box center [878, 482] width 130 height 34
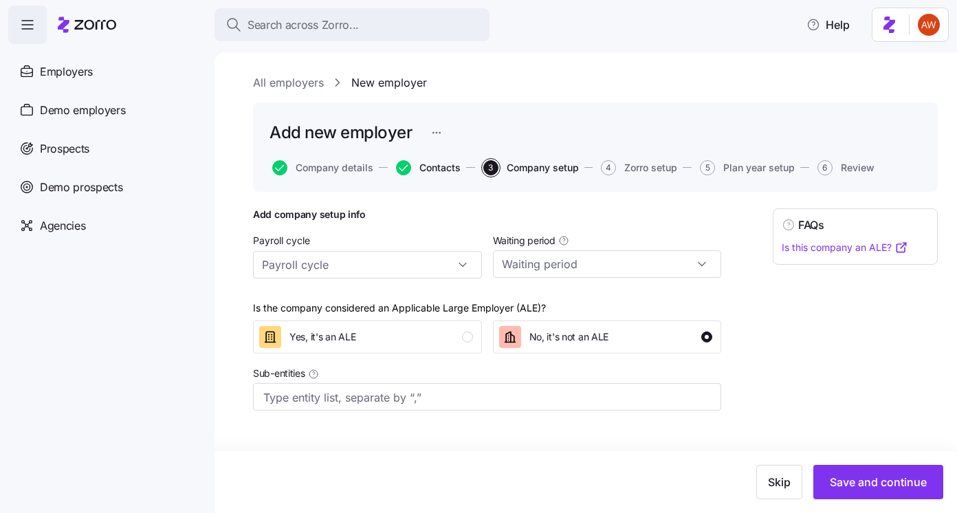
click at [441, 170] on span "Contacts" at bounding box center [439, 168] width 41 height 10
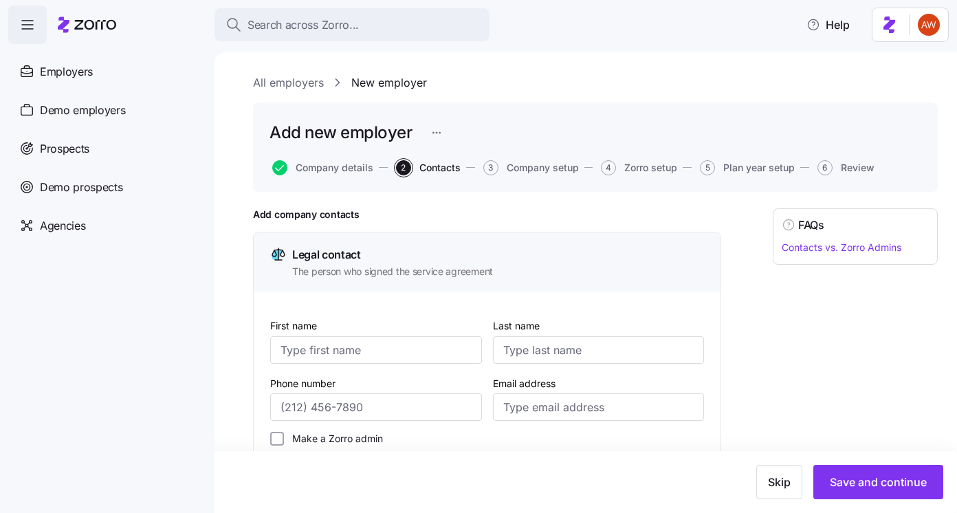
scroll to position [608, 0]
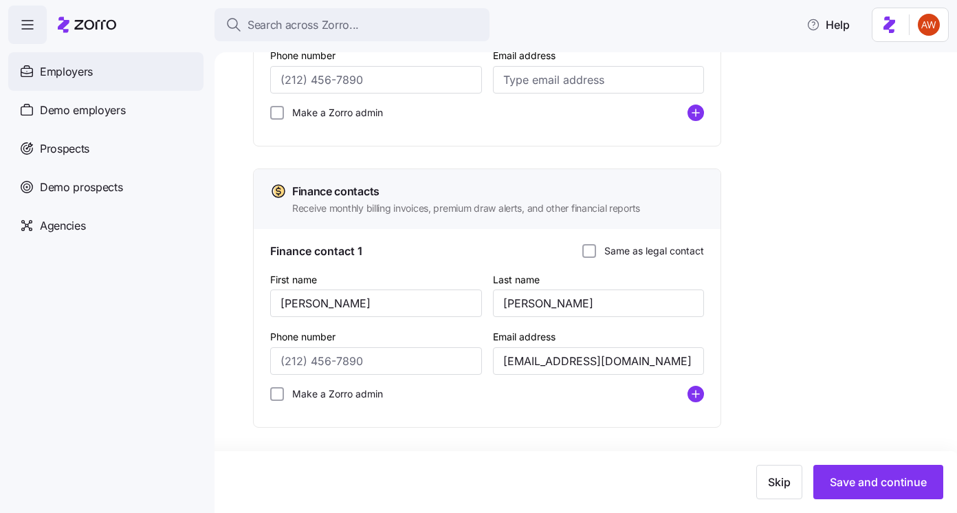
click at [116, 80] on div "Employers" at bounding box center [105, 71] width 195 height 39
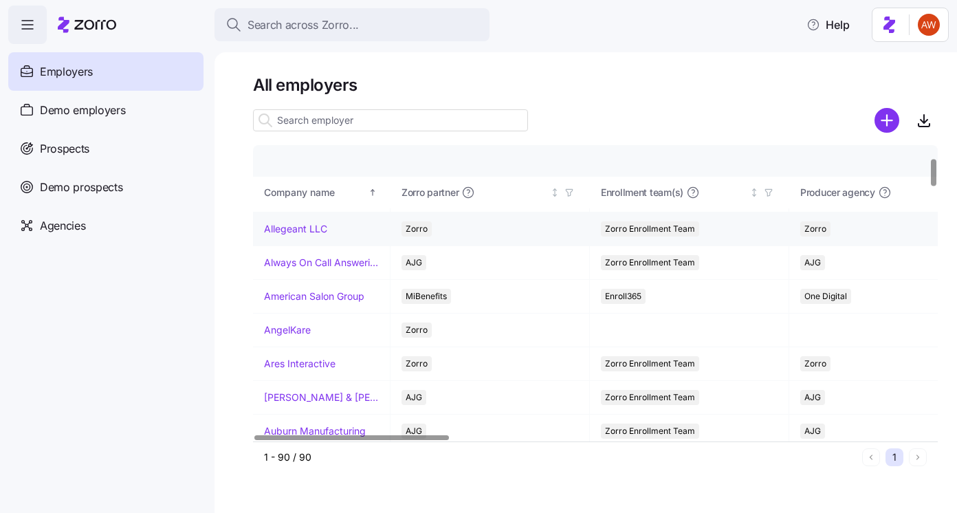
scroll to position [140, 0]
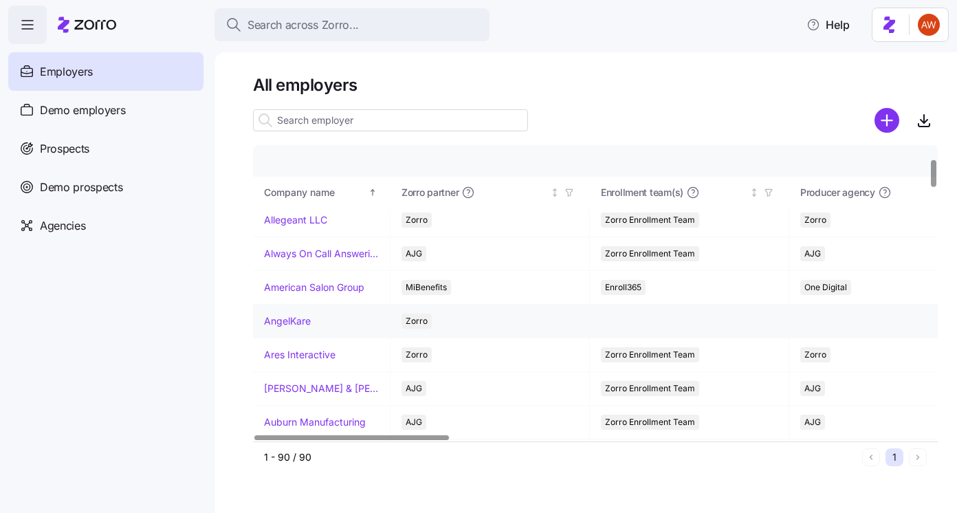
click at [296, 322] on link "AngelKare" at bounding box center [287, 321] width 47 height 14
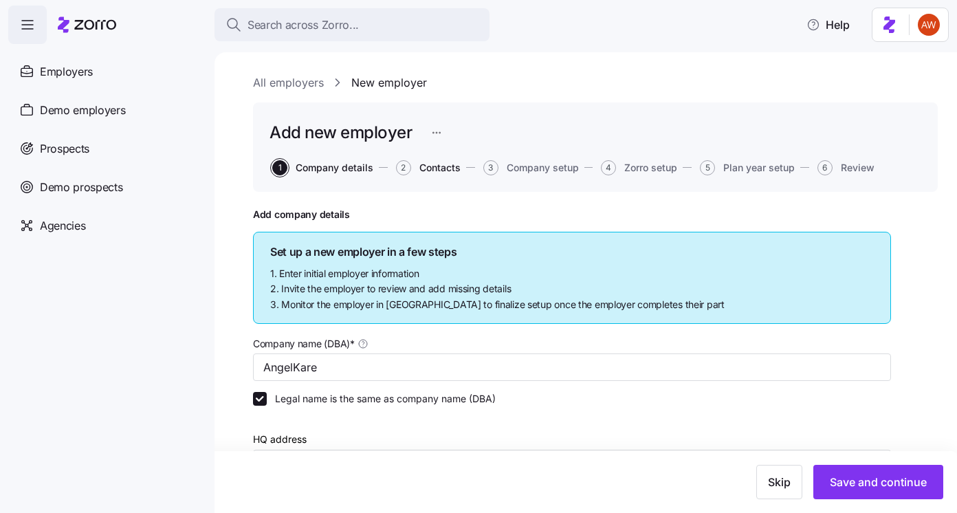
click at [421, 163] on span "Contacts" at bounding box center [439, 168] width 41 height 10
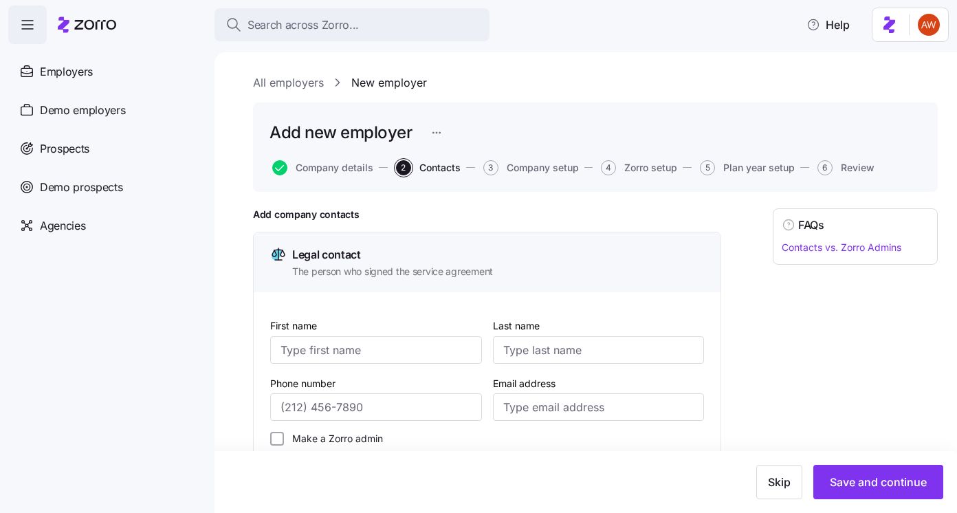
scroll to position [608, 0]
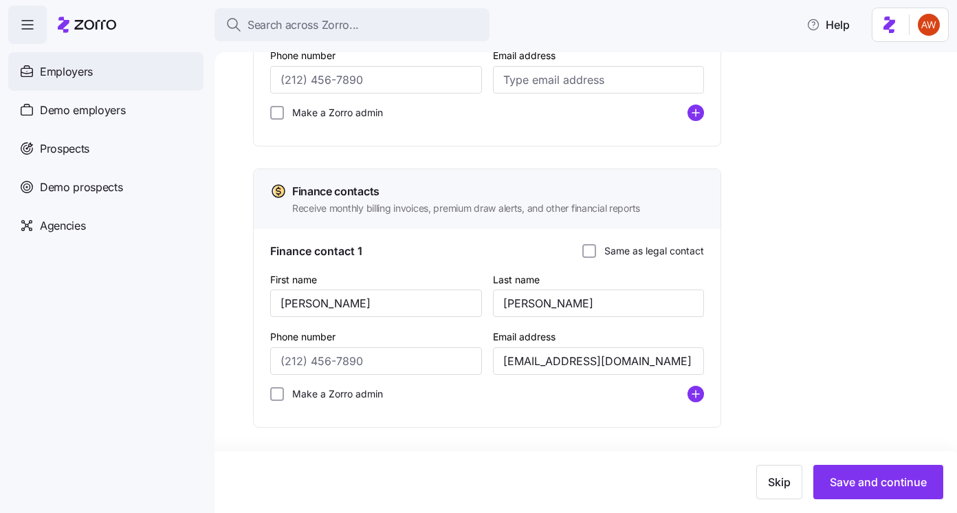
click at [71, 77] on span "Employers" at bounding box center [66, 71] width 53 height 17
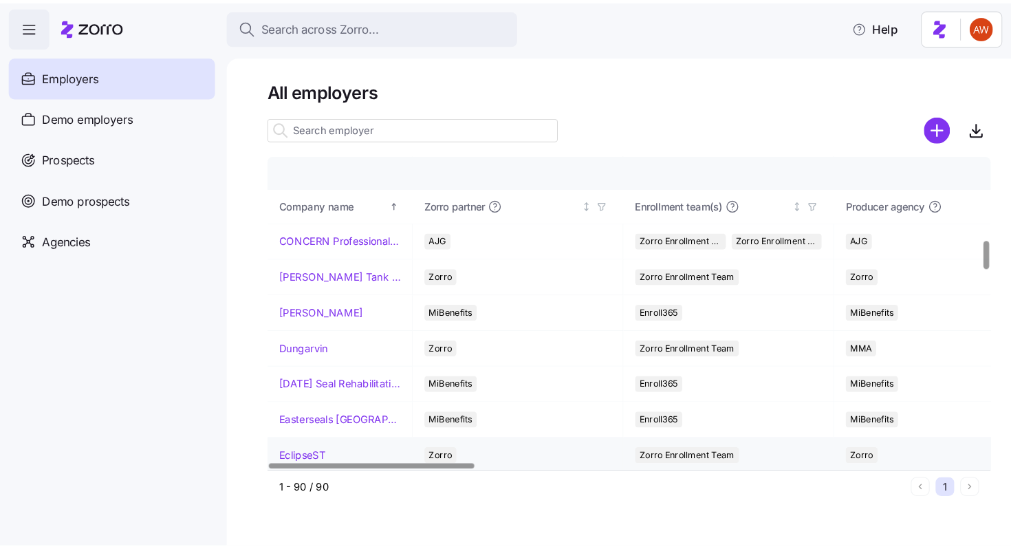
scroll to position [832, 0]
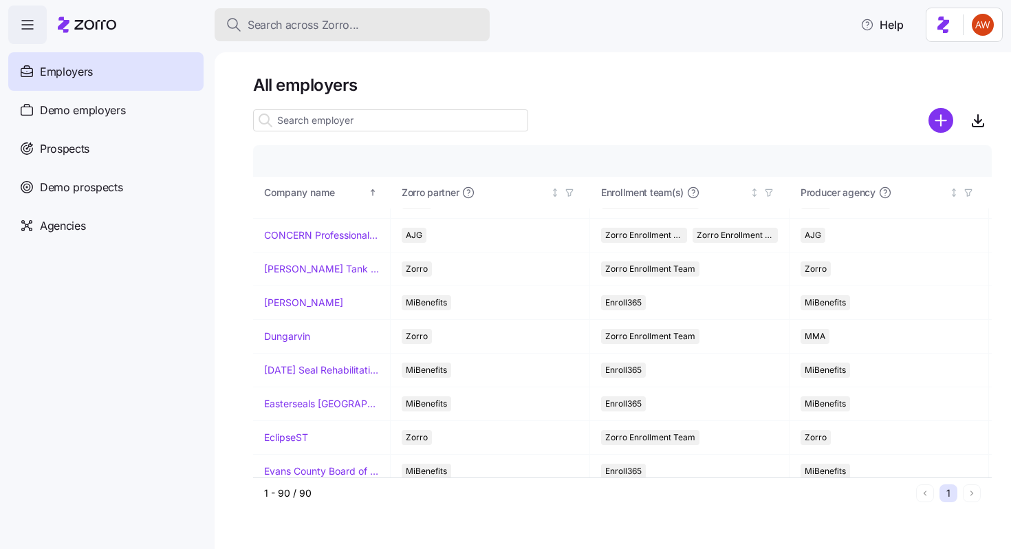
click at [322, 23] on span "Search across Zorro..." at bounding box center [303, 25] width 111 height 17
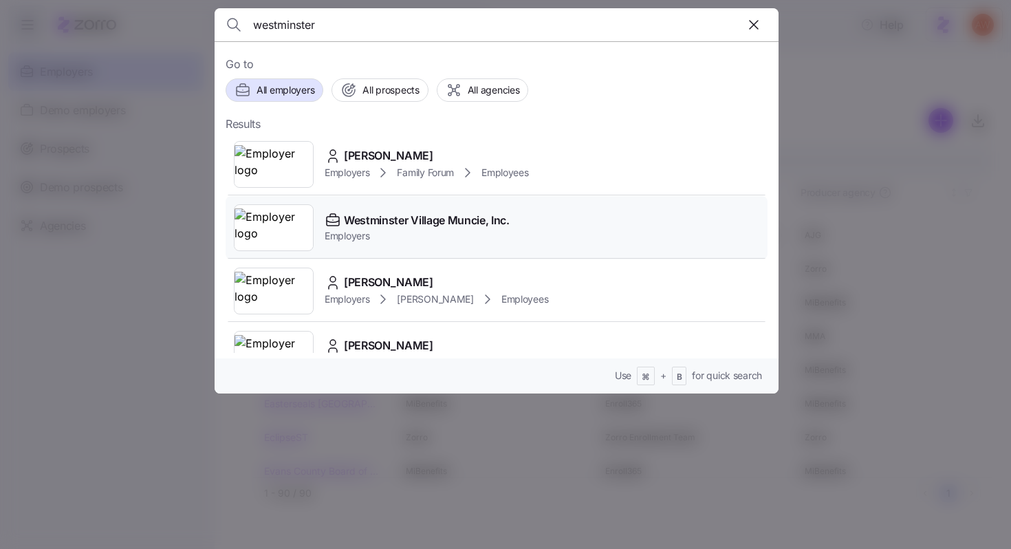
type input "westminster"
click at [382, 238] on span "Employers" at bounding box center [417, 236] width 185 height 14
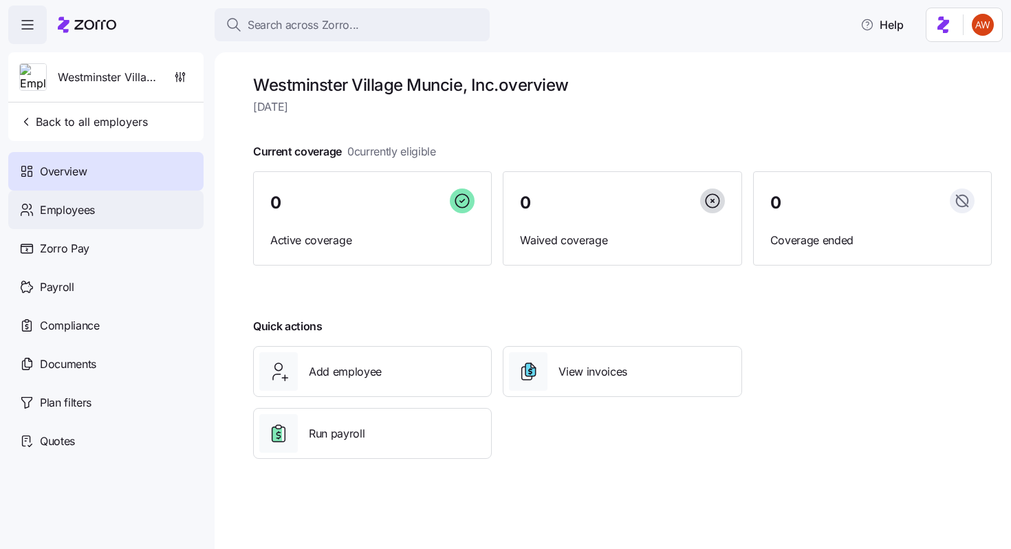
click at [142, 210] on div "Employees" at bounding box center [105, 209] width 195 height 39
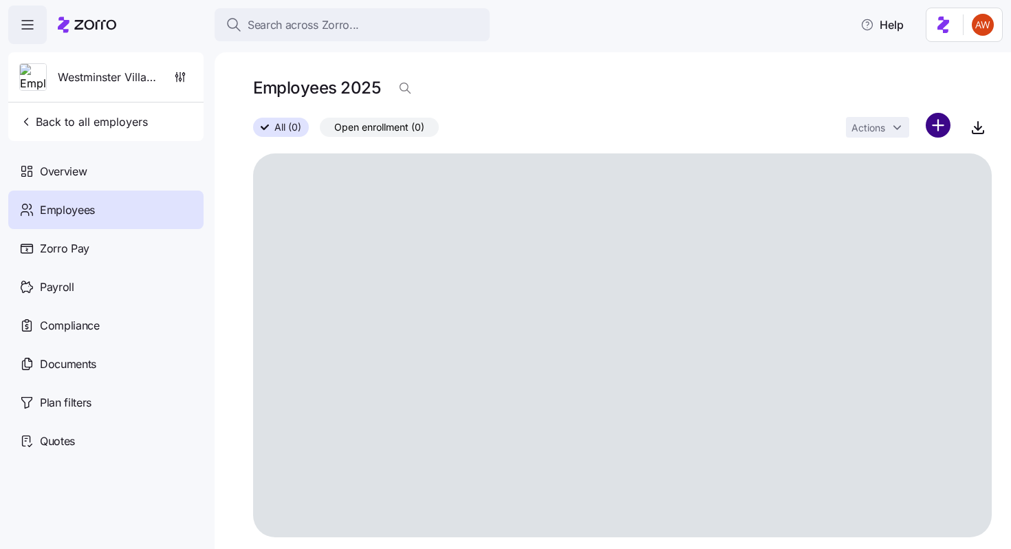
click at [943, 127] on html "Search across Zorro... Help Westminster Village Muncie, Inc. Back to all employ…" at bounding box center [505, 270] width 1011 height 540
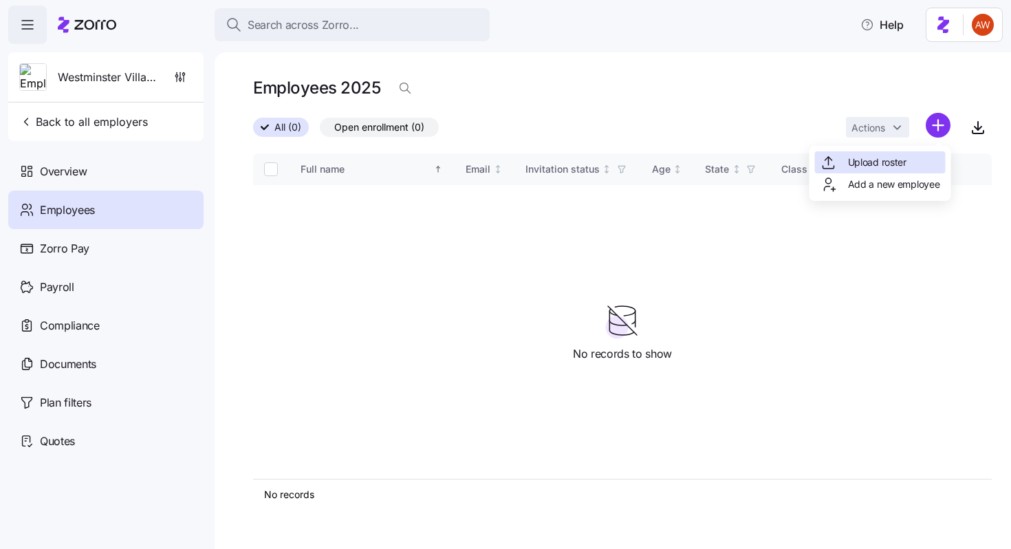
click at [910, 161] on div "Upload roster" at bounding box center [880, 162] width 131 height 22
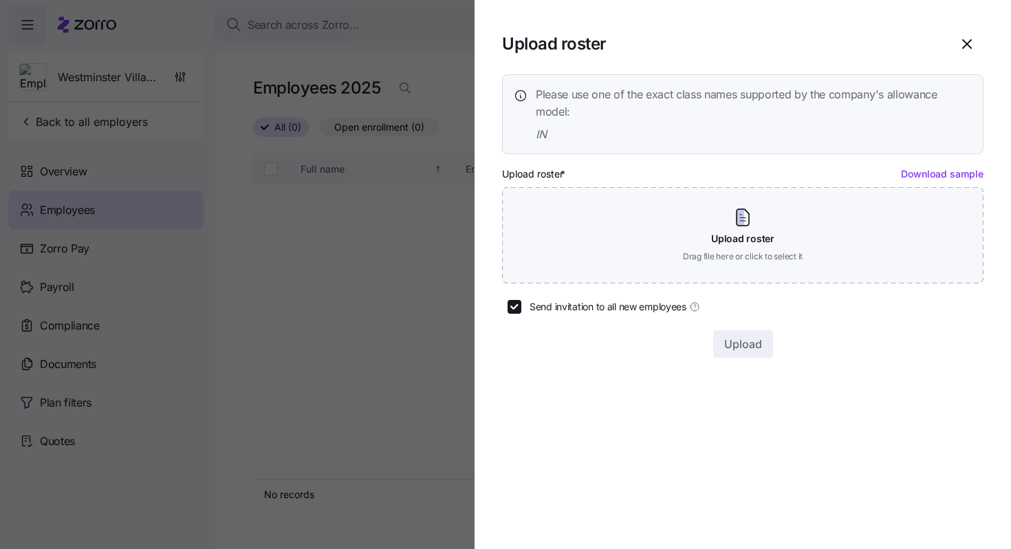
click at [313, 85] on div at bounding box center [505, 274] width 1011 height 549
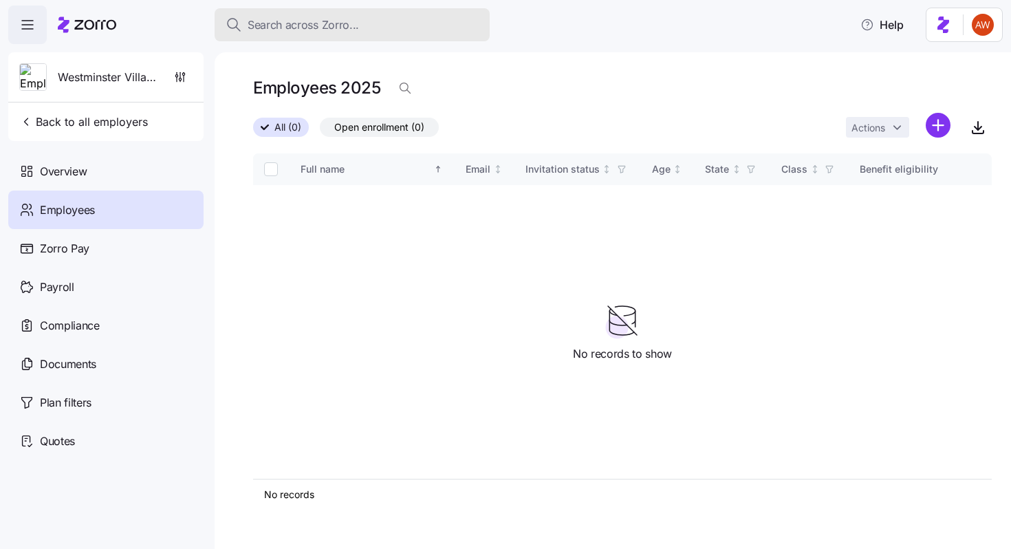
click at [305, 30] on span "Search across Zorro..." at bounding box center [303, 25] width 111 height 17
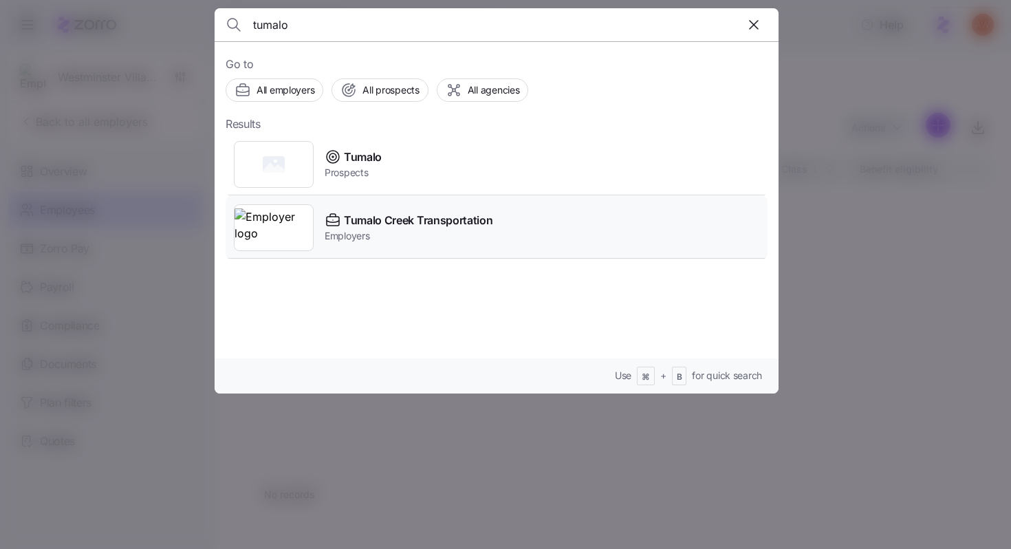
type input "tumalo"
click at [375, 227] on span "Tumalo Creek Transportation" at bounding box center [418, 220] width 149 height 17
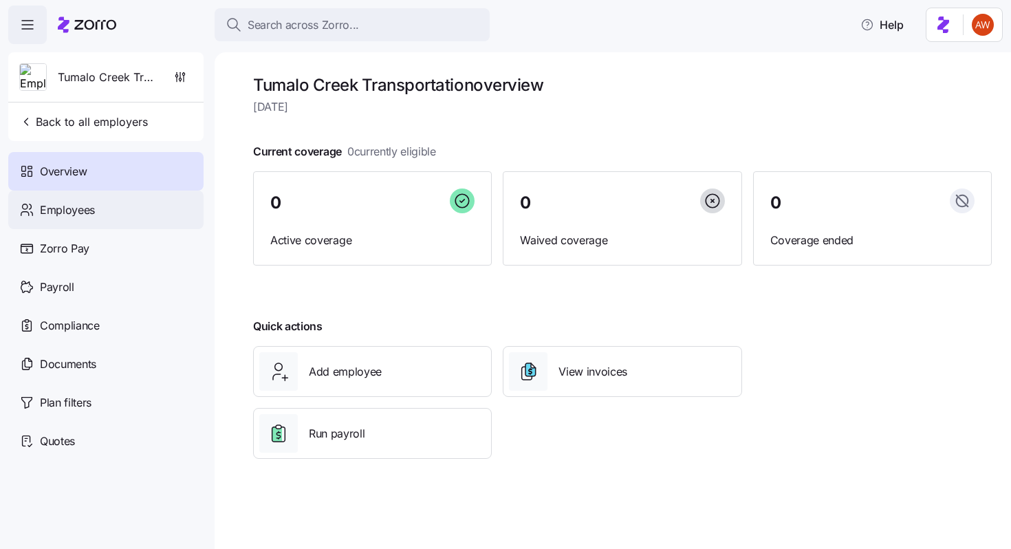
click at [111, 217] on div "Employees" at bounding box center [105, 209] width 195 height 39
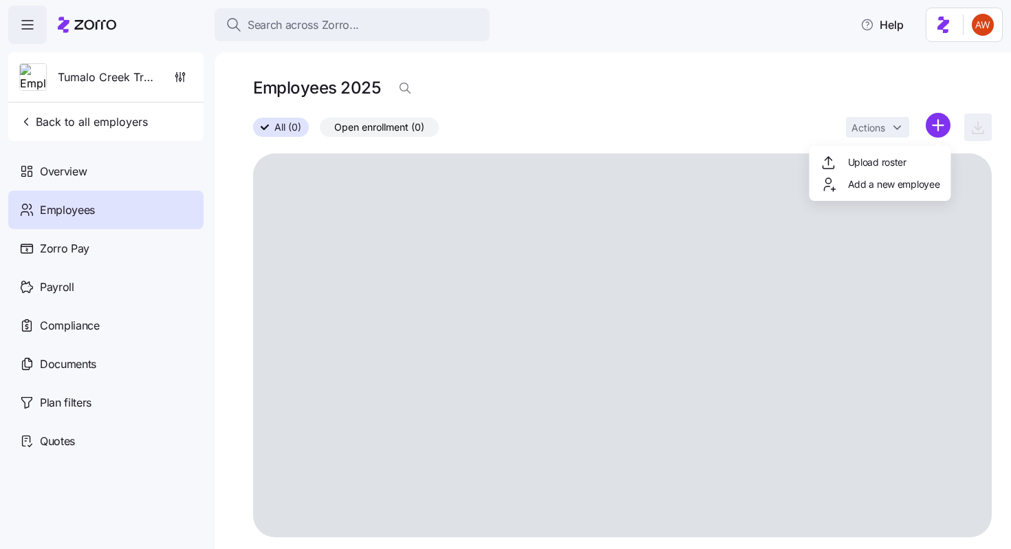
click at [939, 124] on html "Search across Zorro... Help Tumalo Creek Transportation Back to all employers O…" at bounding box center [505, 270] width 1011 height 540
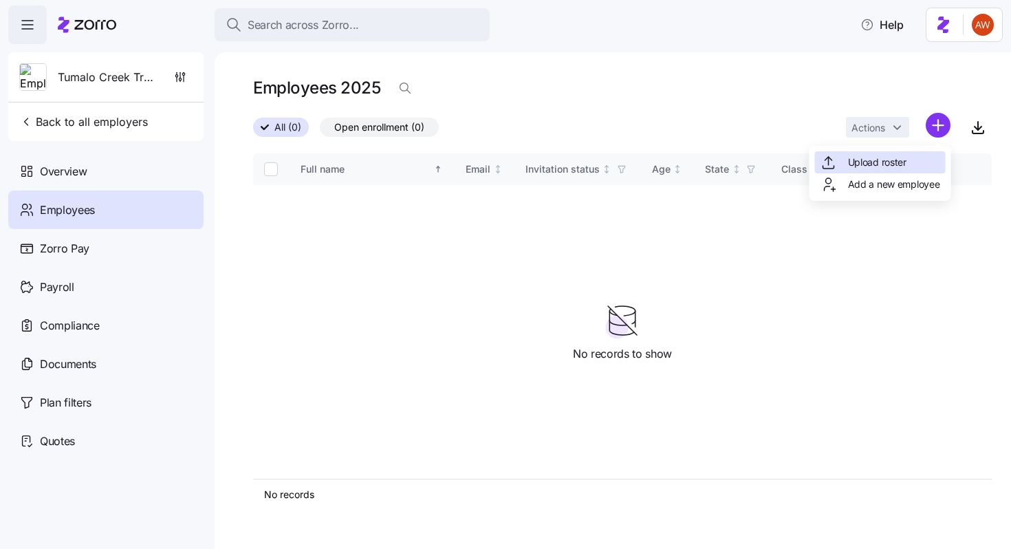
click at [920, 156] on div "Upload roster" at bounding box center [880, 162] width 131 height 22
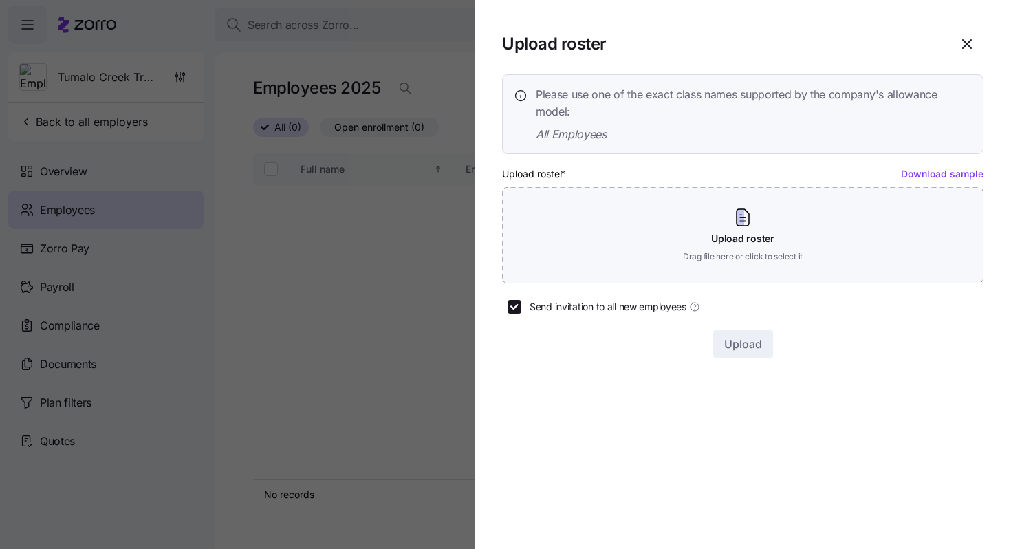
click at [432, 39] on div at bounding box center [505, 274] width 1011 height 549
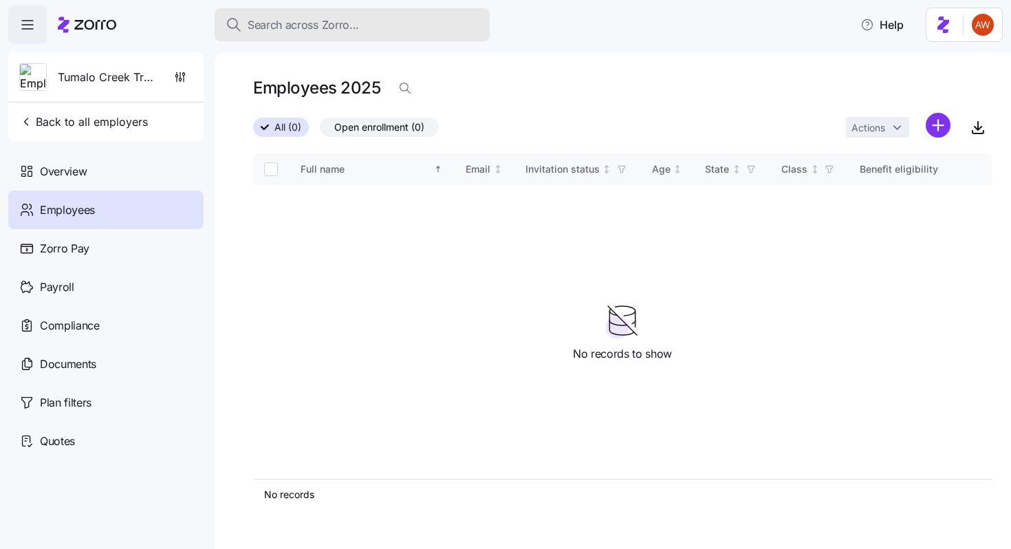
click at [426, 29] on div "Search across Zorro..." at bounding box center [352, 25] width 253 height 17
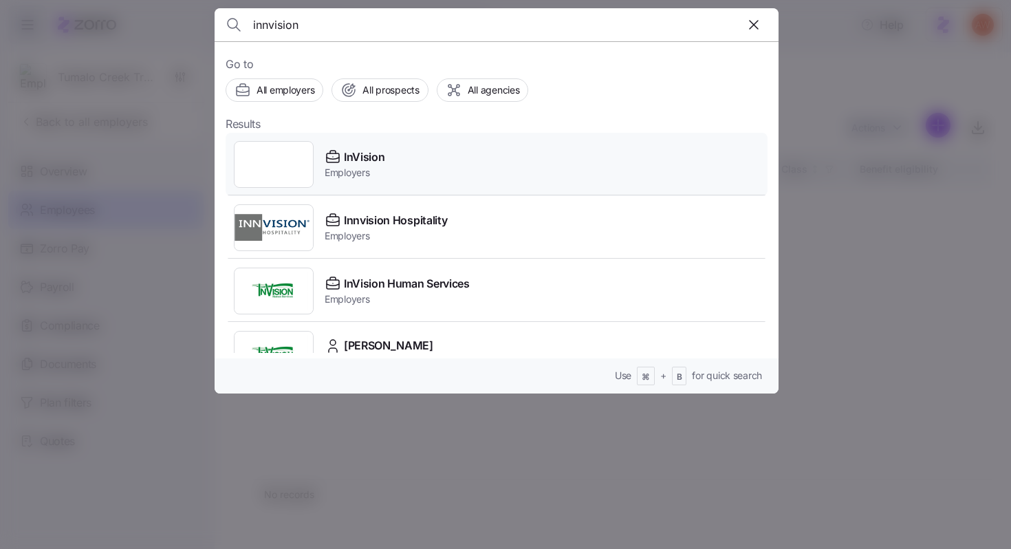
type input "innvision"
click at [395, 157] on div "InVision Employers" at bounding box center [497, 164] width 542 height 63
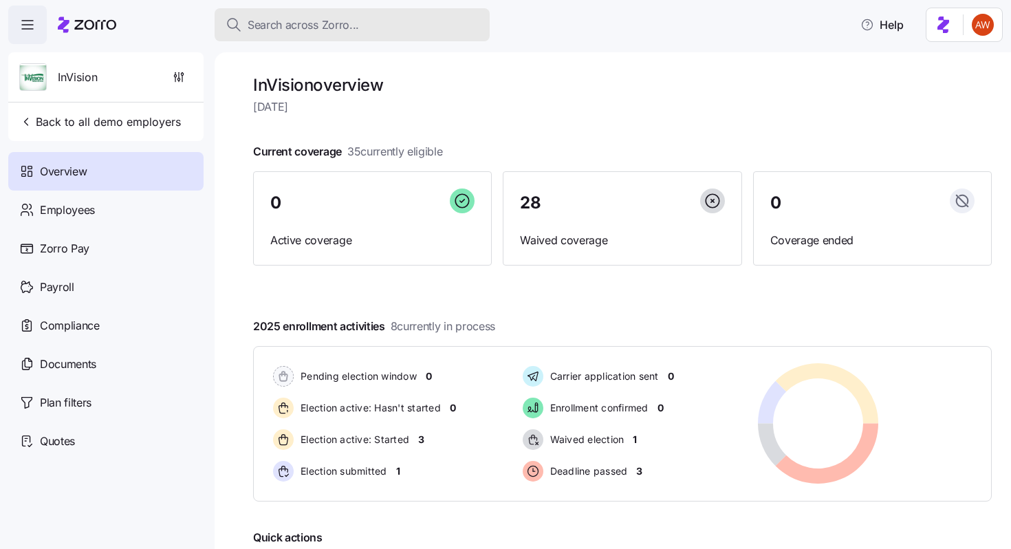
click at [389, 18] on div "Search across Zorro..." at bounding box center [352, 25] width 253 height 17
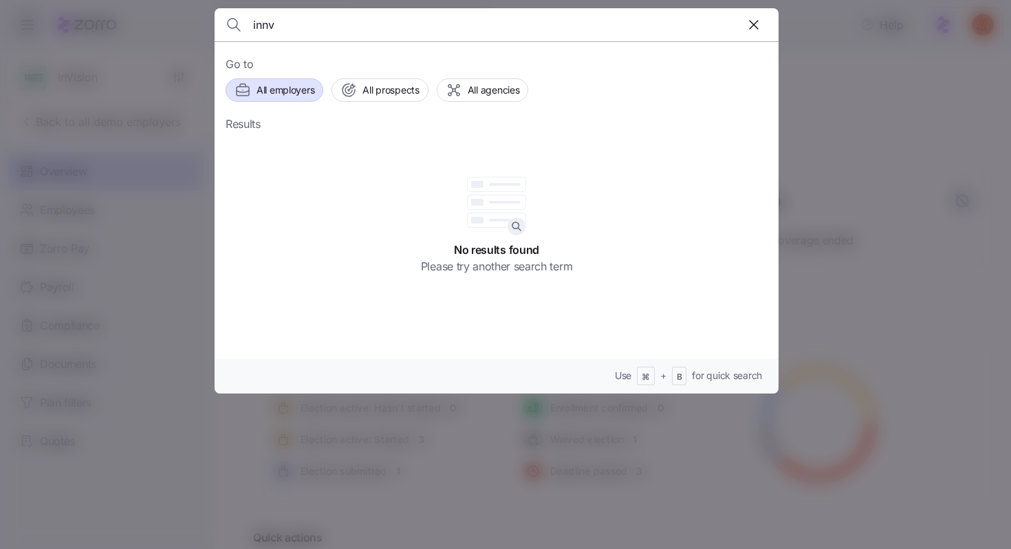
type input "innv"
click at [265, 82] on div "All employers" at bounding box center [274, 90] width 80 height 17
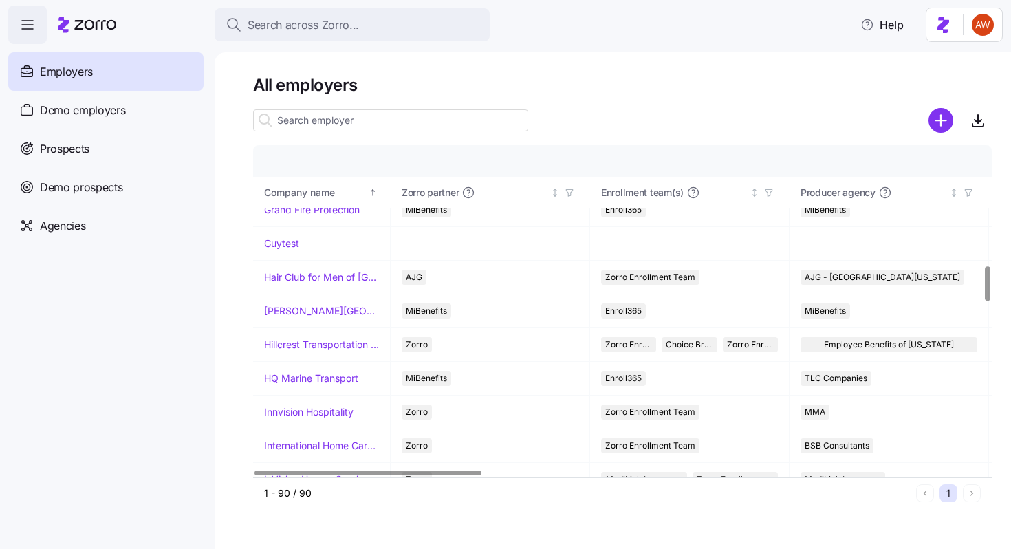
scroll to position [1463, 0]
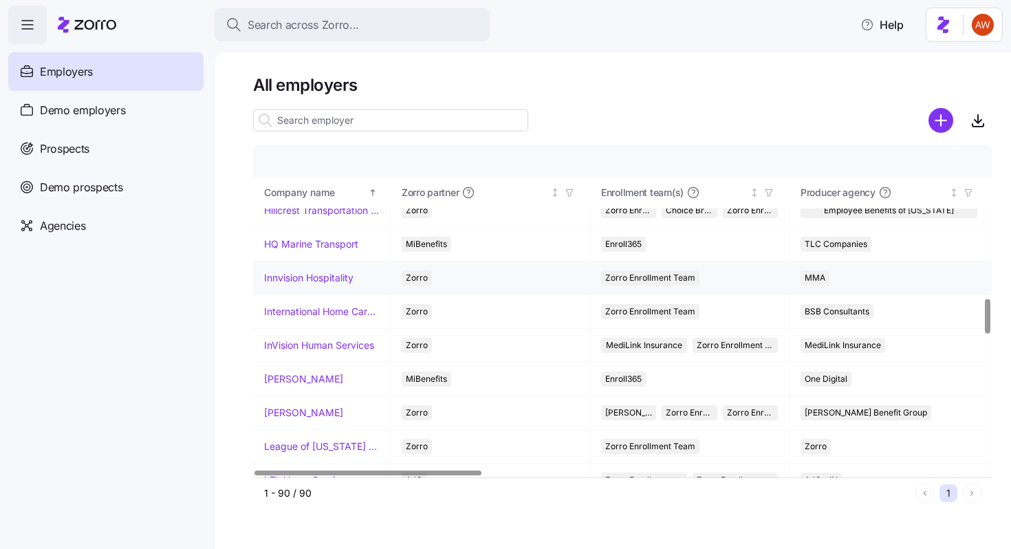
click at [318, 276] on link "Innvision Hospitality" at bounding box center [308, 278] width 89 height 14
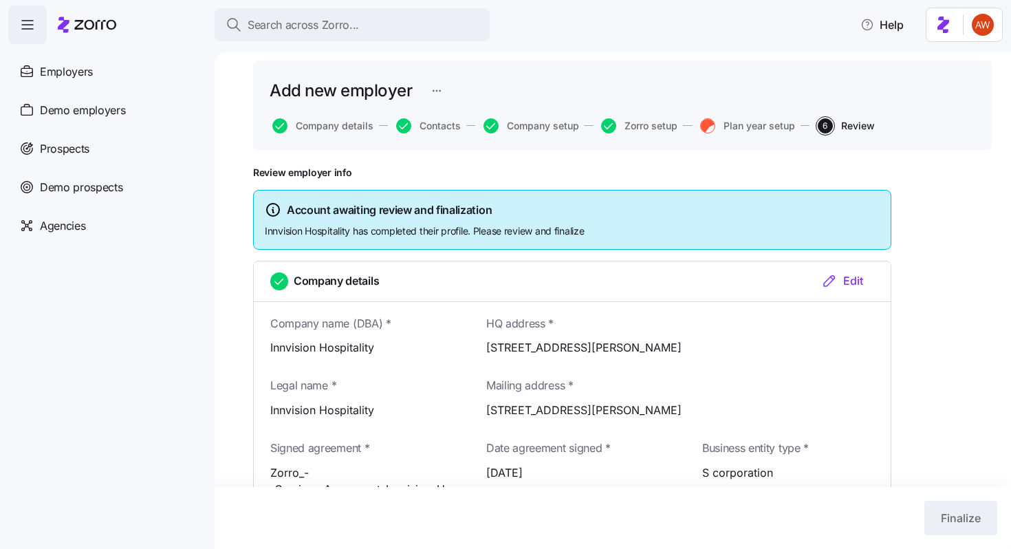
scroll to position [36, 0]
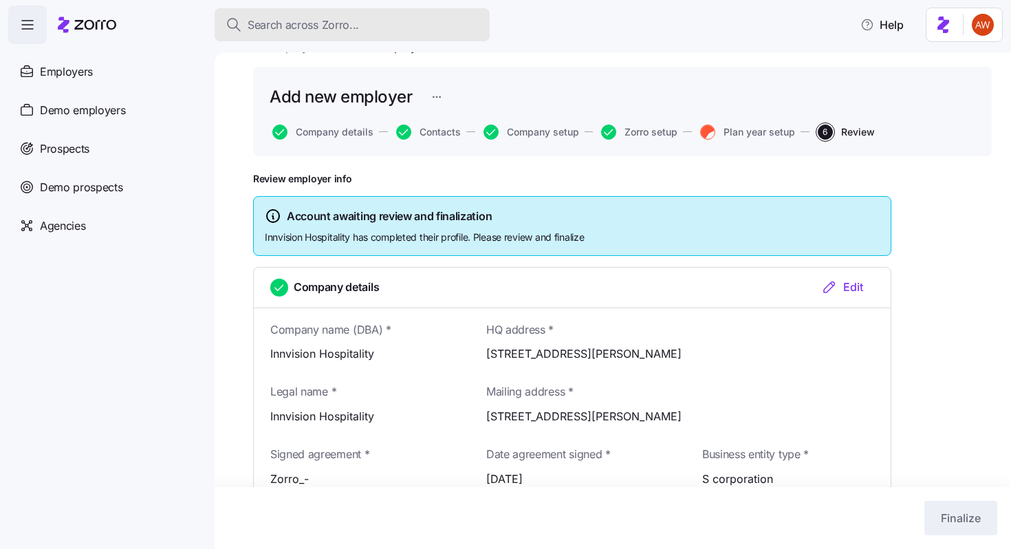
click at [362, 12] on button "Search across Zorro..." at bounding box center [352, 24] width 275 height 33
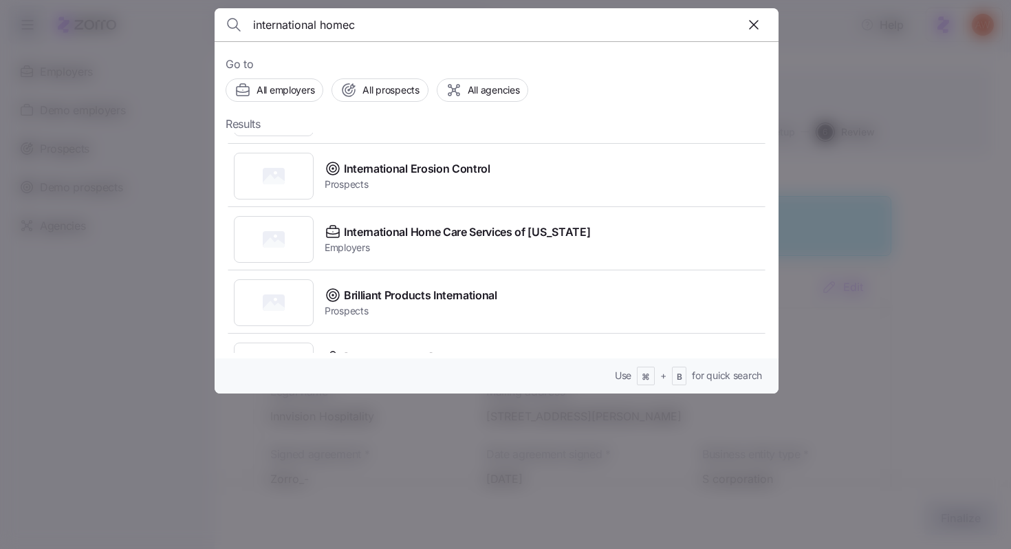
scroll to position [371, 0]
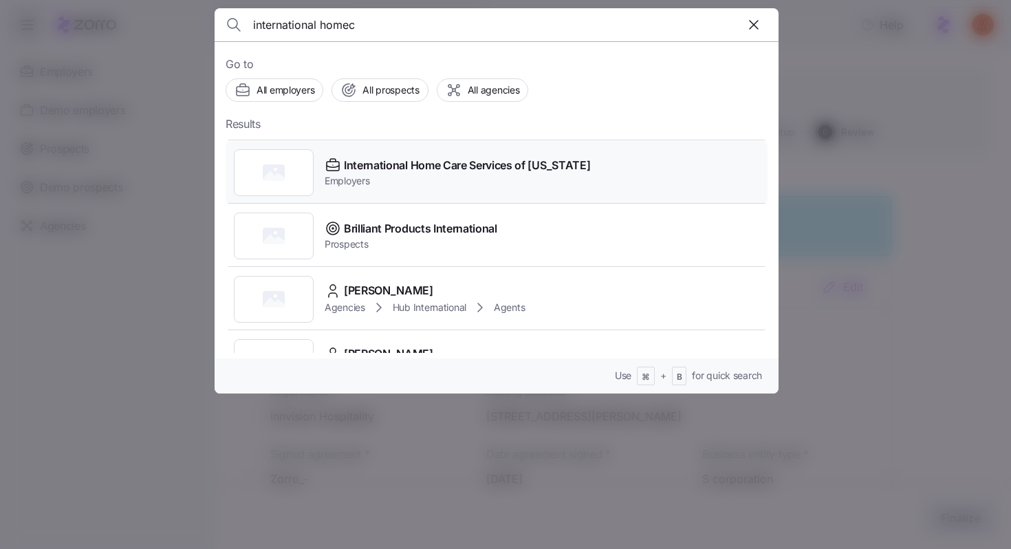
type input "international homec"
click at [612, 168] on div "International Home Care Services of New York Employers" at bounding box center [497, 172] width 542 height 63
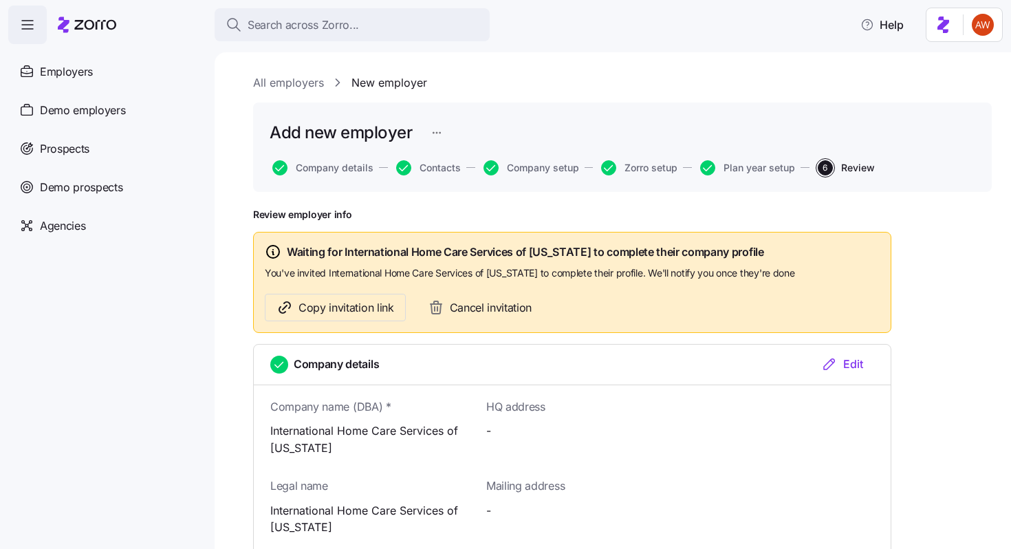
click at [721, 165] on button "Plan year setup" at bounding box center [747, 167] width 95 height 15
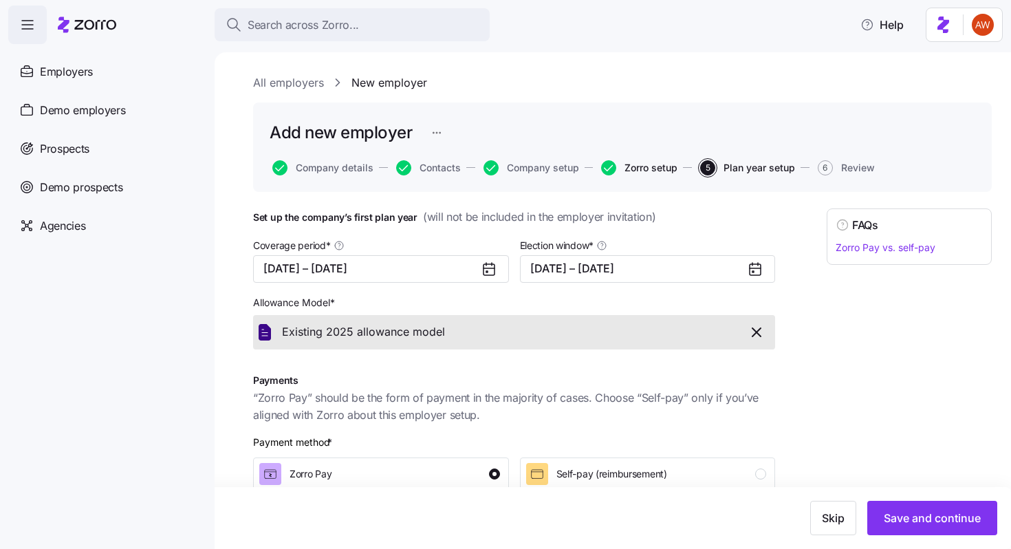
click at [638, 168] on span "Zorro setup" at bounding box center [650, 168] width 53 height 10
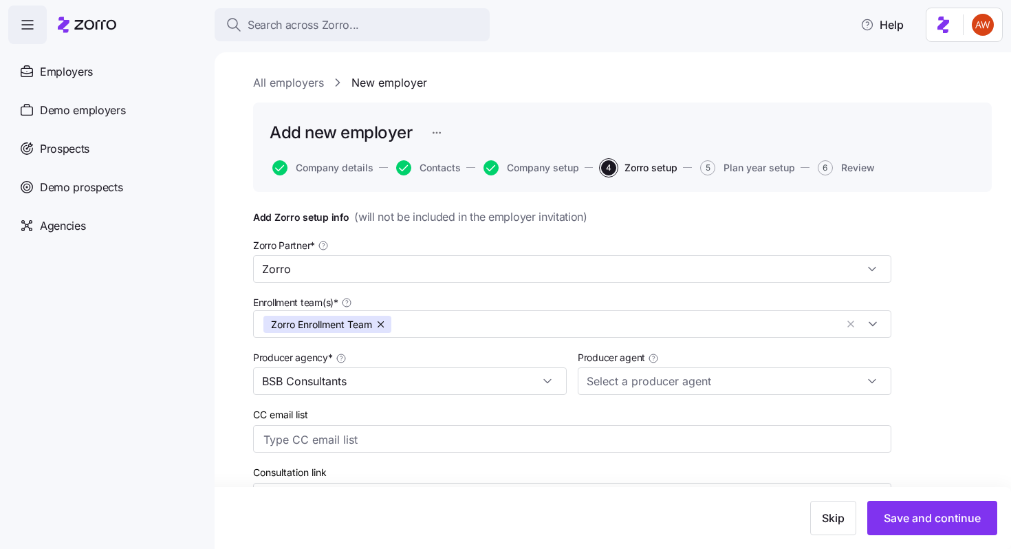
type input "Ben Horowitz (bhorowitz@bsbconsultants.com)"
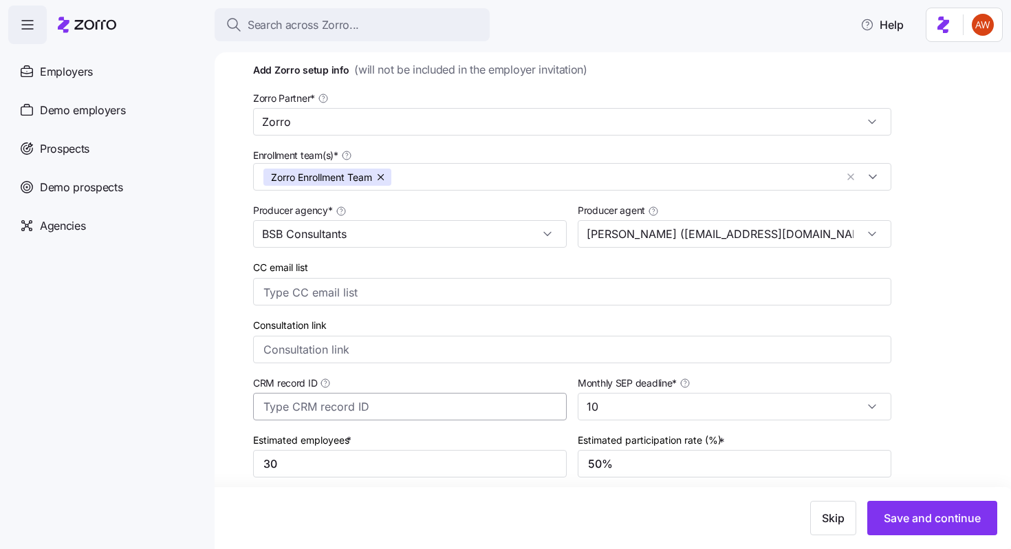
scroll to position [245, 0]
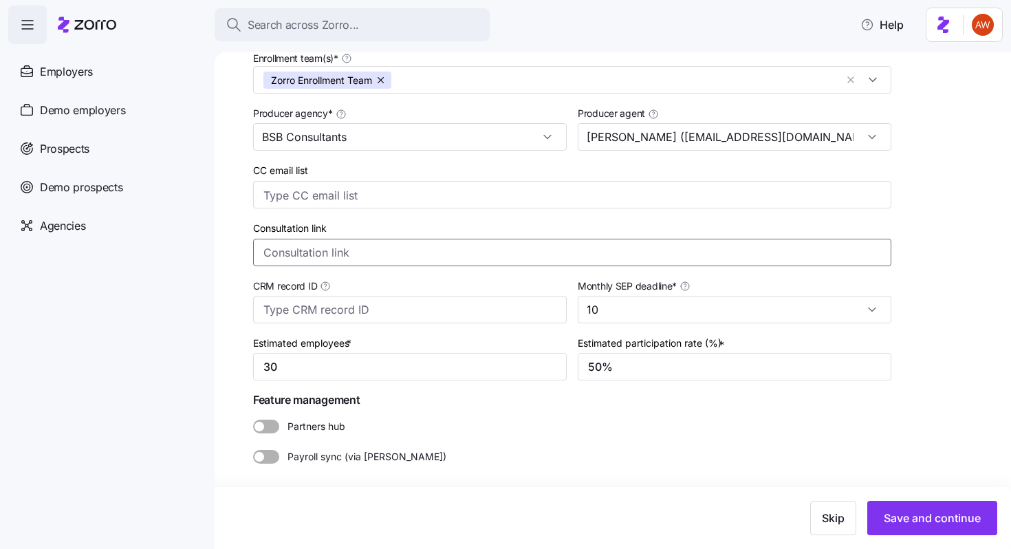
click at [448, 257] on input "Consultation link" at bounding box center [572, 253] width 638 height 28
paste input "https://calendly.com/d/cmq9-rhy-t3m"
type input "https://calendly.com/d/cmq9-rhy-t3m"
click at [910, 512] on span "Save and continue" at bounding box center [932, 517] width 97 height 17
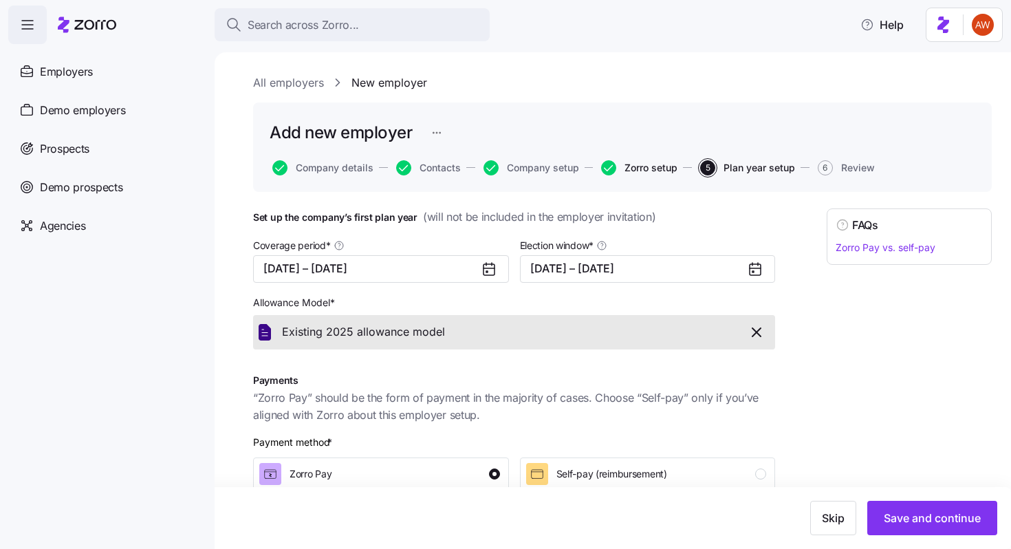
click at [626, 168] on span "Zorro setup" at bounding box center [650, 168] width 53 height 10
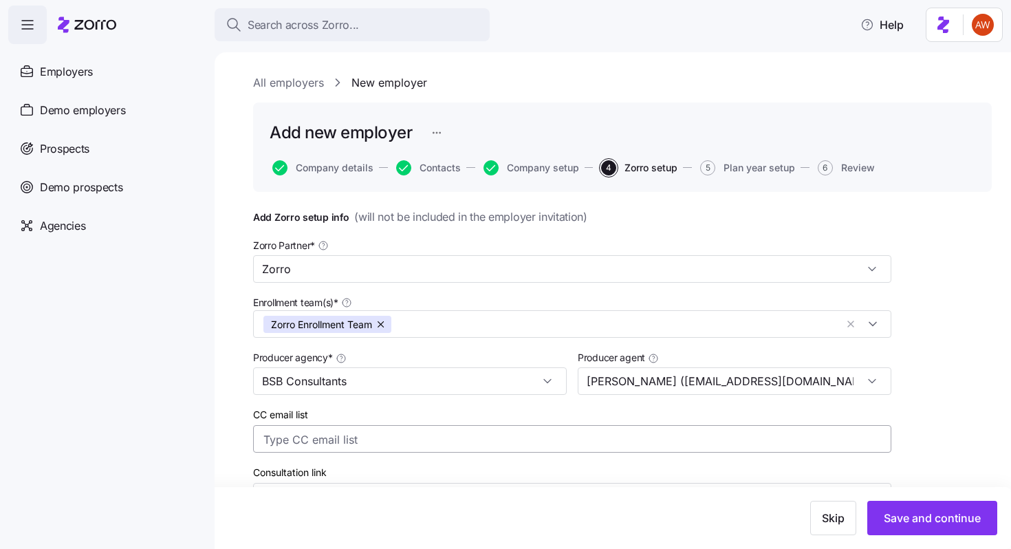
type input "https://calendly.com/d/cmq9-rhy-t3m"
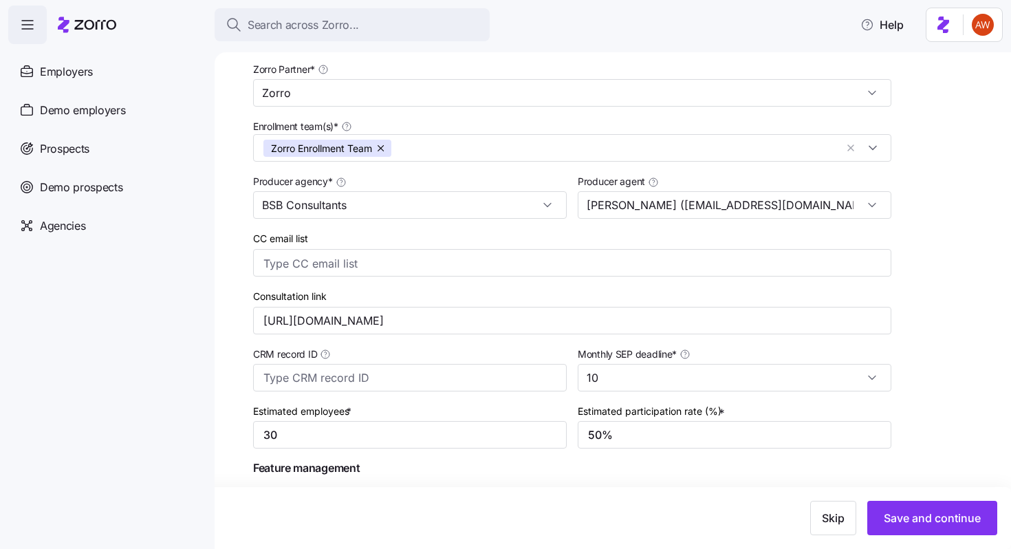
scroll to position [245, 0]
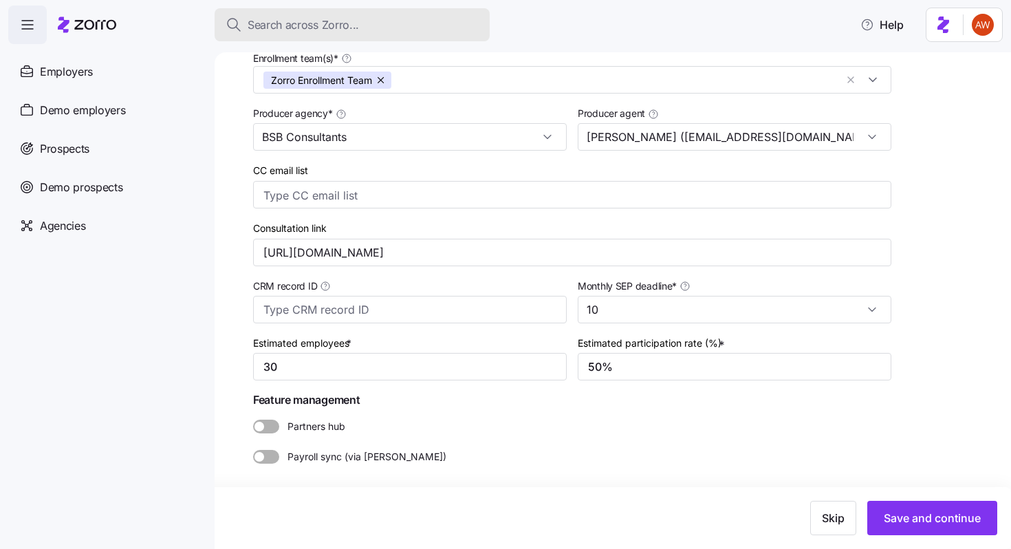
click at [306, 31] on span "Search across Zorro..." at bounding box center [303, 25] width 111 height 17
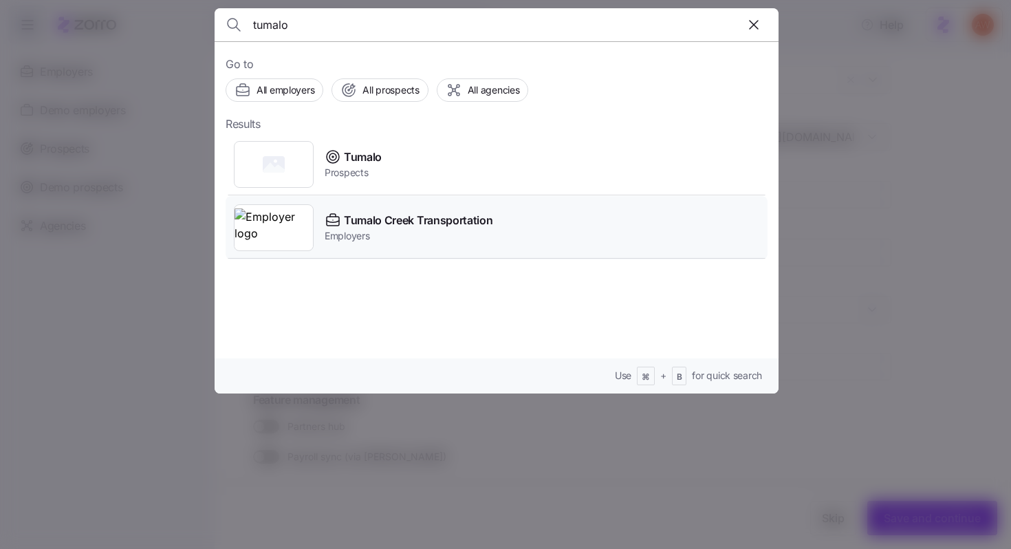
type input "tumalo"
click at [410, 225] on span "Tumalo Creek Transportation" at bounding box center [418, 220] width 149 height 17
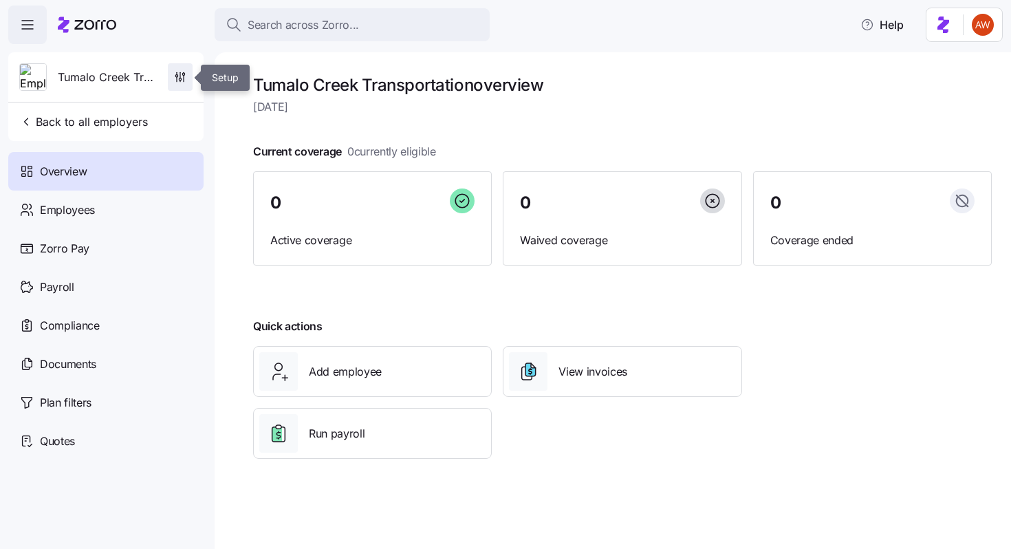
click at [184, 76] on icon "button" at bounding box center [184, 79] width 0 height 6
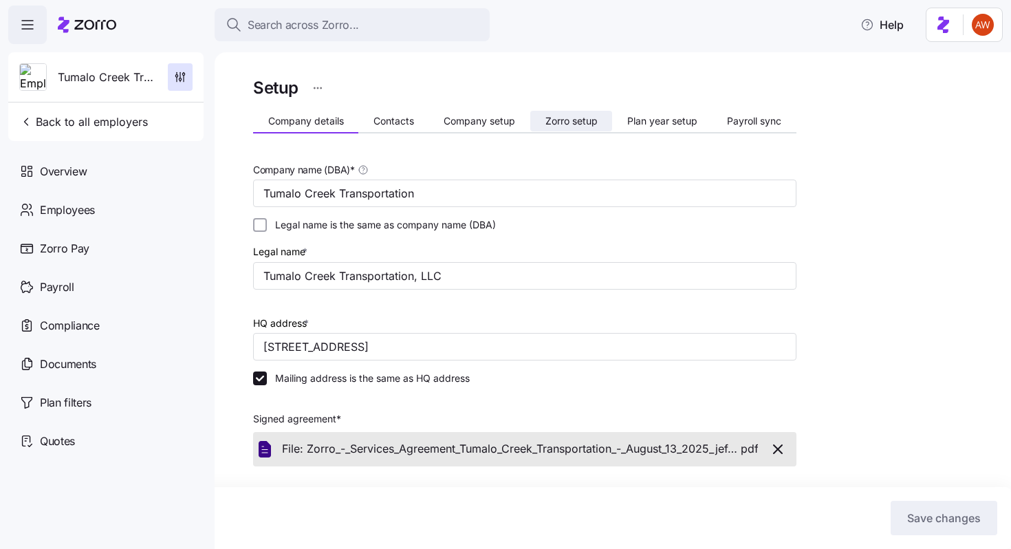
click at [557, 122] on span "Zorro setup" at bounding box center [571, 121] width 52 height 10
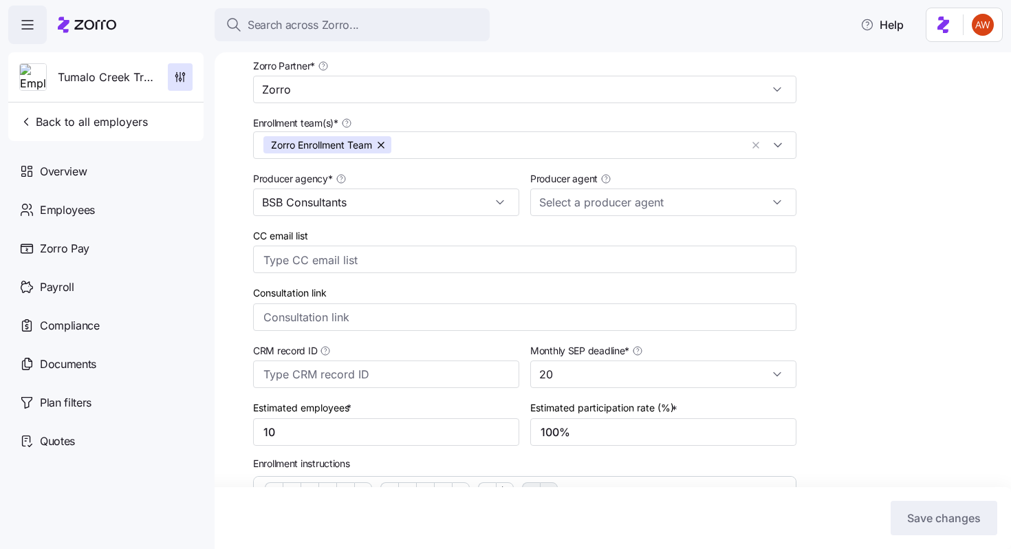
scroll to position [107, 0]
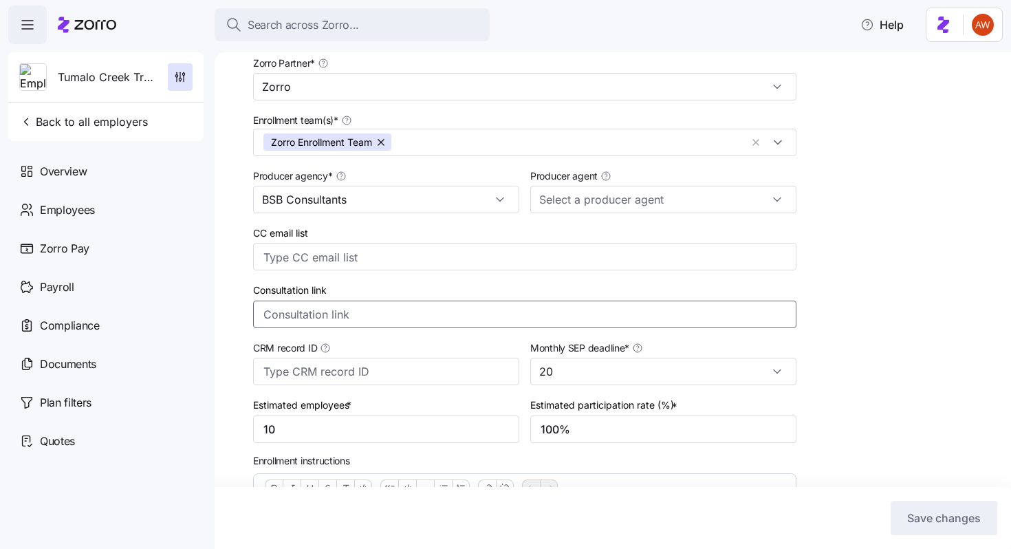
click at [333, 318] on input "Consultation link" at bounding box center [524, 314] width 543 height 28
paste input "https://calendly.com/d/cmq9-rhy-t3m"
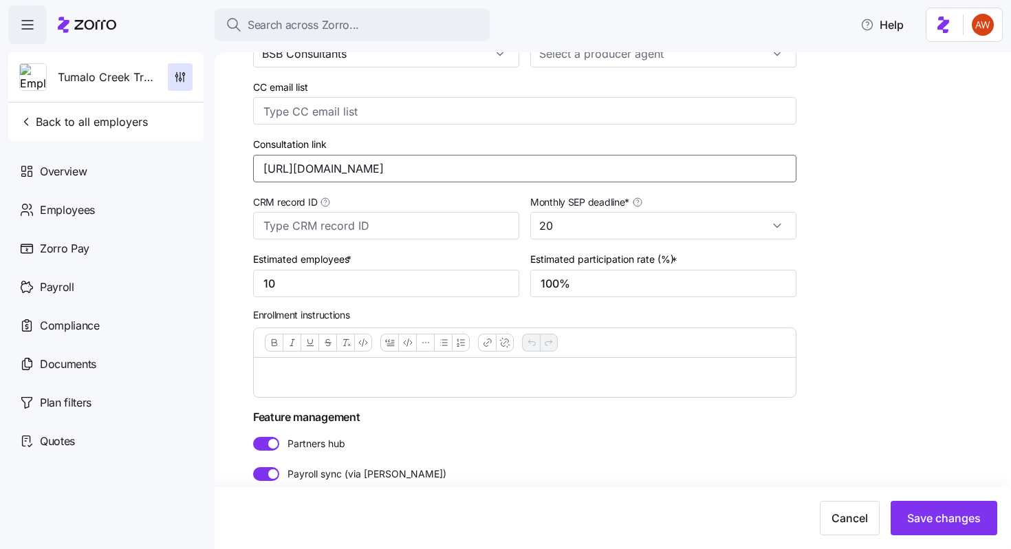
scroll to position [267, 0]
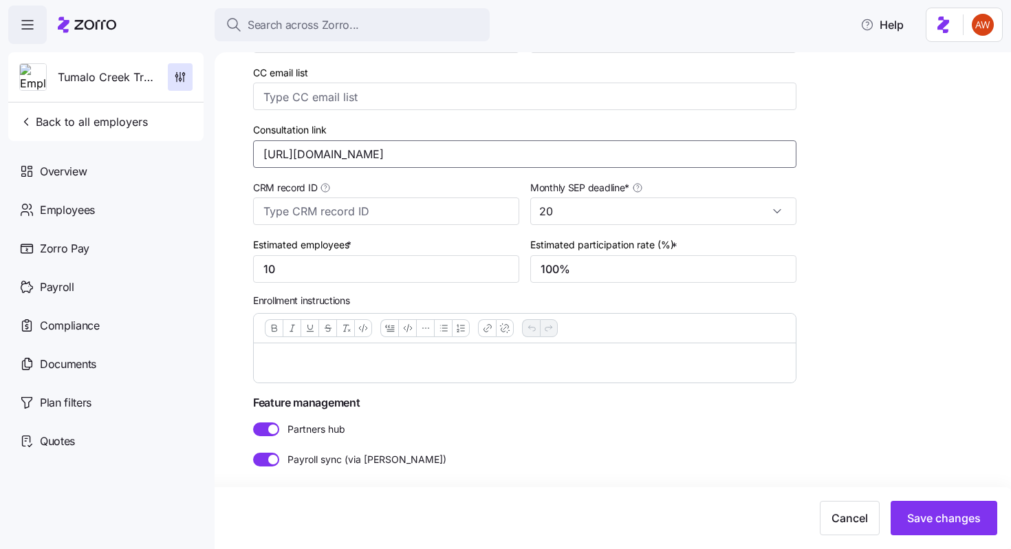
type input "https://calendly.com/d/cmq9-rhy-t3m"
click at [337, 360] on p at bounding box center [525, 362] width 520 height 17
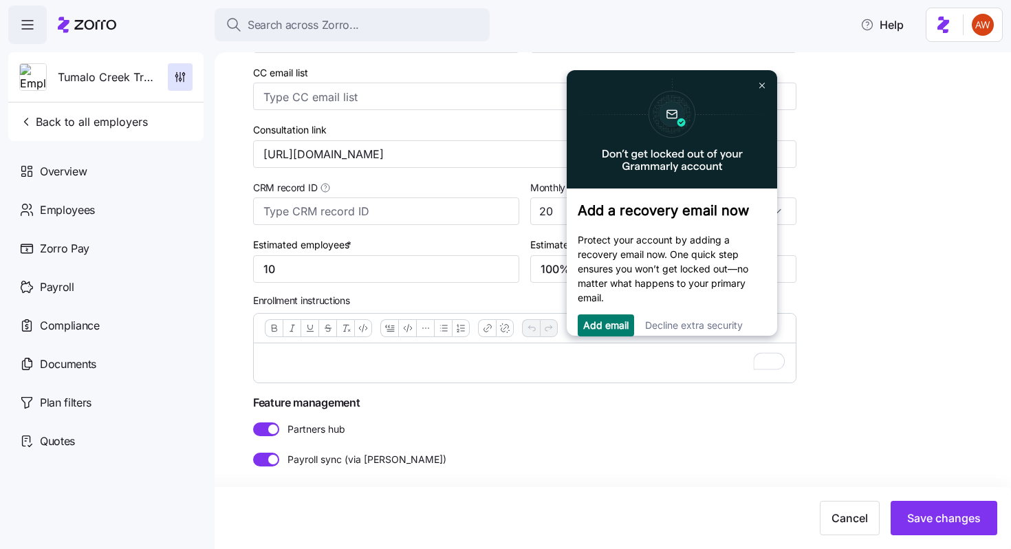
scroll to position [0, 0]
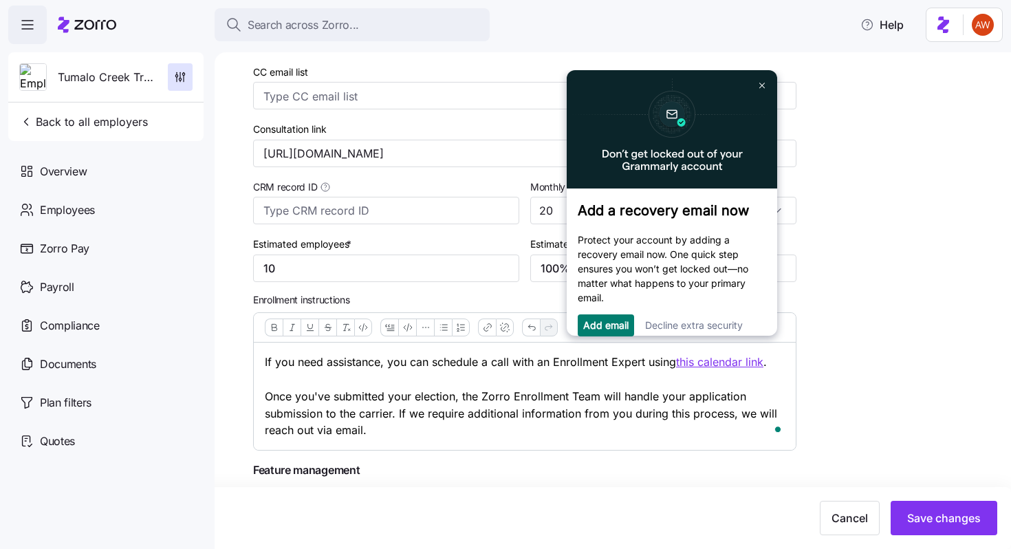
click at [215, 391] on div "Setup Company details Contacts Company setup Zorro setup Plan year setup Payrol…" at bounding box center [613, 300] width 796 height 496
click at [756, 84] on link at bounding box center [762, 85] width 22 height 22
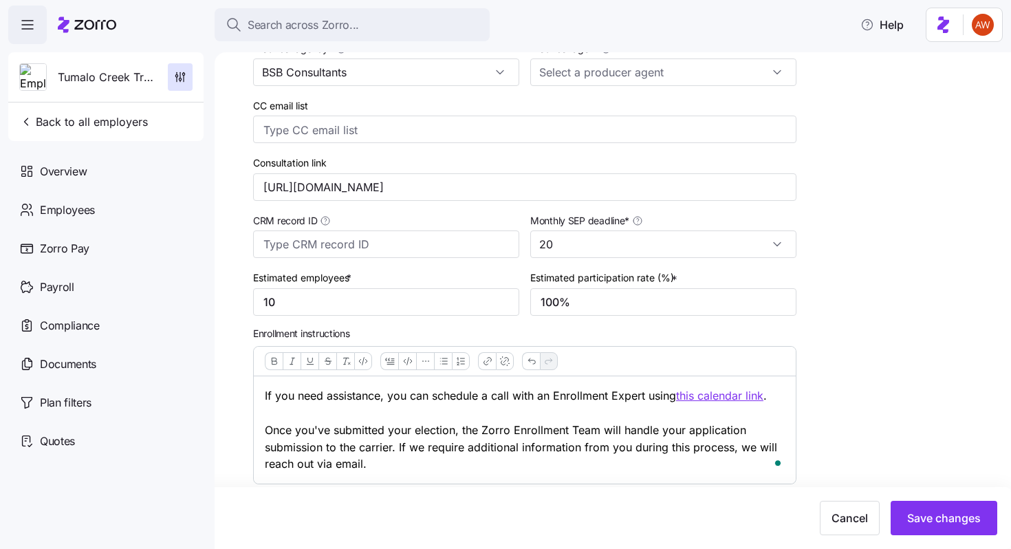
scroll to position [225, 0]
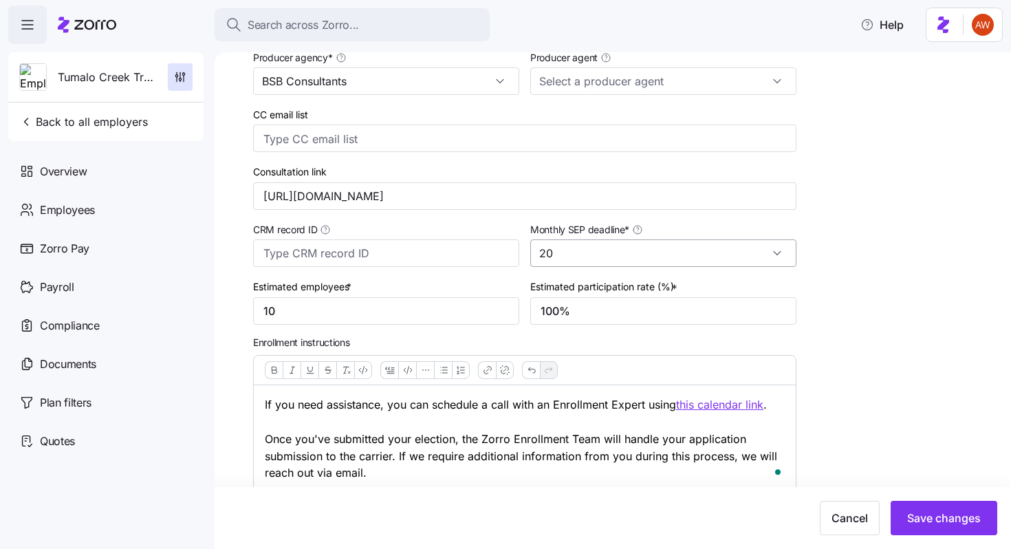
click at [650, 250] on input "20" at bounding box center [663, 253] width 266 height 28
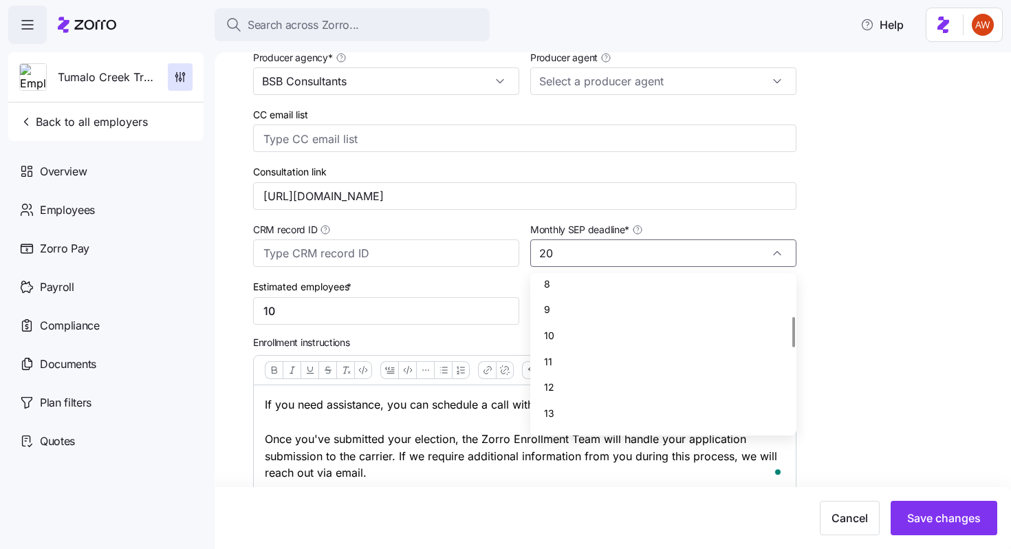
scroll to position [177, 0]
click at [572, 338] on div "10" at bounding box center [663, 347] width 255 height 26
type input "10"
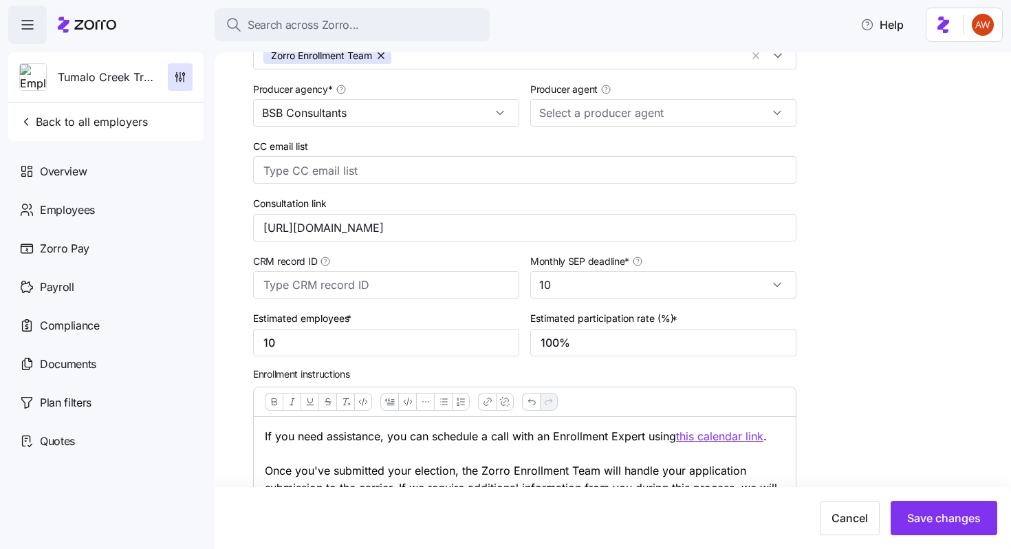
scroll to position [181, 0]
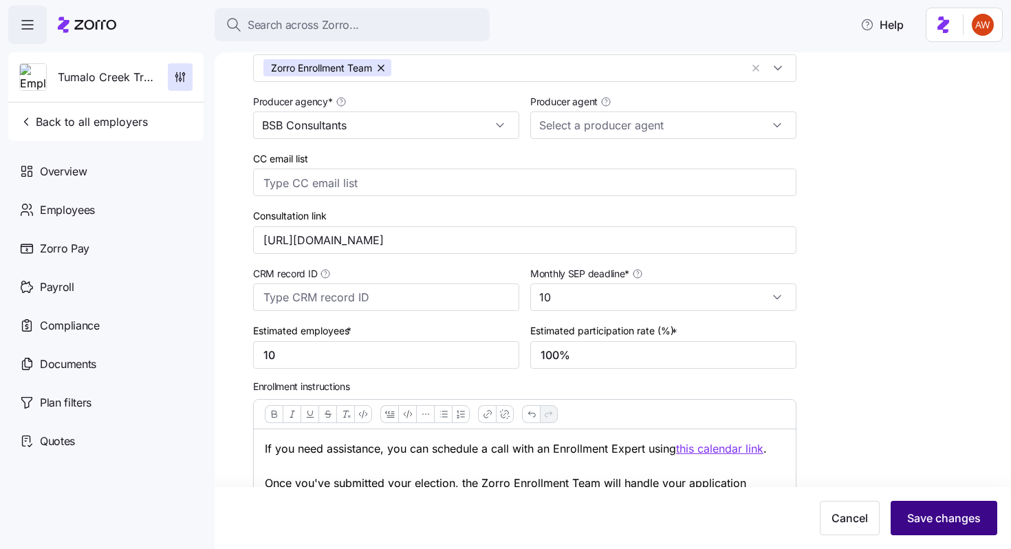
click at [956, 512] on span "Save changes" at bounding box center [944, 517] width 74 height 17
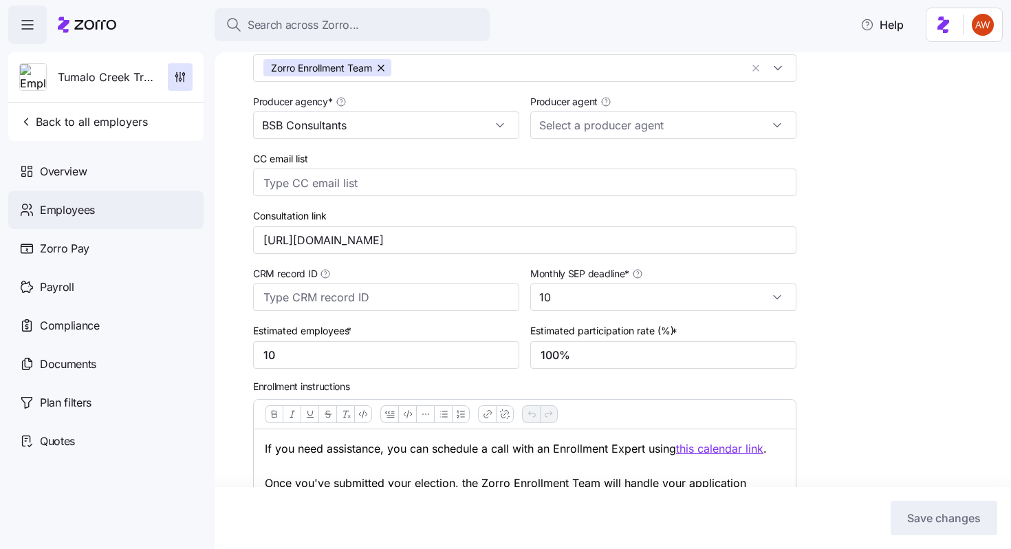
click at [105, 220] on div "Employees" at bounding box center [105, 209] width 195 height 39
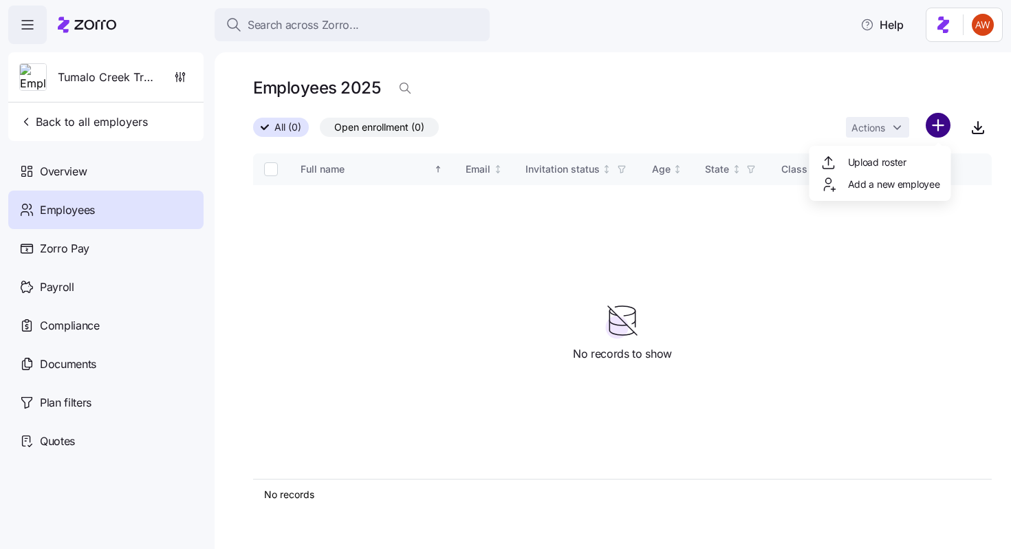
click at [932, 124] on html "Search across Zorro... Help Tumalo Creek Transportation Back to all employers O…" at bounding box center [505, 270] width 1011 height 540
click at [901, 162] on span "Upload roster" at bounding box center [877, 162] width 58 height 14
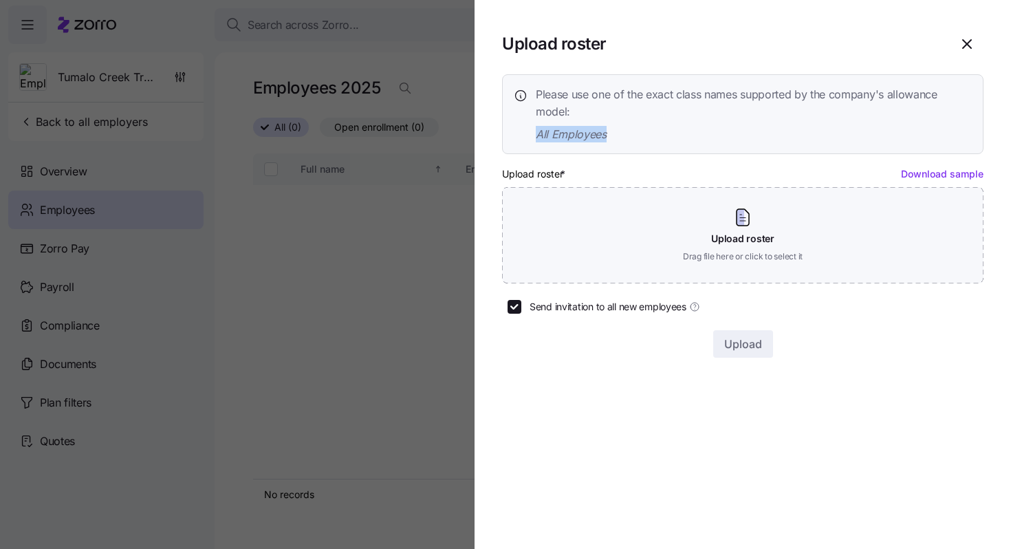
drag, startPoint x: 617, startPoint y: 137, endPoint x: 534, endPoint y: 138, distance: 83.9
click at [534, 138] on div "Please use one of the exact class names supported by the company's allowance mo…" at bounding box center [743, 114] width 458 height 56
copy span "All Employees"
click at [956, 41] on icon "button" at bounding box center [966, 44] width 17 height 17
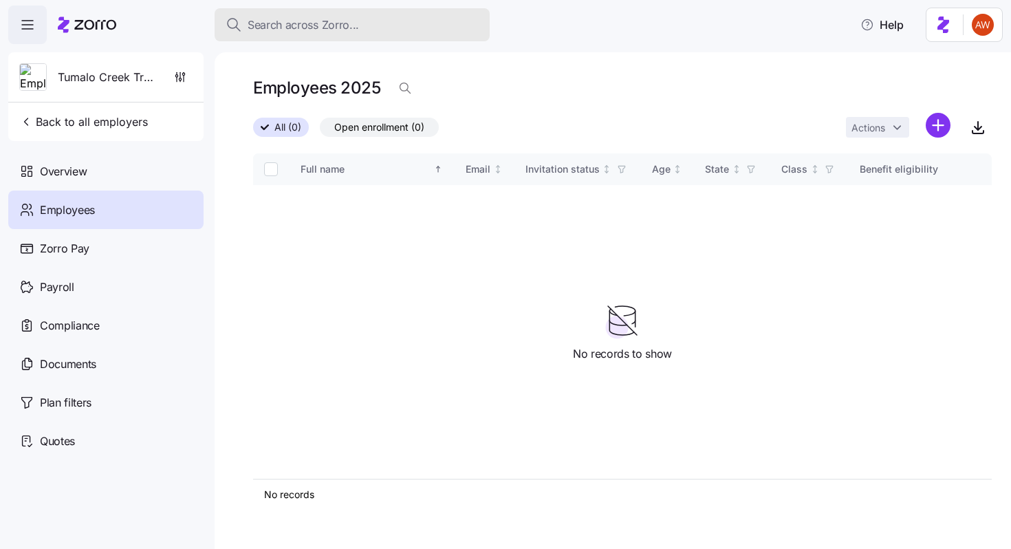
click at [319, 25] on span "Search across Zorro..." at bounding box center [303, 25] width 111 height 17
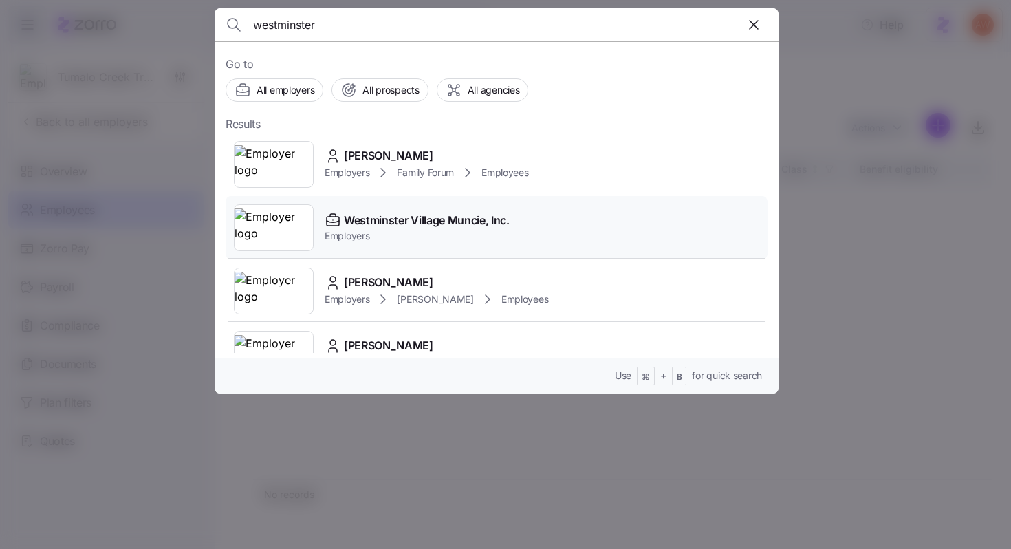
type input "westminster"
click at [452, 229] on span "Employers" at bounding box center [417, 236] width 185 height 14
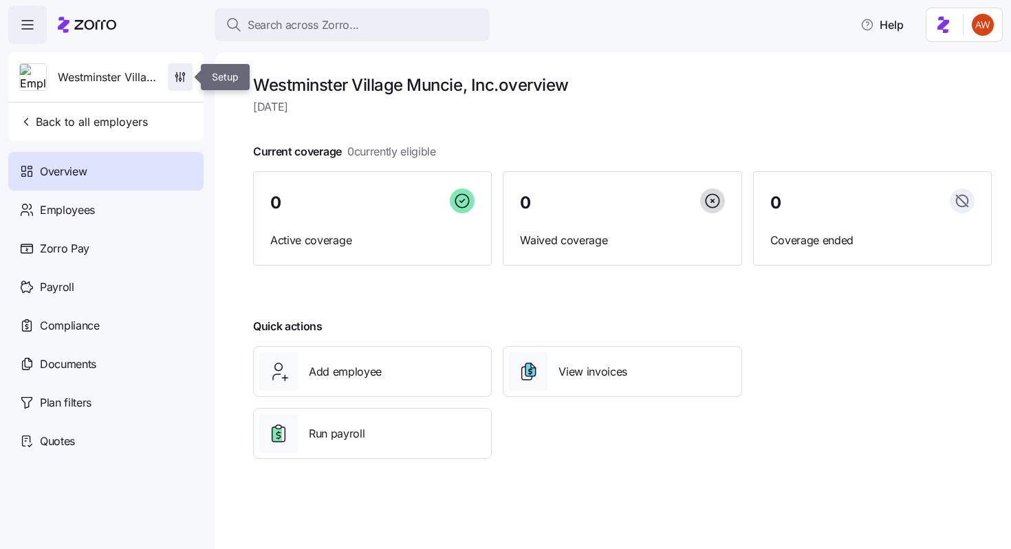
click at [191, 73] on span "button" at bounding box center [179, 77] width 23 height 26
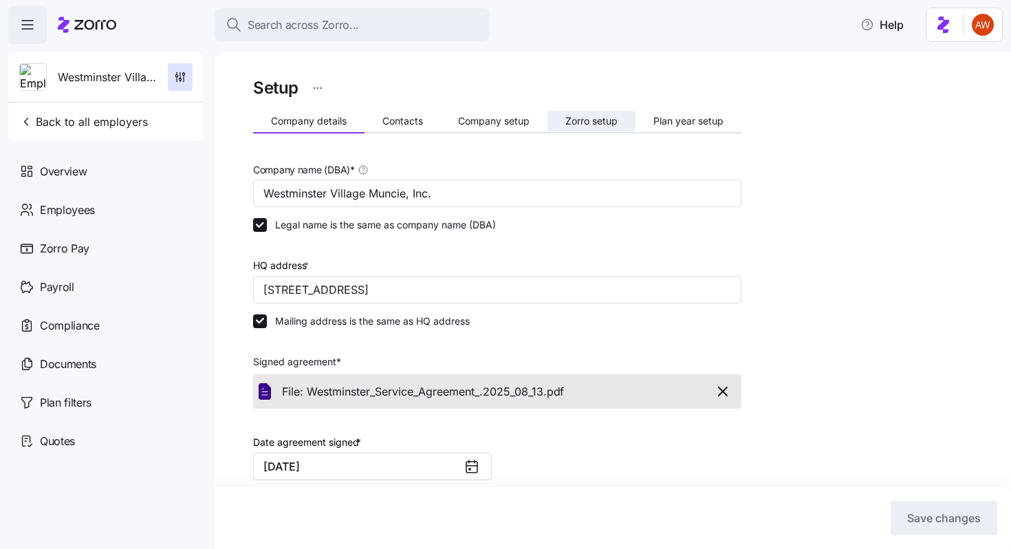
click at [575, 118] on span "Zorro setup" at bounding box center [591, 121] width 52 height 10
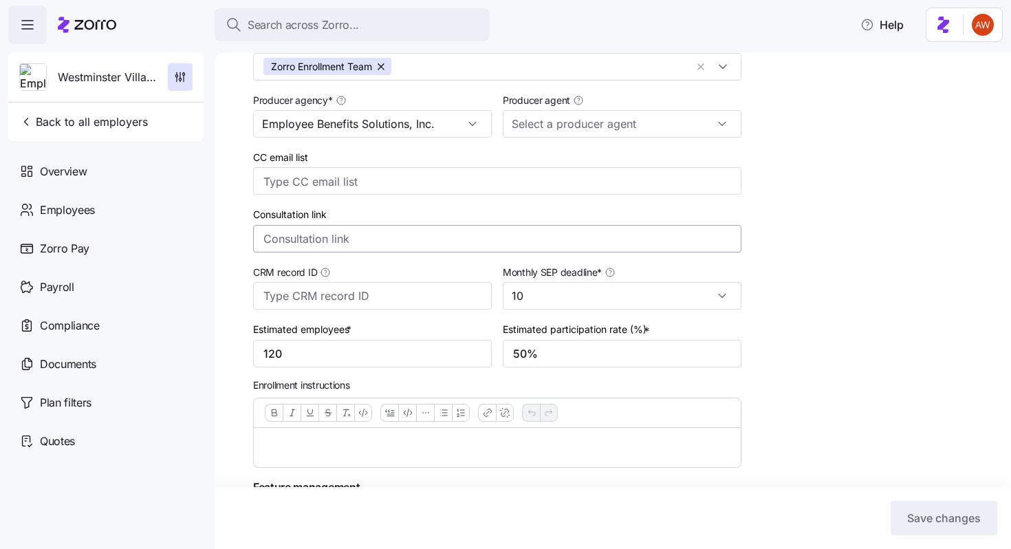
scroll to position [267, 0]
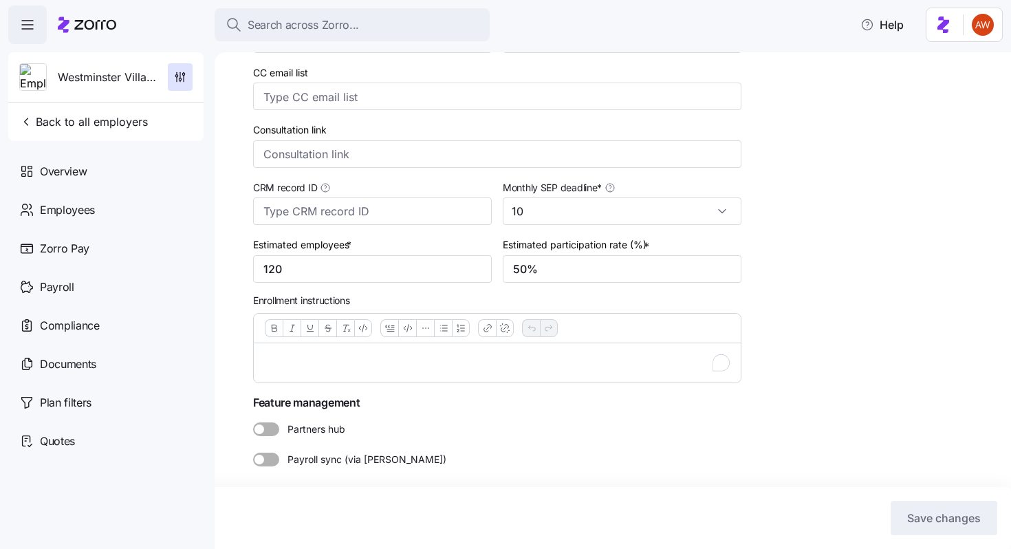
click at [327, 368] on p "To enrich screen reader interactions, please activate Accessibility in Grammarl…" at bounding box center [497, 362] width 465 height 17
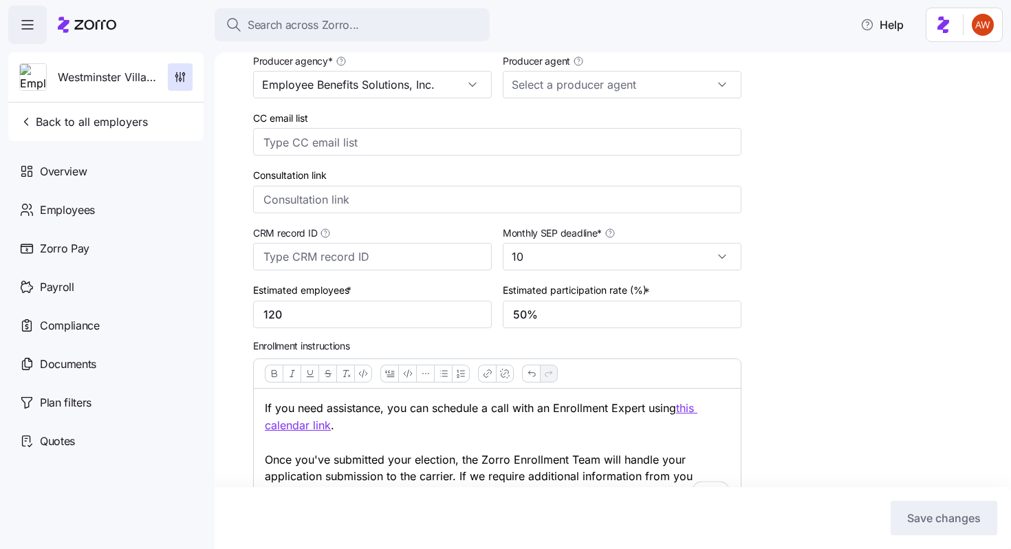
scroll to position [219, 0]
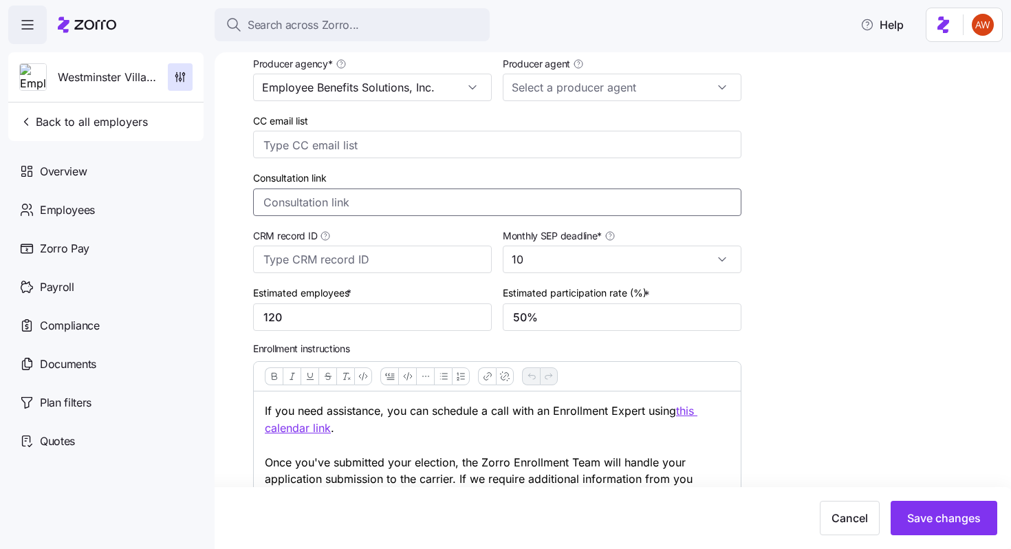
click at [318, 200] on input "Consultation link" at bounding box center [497, 202] width 488 height 28
paste input "https://calendly.com/d/cmq9-rhy-t3m"
type input "https://calendly.com/d/cmq9-rhy-t3m"
click at [910, 506] on button "Save changes" at bounding box center [943, 518] width 107 height 34
type input "https://calendly.com/d/cmq9-rhy-t3m"
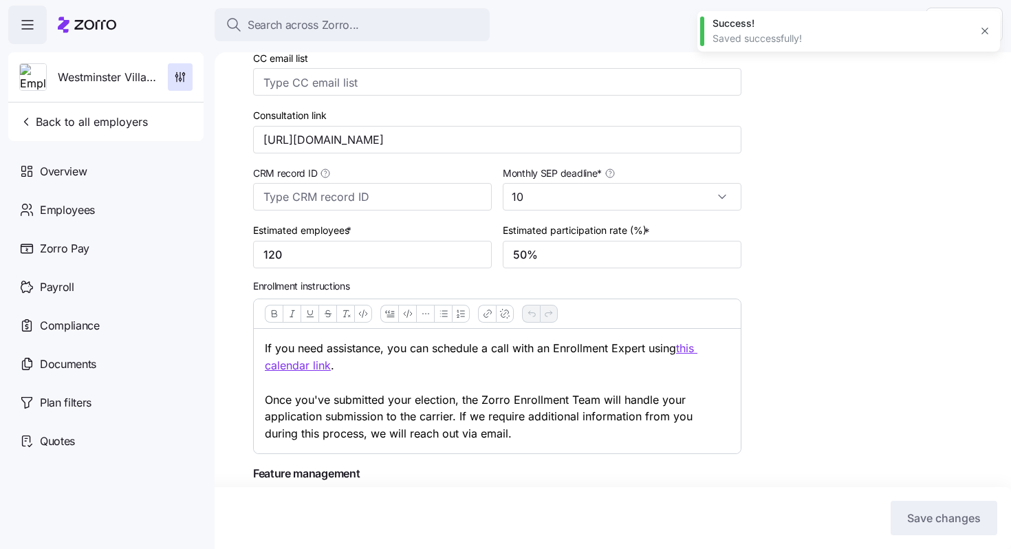
scroll to position [282, 0]
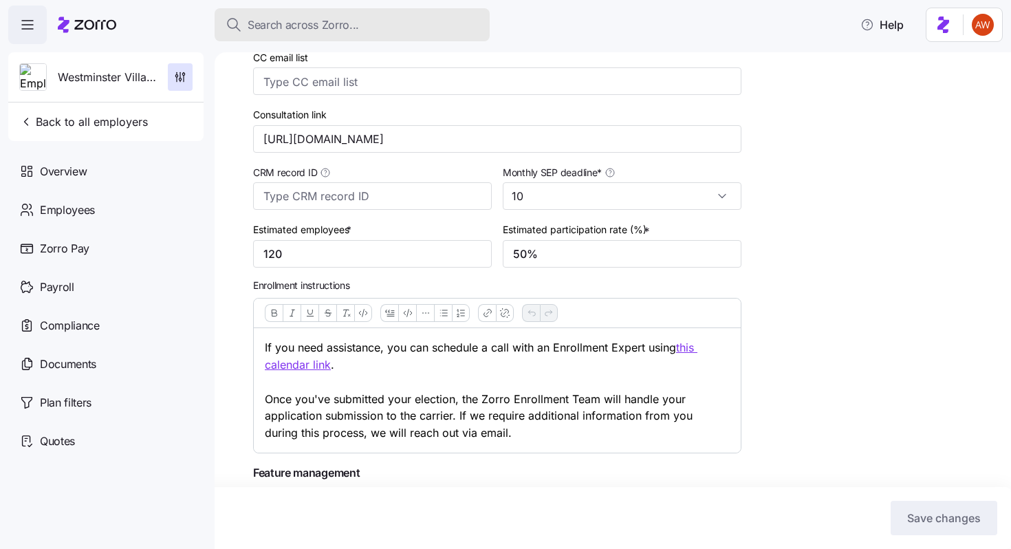
click at [314, 33] on button "Search across Zorro..." at bounding box center [352, 24] width 275 height 33
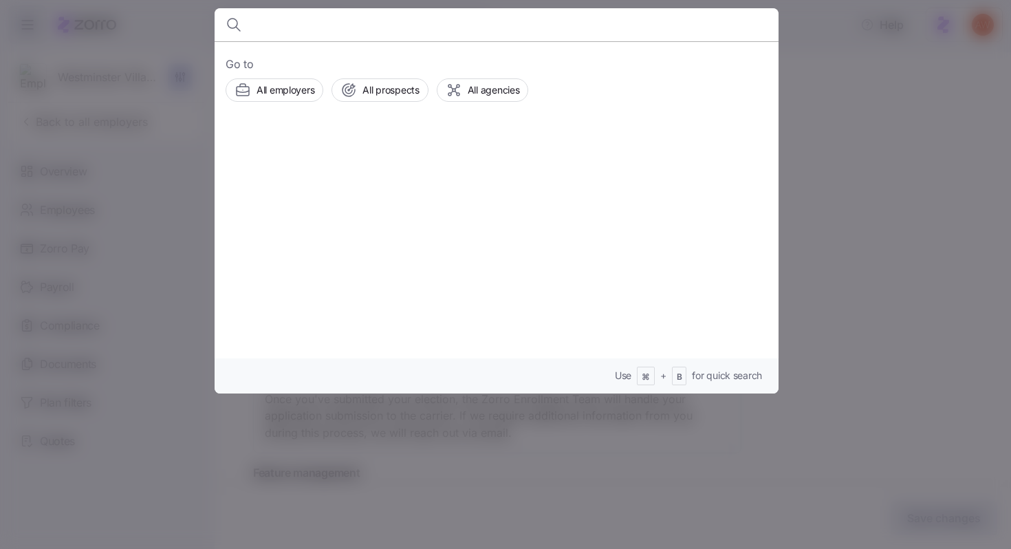
click at [129, 114] on div at bounding box center [505, 274] width 1011 height 549
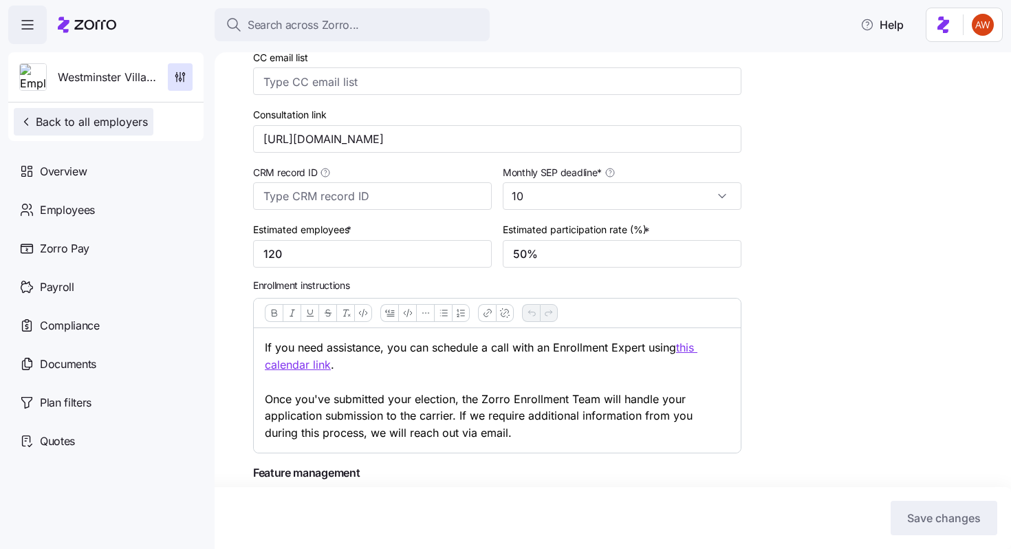
click at [130, 127] on span "Back to all employers" at bounding box center [83, 121] width 129 height 17
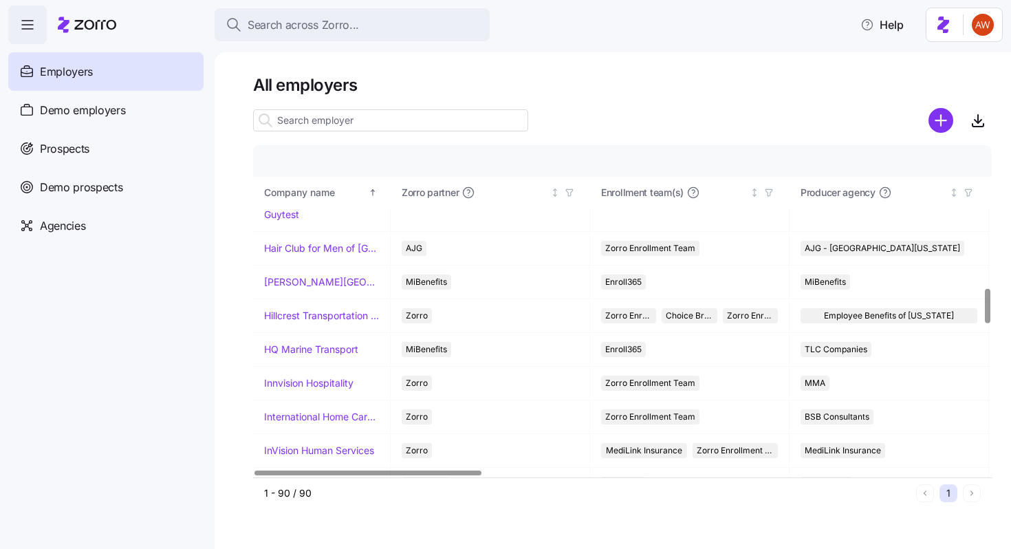
scroll to position [1390, 0]
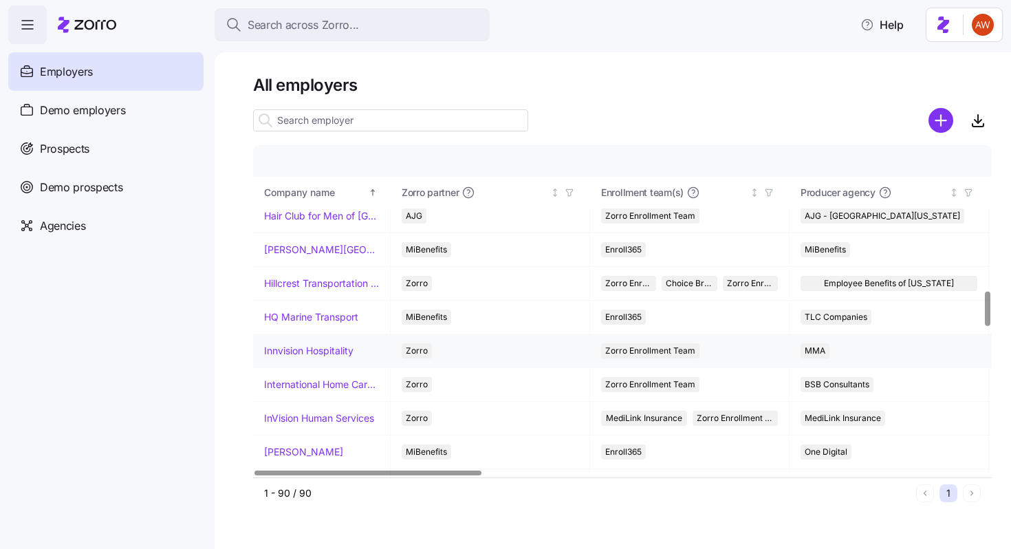
click at [327, 349] on link "Innvision Hospitality" at bounding box center [308, 351] width 89 height 14
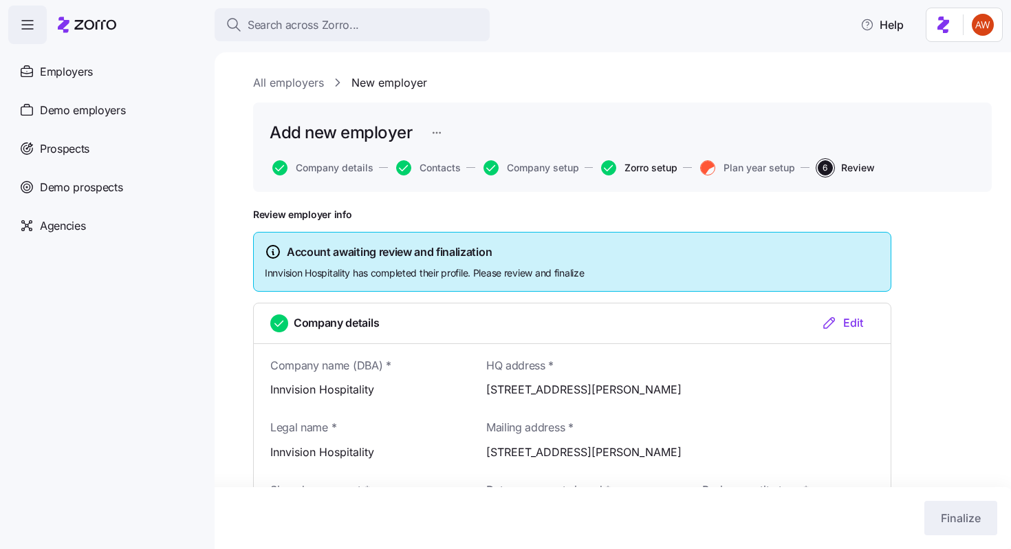
click at [643, 167] on span "Zorro setup" at bounding box center [650, 168] width 53 height 10
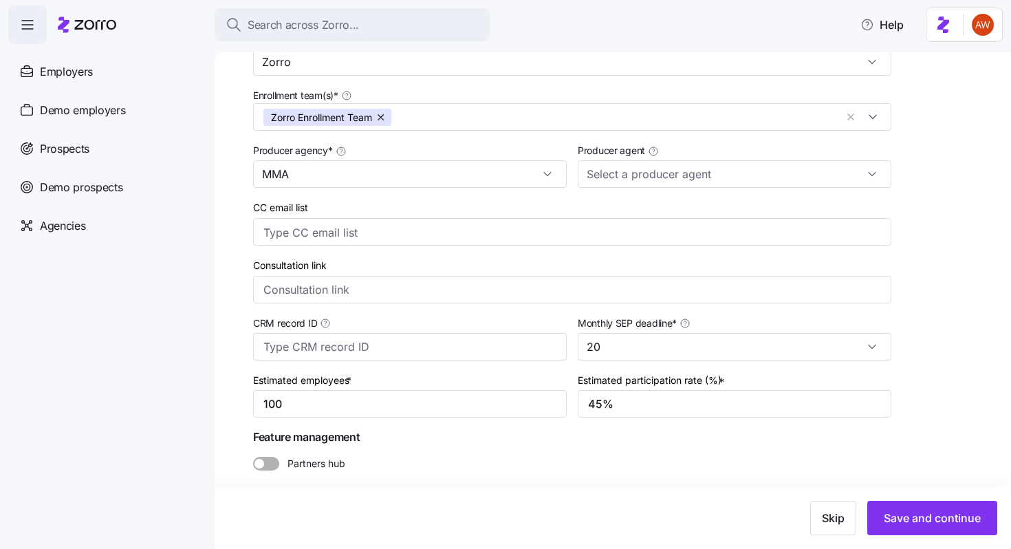
scroll to position [245, 0]
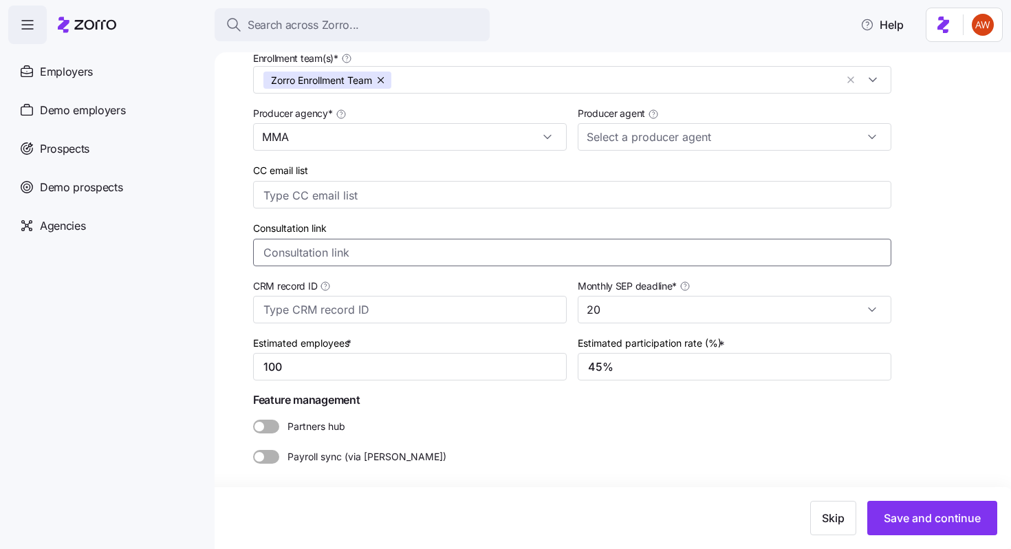
click at [323, 248] on input "Consultation link" at bounding box center [572, 253] width 638 height 28
paste input "https://calendly.com/d/cmq9-rhy-t3m"
type input "https://calendly.com/d/cmq9-rhy-t3m"
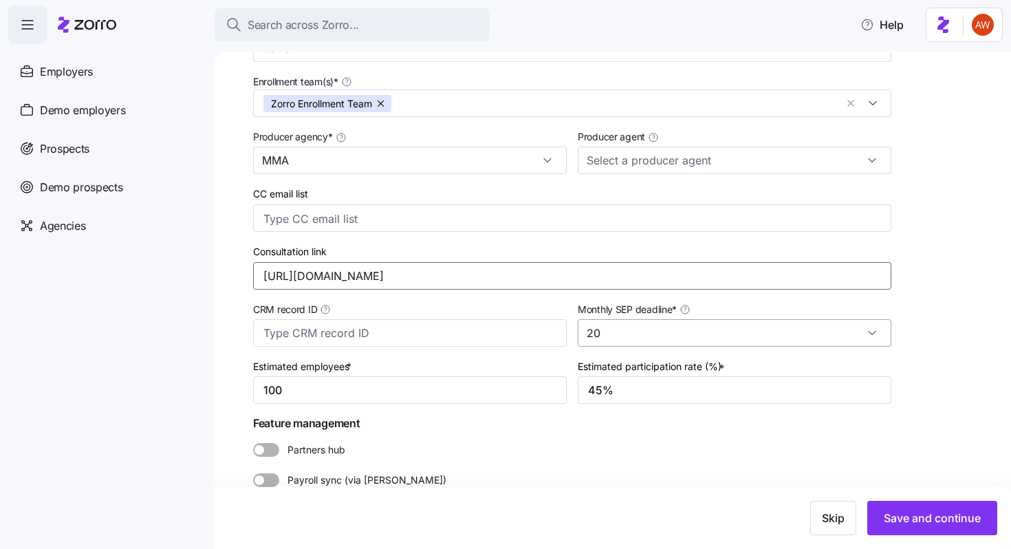
scroll to position [223, 0]
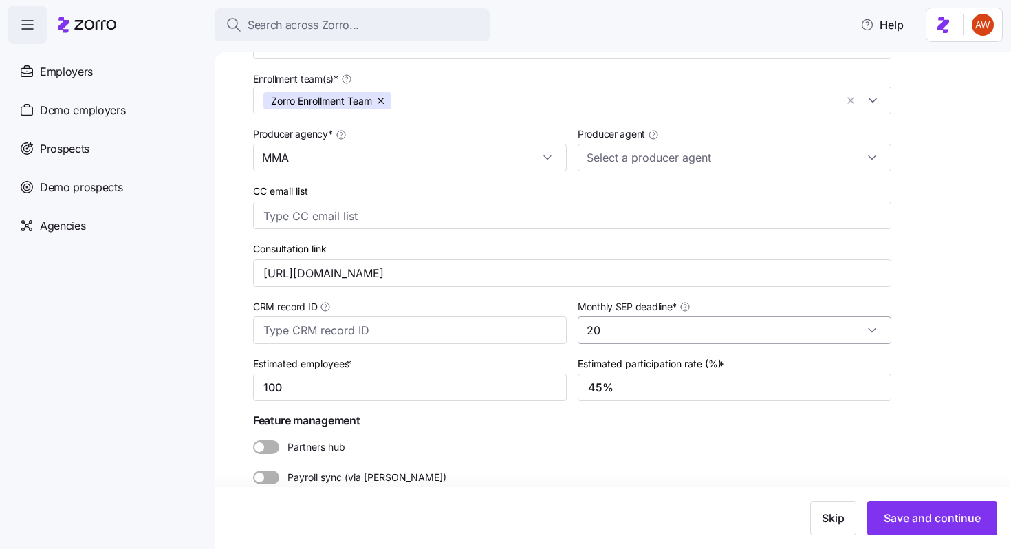
click at [614, 334] on input "20" at bounding box center [735, 330] width 314 height 28
click at [628, 408] on div "10" at bounding box center [734, 408] width 303 height 26
type input "10"
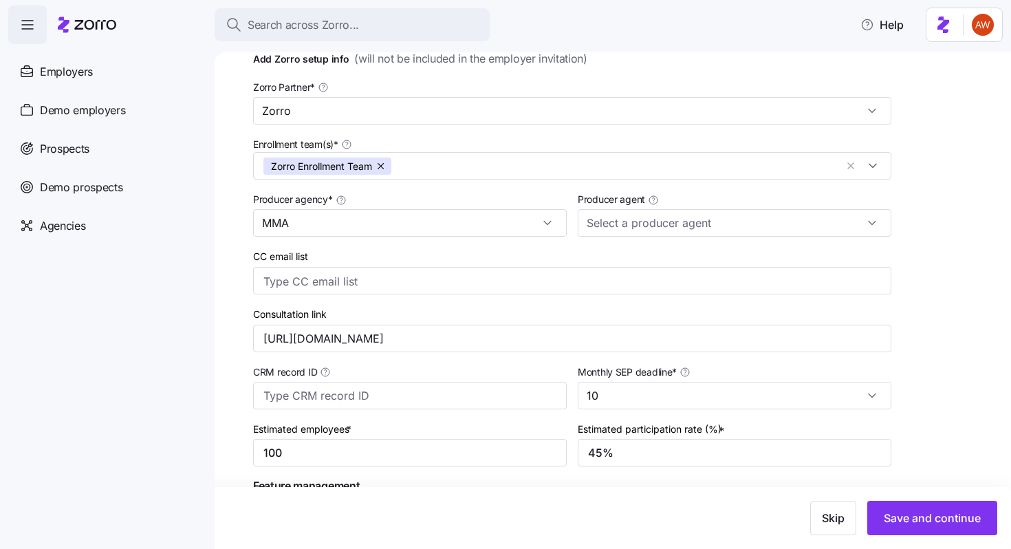
scroll to position [155, 0]
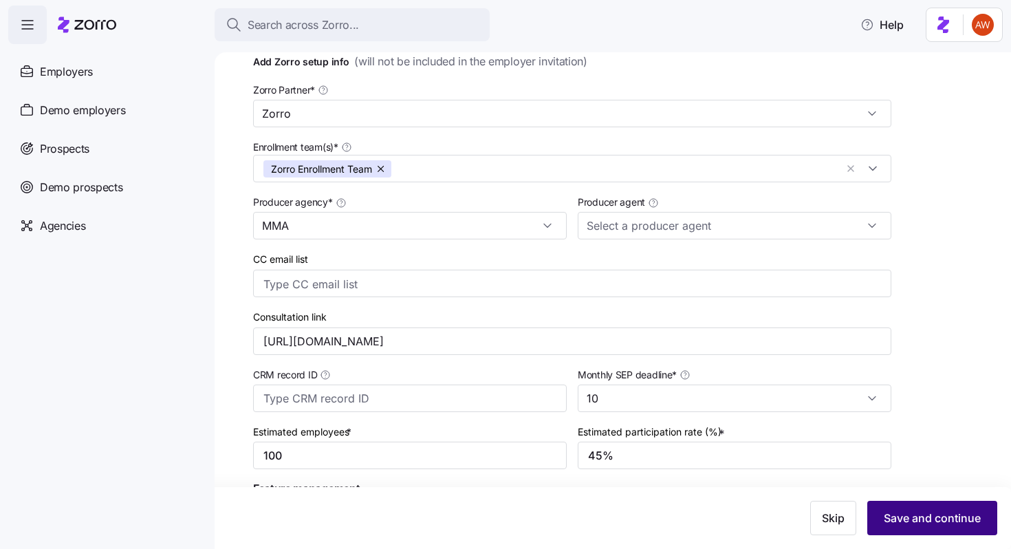
click at [906, 512] on span "Save and continue" at bounding box center [932, 517] width 97 height 17
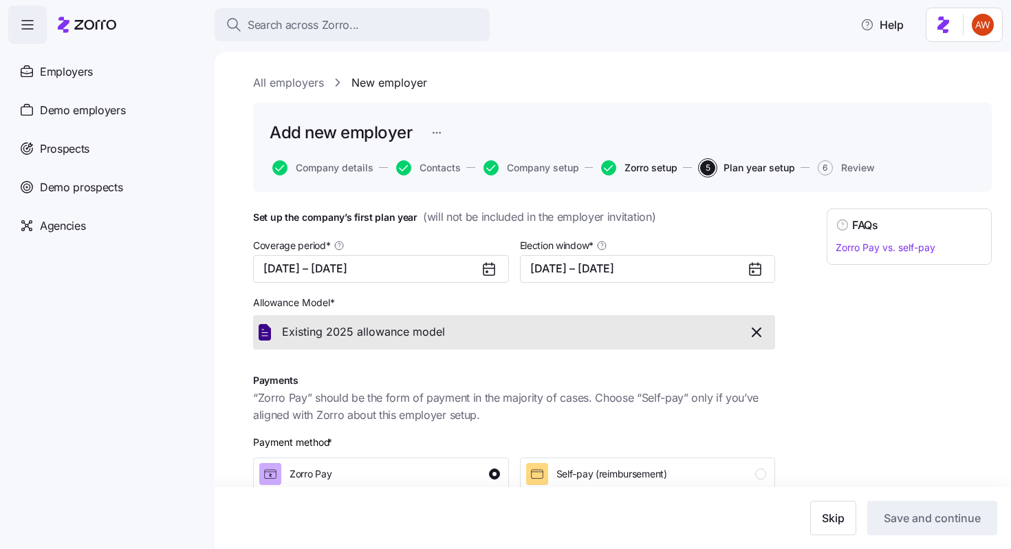
click at [637, 173] on span "Zorro setup" at bounding box center [650, 168] width 53 height 10
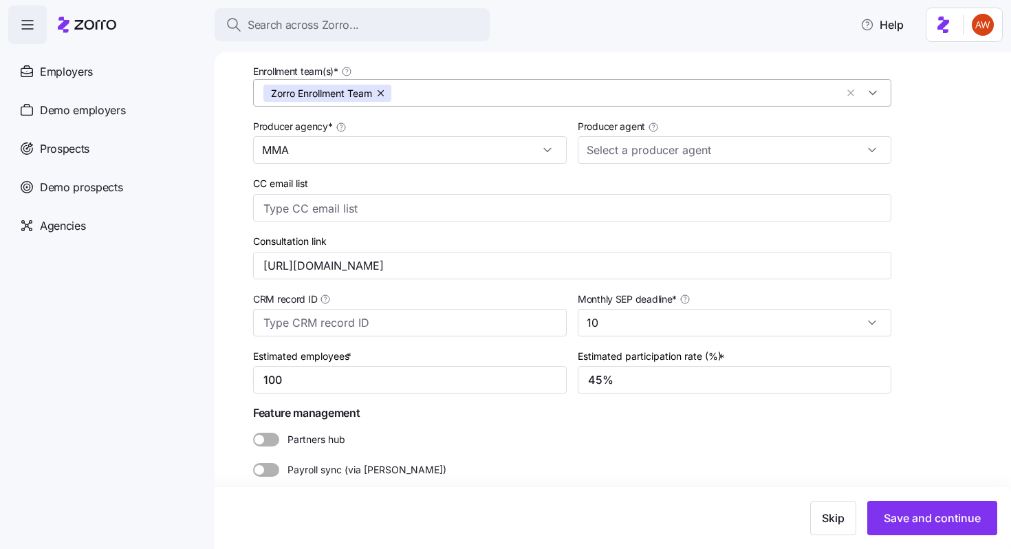
scroll to position [225, 0]
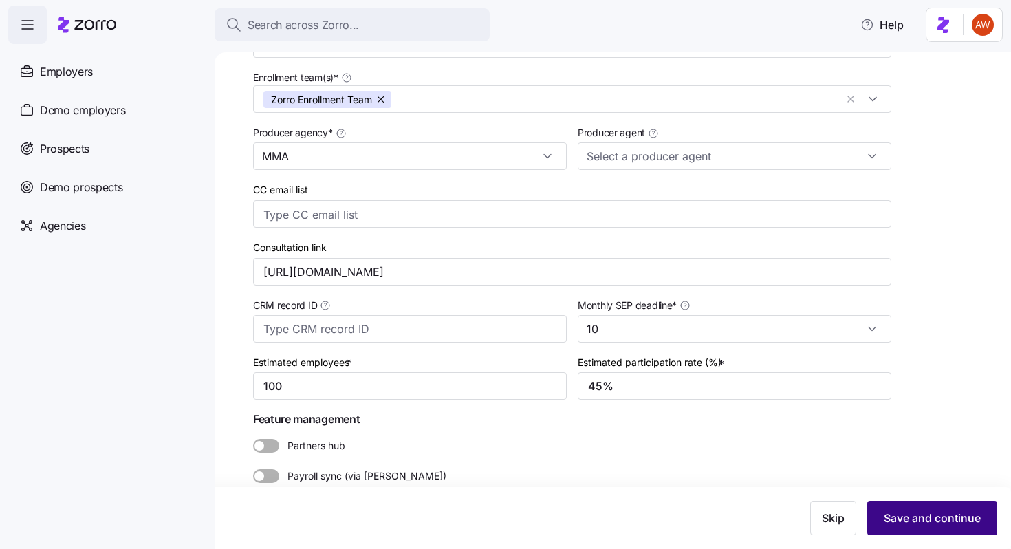
click at [899, 512] on span "Save and continue" at bounding box center [932, 517] width 97 height 17
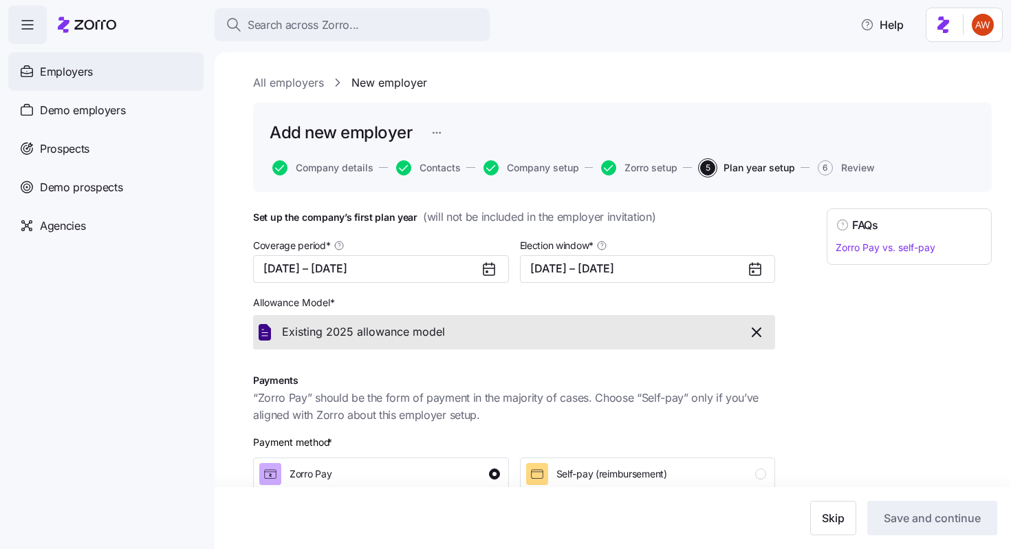
click at [124, 77] on div "Employers" at bounding box center [105, 71] width 195 height 39
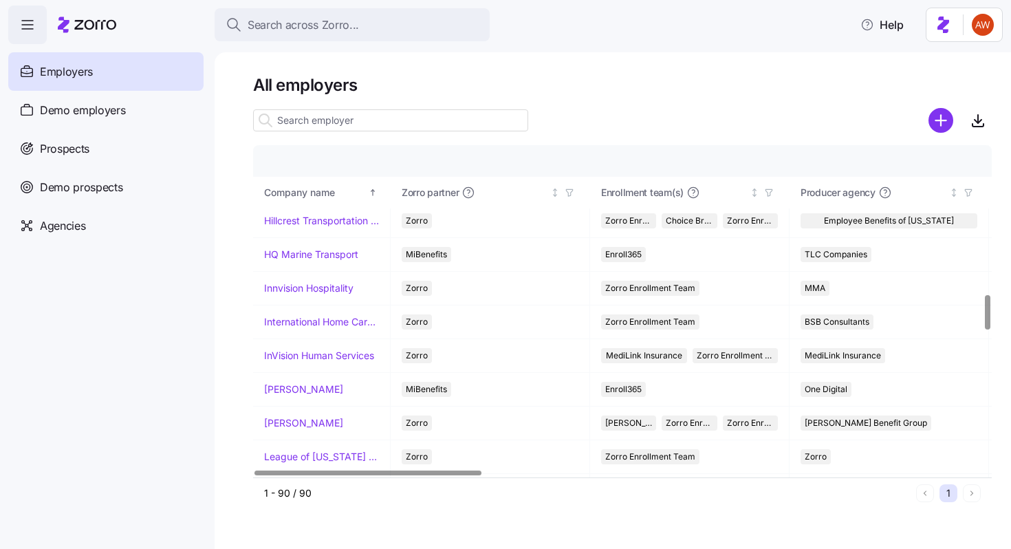
scroll to position [1480, 0]
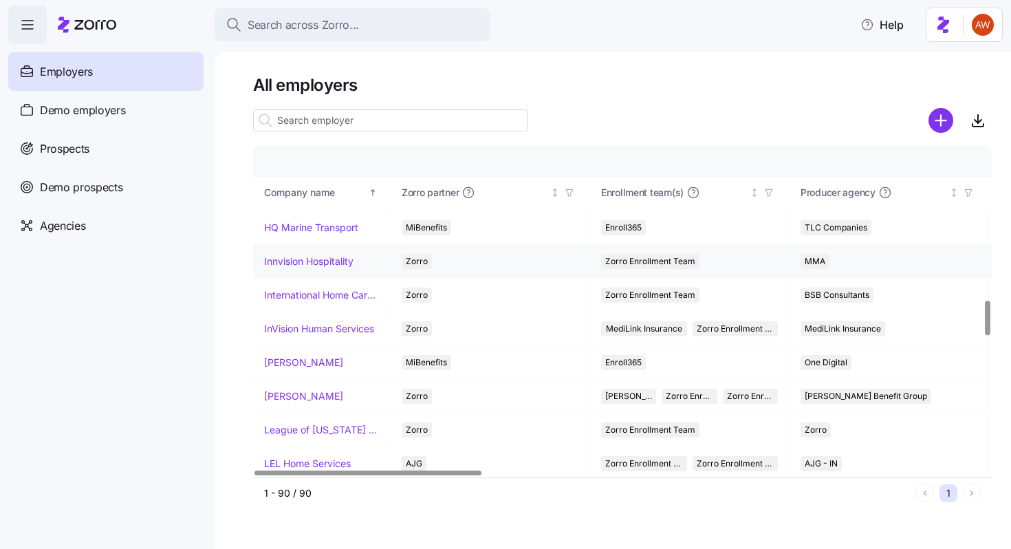
click at [335, 263] on link "Innvision Hospitality" at bounding box center [308, 261] width 89 height 14
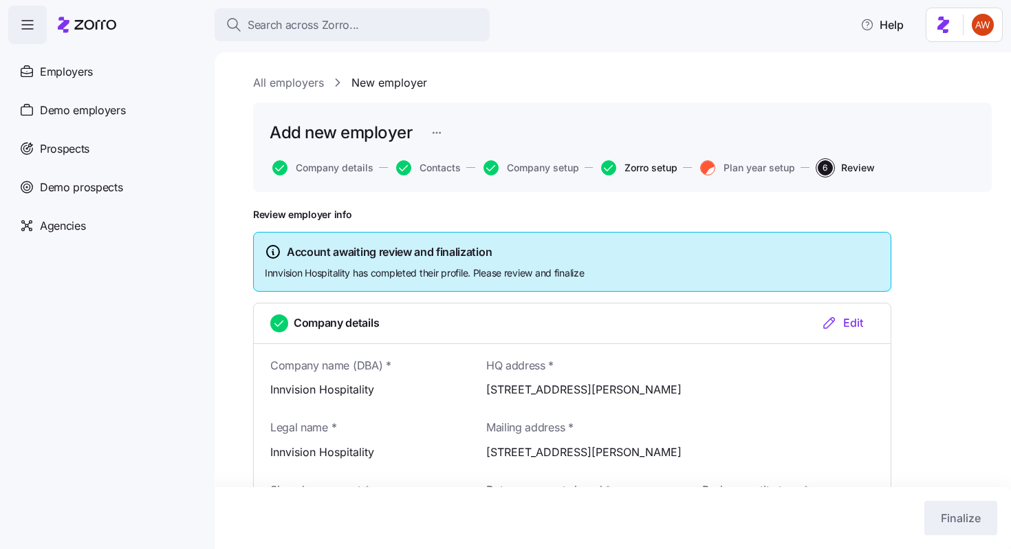
click at [635, 167] on span "Zorro setup" at bounding box center [650, 168] width 53 height 10
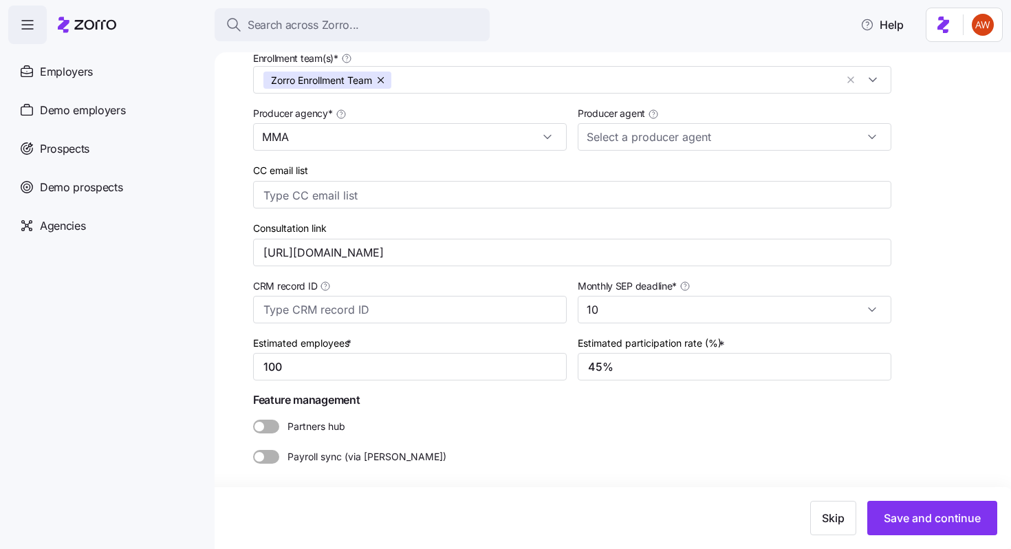
scroll to position [245, 0]
click at [120, 61] on div "Employers" at bounding box center [105, 71] width 195 height 39
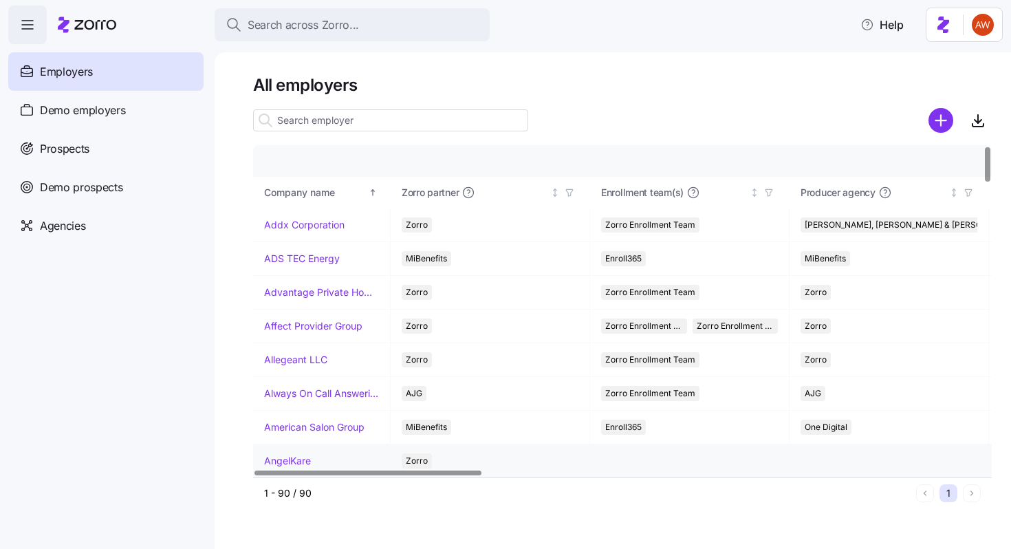
click at [296, 465] on link "AngelKare" at bounding box center [287, 461] width 47 height 14
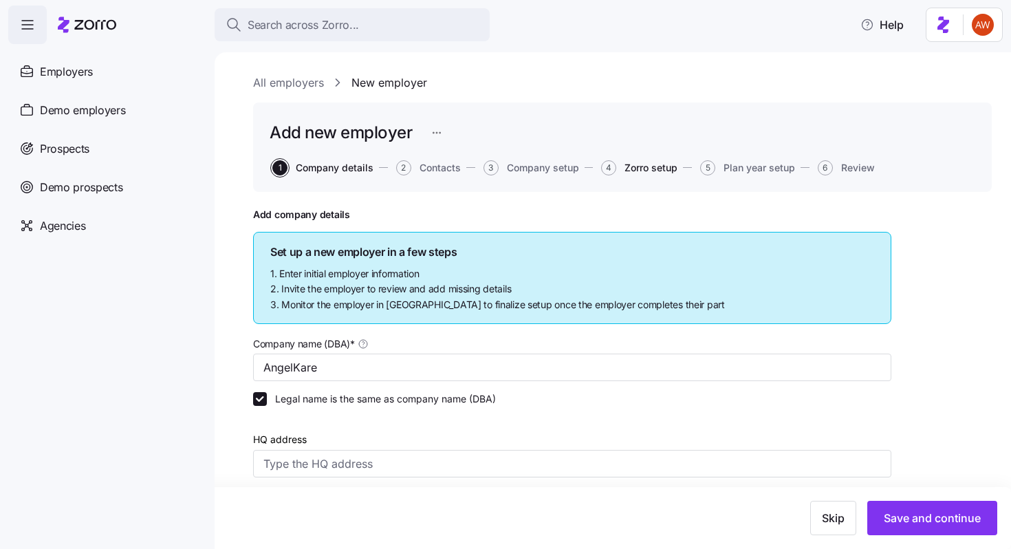
click at [655, 170] on span "Zorro setup" at bounding box center [650, 168] width 53 height 10
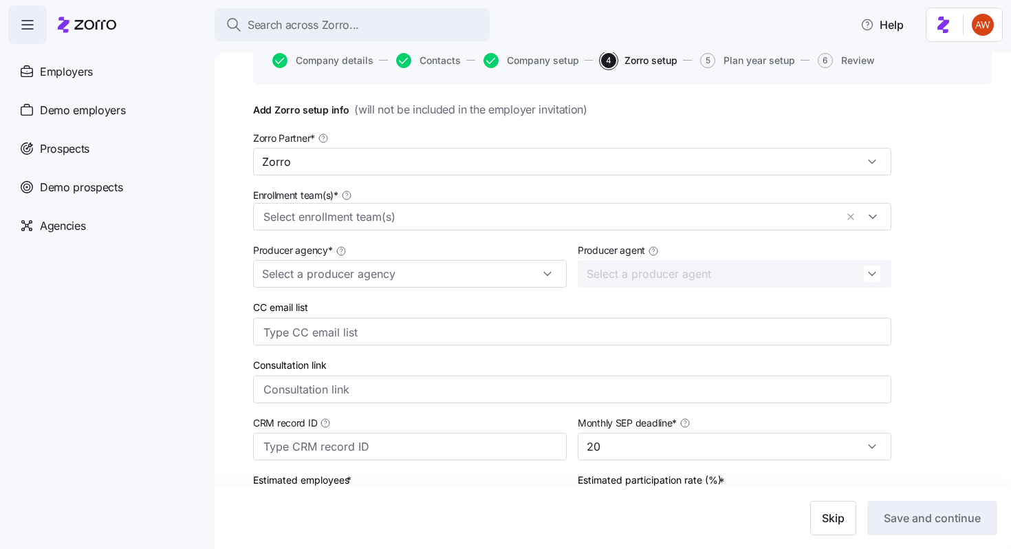
scroll to position [185, 0]
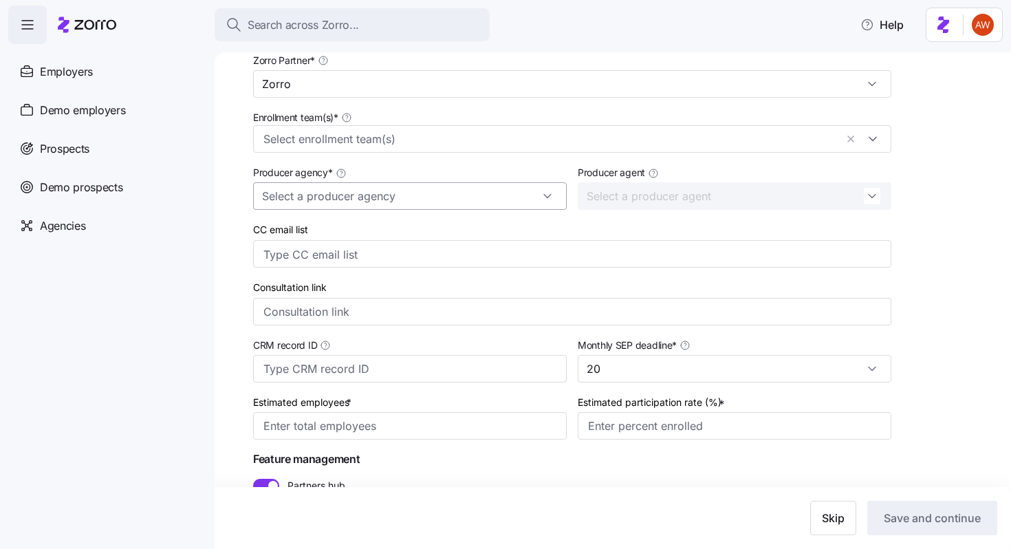
click at [340, 206] on input "Producer agency *" at bounding box center [410, 196] width 314 height 28
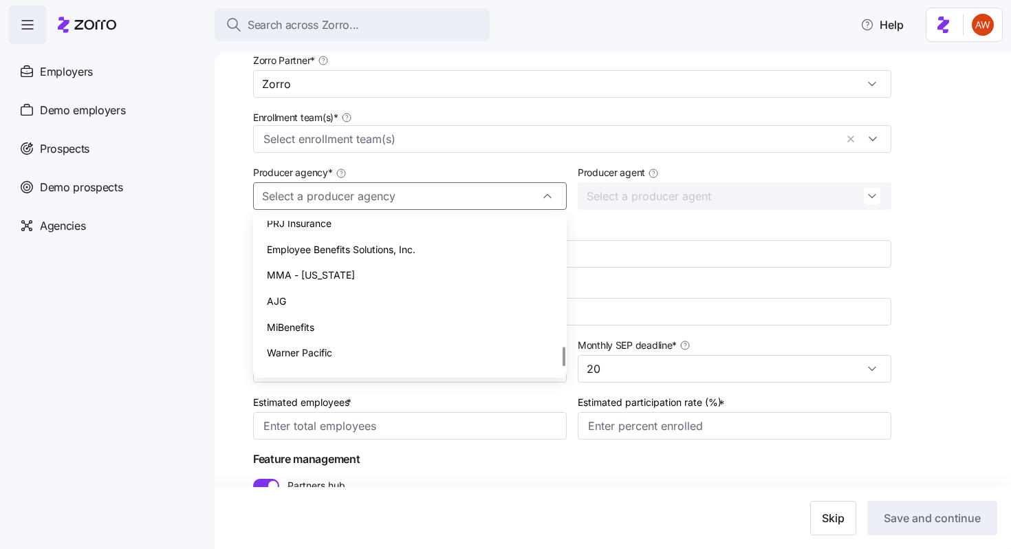
scroll to position [973, 0]
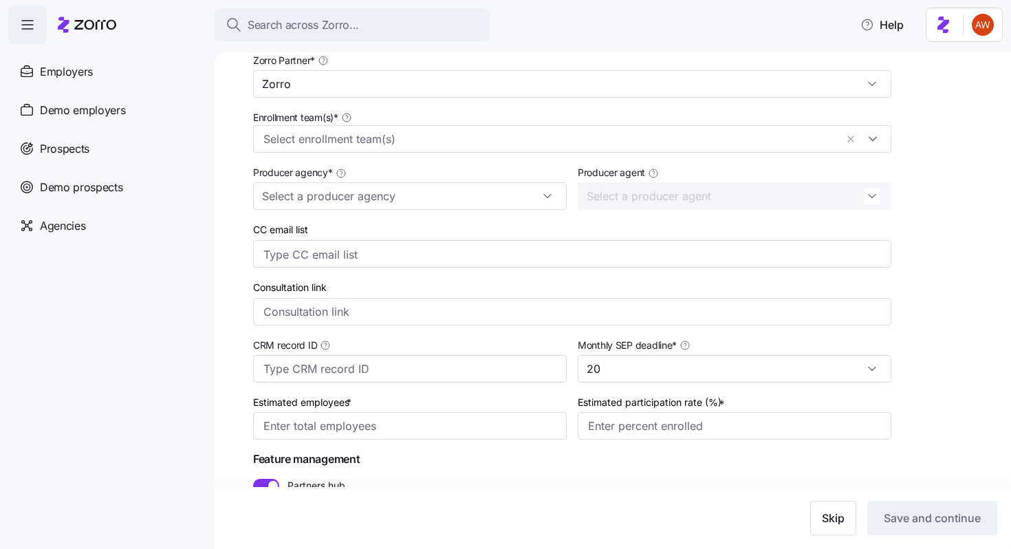
click at [210, 193] on nav "Employers Demo employers Prospects Demo prospects Agencies" at bounding box center [107, 296] width 215 height 505
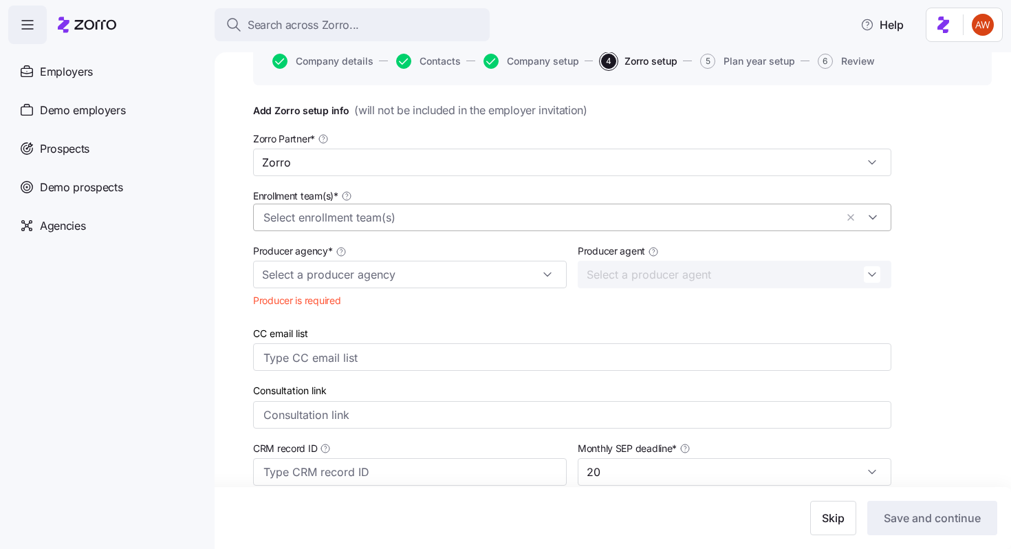
scroll to position [0, 0]
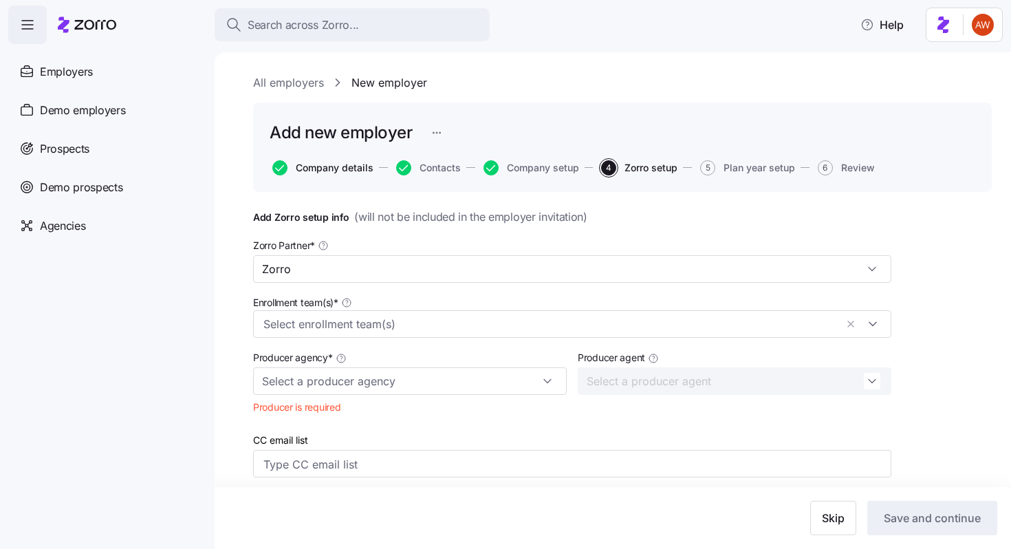
click at [342, 168] on span "Company details" at bounding box center [335, 168] width 78 height 10
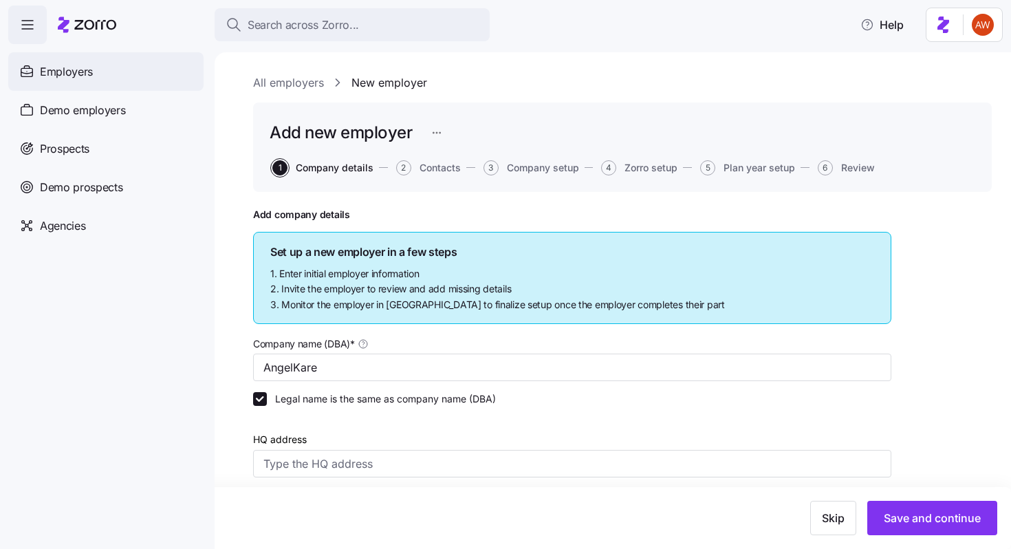
click at [94, 63] on div "Employers" at bounding box center [105, 71] width 195 height 39
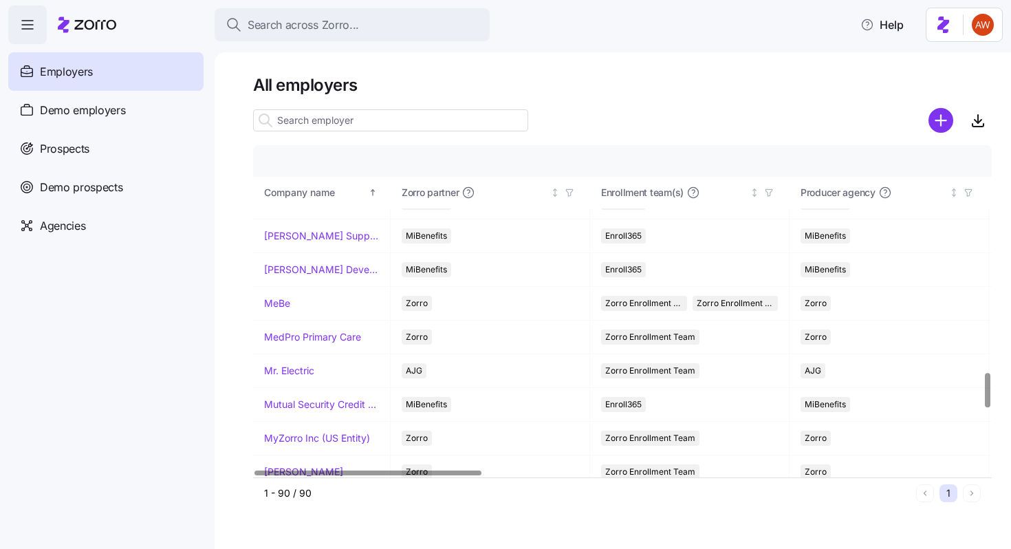
scroll to position [2763, 0]
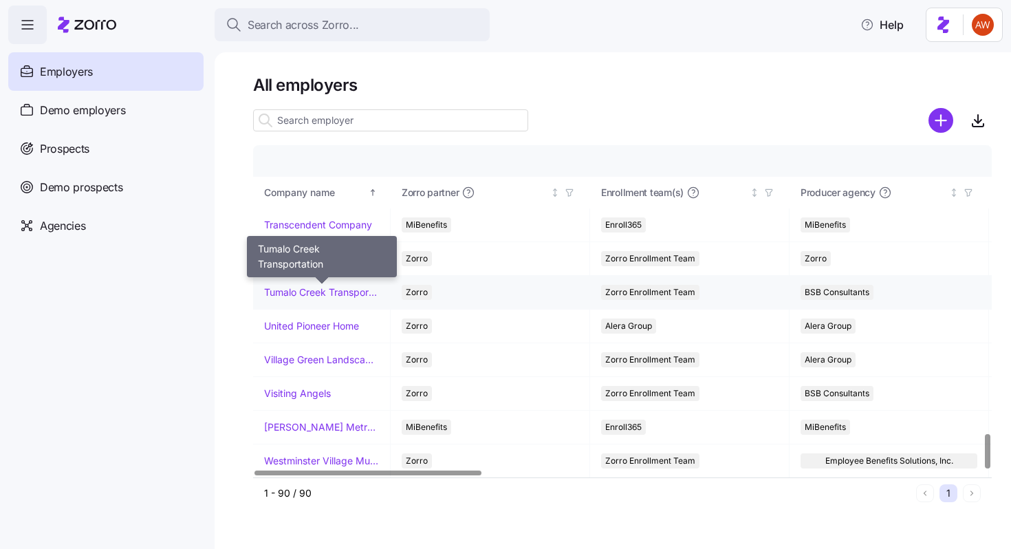
click at [340, 296] on link "Tumalo Creek Transportation" at bounding box center [321, 292] width 115 height 14
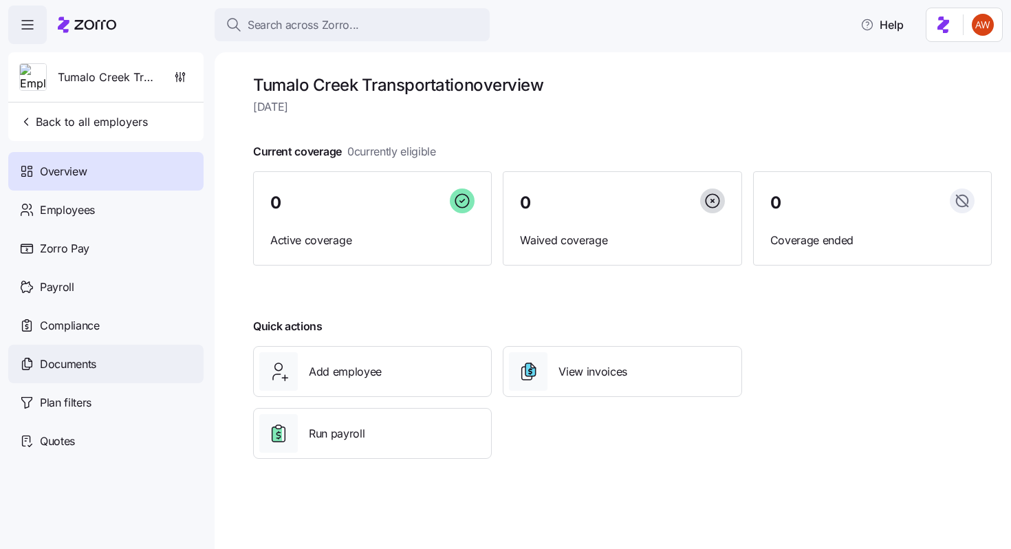
click at [114, 380] on div "Documents" at bounding box center [105, 363] width 195 height 39
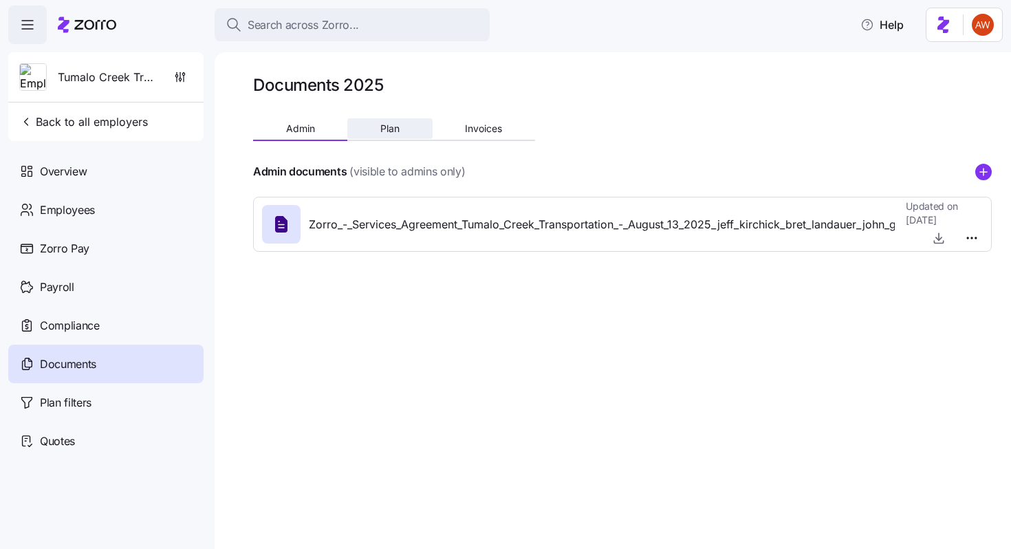
click at [384, 131] on span "Plan" at bounding box center [389, 129] width 19 height 10
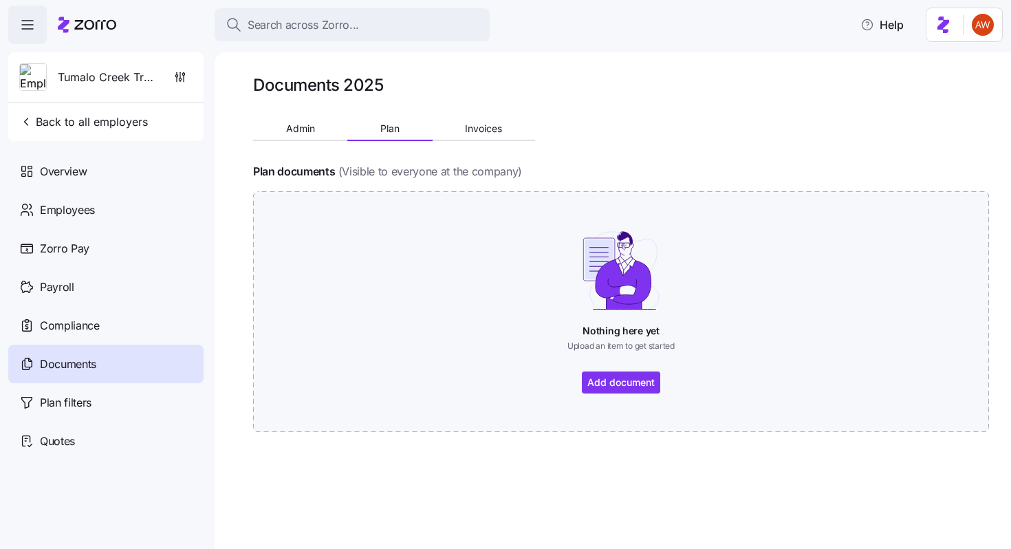
click at [305, 139] on div "Admin Plan Invoices" at bounding box center [394, 130] width 282 height 21
click at [303, 129] on span "Admin" at bounding box center [300, 129] width 29 height 10
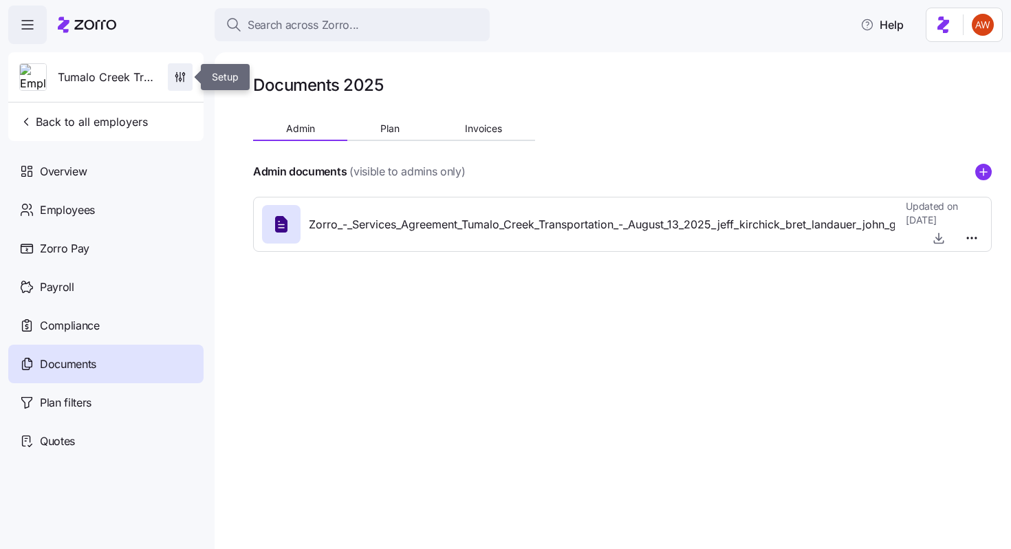
click at [186, 77] on icon "button" at bounding box center [180, 77] width 14 height 14
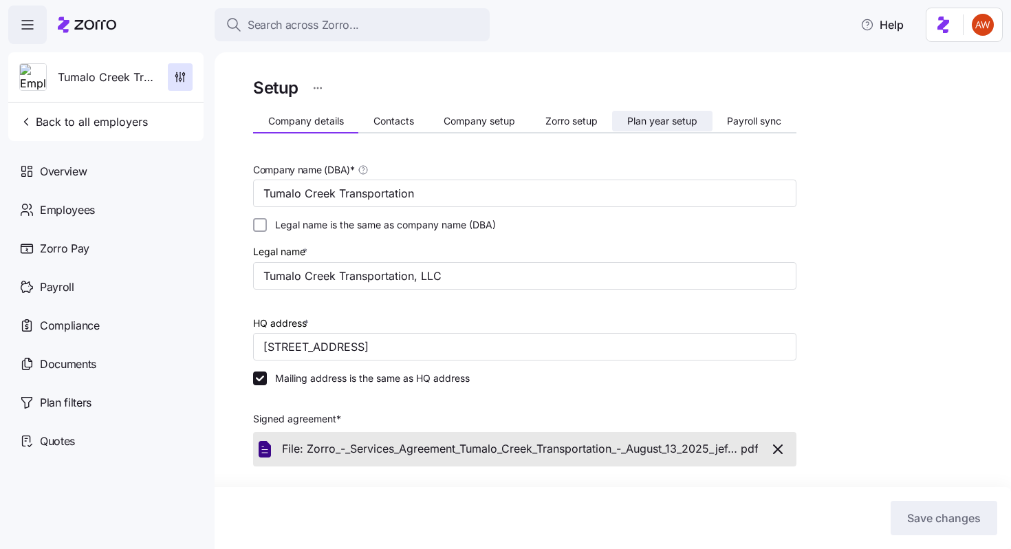
click at [625, 120] on button "Plan year setup" at bounding box center [662, 121] width 100 height 21
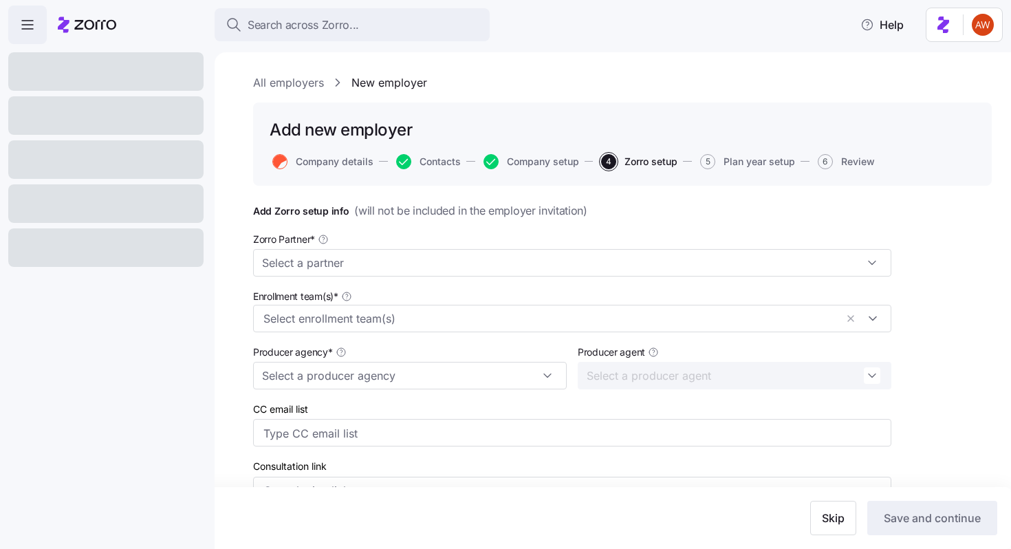
type input "30"
type input "50%"
type input "10"
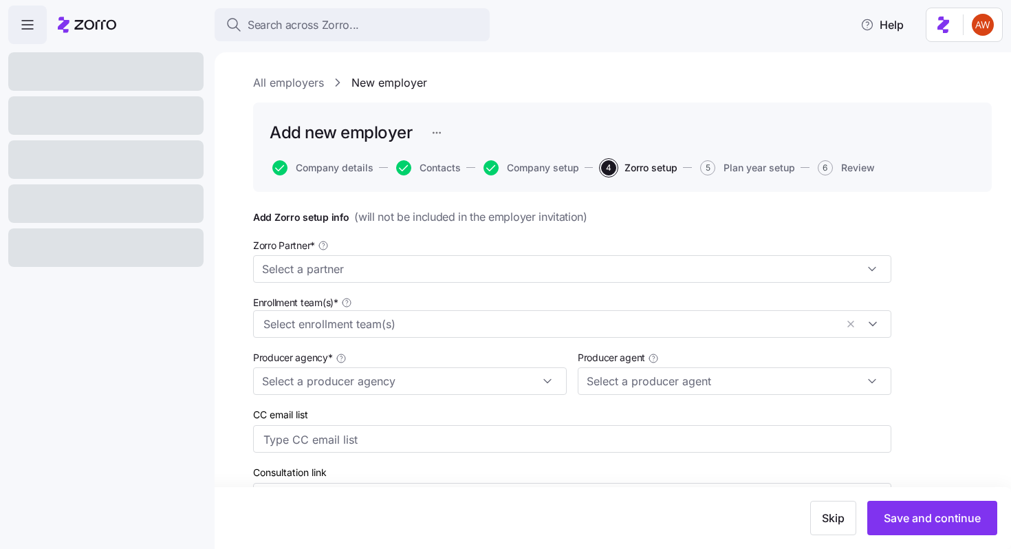
type input "Zorro"
type input "BSB Consultants"
click at [285, 84] on link "All employers" at bounding box center [288, 82] width 71 height 17
type input "[PERSON_NAME] ([EMAIL_ADDRESS][DOMAIN_NAME])"
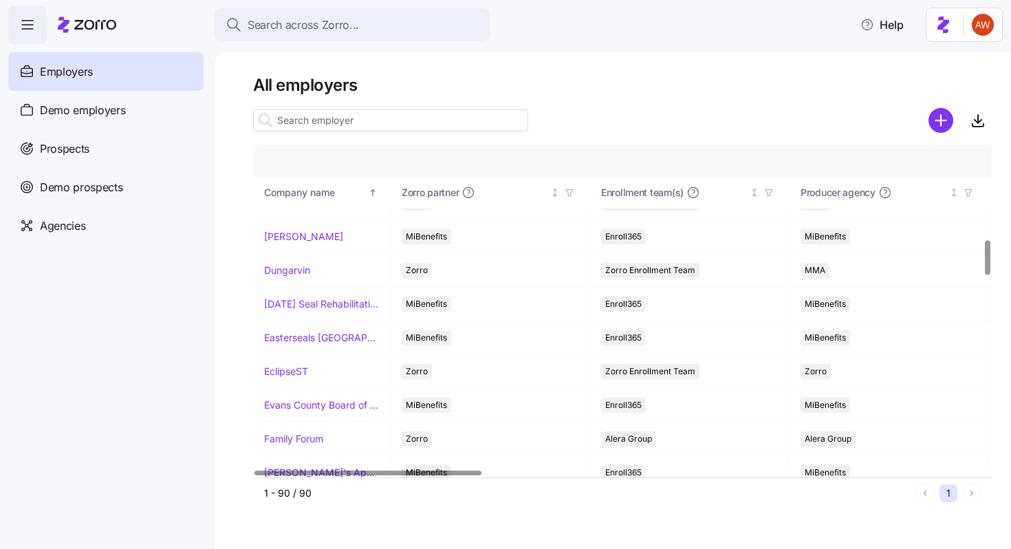
scroll to position [899, 0]
click at [307, 272] on link "Dungarvin" at bounding box center [287, 270] width 46 height 14
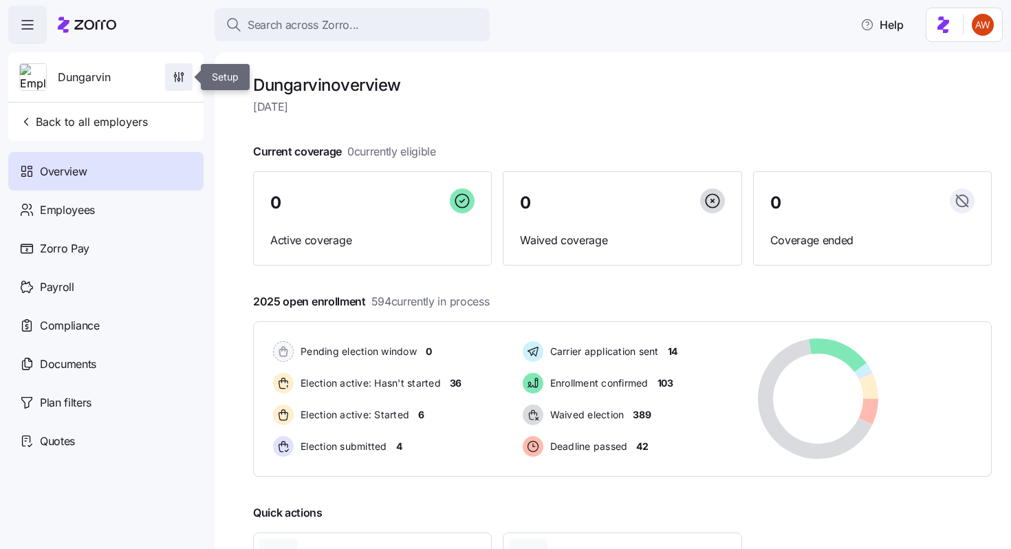
click at [180, 88] on span "button" at bounding box center [179, 77] width 26 height 26
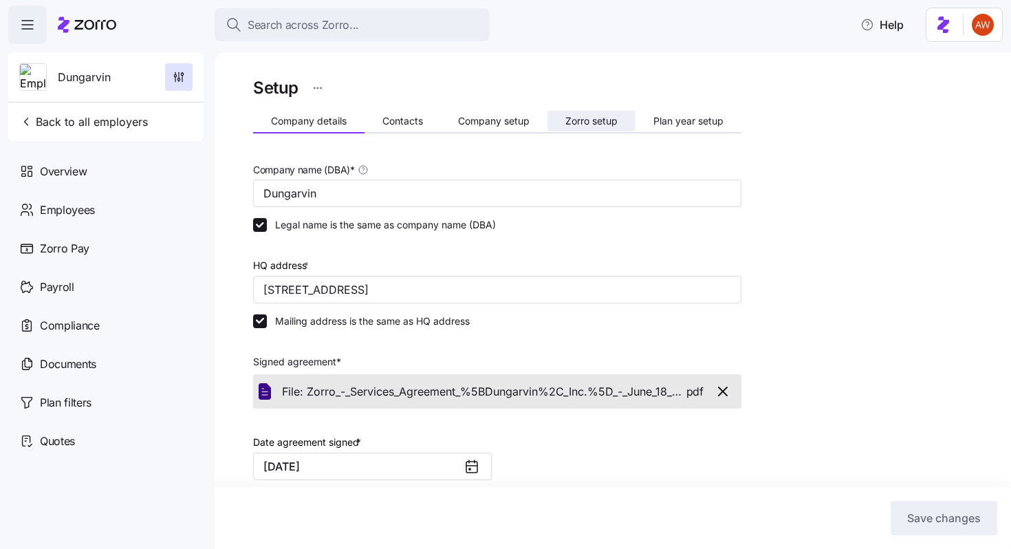
click at [611, 120] on span "Zorro setup" at bounding box center [591, 121] width 52 height 10
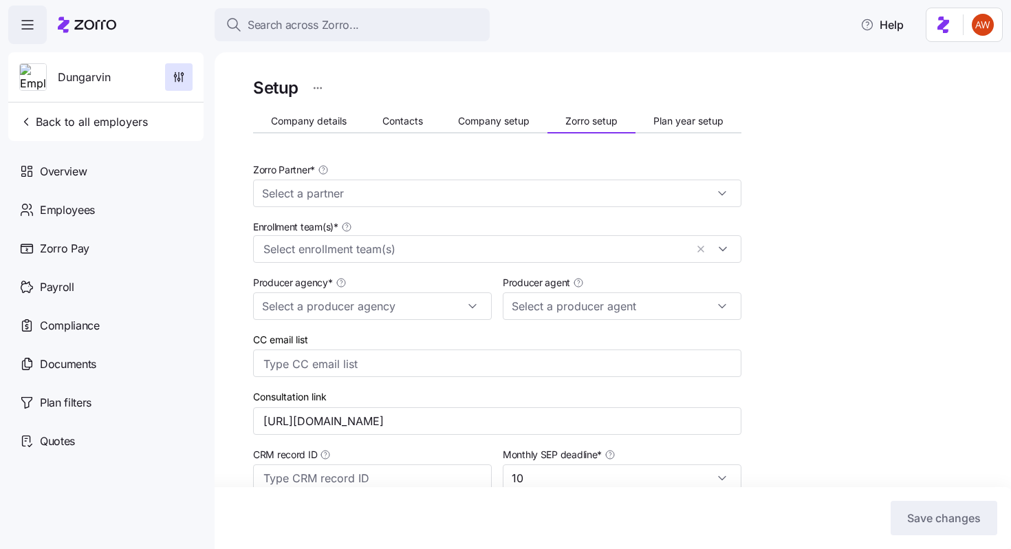
type input "Zorro"
type input "MMA"
type input "[PERSON_NAME] ([PERSON_NAME][EMAIL_ADDRESS][PERSON_NAME][DOMAIN_NAME])"
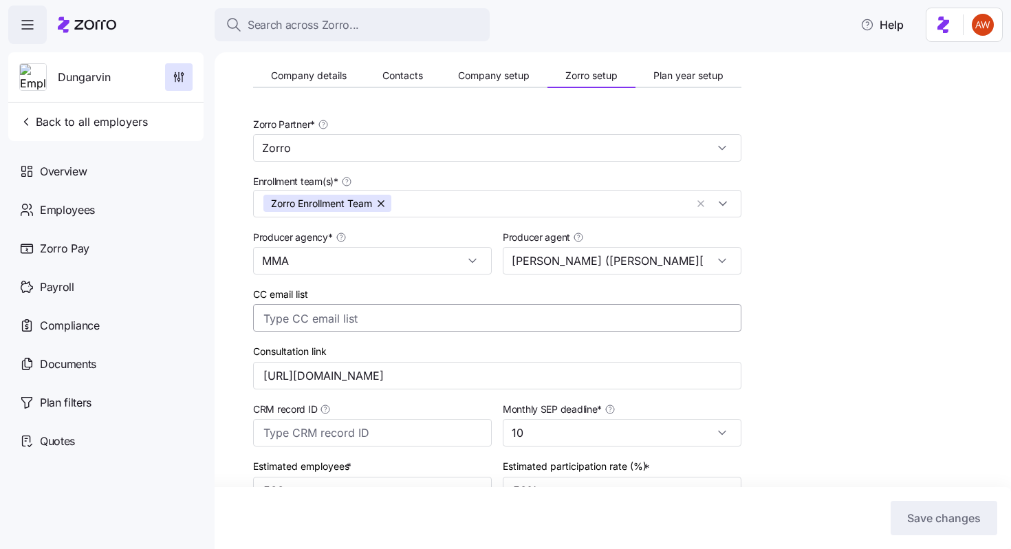
scroll to position [59, 0]
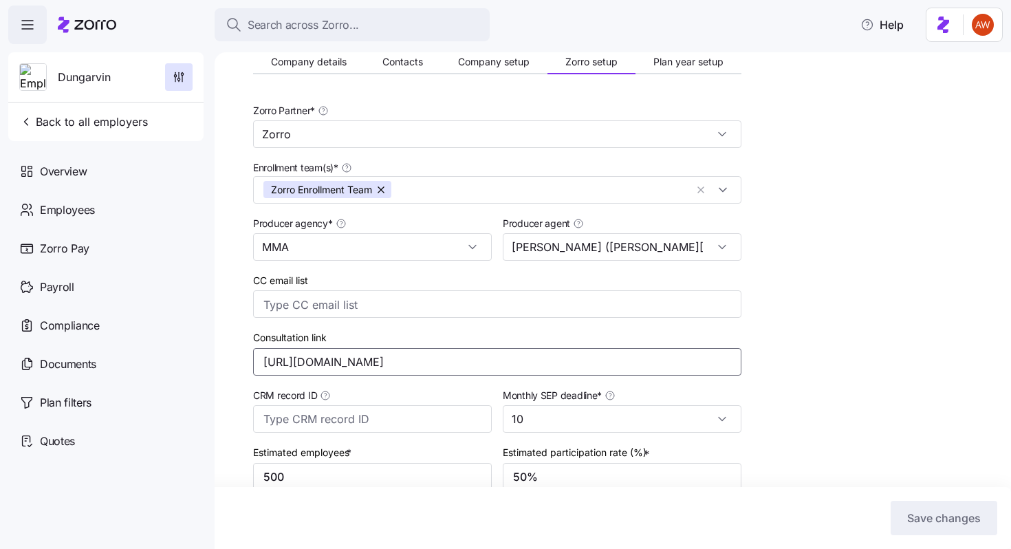
drag, startPoint x: 502, startPoint y: 364, endPoint x: 227, endPoint y: 358, distance: 275.1
click at [227, 358] on div "Setup Company details Contacts Company setup Zorro setup Plan year setup Zorro …" at bounding box center [613, 300] width 796 height 496
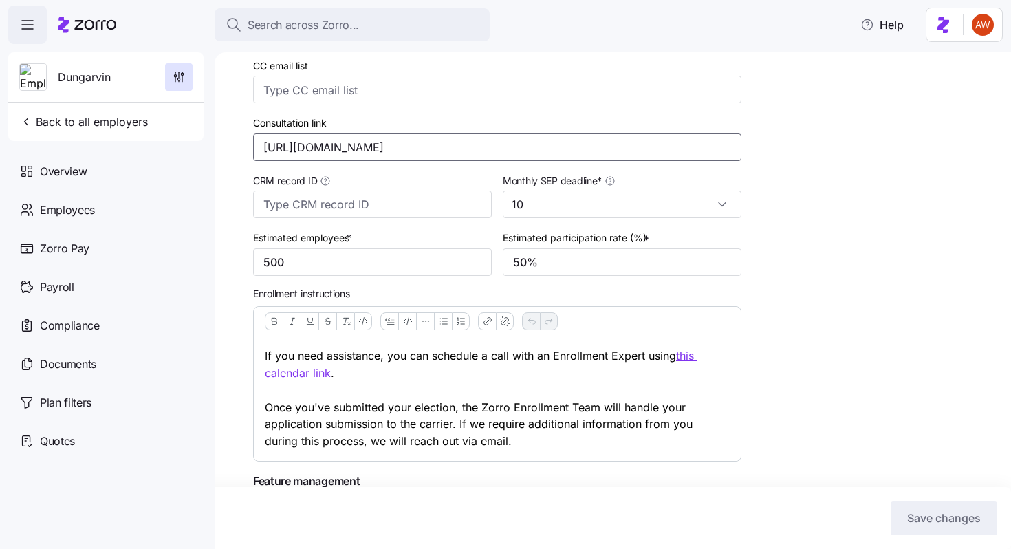
scroll to position [344, 0]
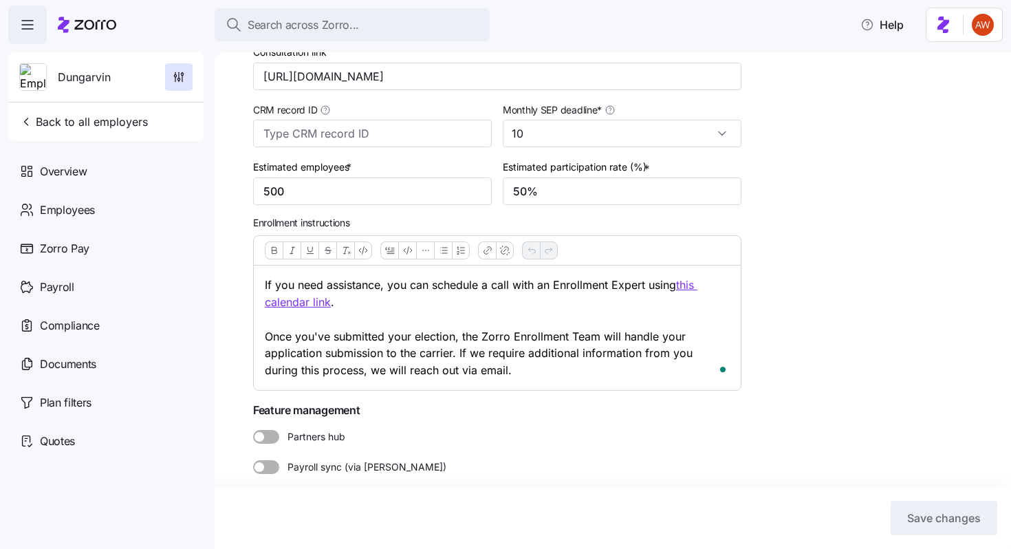
drag, startPoint x: 490, startPoint y: 385, endPoint x: 261, endPoint y: 272, distance: 254.6
click at [261, 272] on div "If you need assistance, you can schedule a call with an Enrollment Expert using…" at bounding box center [497, 327] width 487 height 124
copy p "If you need assistance, you can schedule a call with an Enrollment Expert using…"
drag, startPoint x: 491, startPoint y: 74, endPoint x: 236, endPoint y: 68, distance: 255.1
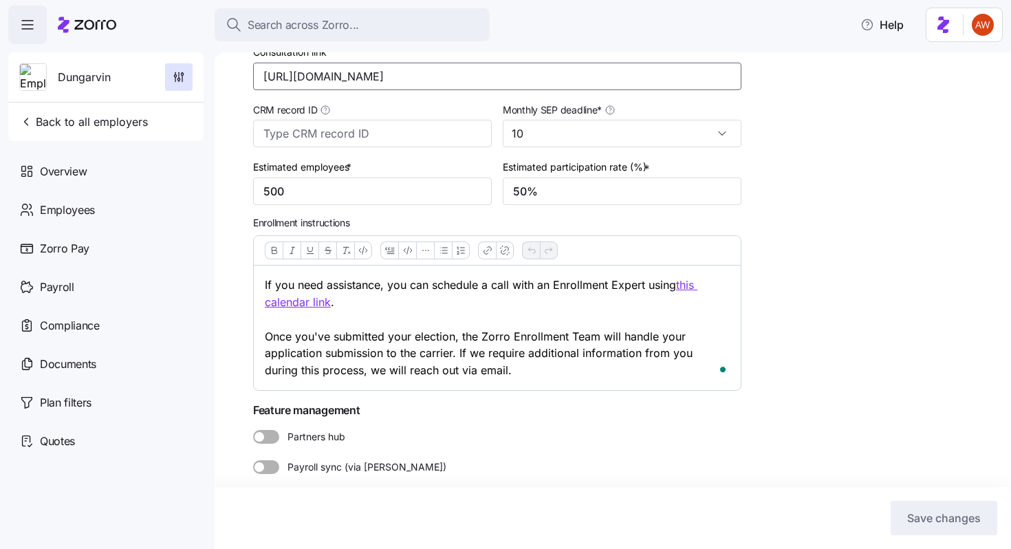
click at [237, 68] on div "Setup Company details Contacts Company setup Zorro setup Plan year setup Zorro …" at bounding box center [613, 300] width 796 height 496
drag, startPoint x: 483, startPoint y: 378, endPoint x: 259, endPoint y: 276, distance: 246.2
click at [259, 276] on div "If you need assistance, you can schedule a call with an Enrollment Expert using…" at bounding box center [497, 327] width 487 height 124
copy p "If you need assistance, you can schedule a call with an Enrollment Expert using…"
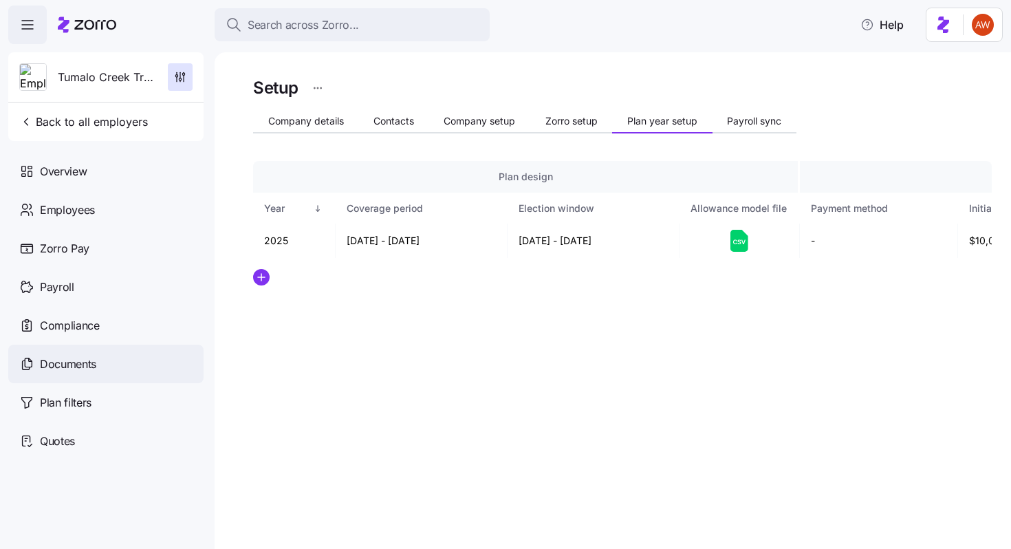
click at [89, 364] on span "Documents" at bounding box center [68, 363] width 56 height 17
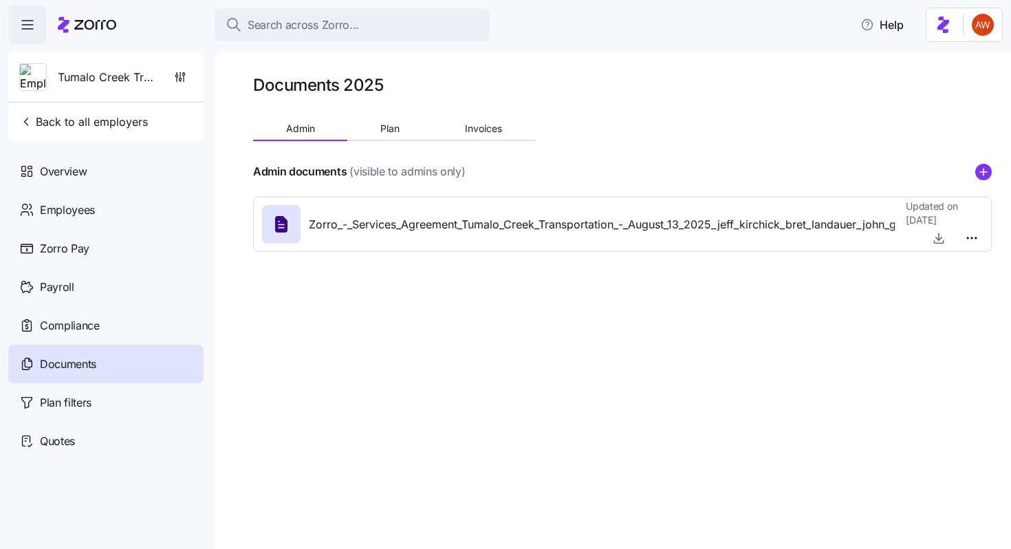
click at [381, 117] on div "Documents 2025 Admin Plan Invoices Admin documents (visible to admins only) Zor…" at bounding box center [622, 168] width 738 height 188
click at [384, 124] on span "Plan" at bounding box center [389, 129] width 19 height 10
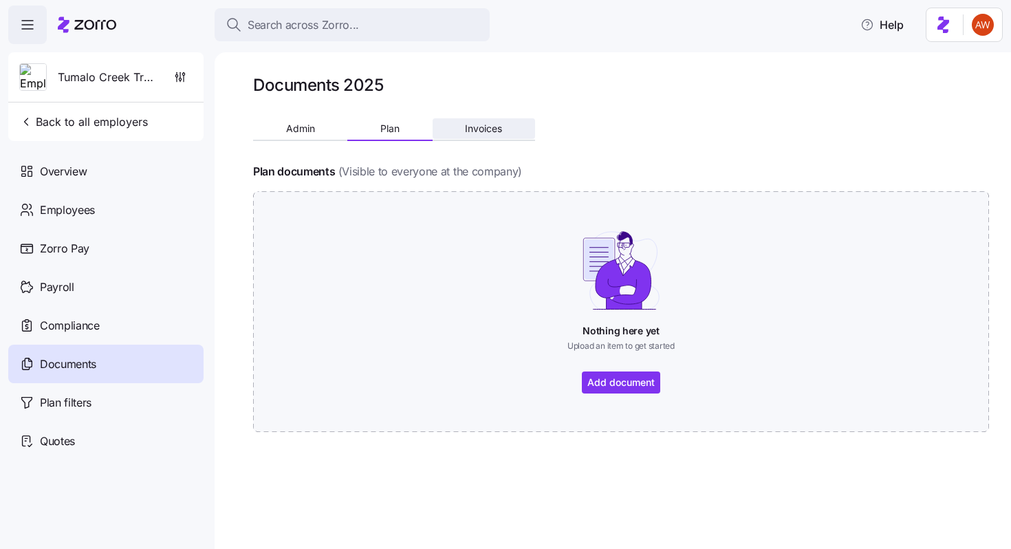
click at [457, 134] on button "Invoices" at bounding box center [483, 128] width 102 height 21
click at [401, 134] on button "Plan" at bounding box center [389, 128] width 85 height 21
click at [175, 81] on icon "button" at bounding box center [180, 77] width 14 height 14
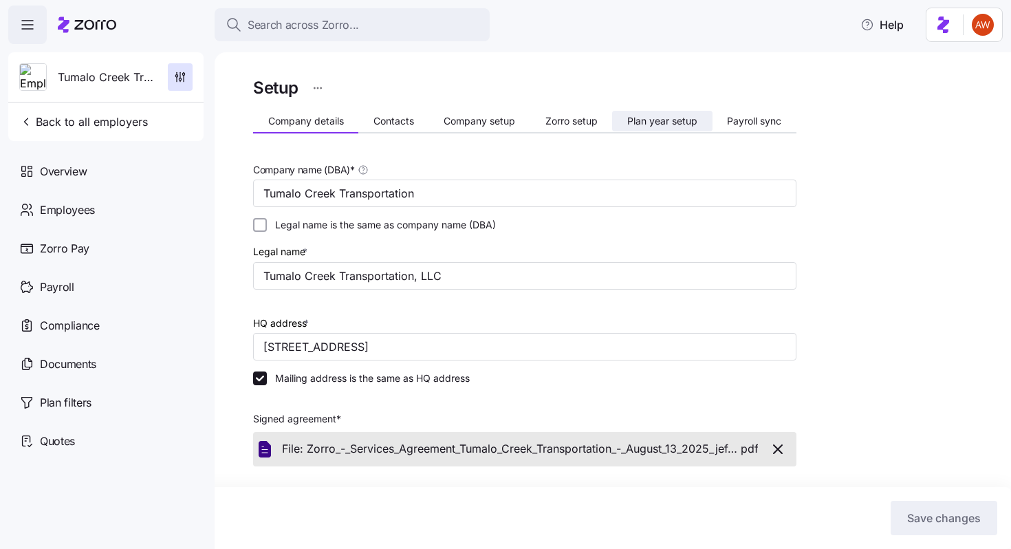
click at [650, 118] on span "Plan year setup" at bounding box center [662, 121] width 70 height 10
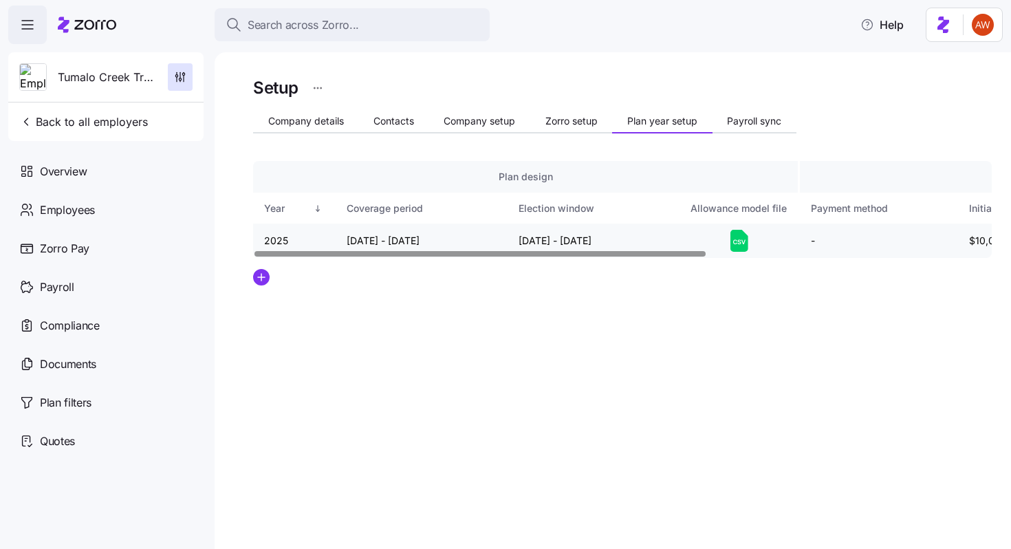
click at [738, 237] on icon at bounding box center [739, 241] width 18 height 22
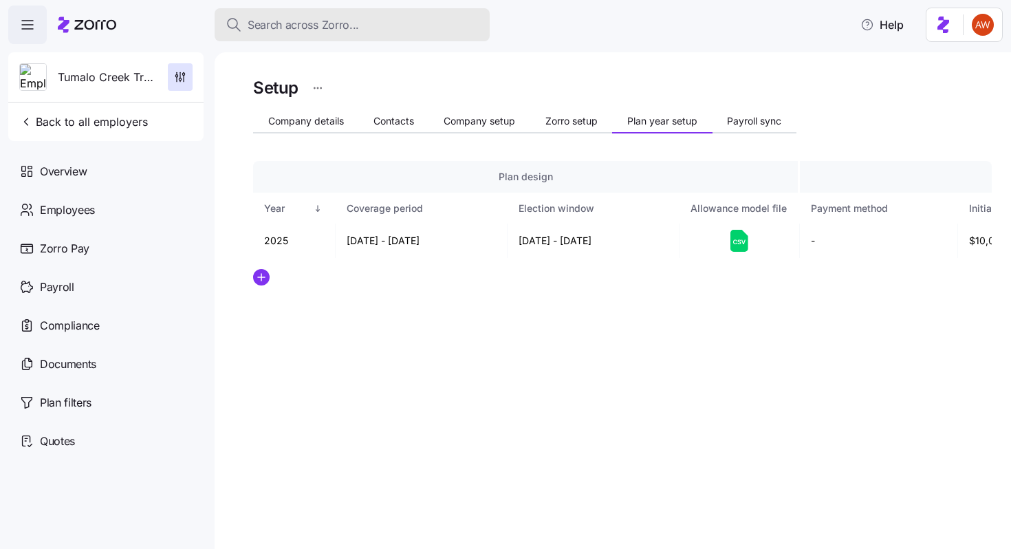
click at [328, 26] on span "Search across Zorro..." at bounding box center [303, 25] width 111 height 17
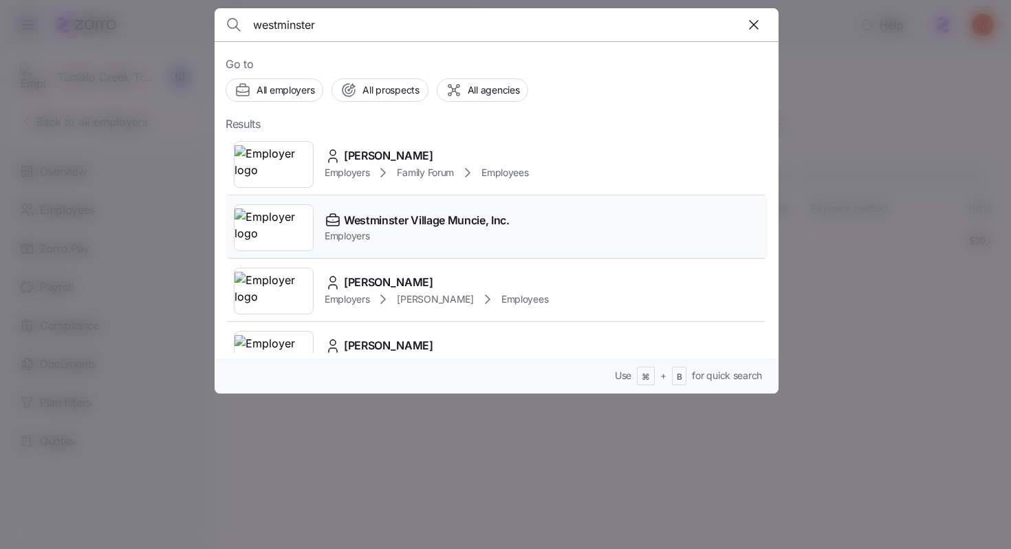
type input "westminster"
click at [441, 223] on span "Westminster Village Muncie, Inc." at bounding box center [427, 220] width 166 height 17
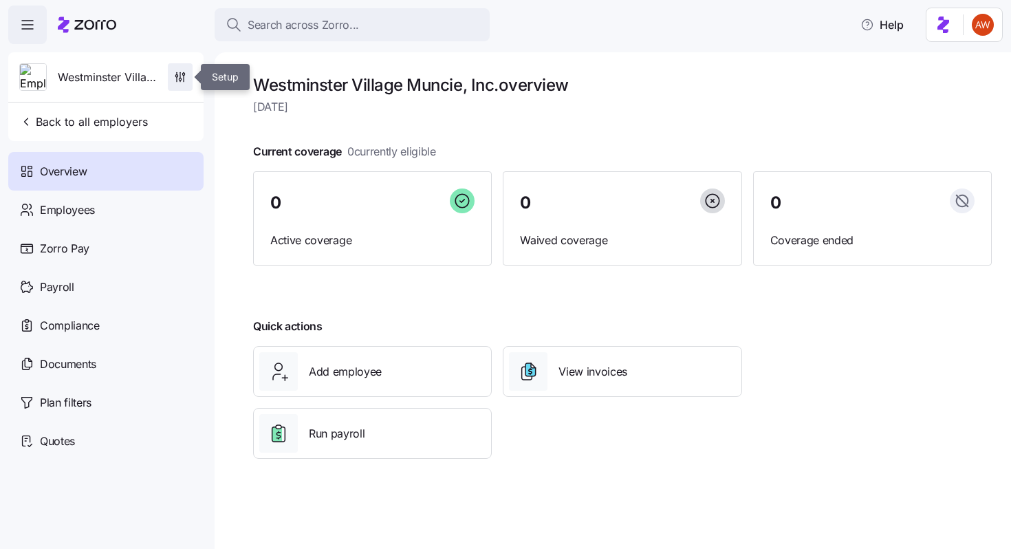
click at [171, 75] on span "button" at bounding box center [179, 77] width 23 height 26
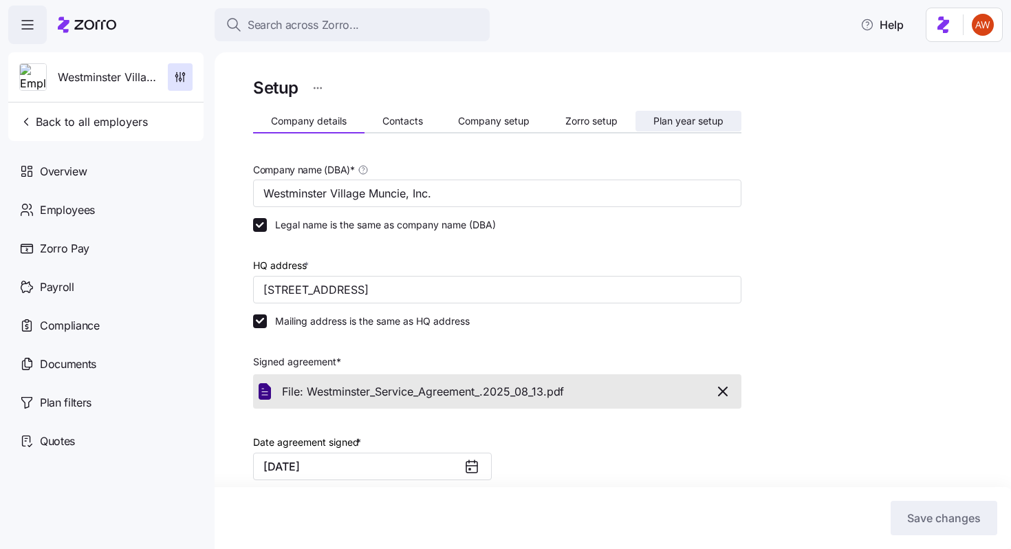
click at [674, 124] on span "Plan year setup" at bounding box center [688, 121] width 70 height 10
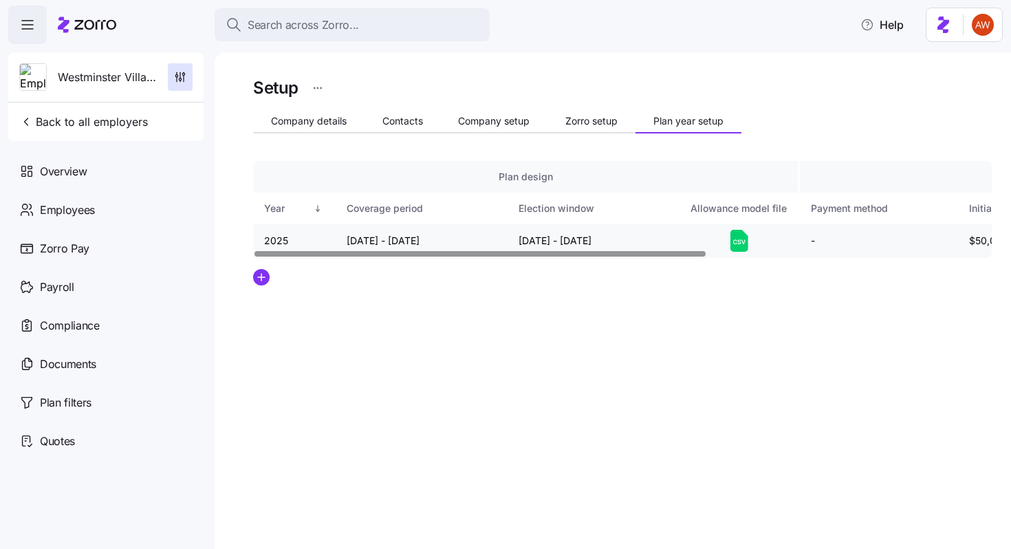
click at [736, 245] on icon at bounding box center [739, 241] width 18 height 22
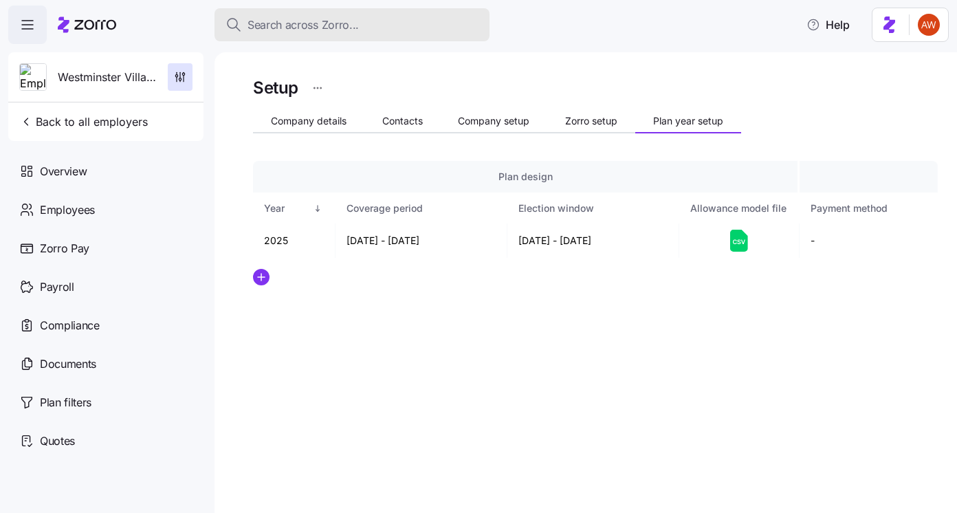
click at [321, 22] on span "Search across Zorro..." at bounding box center [303, 25] width 111 height 17
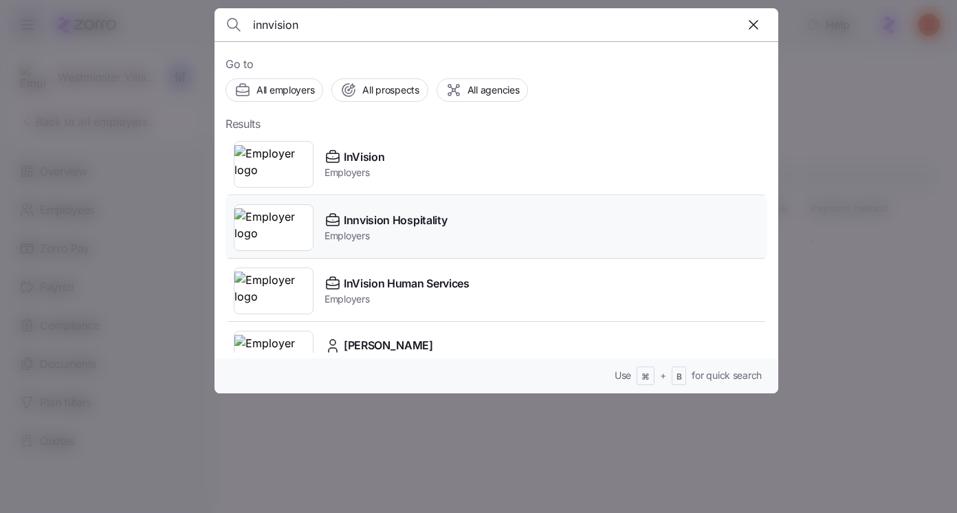
type input "innvision"
click at [347, 227] on span "Innvision Hospitality" at bounding box center [395, 220] width 103 height 17
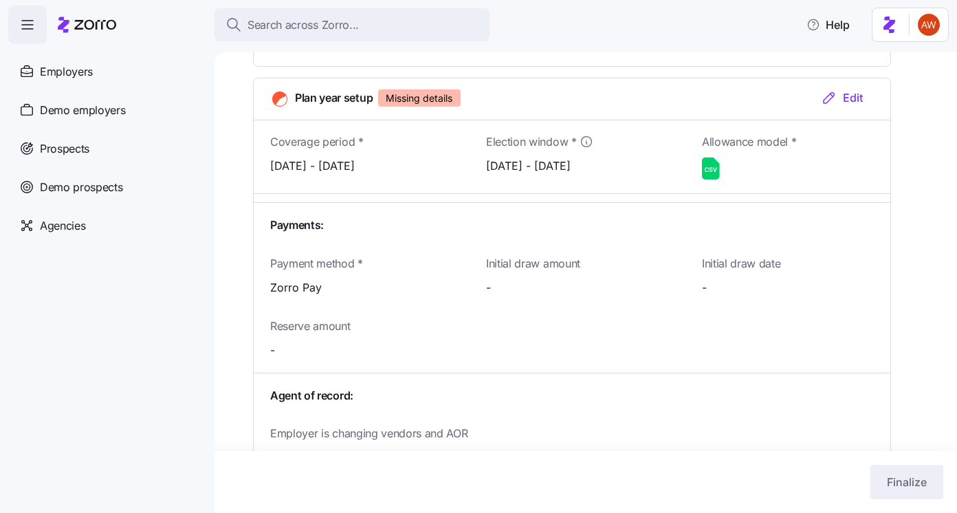
scroll to position [1632, 0]
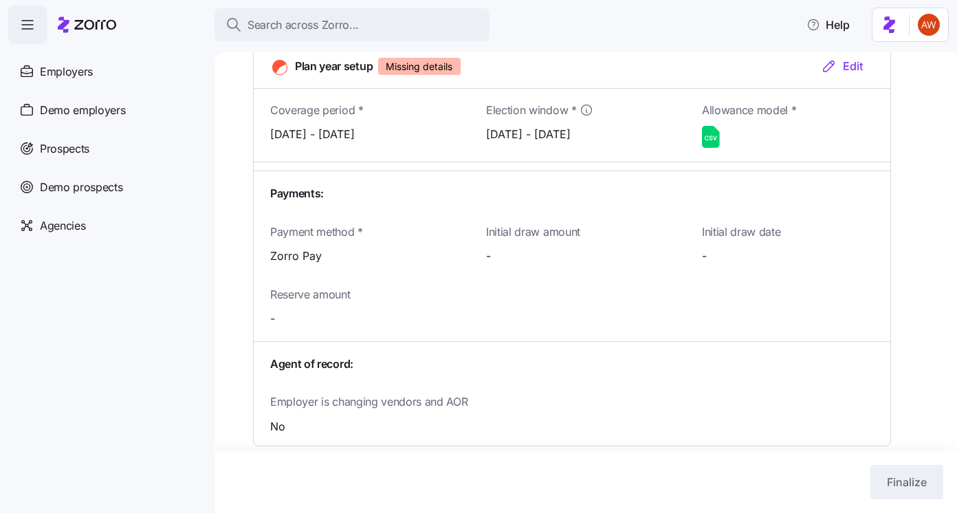
click at [709, 135] on icon at bounding box center [711, 137] width 18 height 22
click at [709, 131] on icon at bounding box center [711, 137] width 18 height 22
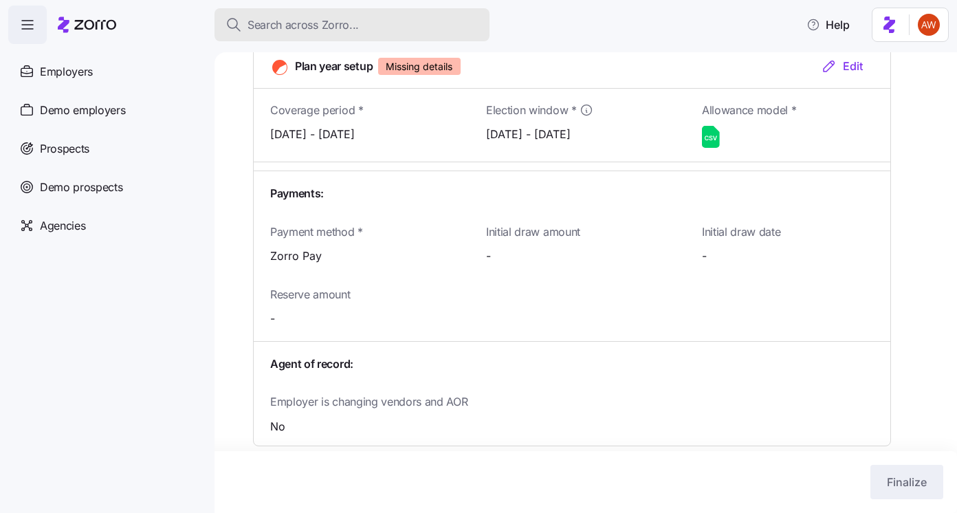
click at [322, 23] on span "Search across Zorro..." at bounding box center [303, 25] width 111 height 17
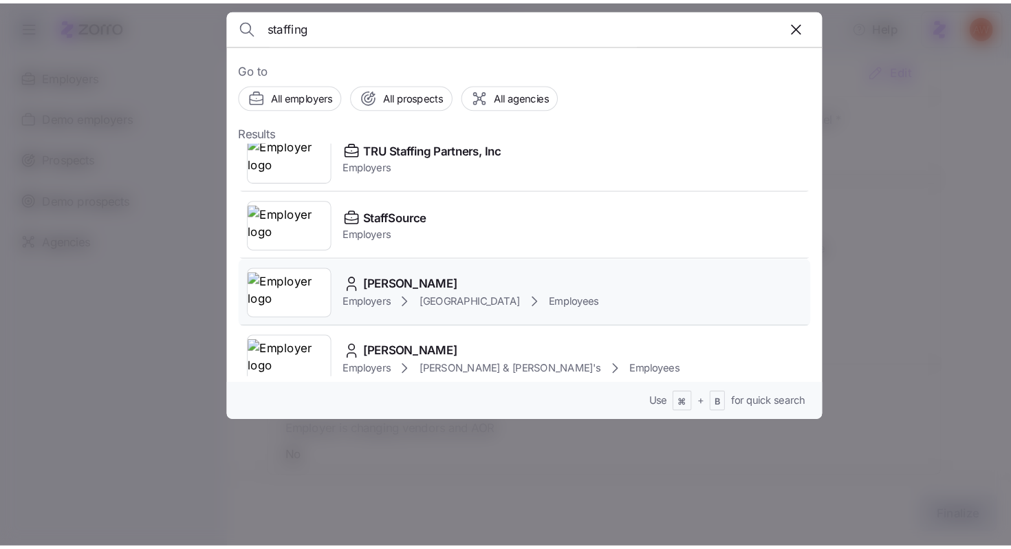
scroll to position [247, 0]
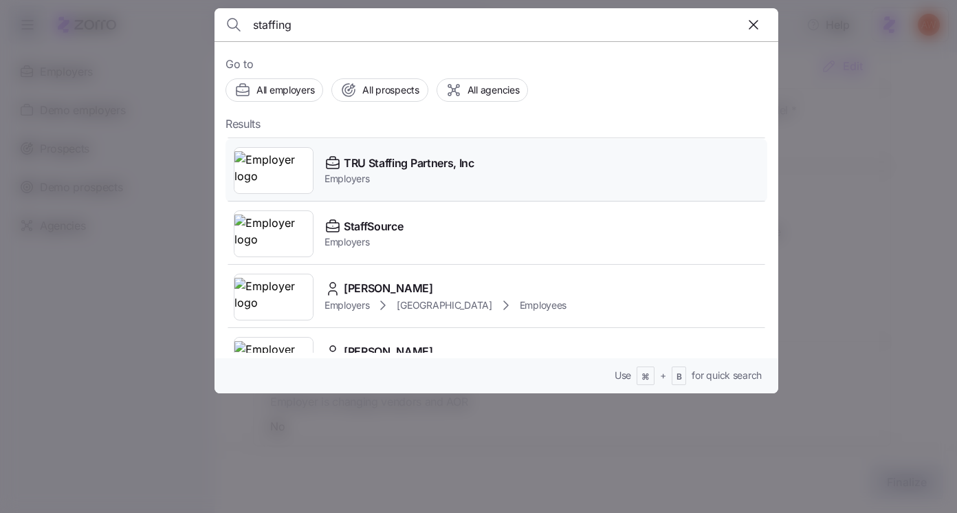
type input "staffing"
click at [364, 178] on span "Employers" at bounding box center [400, 179] width 150 height 14
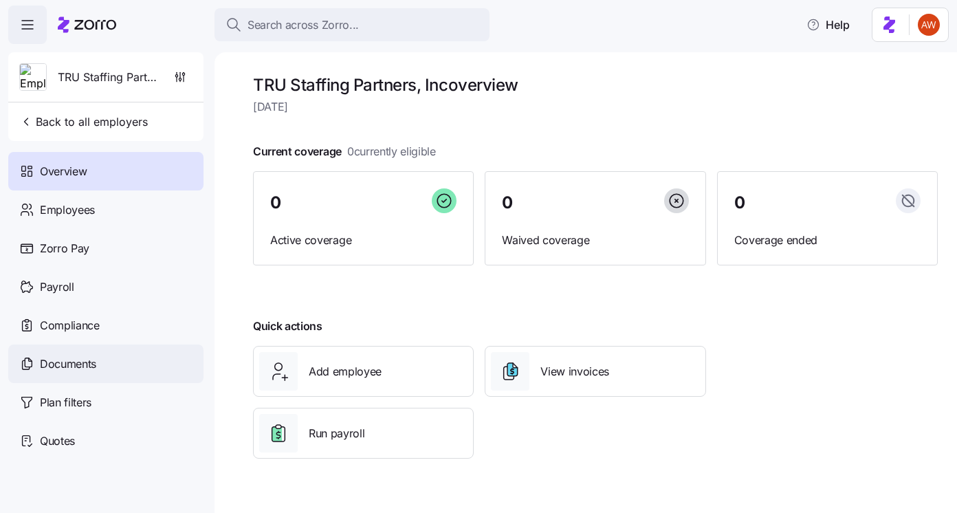
click at [70, 360] on span "Documents" at bounding box center [68, 363] width 56 height 17
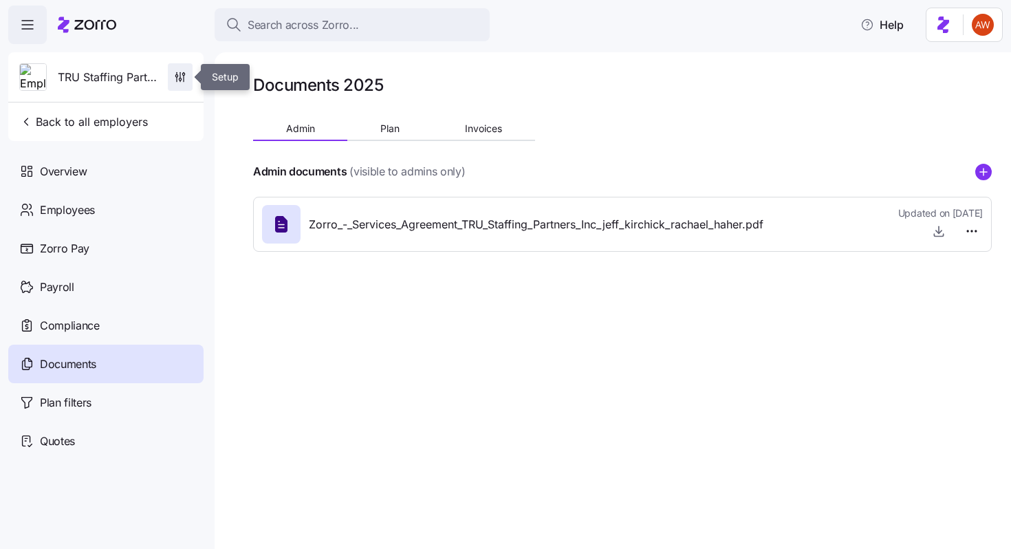
click at [179, 78] on icon "button" at bounding box center [180, 77] width 14 height 14
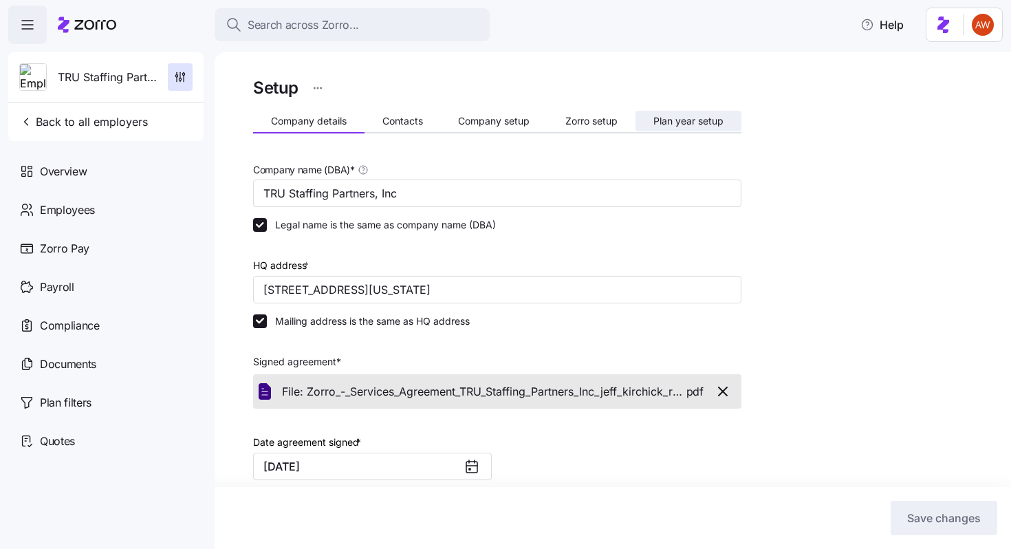
click at [667, 128] on button "Plan year setup" at bounding box center [688, 121] width 106 height 21
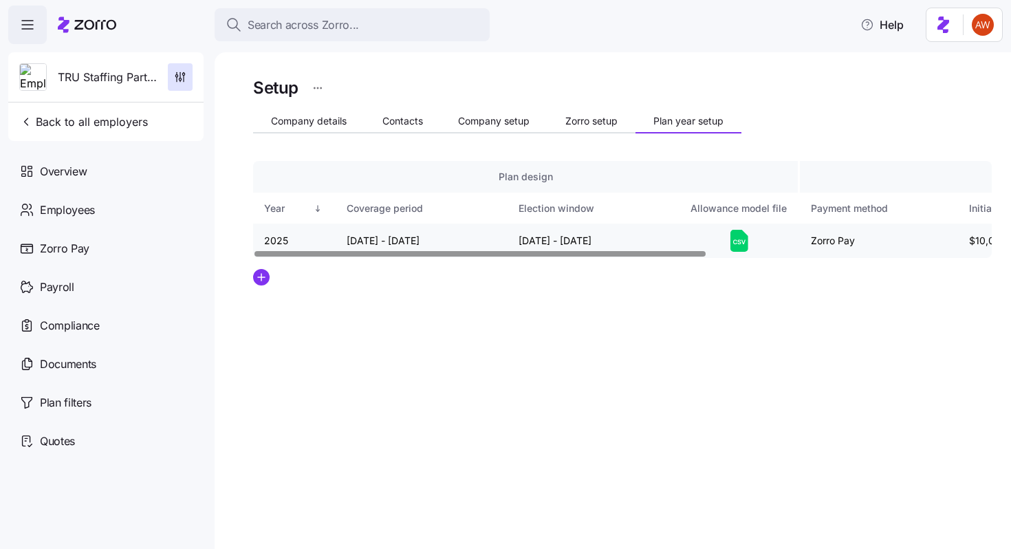
click at [740, 245] on icon at bounding box center [739, 241] width 18 height 22
click at [730, 237] on icon at bounding box center [739, 241] width 18 height 22
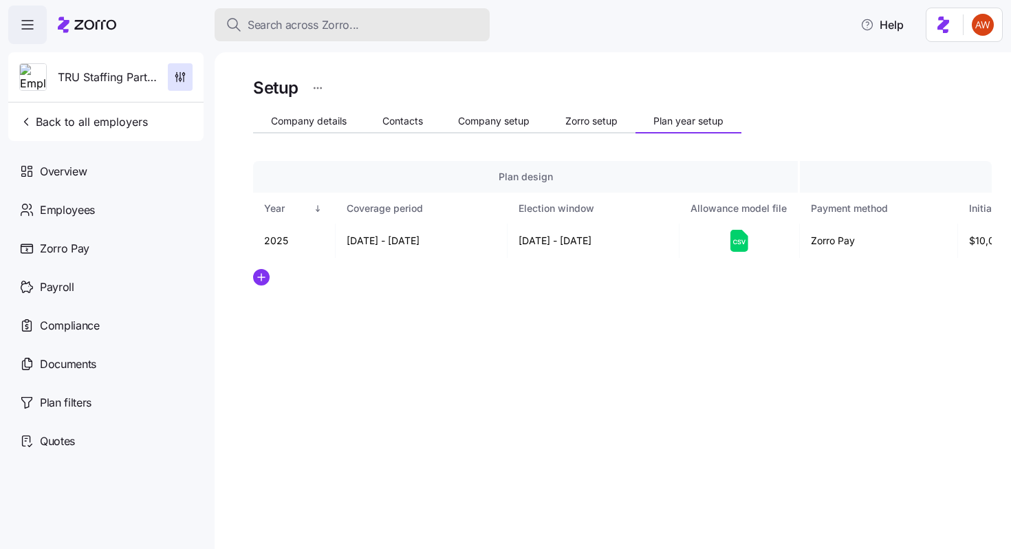
click at [285, 28] on span "Search across Zorro..." at bounding box center [303, 25] width 111 height 17
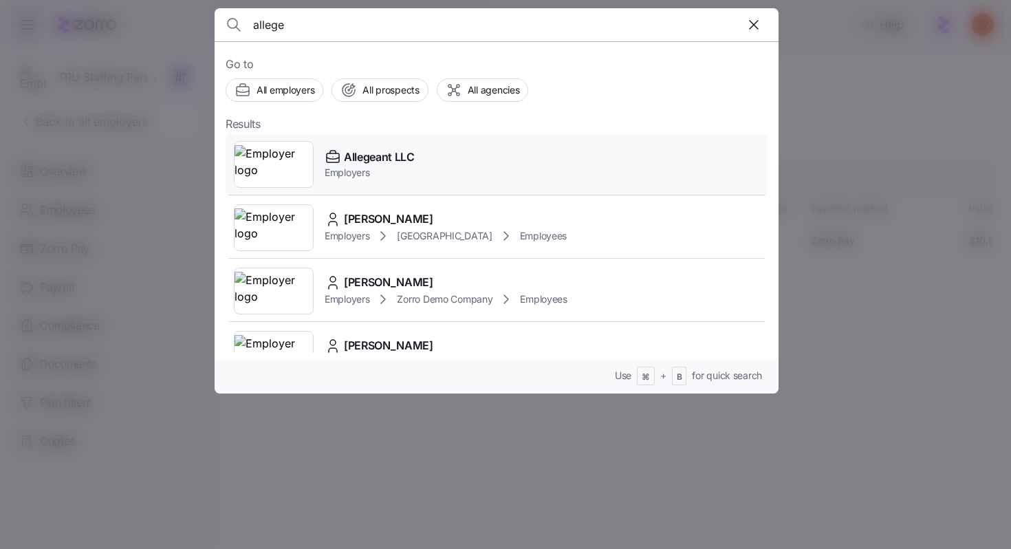
type input "allege"
click at [347, 175] on span "Employers" at bounding box center [370, 173] width 90 height 14
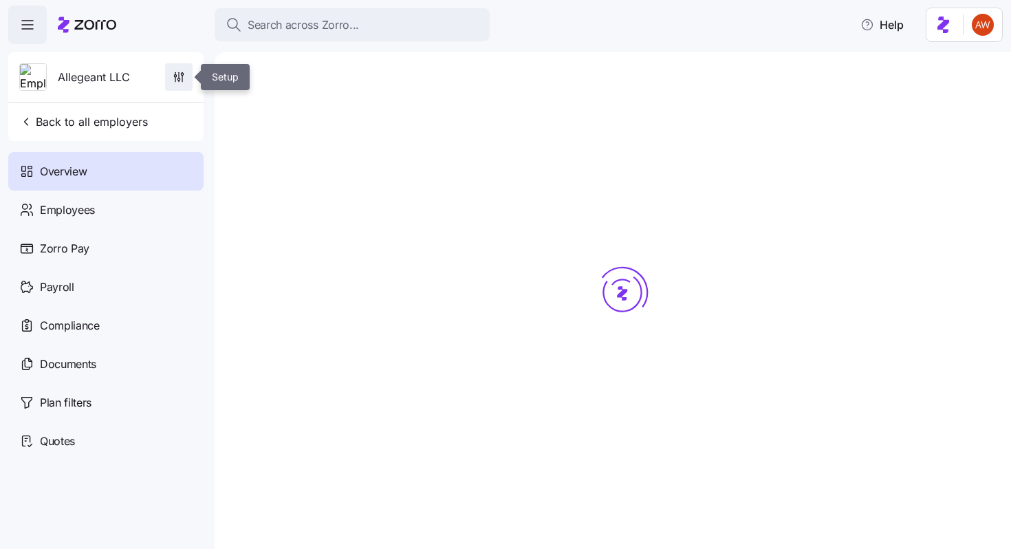
click at [173, 73] on icon "button" at bounding box center [179, 77] width 14 height 14
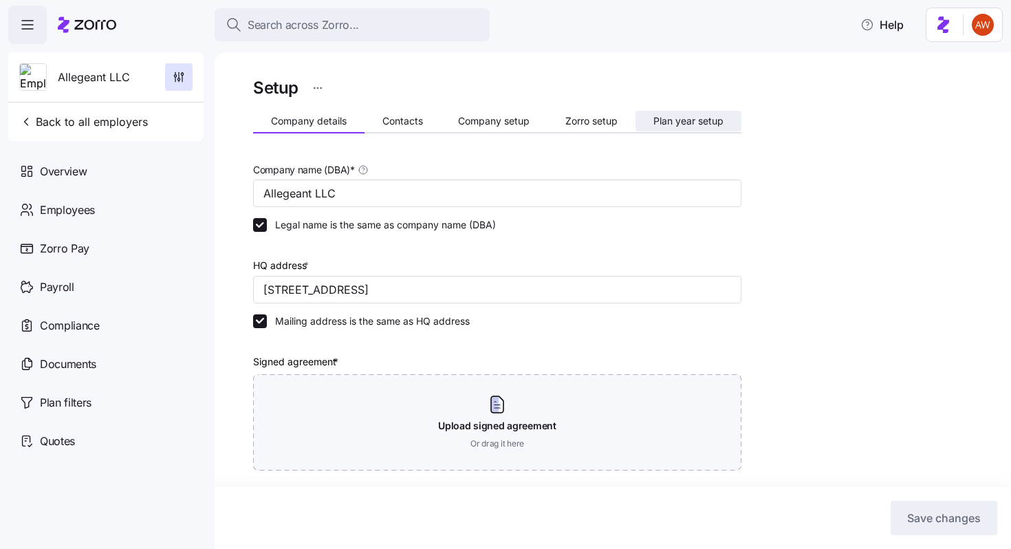
click at [681, 118] on span "Plan year setup" at bounding box center [688, 121] width 70 height 10
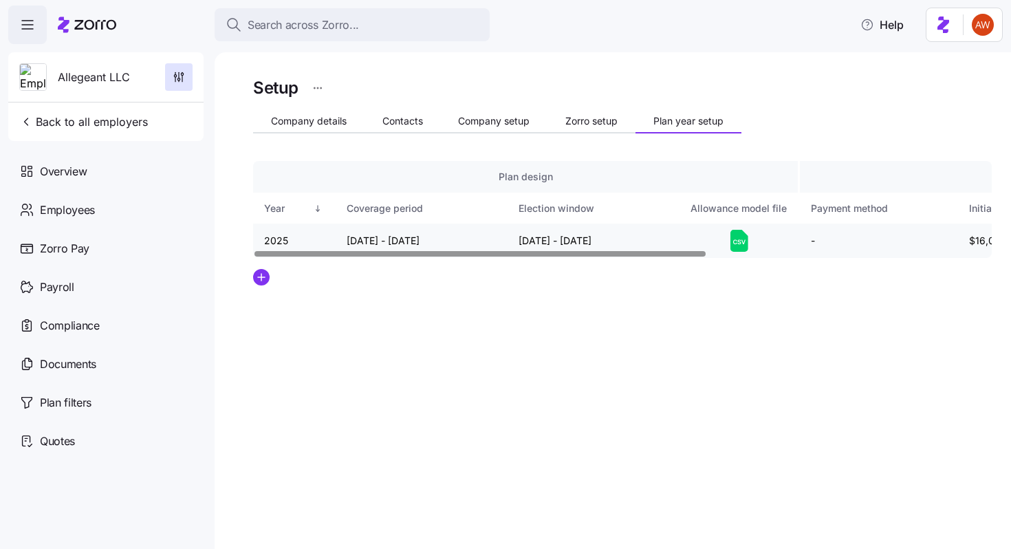
click at [743, 242] on icon at bounding box center [743, 242] width 4 height 5
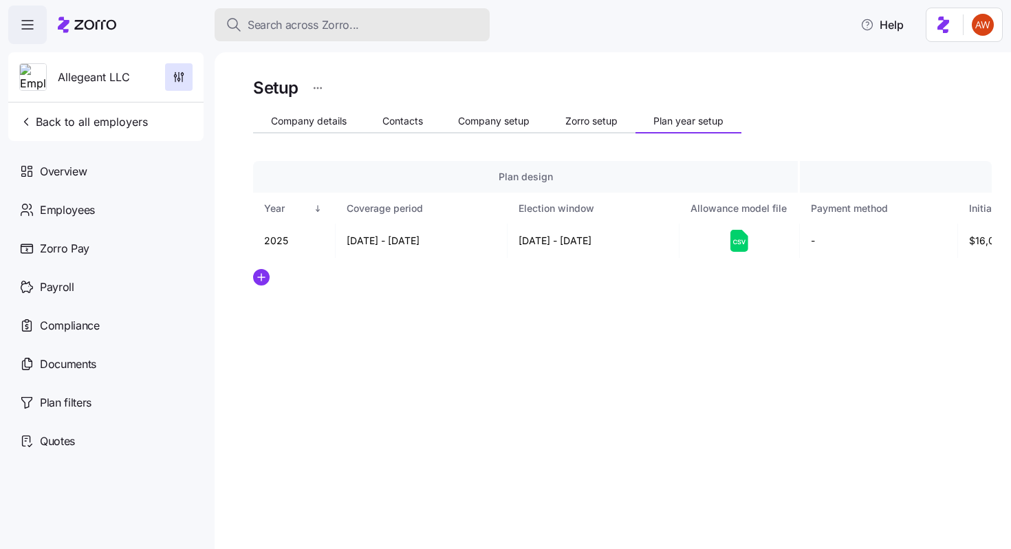
click at [337, 18] on span "Search across Zorro..." at bounding box center [303, 25] width 111 height 17
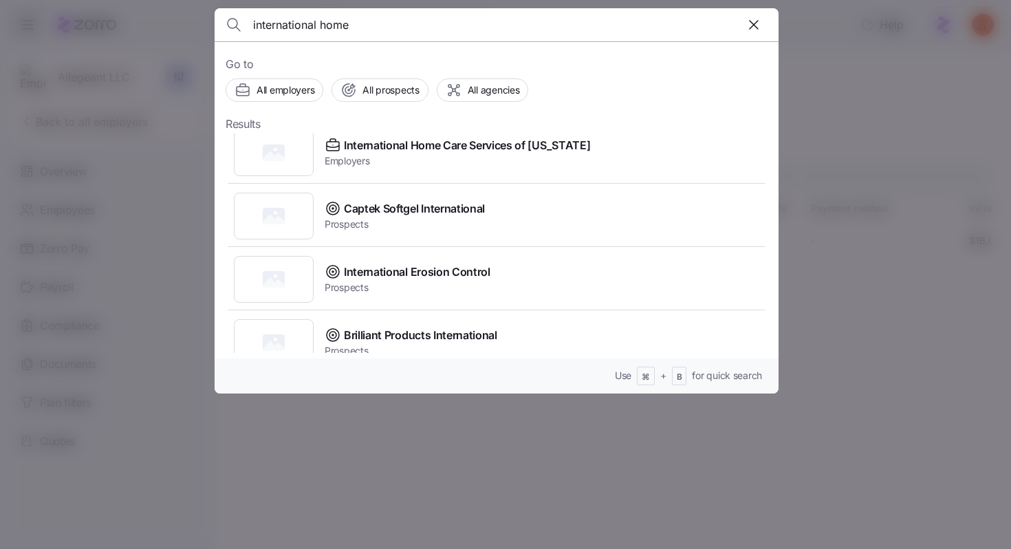
scroll to position [220, 0]
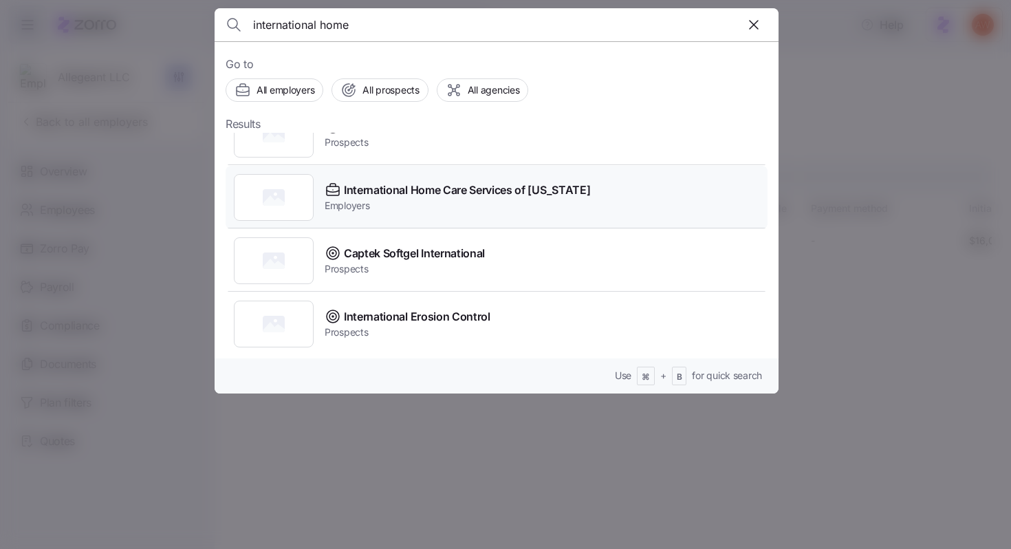
type input "international home"
click at [453, 195] on span "International Home Care Services of [US_STATE]" at bounding box center [467, 190] width 246 height 17
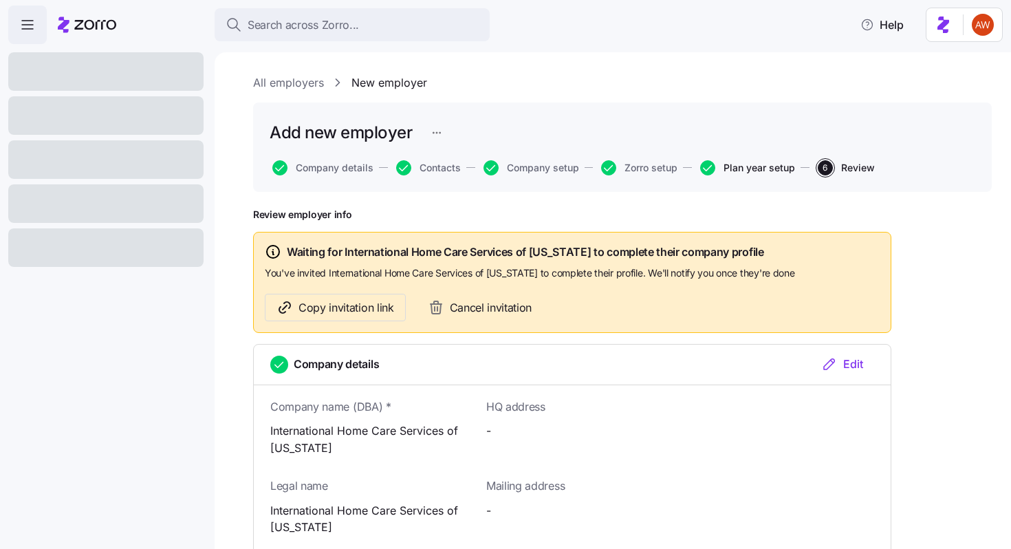
click at [749, 173] on span "Plan year setup" at bounding box center [759, 168] width 72 height 10
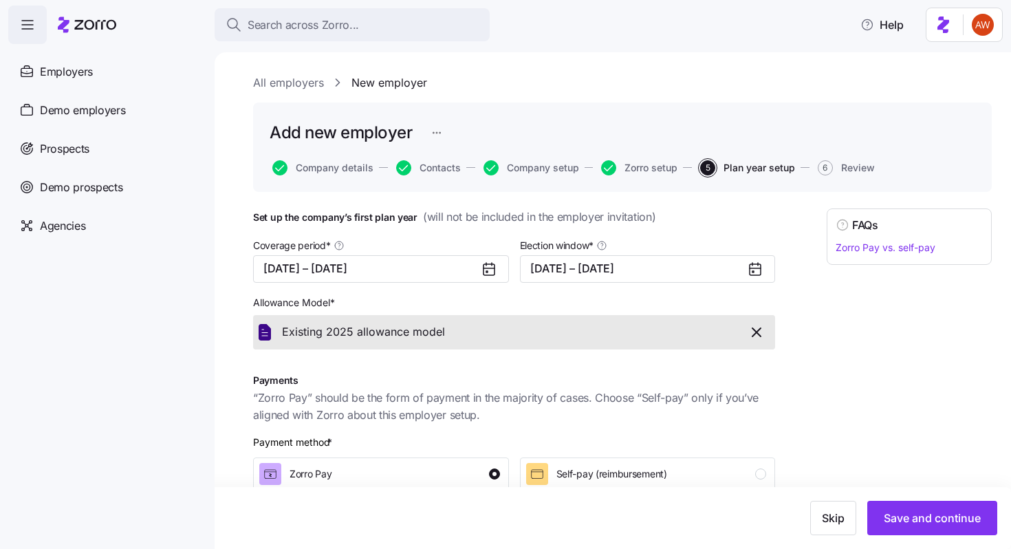
click at [505, 175] on button "Company setup" at bounding box center [531, 167] width 96 height 15
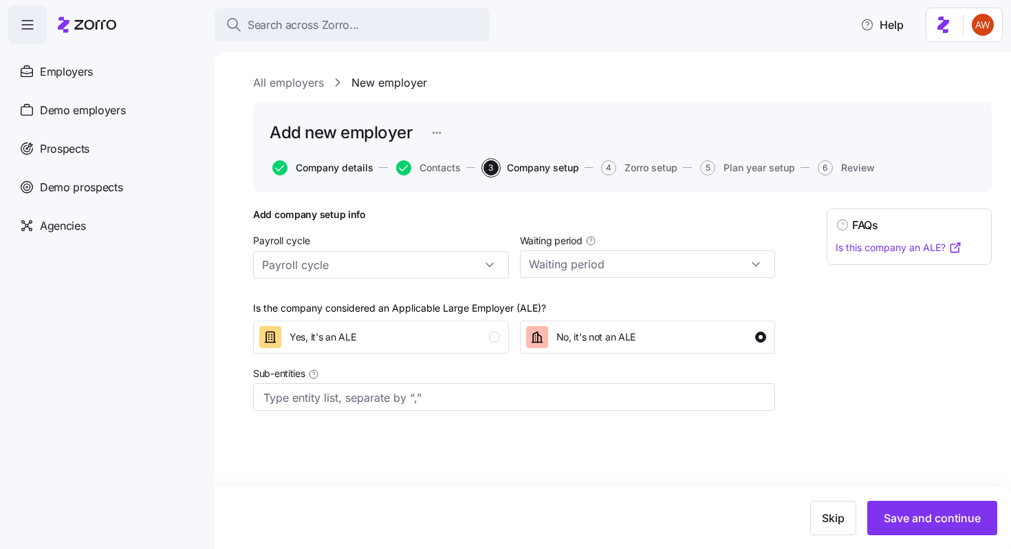
click at [329, 168] on span "Company details" at bounding box center [335, 168] width 78 height 10
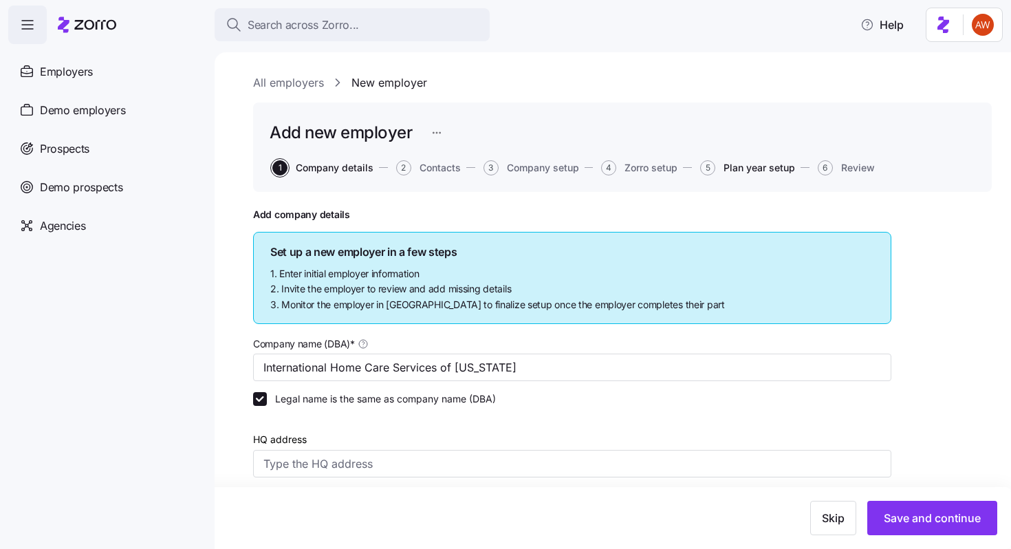
click at [760, 163] on span "Plan year setup" at bounding box center [759, 168] width 72 height 10
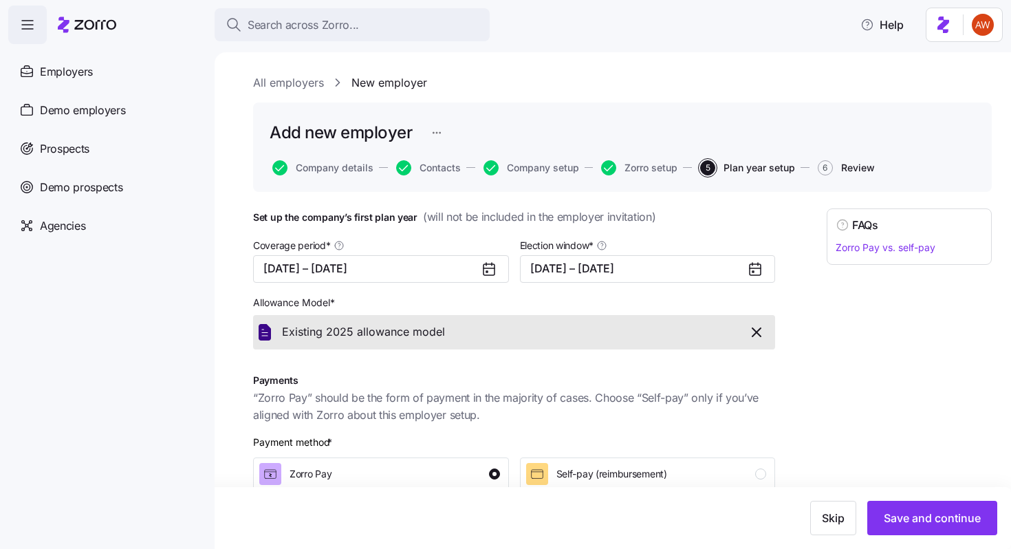
click at [846, 167] on span "Review" at bounding box center [858, 168] width 34 height 10
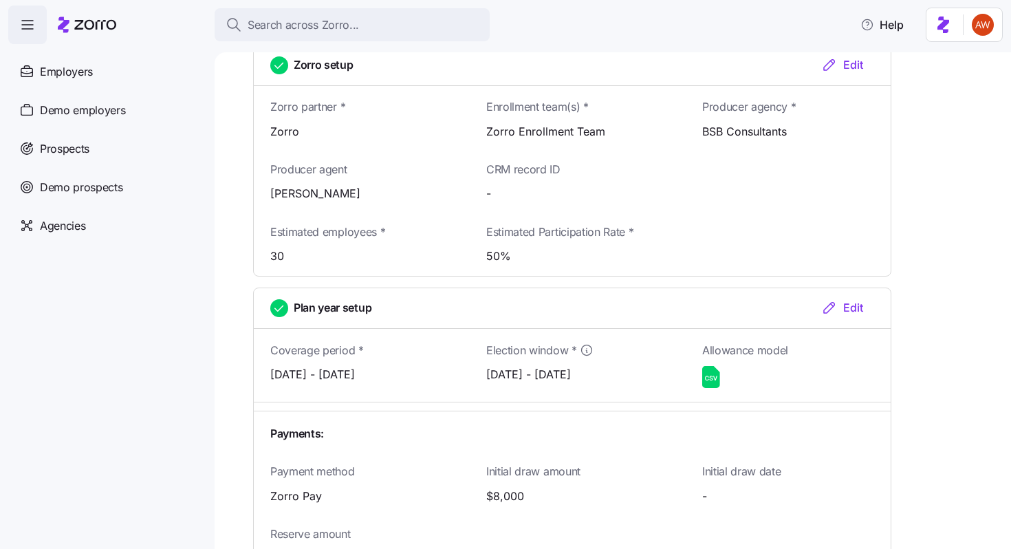
scroll to position [1511, 0]
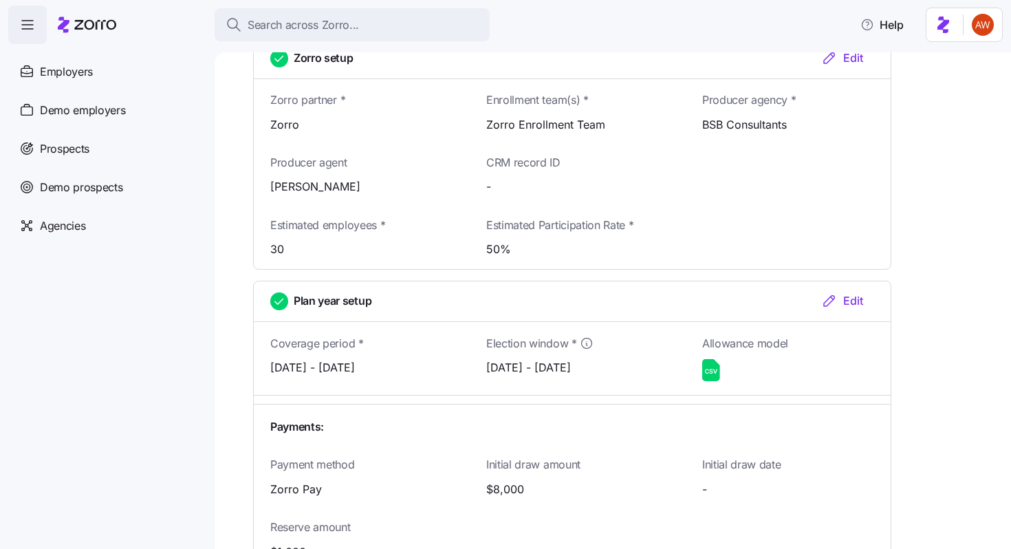
click at [711, 369] on icon at bounding box center [710, 371] width 3 height 5
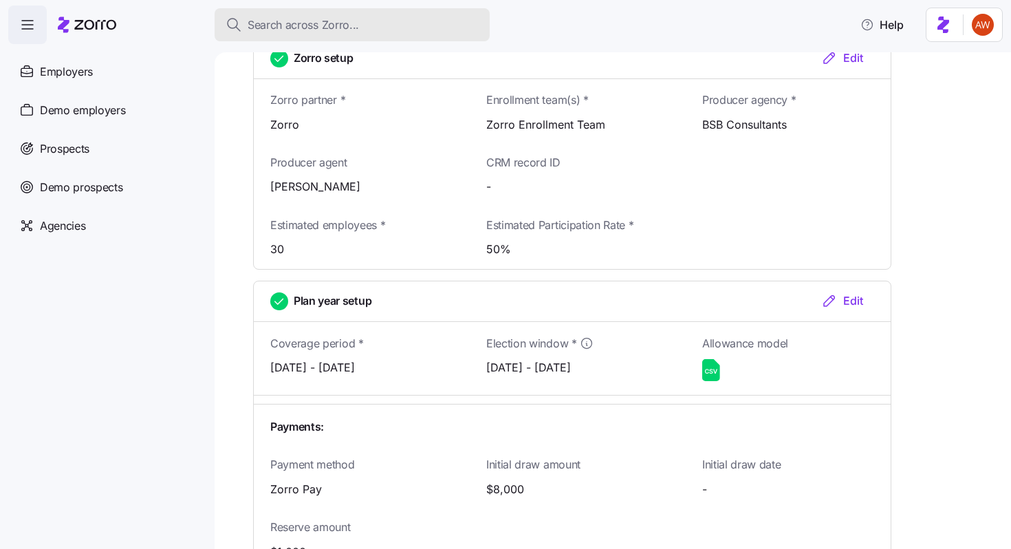
click at [302, 25] on span "Search across Zorro..." at bounding box center [303, 25] width 111 height 17
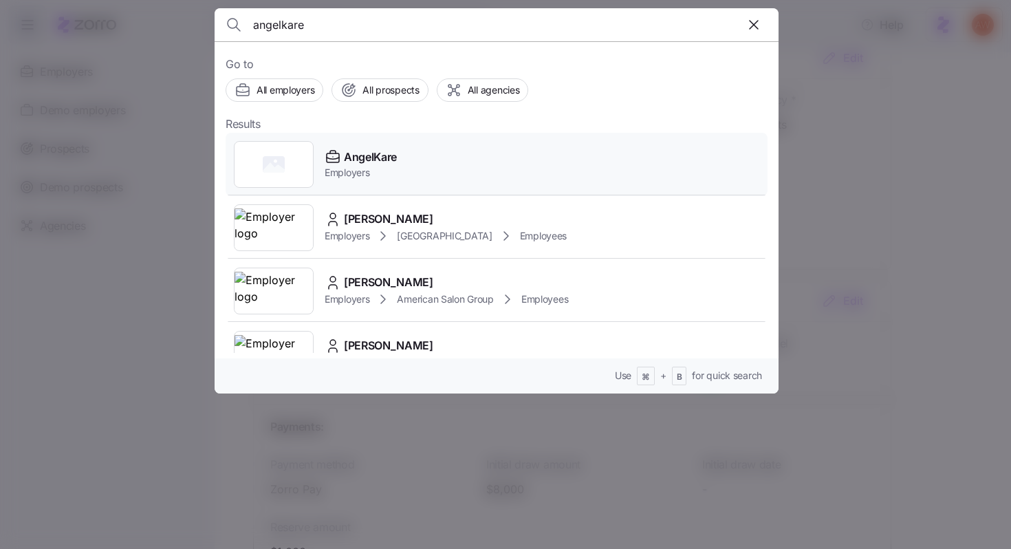
type input "angelkare"
click at [452, 170] on div "AngelKare Employers" at bounding box center [497, 164] width 542 height 63
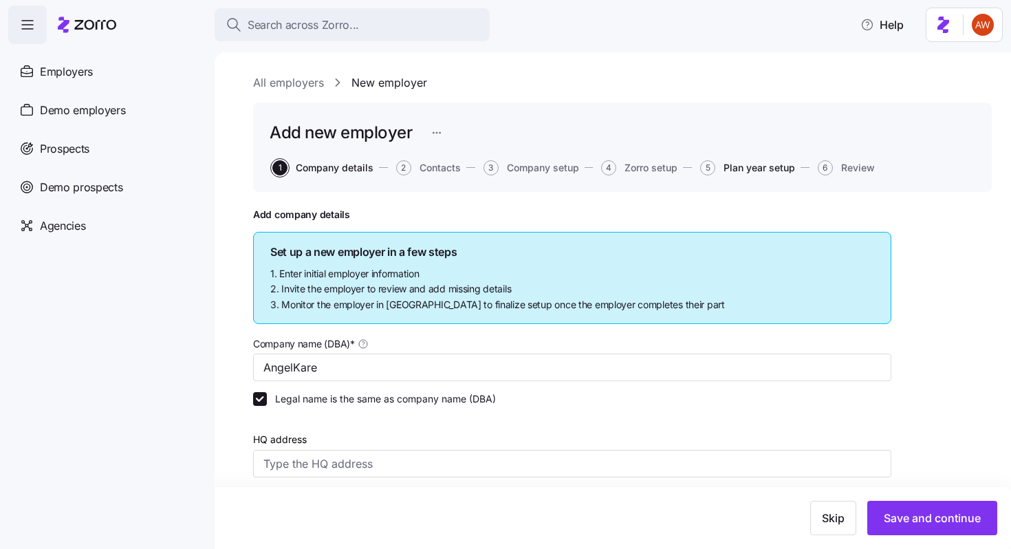
click at [737, 171] on span "Plan year setup" at bounding box center [759, 168] width 72 height 10
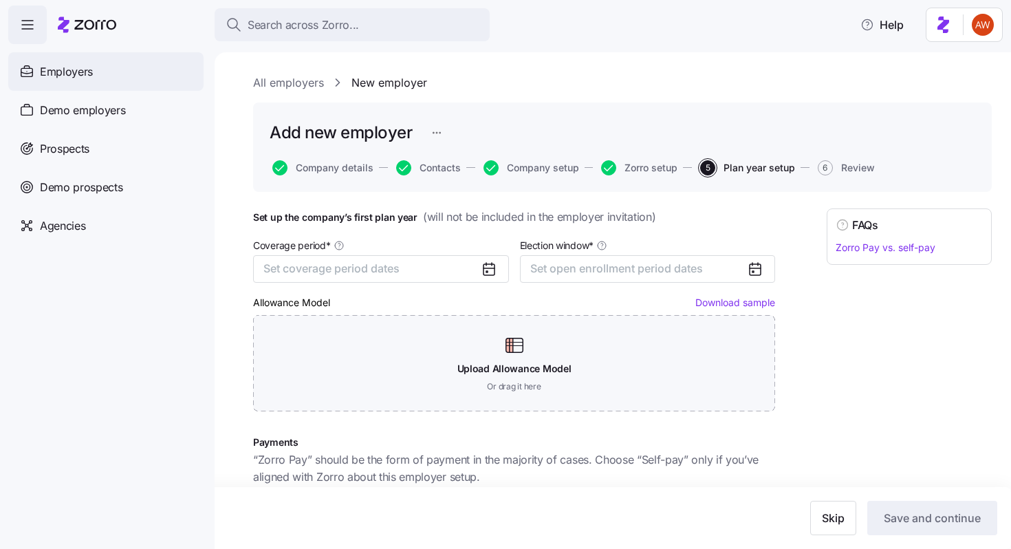
click at [96, 76] on div "Employers" at bounding box center [105, 71] width 195 height 39
